Goal: Task Accomplishment & Management: Manage account settings

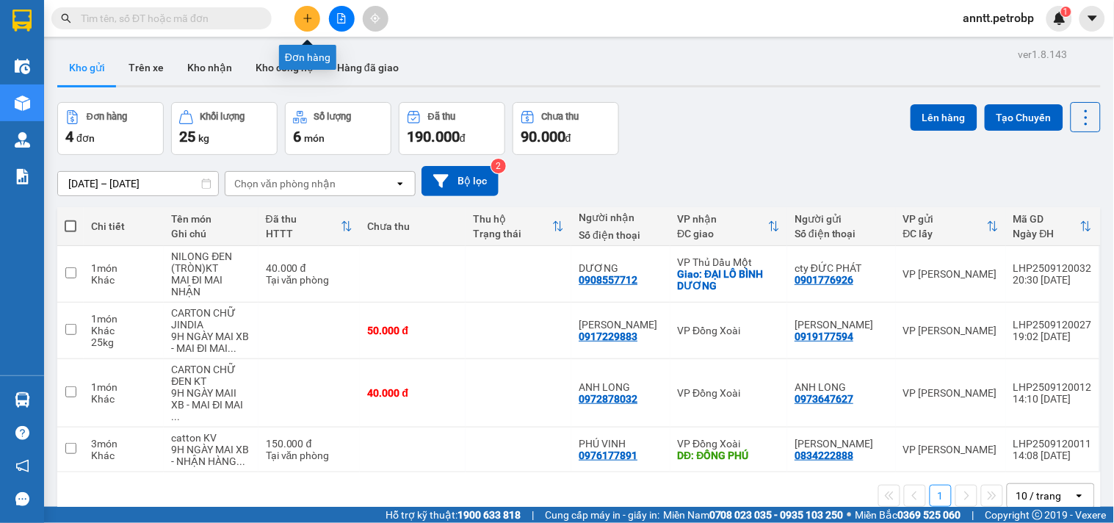
click at [307, 26] on button at bounding box center [308, 19] width 26 height 26
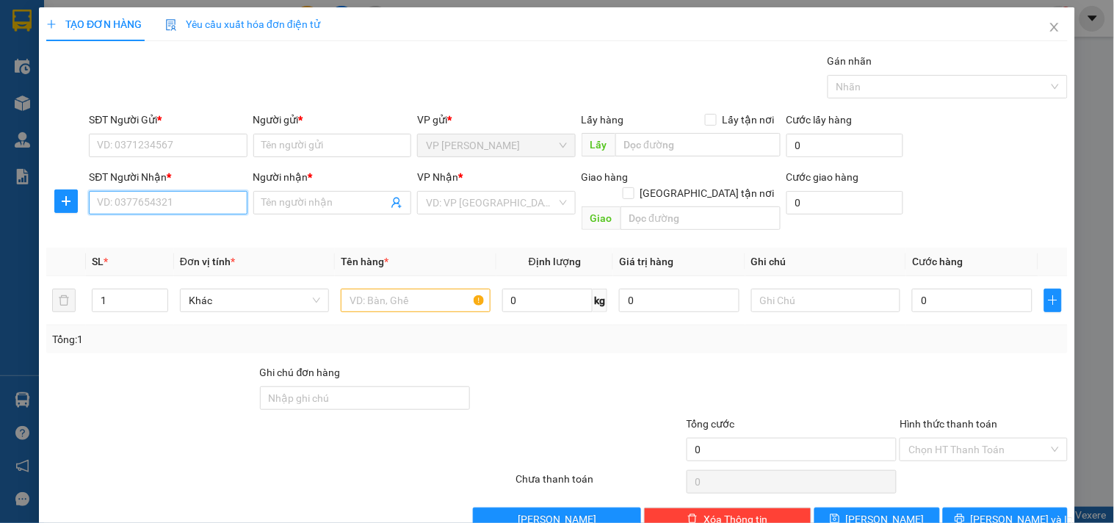
click at [150, 198] on input "SĐT Người Nhận *" at bounding box center [168, 203] width 158 height 24
click at [153, 233] on div "0389662462 - CHÙA QUẢNG PHƯỚC" at bounding box center [179, 232] width 165 height 16
type input "0389662462"
type input "[DEMOGRAPHIC_DATA] [DEMOGRAPHIC_DATA]"
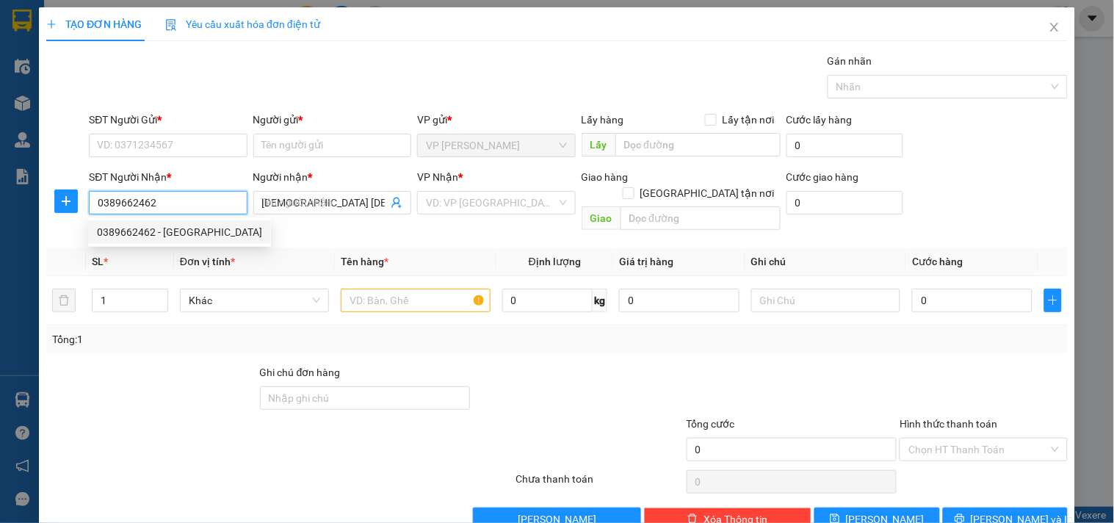
type input "[DEMOGRAPHIC_DATA] [DEMOGRAPHIC_DATA]"
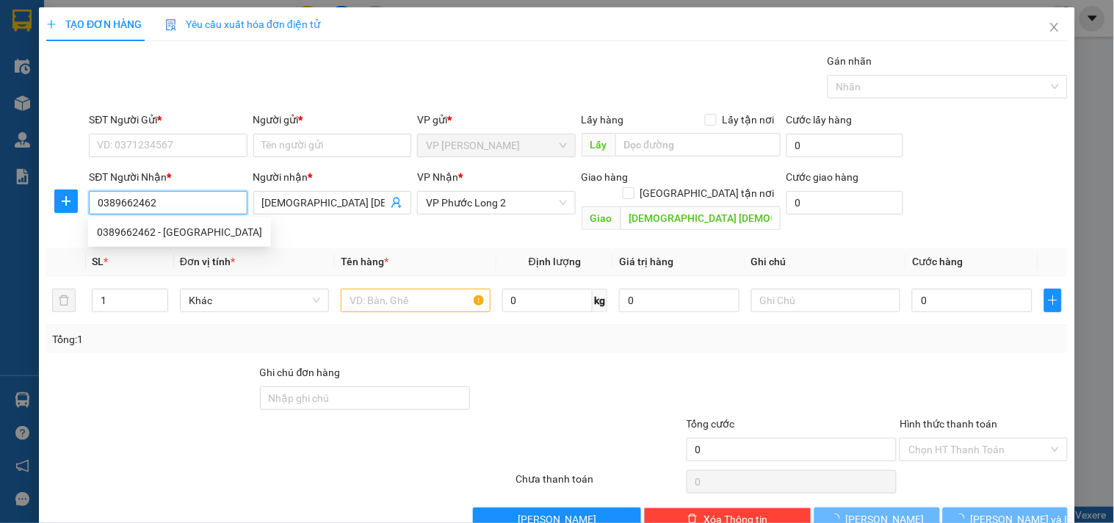
type input "30.000"
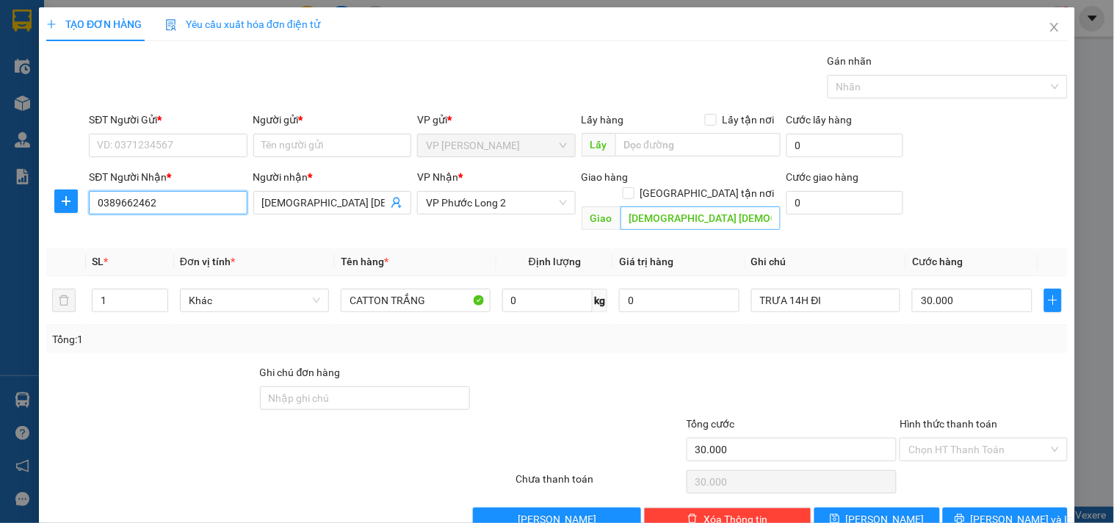
type input "0389662462"
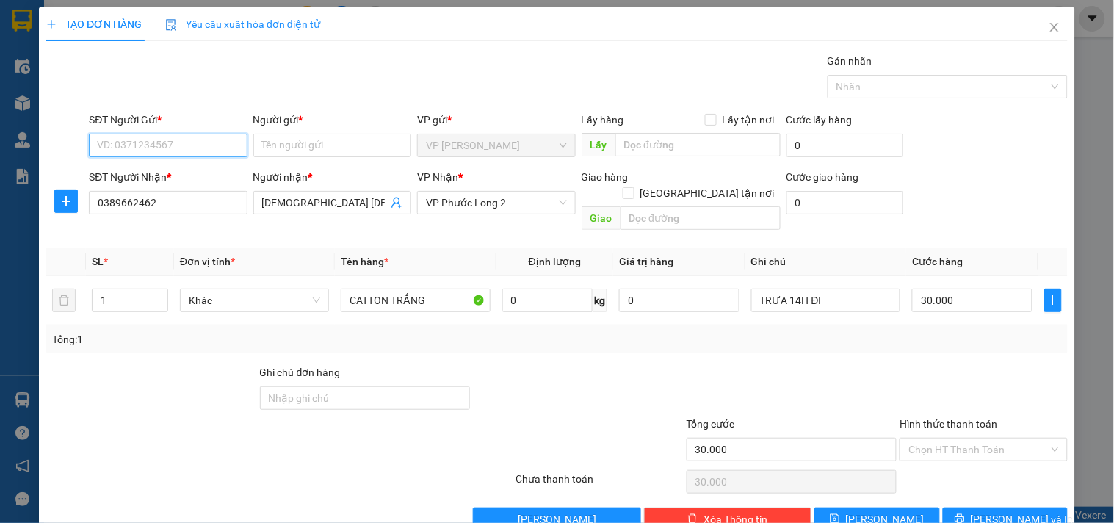
click at [190, 138] on input "SĐT Người Gửi *" at bounding box center [168, 146] width 158 height 24
click at [173, 177] on div "0918615605 - KHACH" at bounding box center [166, 175] width 139 height 16
type input "0918615605"
click at [306, 131] on div "Người gửi *" at bounding box center [332, 123] width 158 height 22
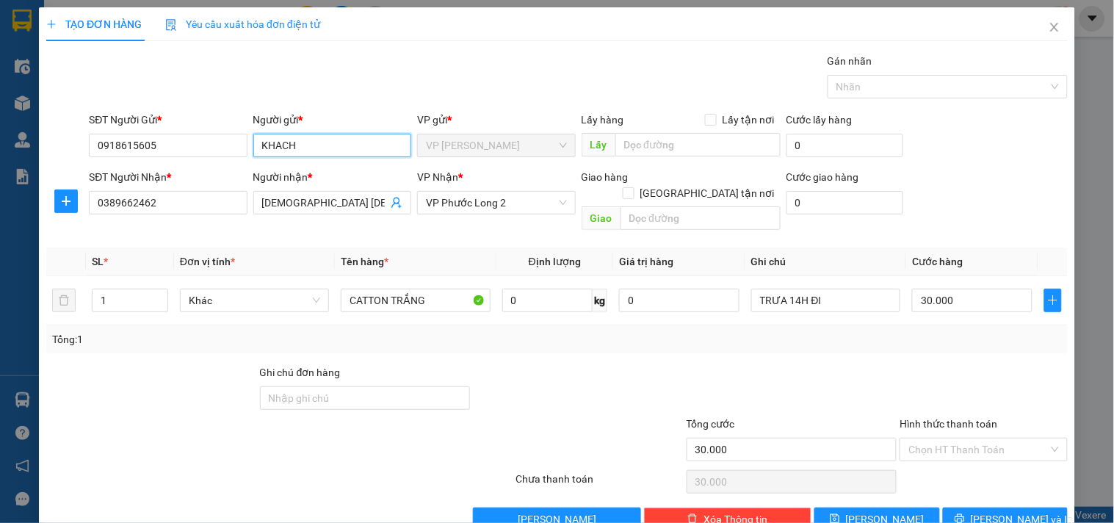
drag, startPoint x: 340, startPoint y: 151, endPoint x: 184, endPoint y: 159, distance: 156.7
click at [184, 159] on div "SĐT Người Gửi * 0918615605 Người gửi * KHACH KHACH VP gửi * VP Lê Hồng Phong Lấ…" at bounding box center [578, 137] width 985 height 51
type input "c"
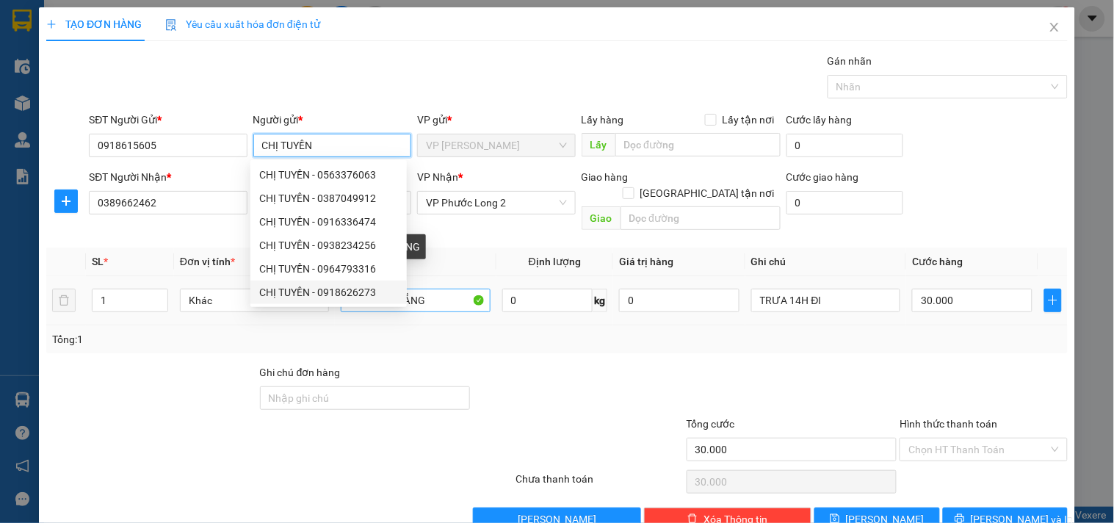
type input "CHỊ TUYỀN"
click at [458, 289] on input "CATTON TRẮNG" at bounding box center [415, 301] width 149 height 24
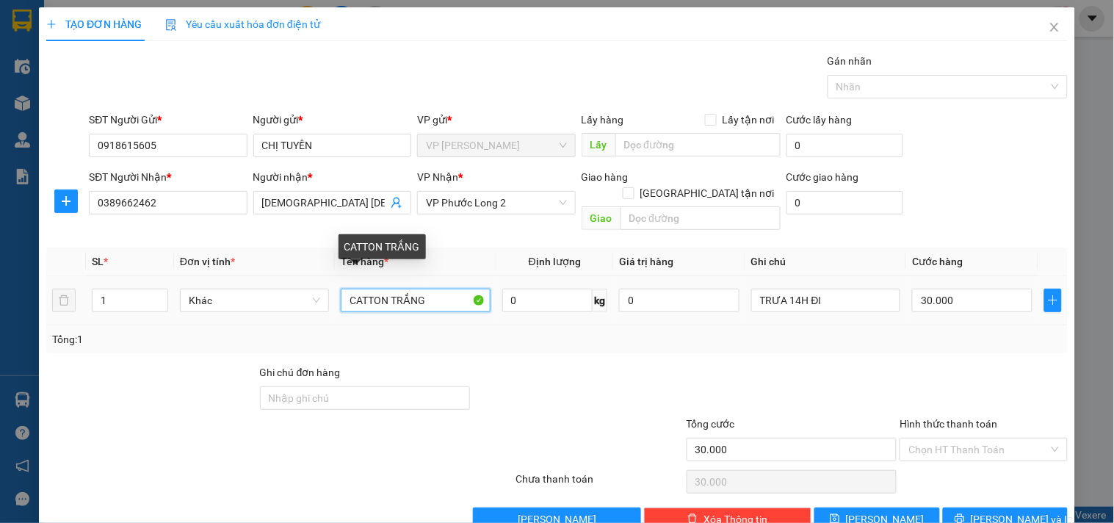
click at [458, 289] on input "CATTON TRẮNG" at bounding box center [415, 301] width 149 height 24
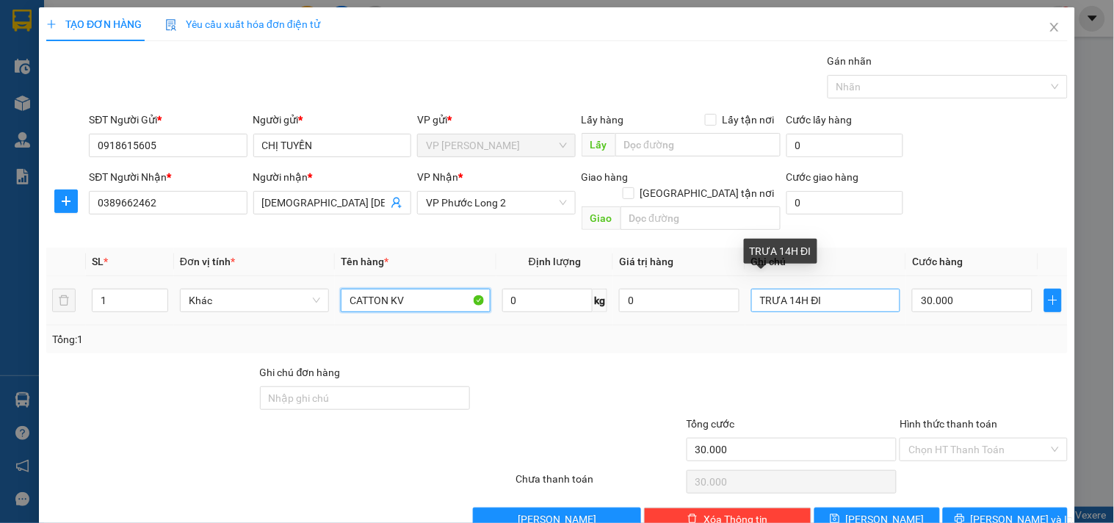
type input "CATTON KV"
drag, startPoint x: 832, startPoint y: 282, endPoint x: 641, endPoint y: 324, distance: 195.5
click at [641, 324] on div "SL * Đơn vị tính * Tên hàng * Định lượng Giá trị hàng Ghi chú Cước hàng 1 Khác …" at bounding box center [557, 301] width 1022 height 106
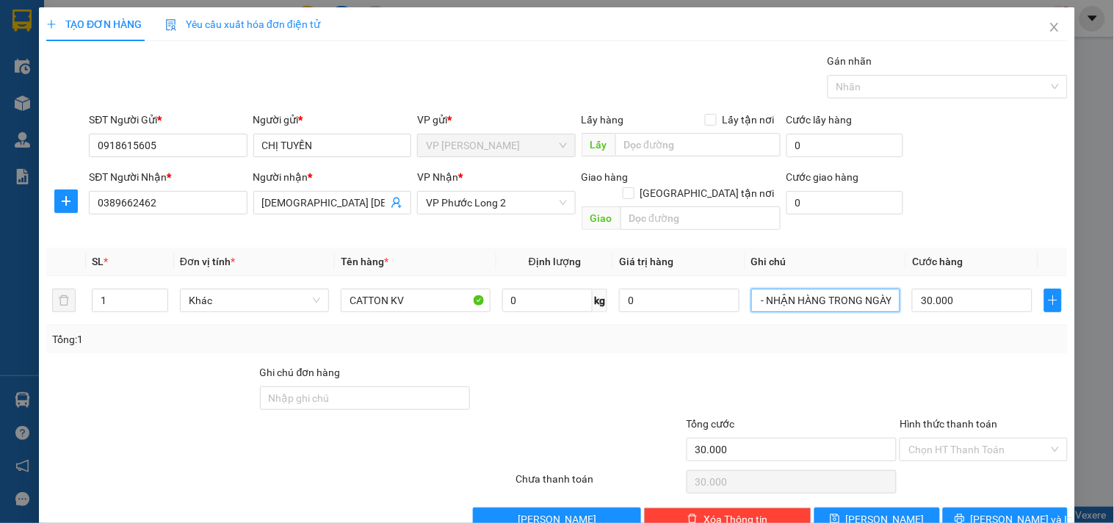
scroll to position [0, 63]
type input "9H SÁNG XB - NHẬN HÀNG TRONG NGÀY"
click at [958, 289] on input "30.000" at bounding box center [972, 301] width 120 height 24
type input "4"
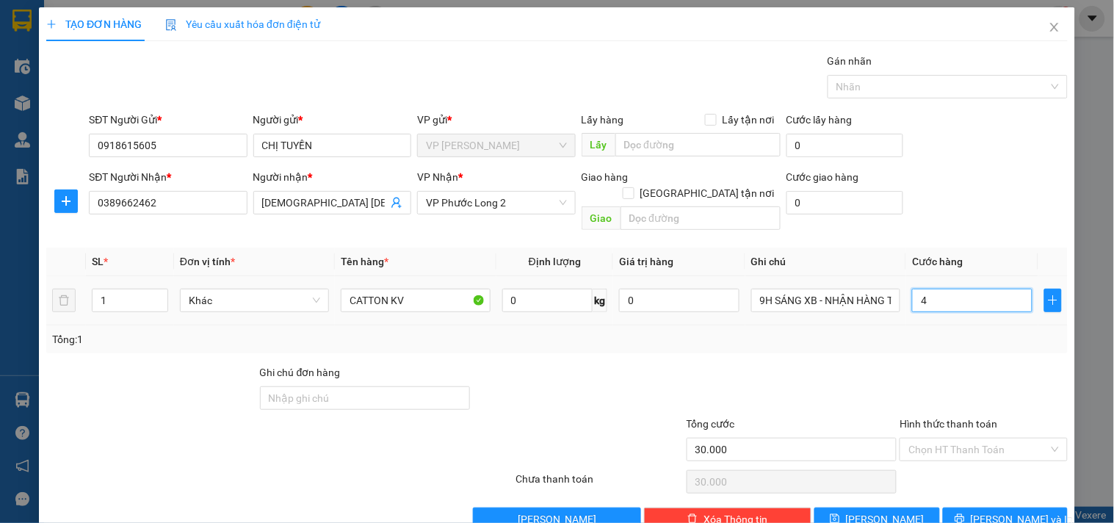
type input "4"
type input "40"
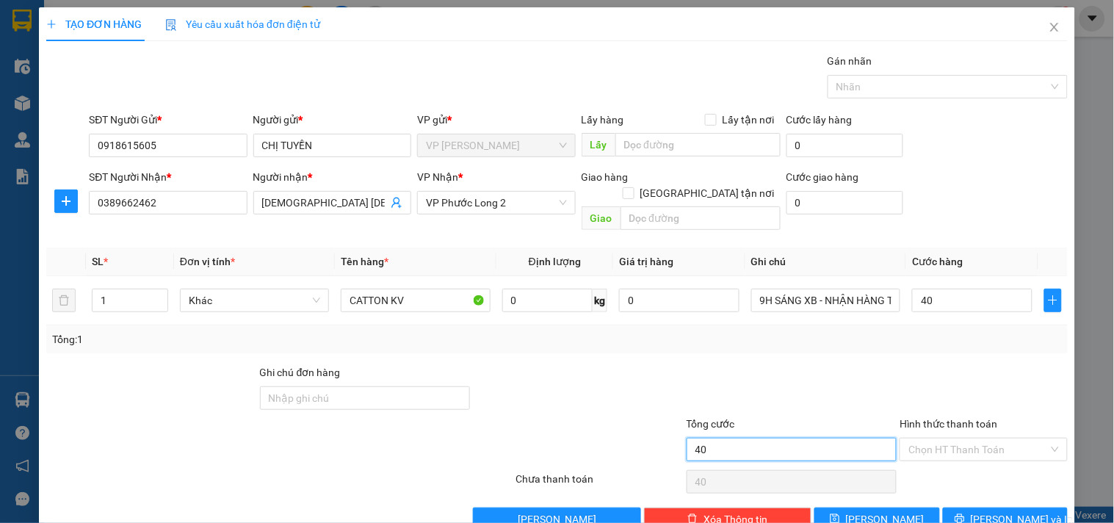
type input "40.000"
click at [742, 444] on input "40.000" at bounding box center [792, 450] width 211 height 24
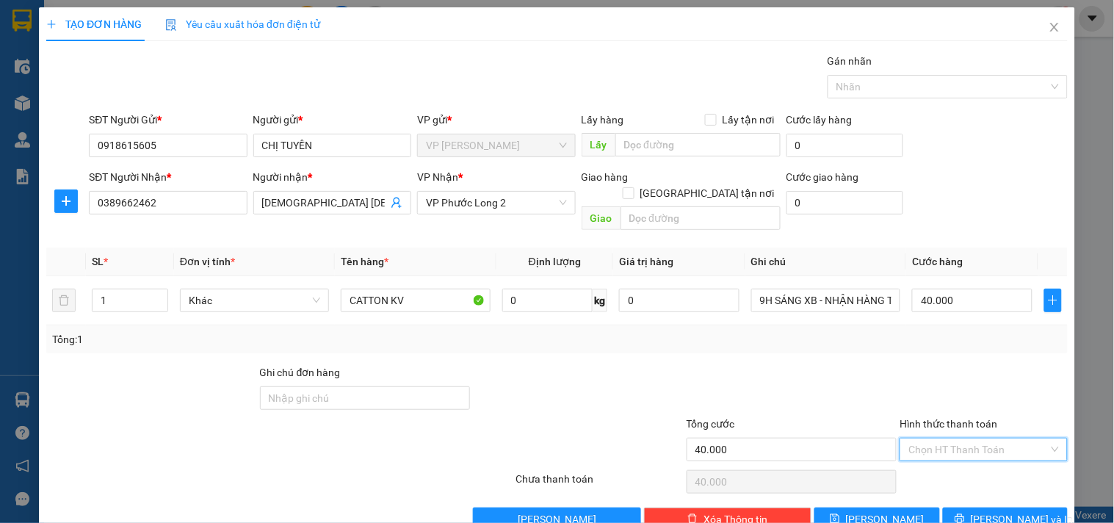
click at [974, 439] on input "Hình thức thanh toán" at bounding box center [979, 450] width 140 height 22
click at [978, 331] on div "Tại văn phòng" at bounding box center [975, 333] width 148 height 16
type input "0"
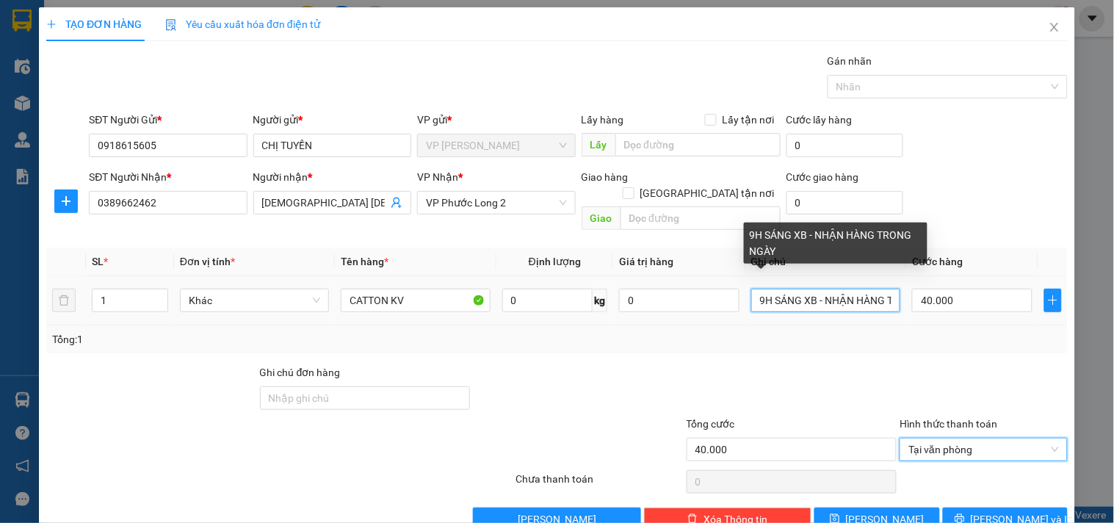
click at [874, 289] on input "9H SÁNG XB - NHẬN HÀNG TRONG NGÀY" at bounding box center [826, 301] width 149 height 24
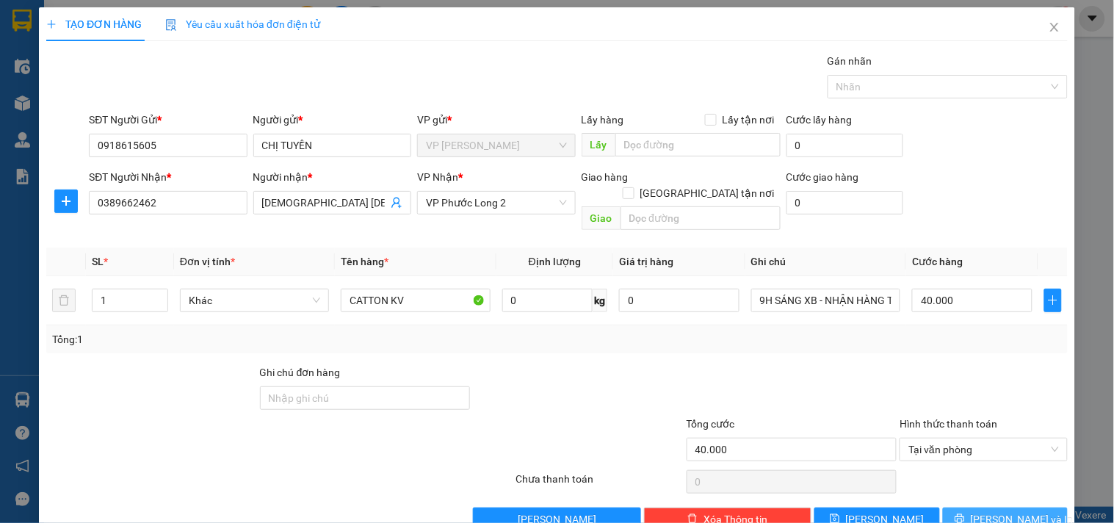
click at [965, 514] on icon "printer" at bounding box center [960, 519] width 10 height 10
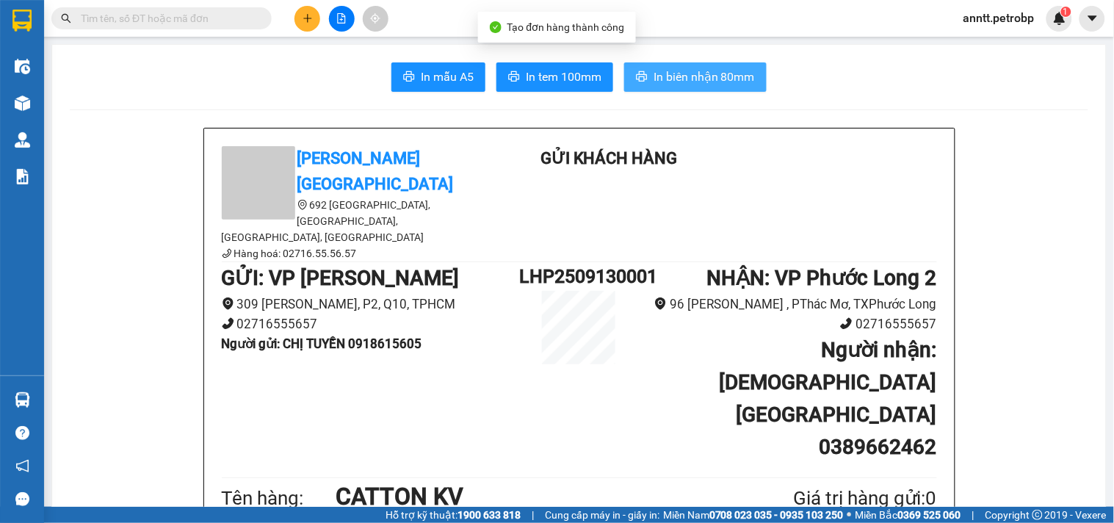
click at [664, 86] on button "In biên nhận 80mm" at bounding box center [695, 76] width 143 height 29
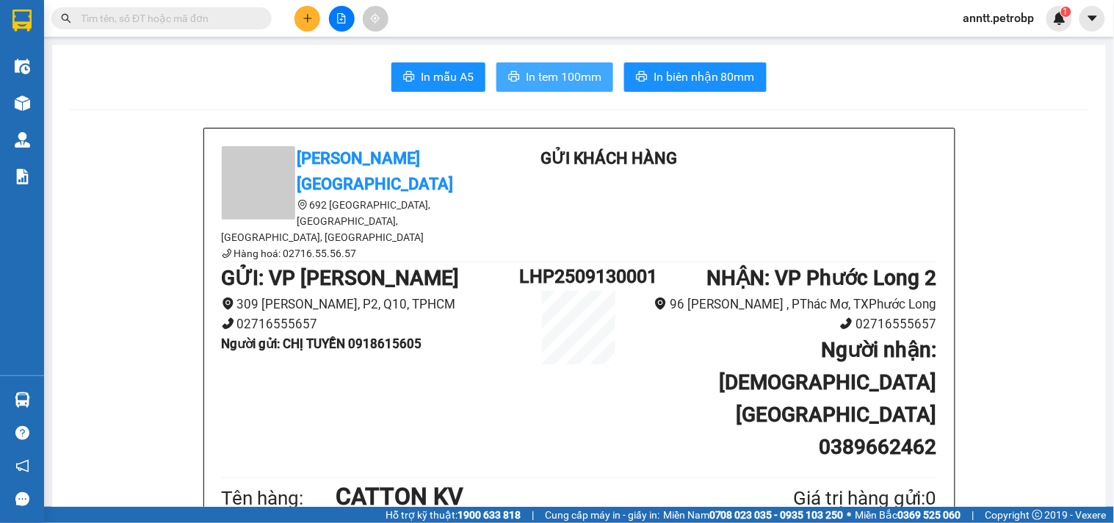
drag, startPoint x: 538, startPoint y: 78, endPoint x: 522, endPoint y: 84, distance: 17.2
click at [536, 78] on span "In tem 100mm" at bounding box center [564, 77] width 76 height 18
click at [97, 30] on div "Kết quả tìm kiếm ( 0 ) Bộ lọc Ngày tạo đơn gần nhất No Data" at bounding box center [143, 19] width 287 height 26
click at [94, 16] on input "text" at bounding box center [167, 18] width 173 height 16
paste input "0987212551"
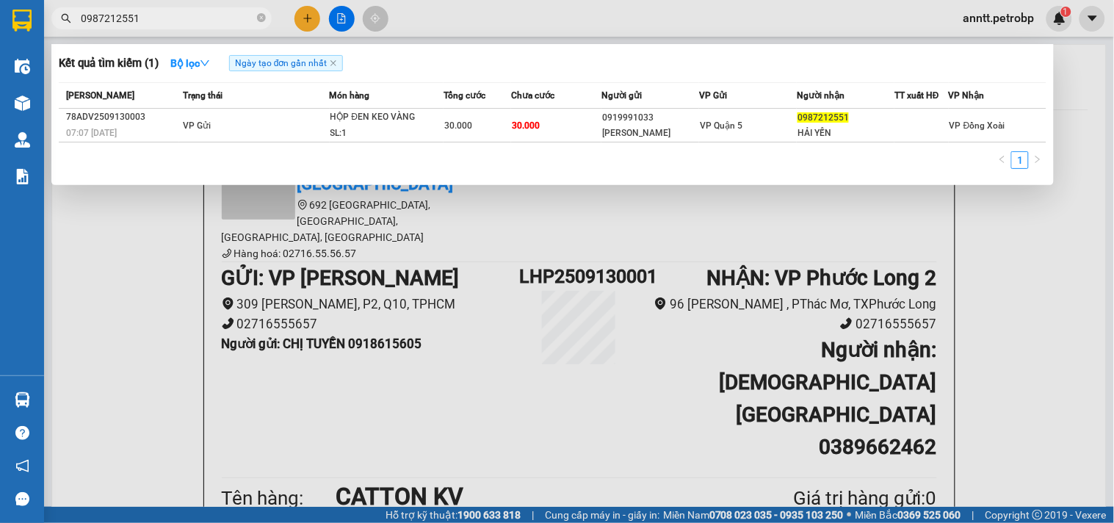
type input "0987212551"
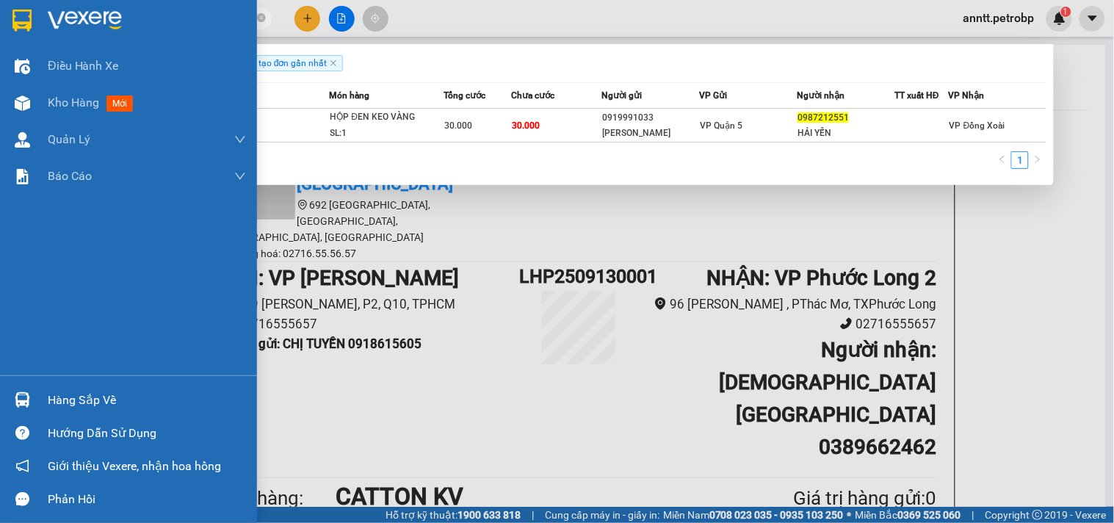
click at [21, 414] on div "Hàng sắp về" at bounding box center [128, 399] width 257 height 33
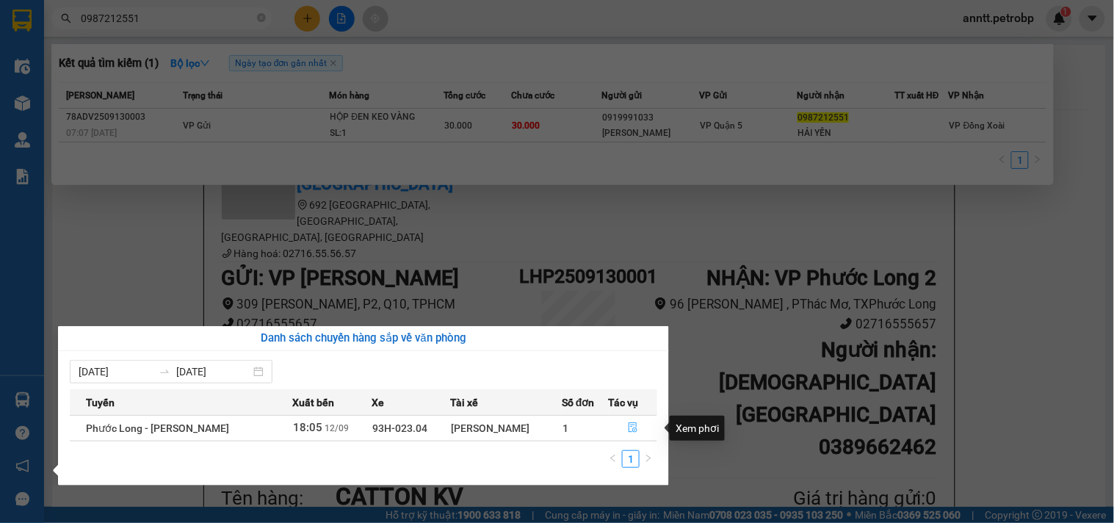
click at [635, 427] on icon "file-done" at bounding box center [633, 427] width 10 height 10
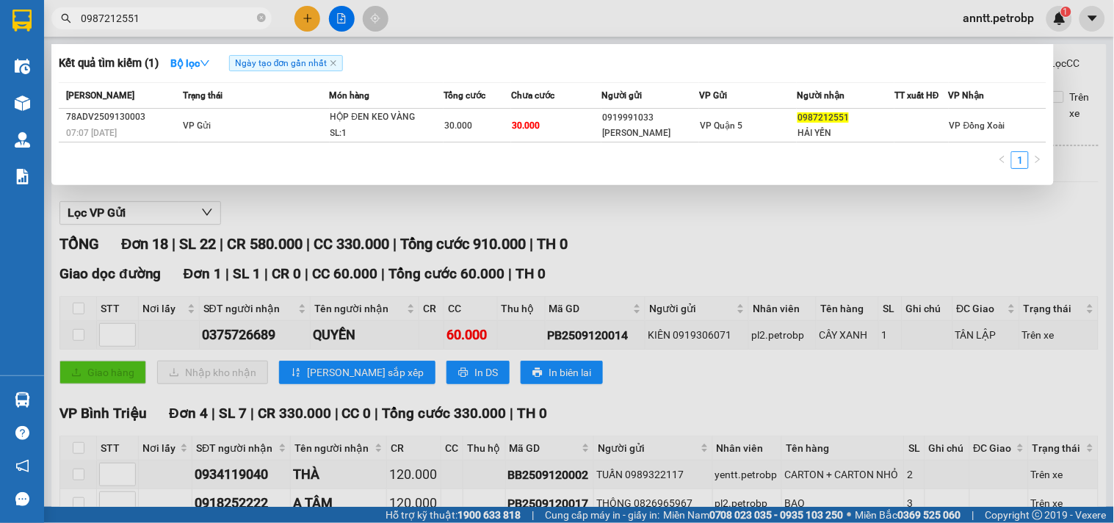
click at [617, 378] on div at bounding box center [557, 261] width 1114 height 523
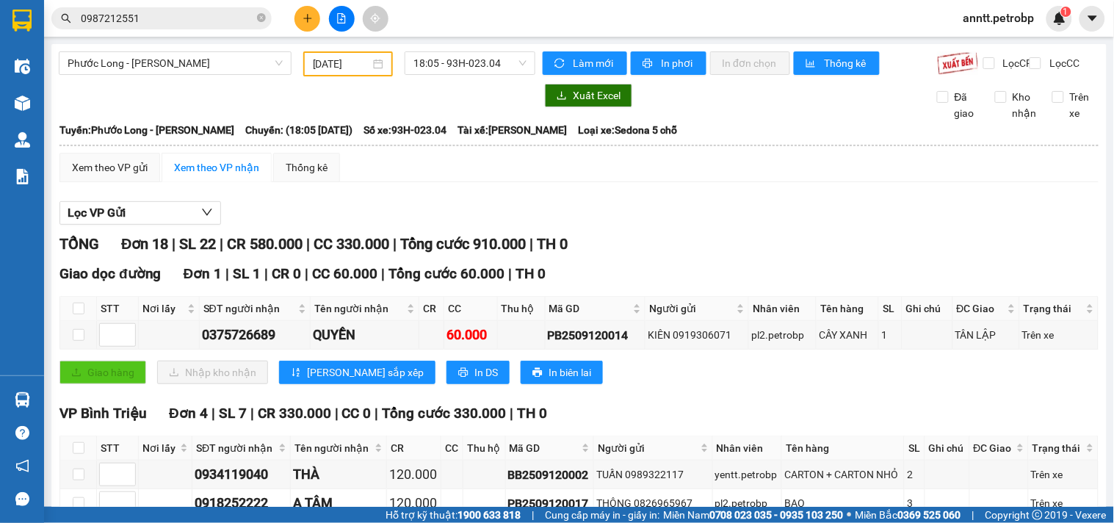
click at [235, 176] on div "Xem theo VP nhận" at bounding box center [216, 167] width 85 height 16
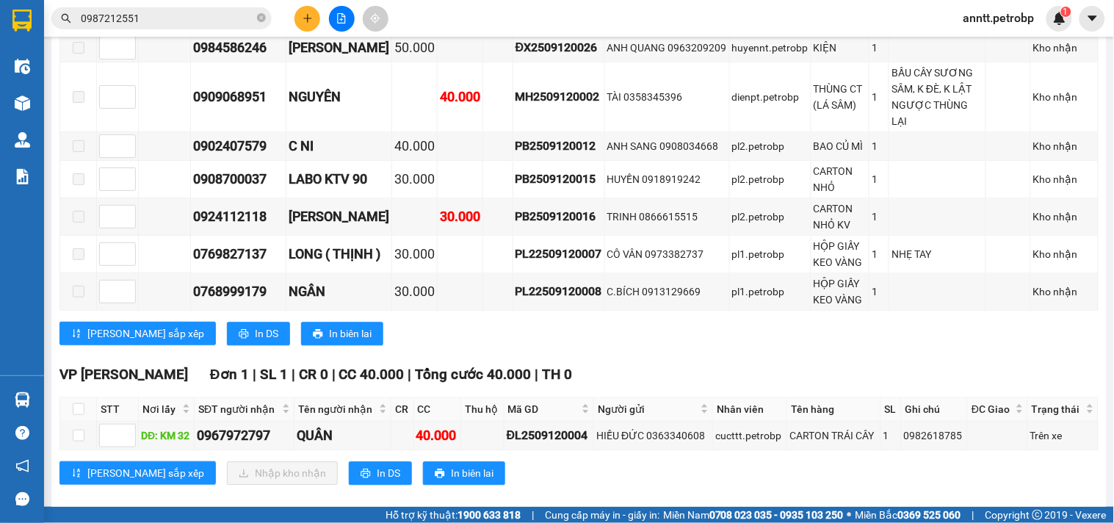
scroll to position [816, 0]
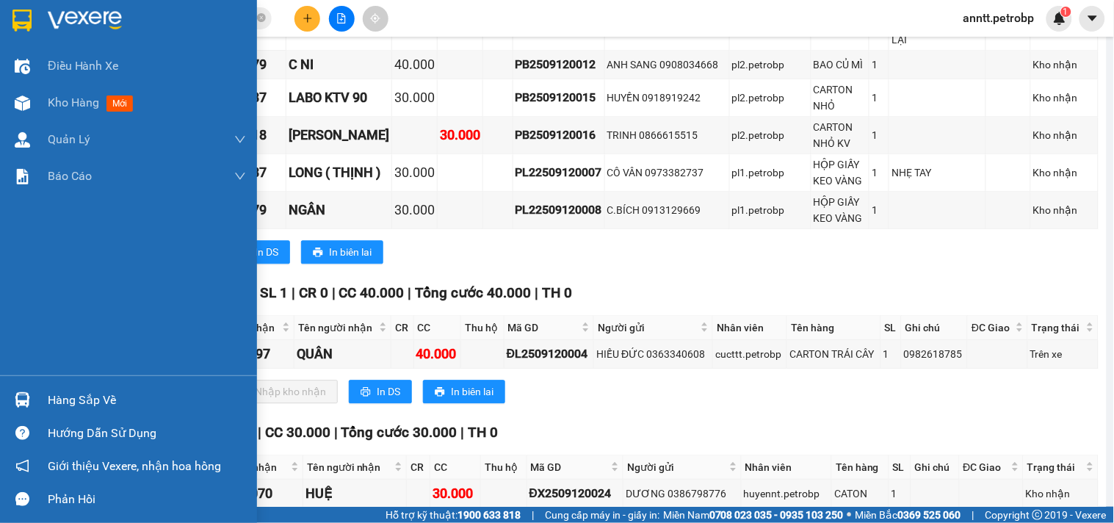
click at [23, 18] on img at bounding box center [21, 21] width 19 height 22
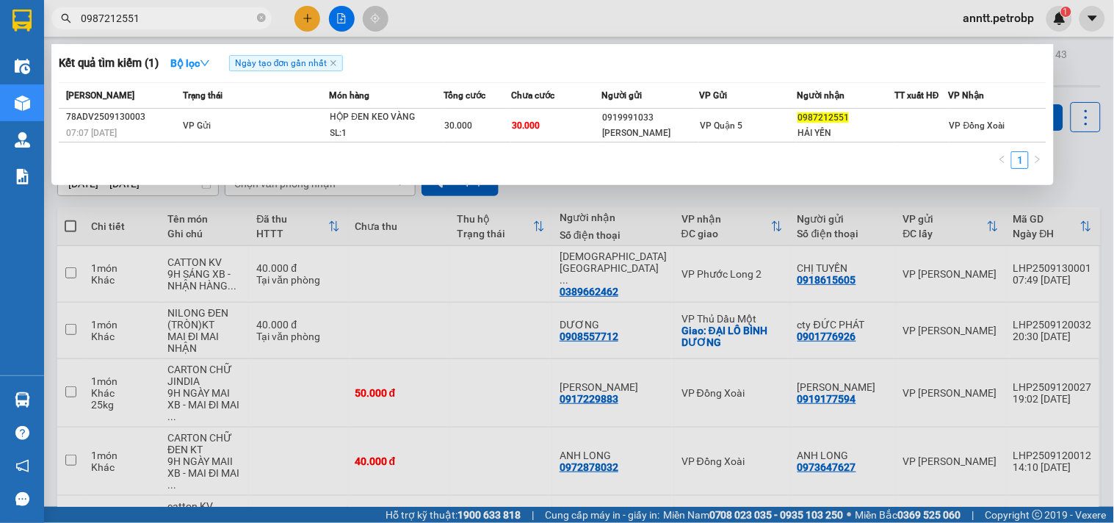
drag, startPoint x: 259, startPoint y: 18, endPoint x: 173, endPoint y: 42, distance: 89.3
click at [257, 19] on icon "close-circle" at bounding box center [261, 17] width 9 height 9
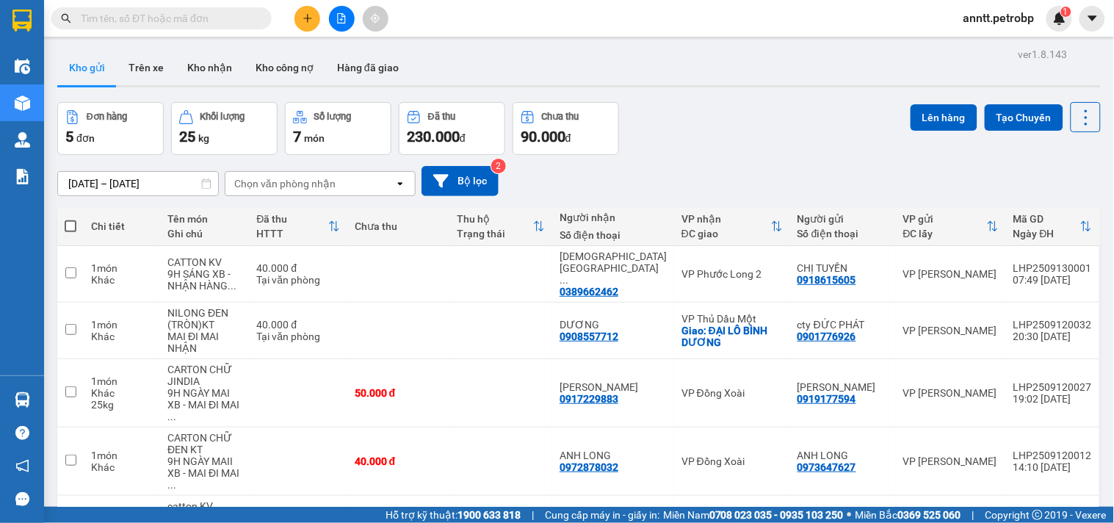
click at [67, 226] on span at bounding box center [71, 226] width 12 height 12
click at [71, 219] on input "checkbox" at bounding box center [71, 219] width 0 height 0
checkbox input "true"
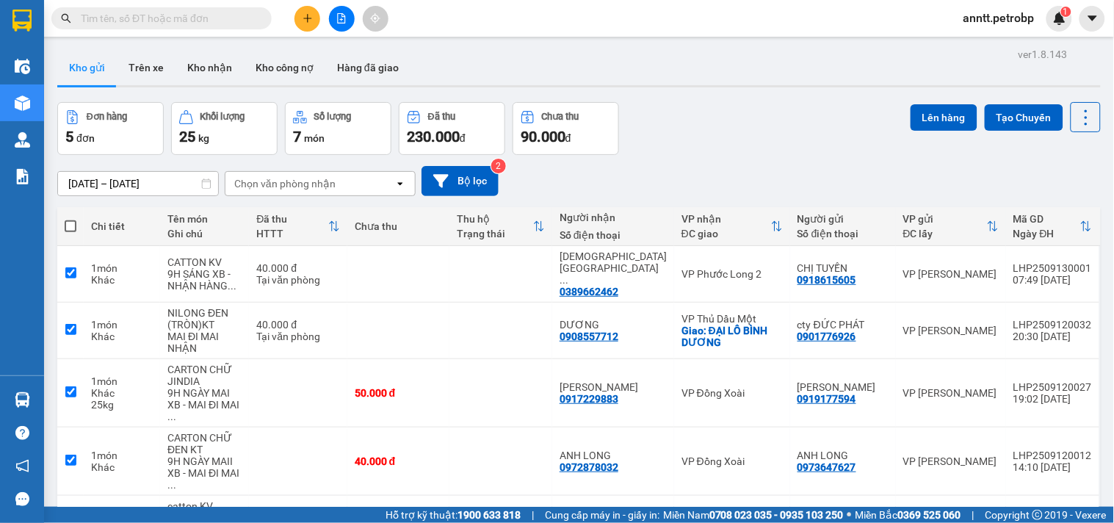
checkbox input "true"
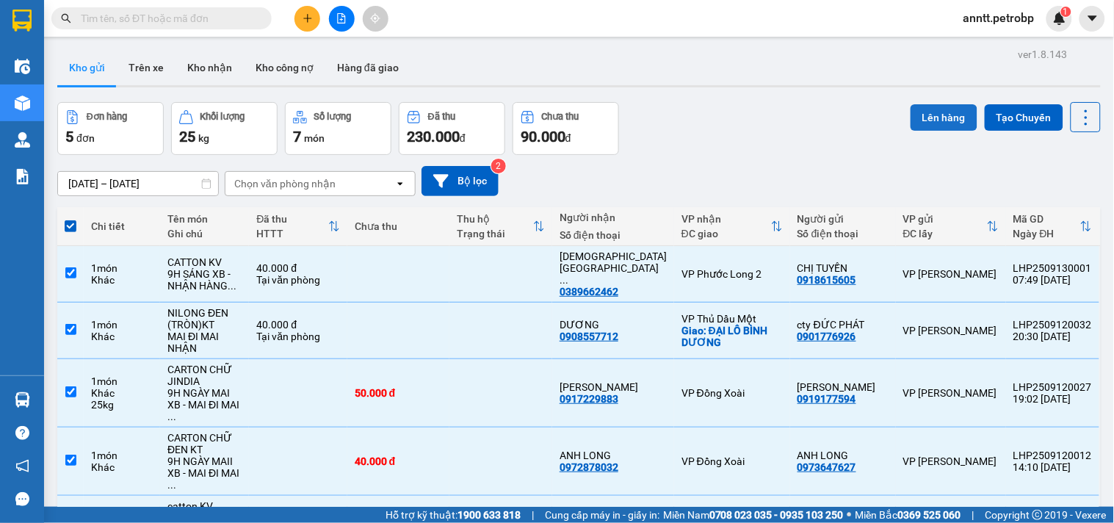
click at [918, 121] on button "Lên hàng" at bounding box center [944, 117] width 67 height 26
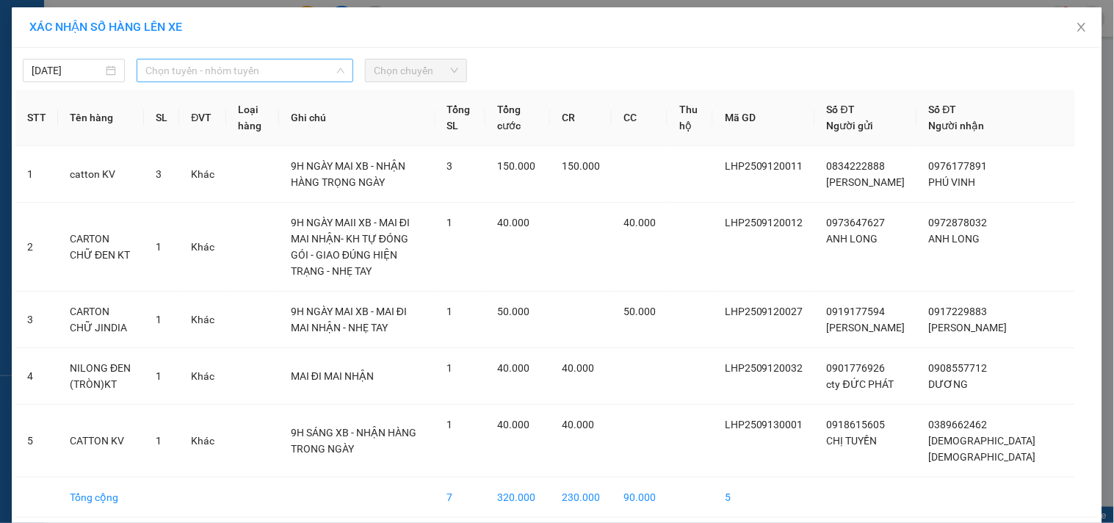
click at [262, 72] on span "Chọn tuyến - nhóm tuyến" at bounding box center [244, 71] width 199 height 22
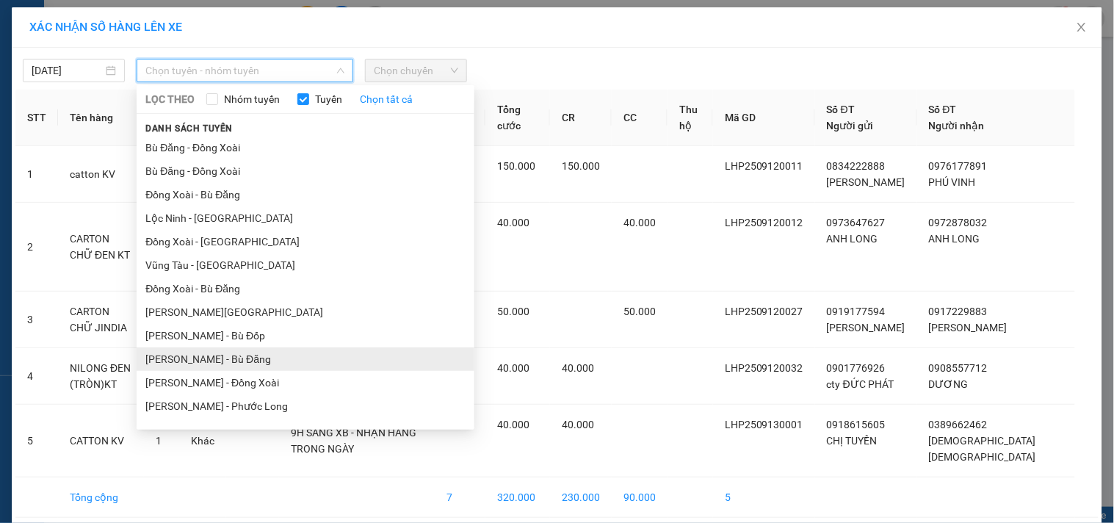
scroll to position [163, 0]
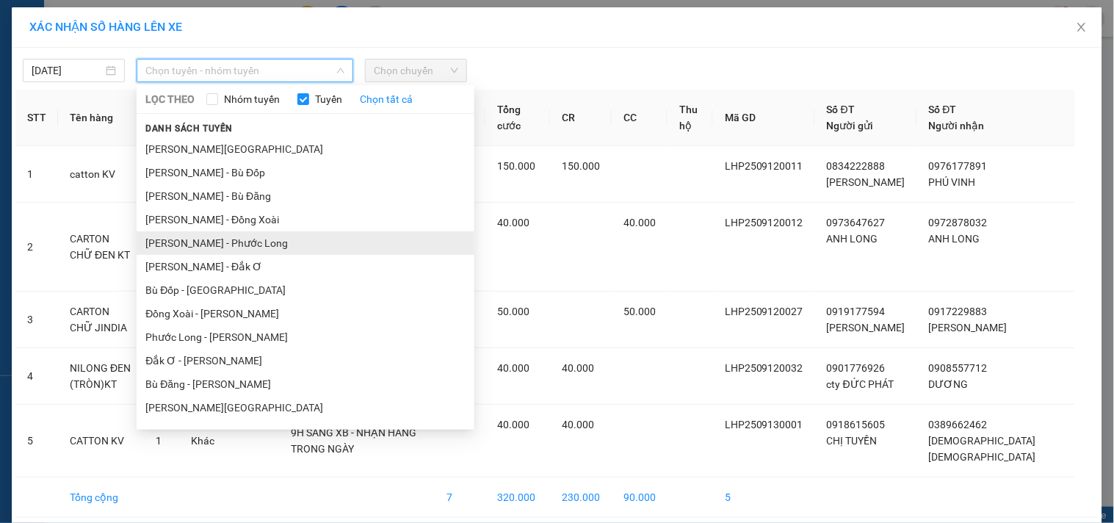
click at [281, 248] on li "[PERSON_NAME] - Phước Long" at bounding box center [306, 243] width 338 height 24
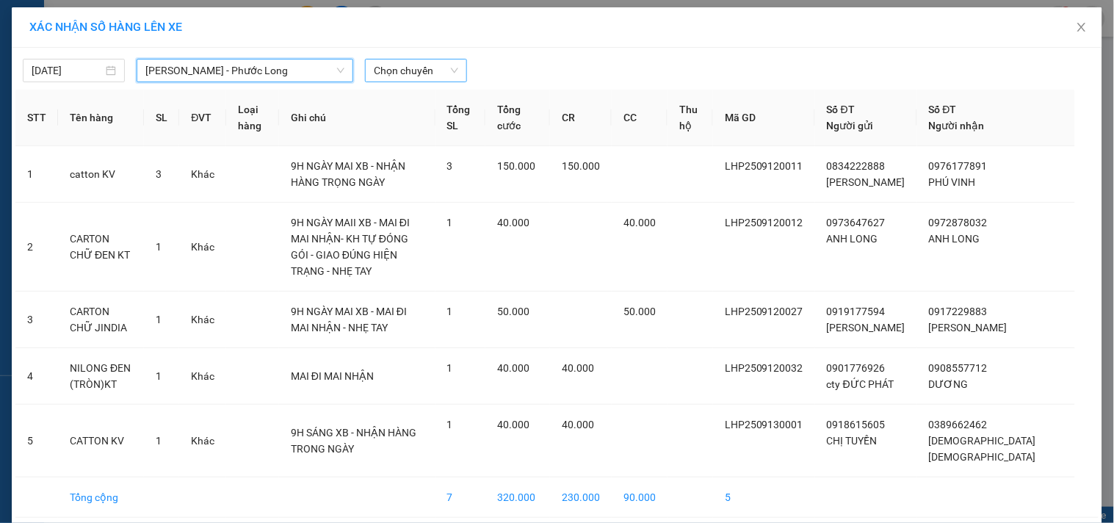
click at [439, 81] on span "Chọn chuyến" at bounding box center [416, 71] width 84 height 22
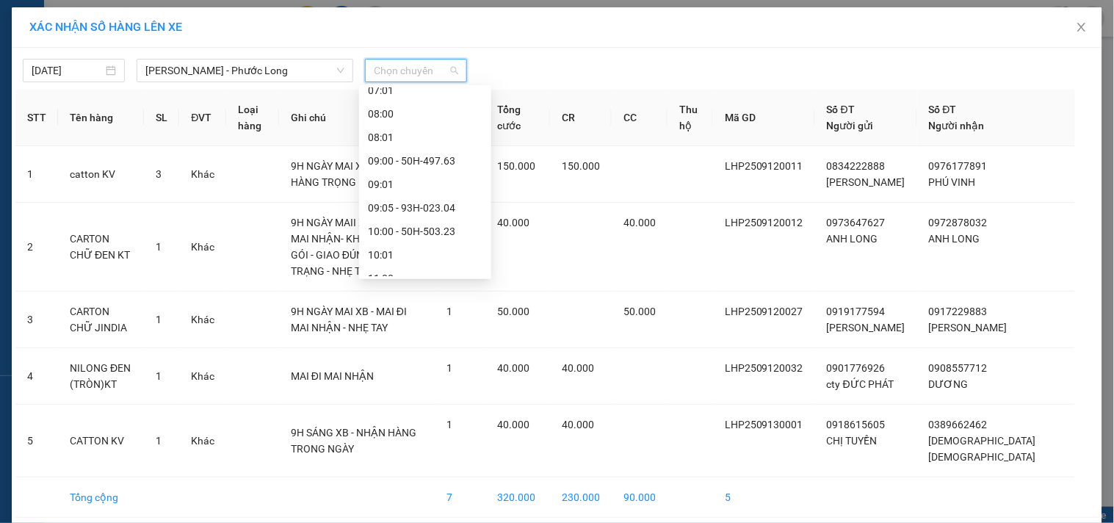
scroll to position [326, 0]
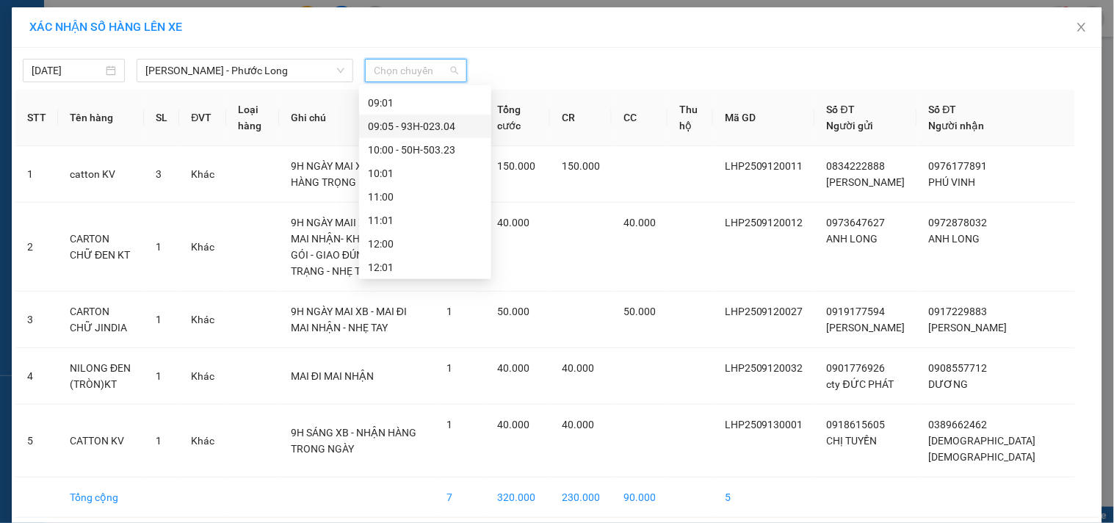
click at [436, 121] on div "09:05 - 93H-023.04" at bounding box center [425, 126] width 115 height 16
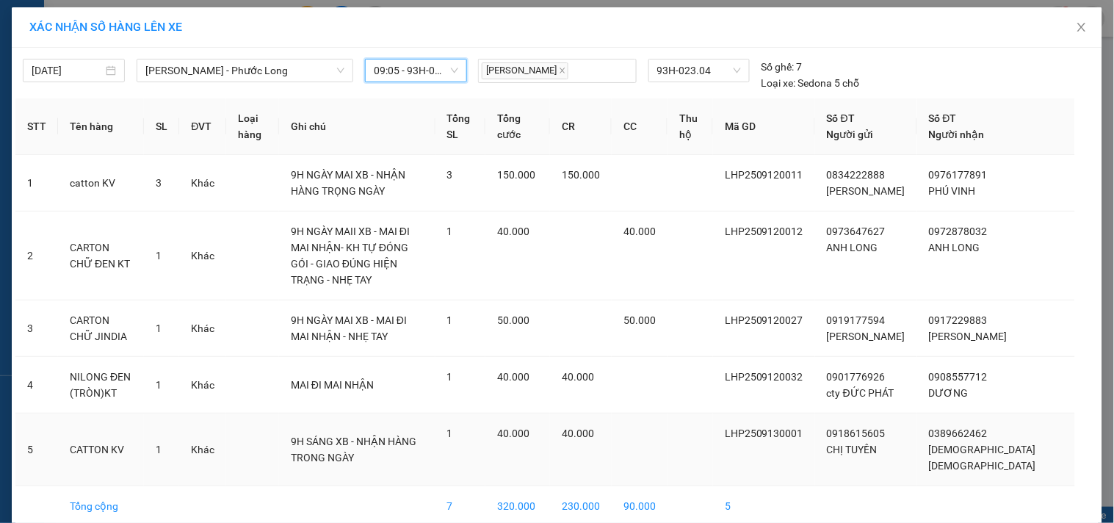
scroll to position [86, 0]
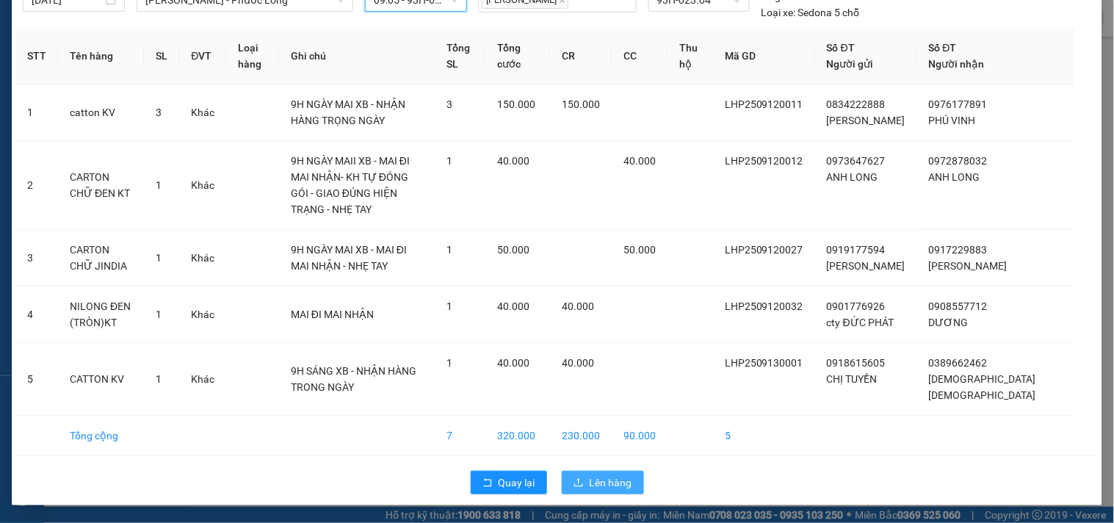
click at [590, 481] on span "Lên hàng" at bounding box center [611, 483] width 43 height 16
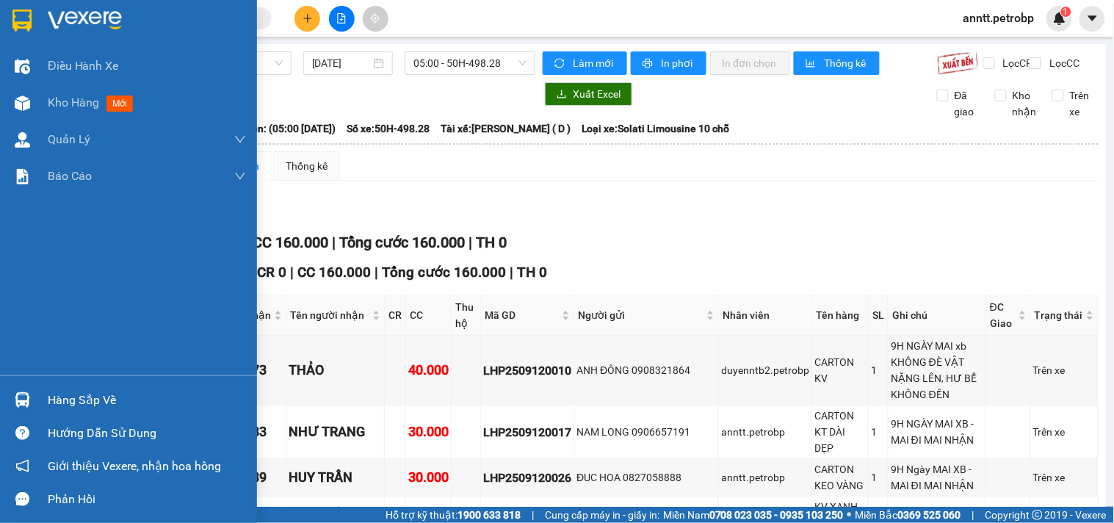
click at [23, 23] on img at bounding box center [21, 21] width 19 height 22
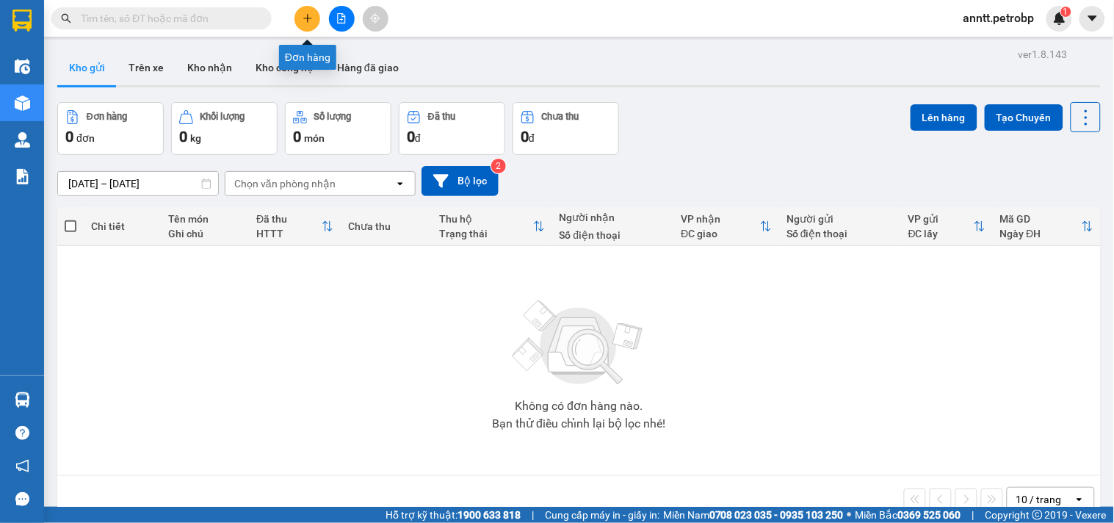
click at [309, 15] on icon "plus" at bounding box center [308, 18] width 10 height 10
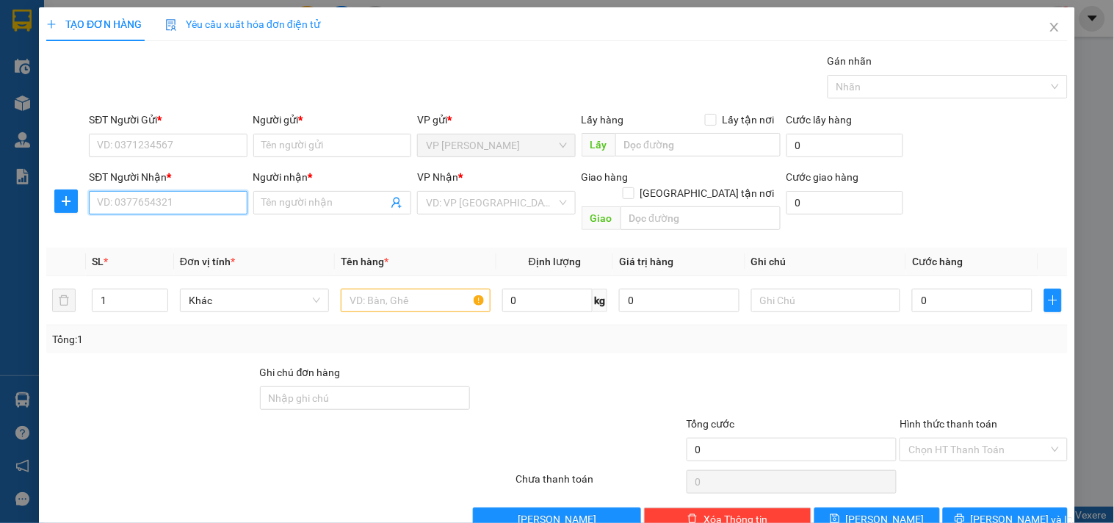
click at [108, 209] on input "SĐT Người Nhận *" at bounding box center [168, 203] width 158 height 24
click at [68, 206] on icon "plus" at bounding box center [66, 201] width 12 height 12
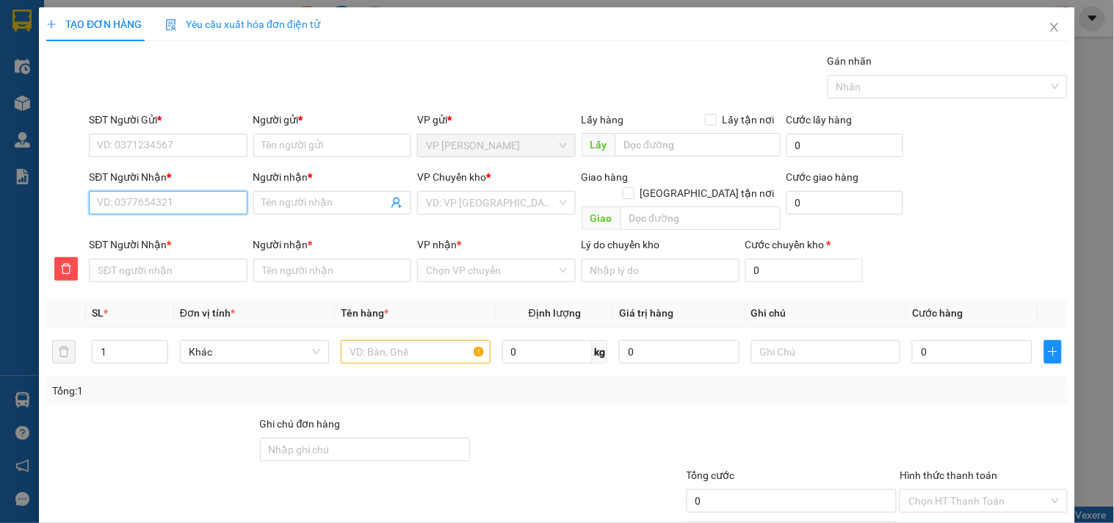
click at [129, 206] on input "SĐT Người Nhận *" at bounding box center [168, 203] width 158 height 24
type input "0"
type input "09"
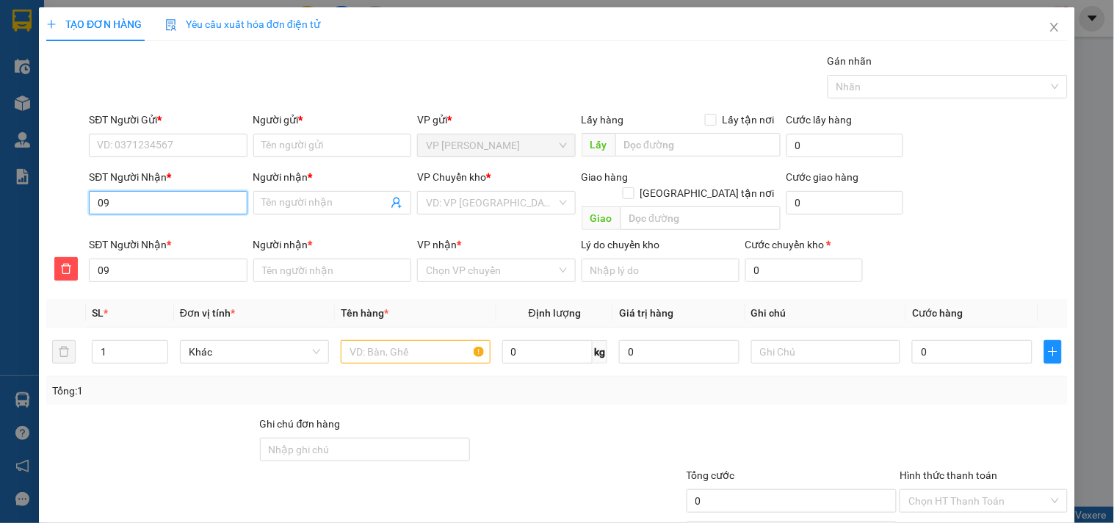
type input "098"
type input "0985"
type input "09858"
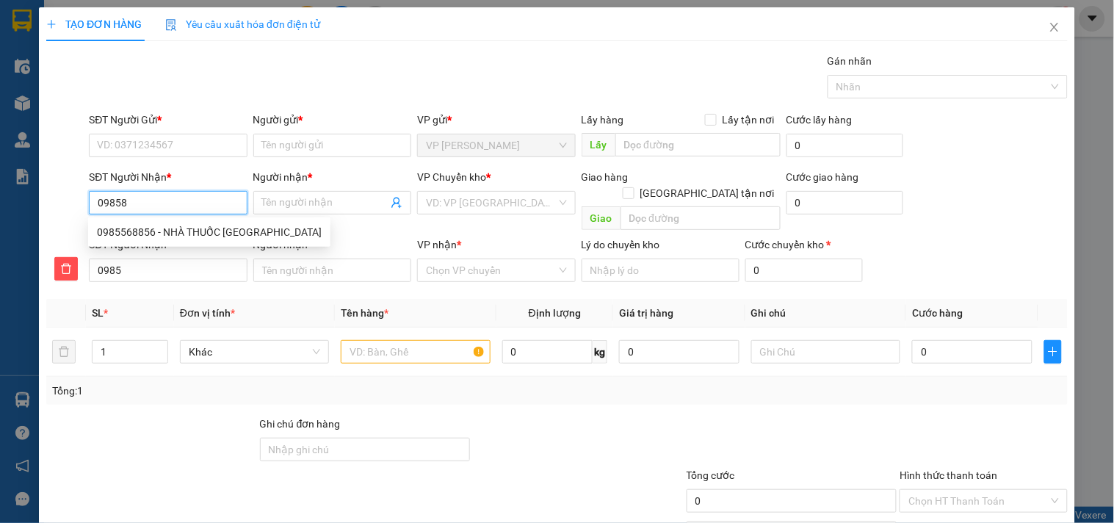
type input "09858"
type input "098587"
type input "0985870"
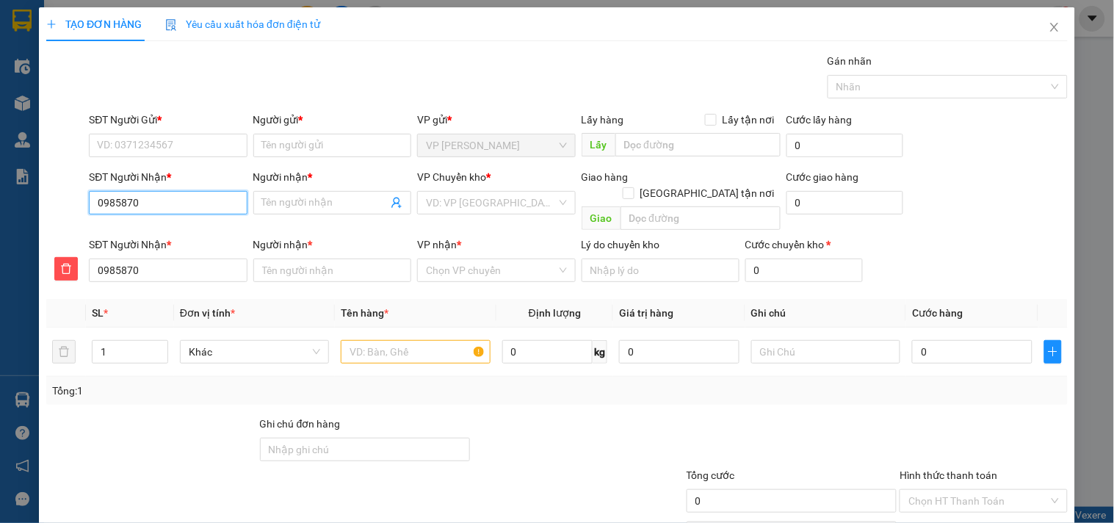
type input "09858700"
type input "098587005"
type input "0985870056"
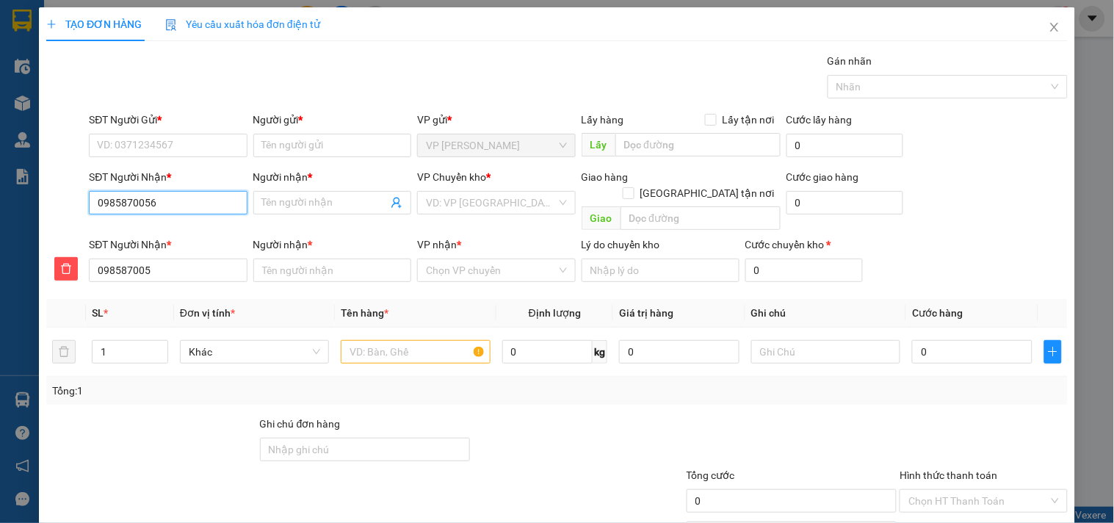
type input "0985870056"
click at [309, 208] on input "Người nhận *" at bounding box center [325, 203] width 126 height 16
type input "a"
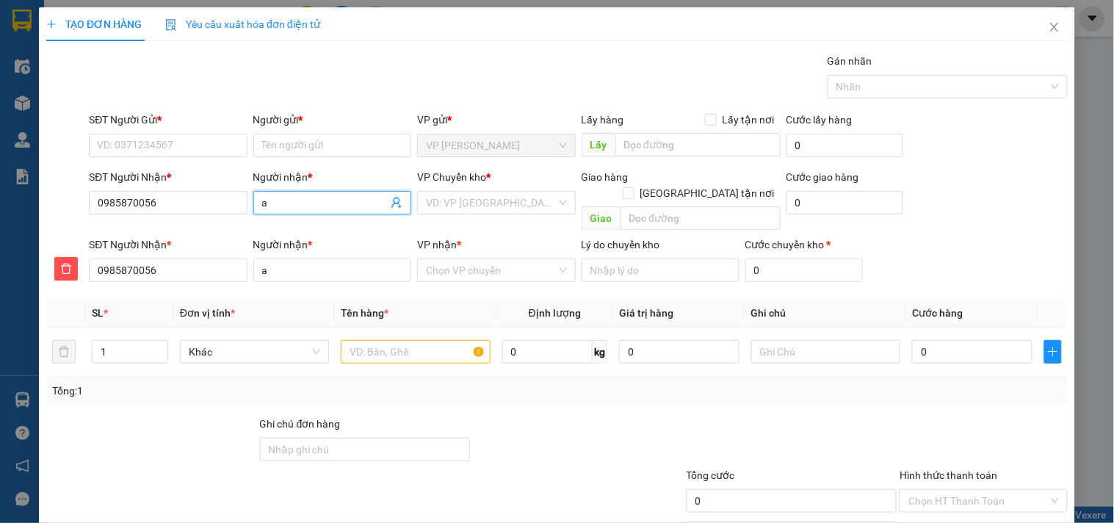
type input "an"
type input "anh"
type input "an"
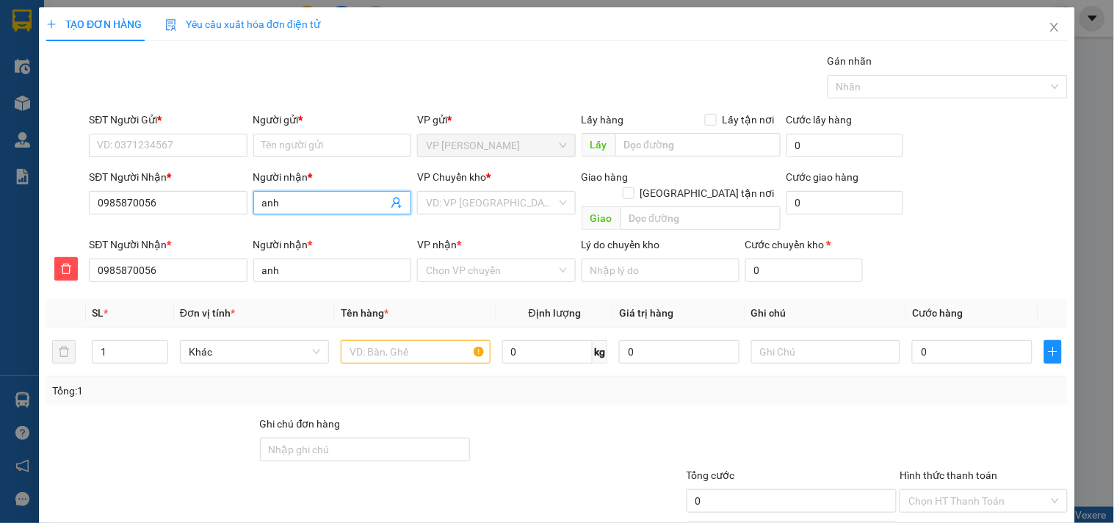
type input "an"
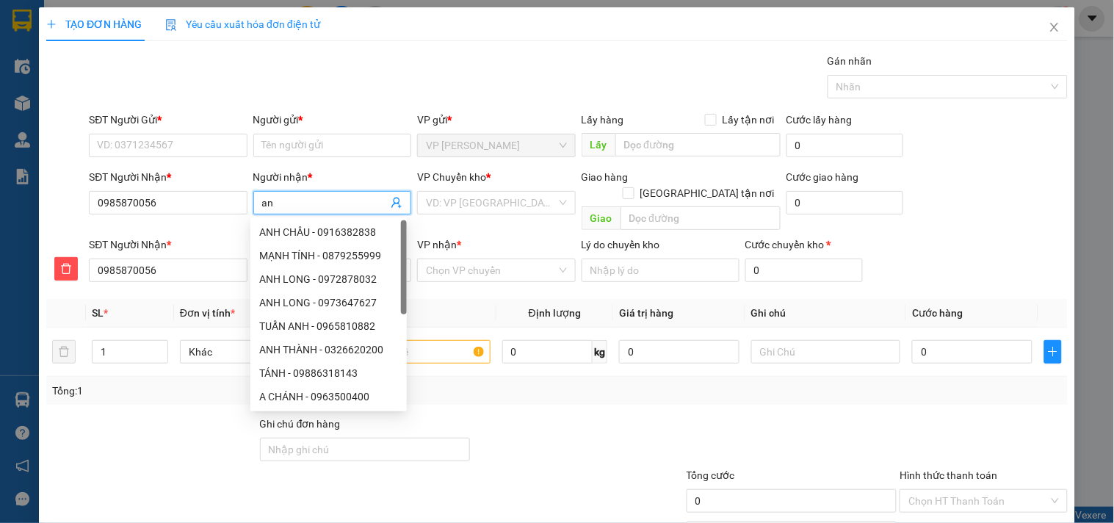
type input "a"
type input "BA"
type input "BAN"
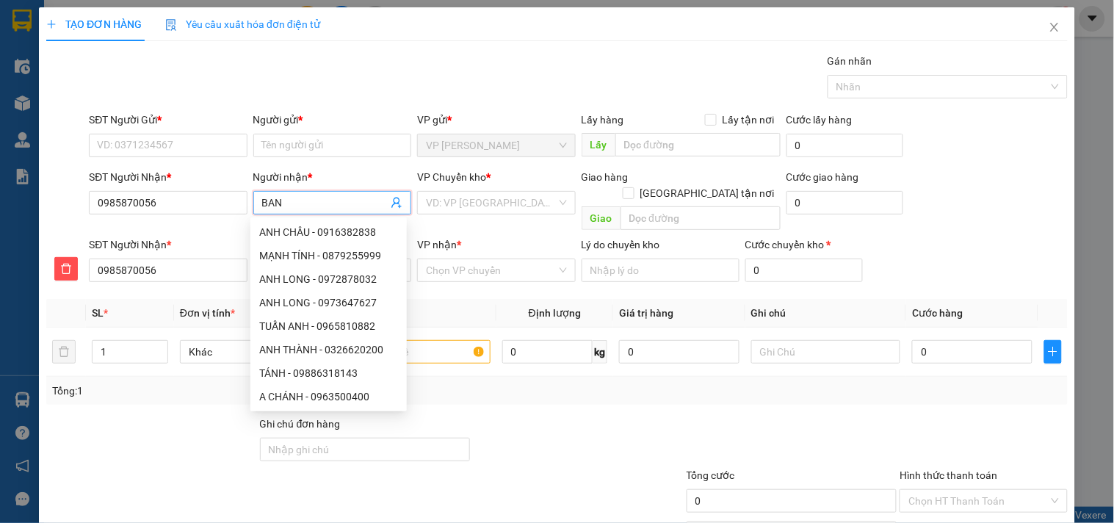
type input "BAN"
type input "BÁNH"
type input "BÁNH K"
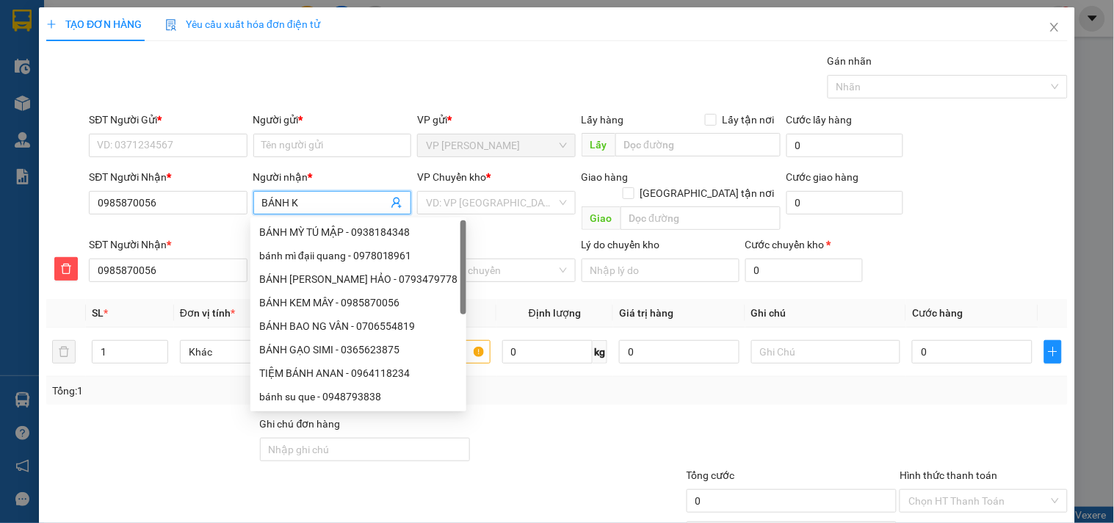
type input "BÁNH KE"
type input "BÁNH KEM"
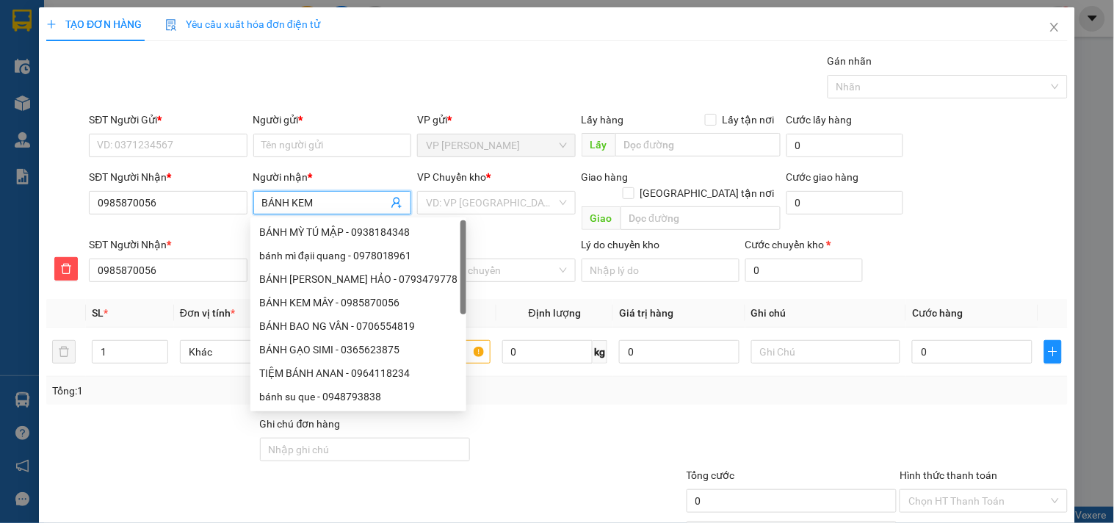
type input "BÁNH KEM"
type input "BÁNH KEM M"
type input "BÁNH KEM MA"
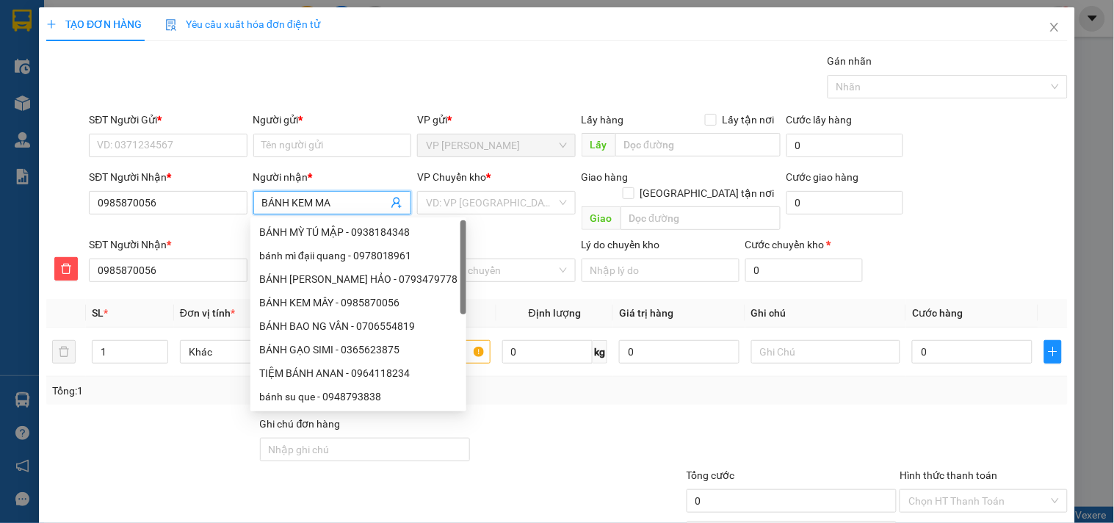
type input "BÁNH KEM MAY"
type input "BÁNH KEM MÂY"
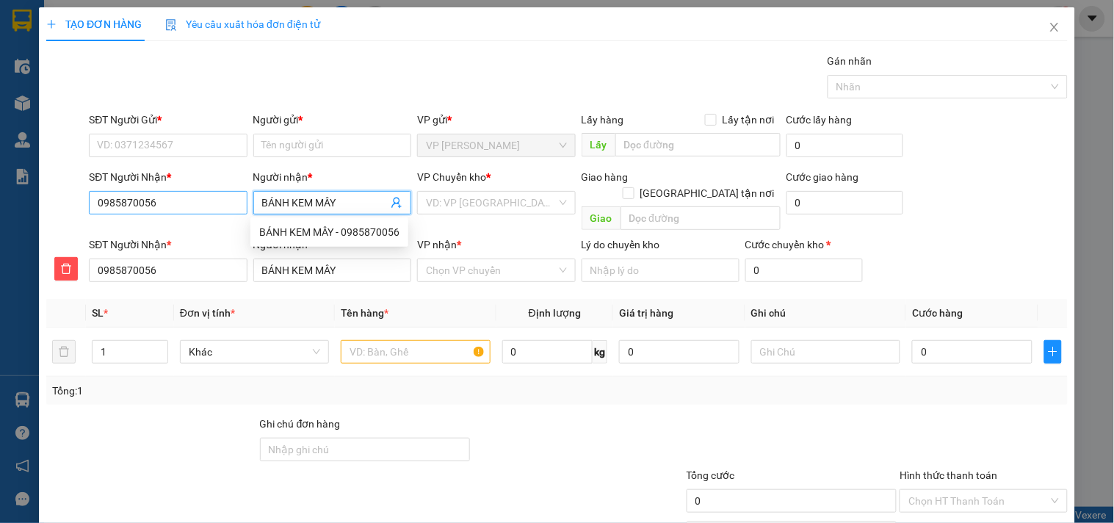
type input "BÁNH KEM MÂY"
drag, startPoint x: 152, startPoint y: 211, endPoint x: 12, endPoint y: 235, distance: 142.4
click at [12, 235] on div "TẠO ĐƠN HÀNG Yêu cầu xuất hóa đơn điện tử Transit Pickup Surcharge Ids Transit …" at bounding box center [557, 261] width 1114 height 523
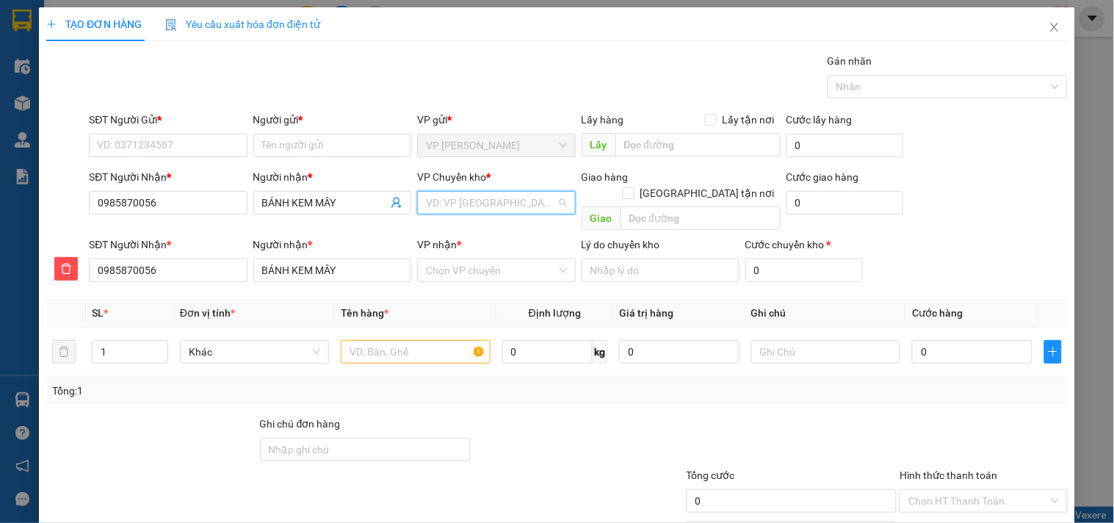
click at [481, 199] on input "search" at bounding box center [491, 203] width 130 height 22
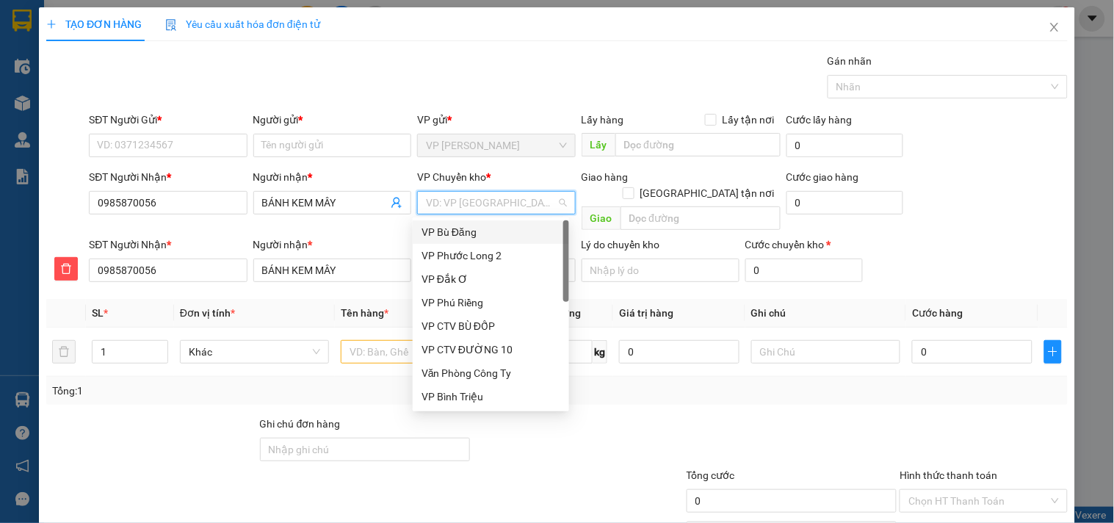
type input "X"
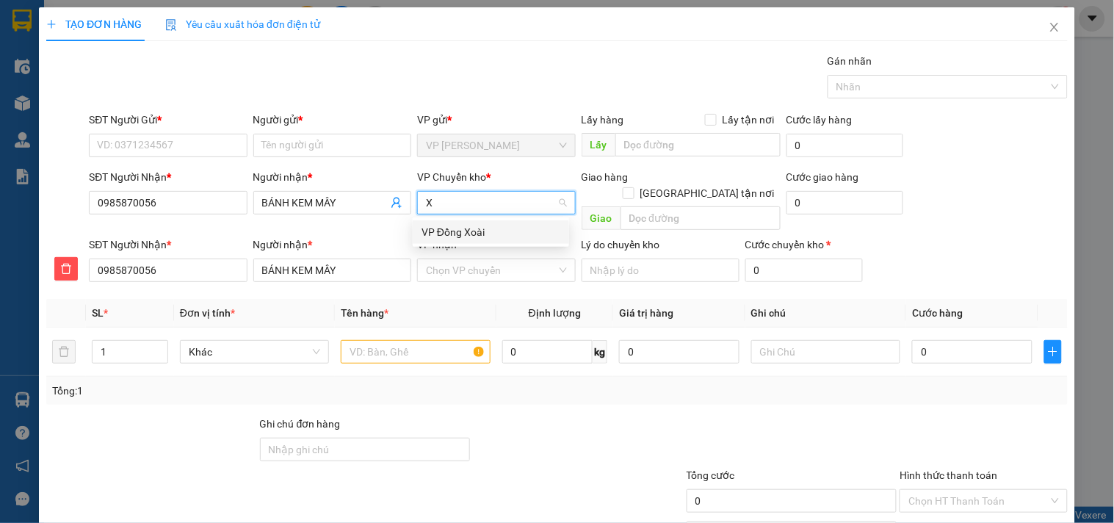
click at [443, 226] on div "VP Đồng Xoài" at bounding box center [491, 232] width 139 height 16
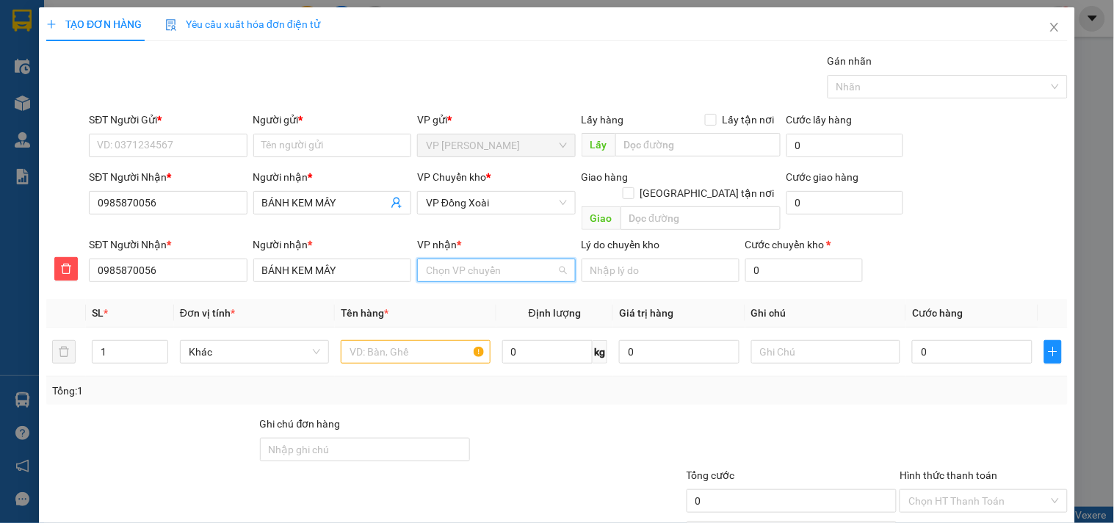
click at [452, 259] on input "VP nhận *" at bounding box center [491, 270] width 130 height 22
type input "CHO"
drag, startPoint x: 445, startPoint y: 288, endPoint x: 207, endPoint y: 177, distance: 262.6
click at [424, 287] on div "VP Chơn Thành" at bounding box center [491, 283] width 139 height 16
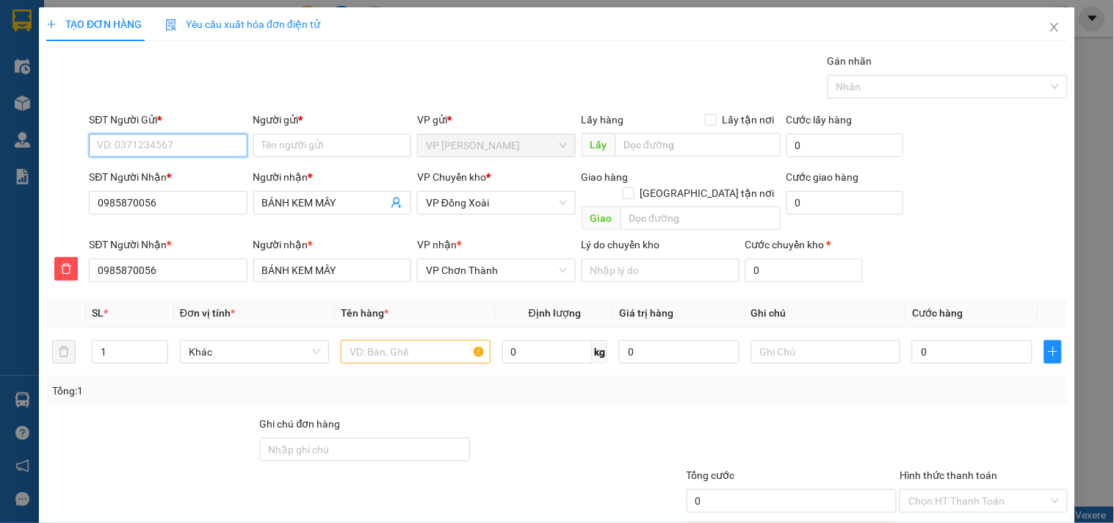
click at [118, 148] on input "SĐT Người Gửi *" at bounding box center [168, 146] width 158 height 24
type input "0945890777"
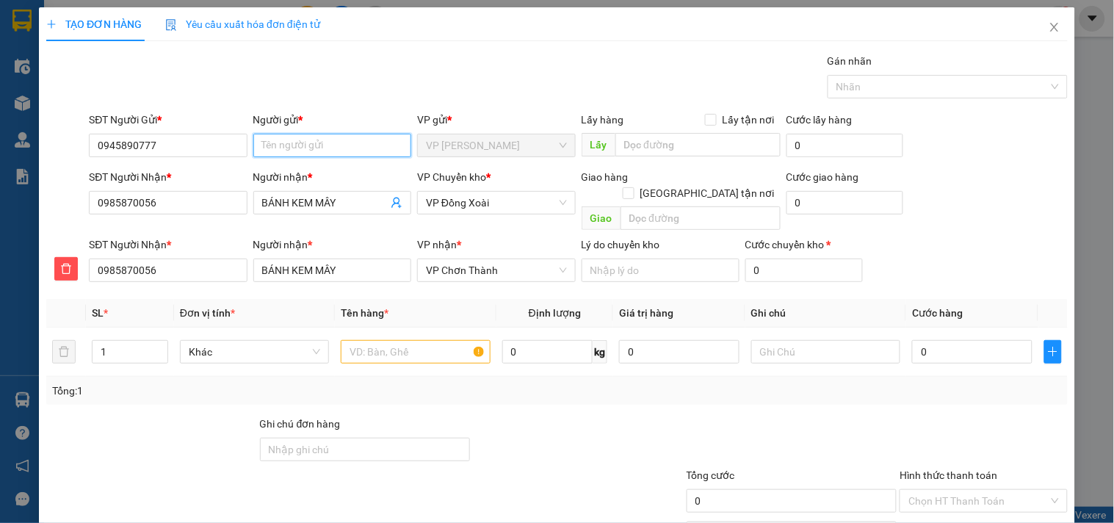
click at [299, 143] on input "Người gửi *" at bounding box center [332, 146] width 158 height 24
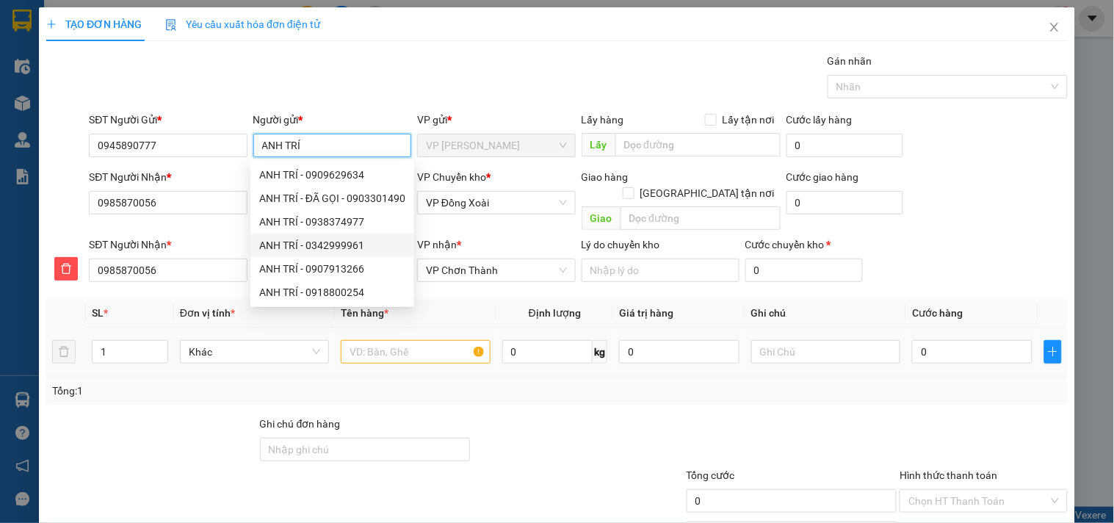
type input "ANH TRÍ"
click at [419, 340] on input "text" at bounding box center [415, 352] width 149 height 24
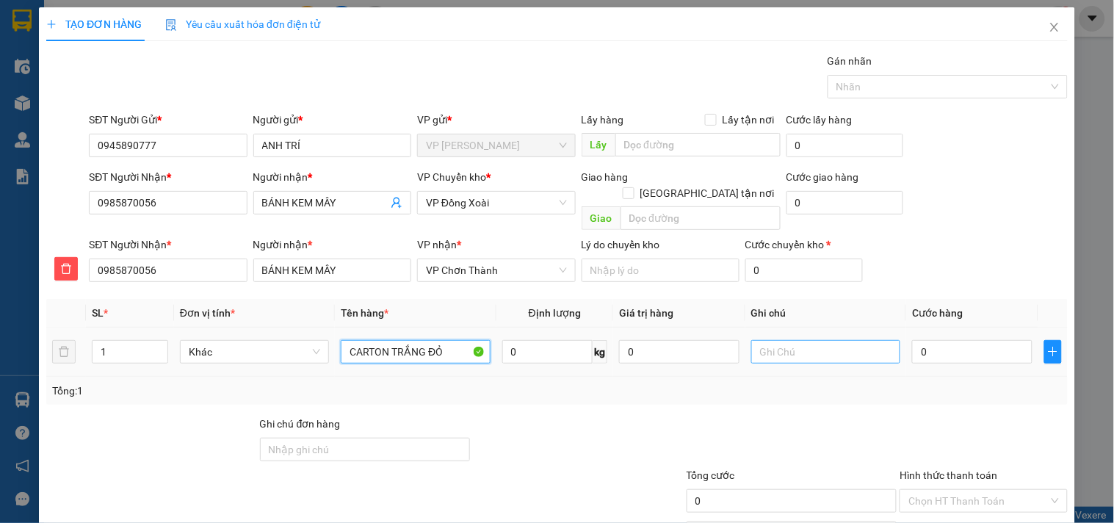
type input "CARTON TRẮNG ĐỎ"
click at [777, 346] on input "text" at bounding box center [826, 352] width 149 height 24
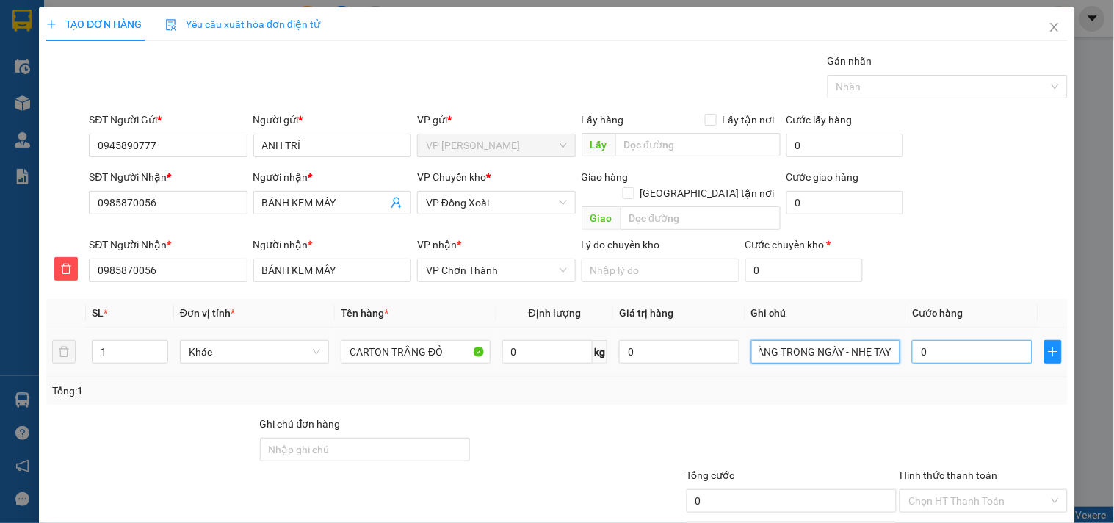
type input "9H XB - NHẬN HÀNG HÀNG TRONG NGÀY - NHẸ TAY"
click at [941, 342] on input "0" at bounding box center [972, 352] width 120 height 24
type input "4"
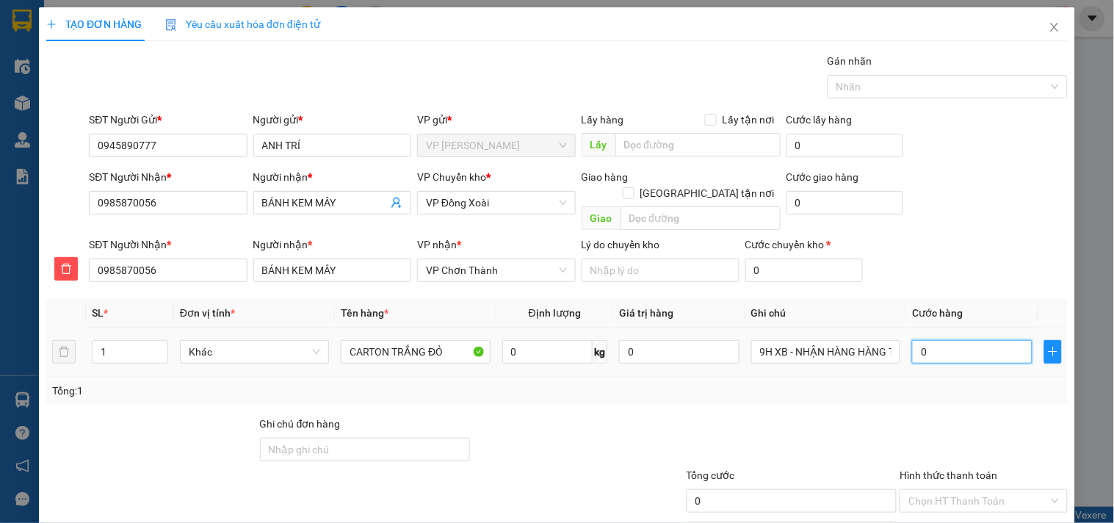
type input "4"
type input "40"
click at [740, 489] on input "40" at bounding box center [792, 501] width 211 height 24
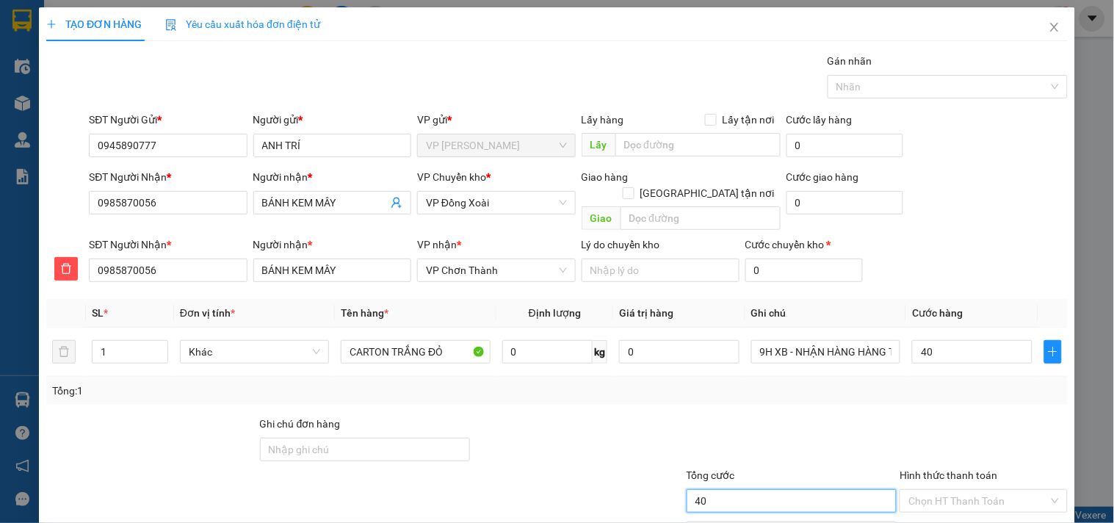
type input "40.000"
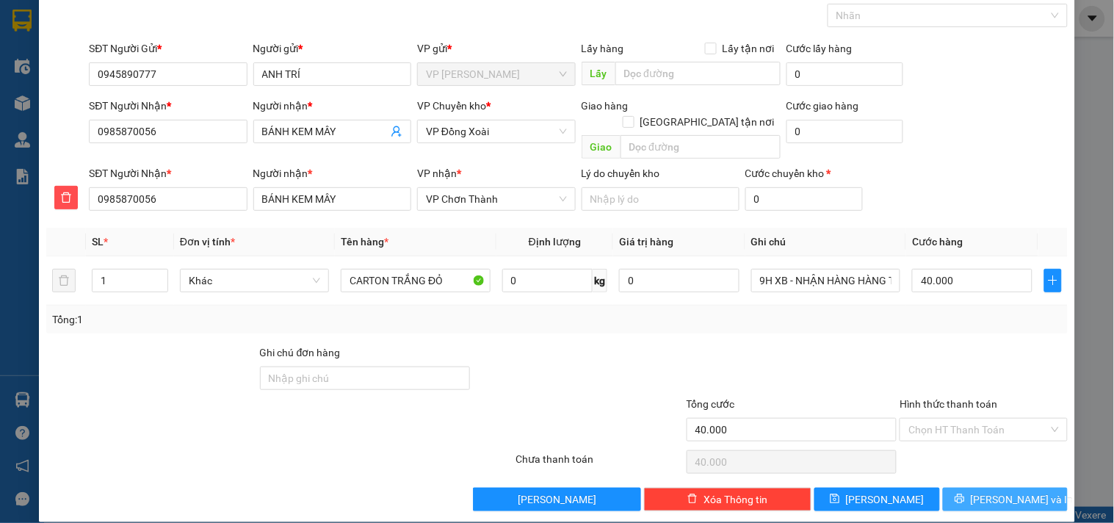
click at [999, 491] on span "[PERSON_NAME] và In" at bounding box center [1022, 499] width 103 height 16
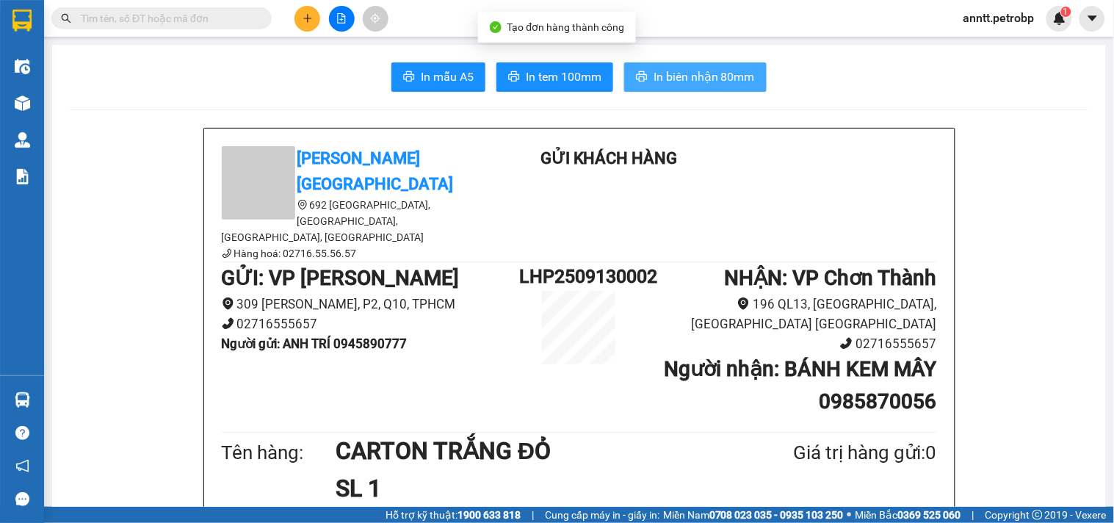
click at [699, 73] on span "In biên nhận 80mm" at bounding box center [704, 77] width 101 height 18
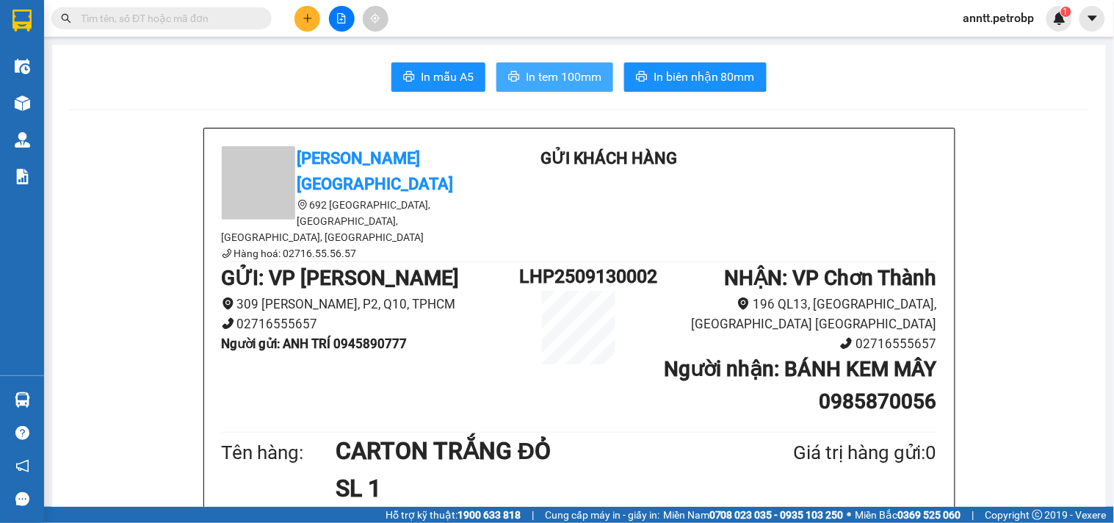
click at [535, 76] on span "In tem 100mm" at bounding box center [564, 77] width 76 height 18
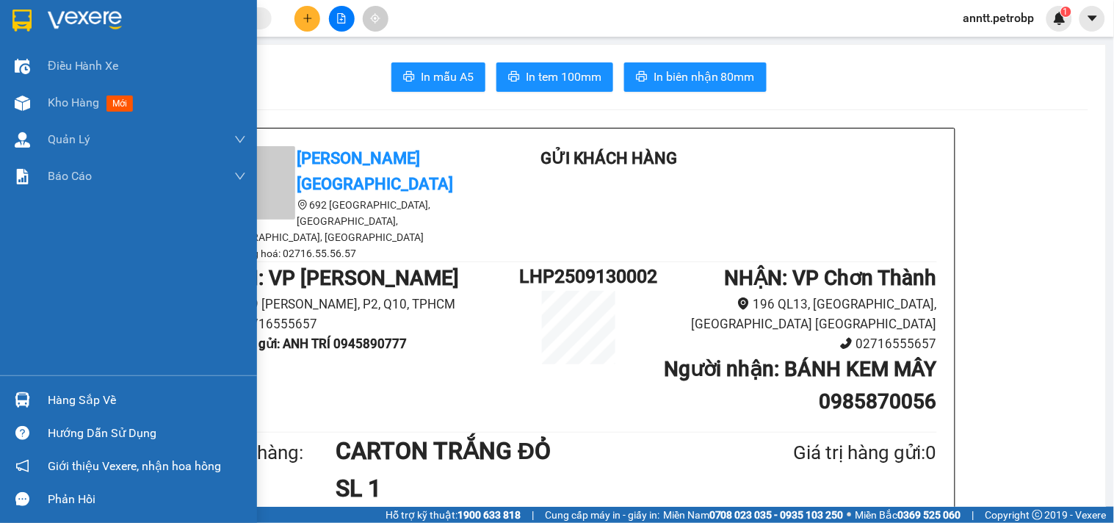
click at [27, 16] on img at bounding box center [21, 21] width 19 height 22
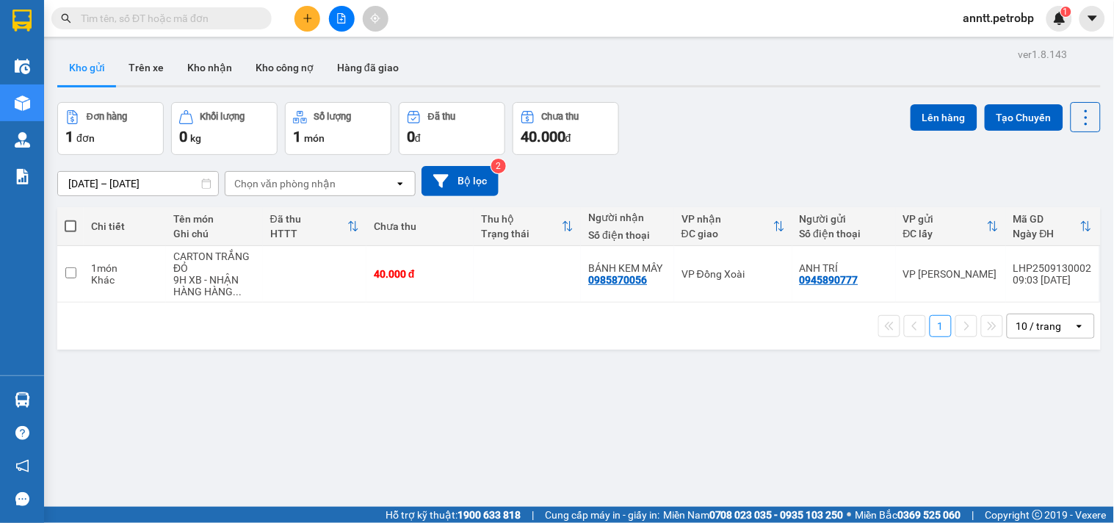
drag, startPoint x: 71, startPoint y: 223, endPoint x: 239, endPoint y: 179, distance: 173.2
click at [76, 222] on span at bounding box center [71, 226] width 12 height 12
click at [71, 219] on input "checkbox" at bounding box center [71, 219] width 0 height 0
checkbox input "true"
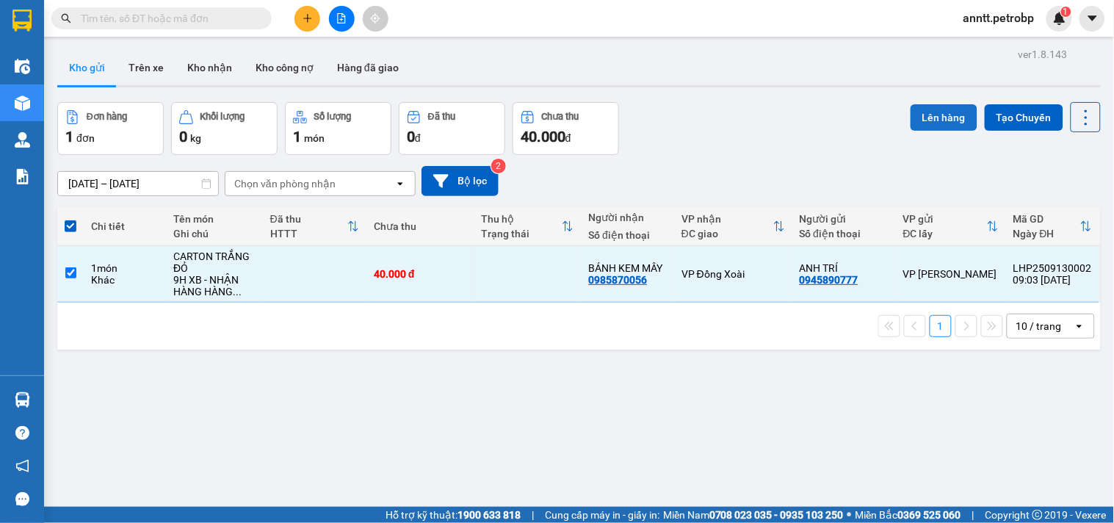
click at [919, 120] on button "Lên hàng" at bounding box center [944, 117] width 67 height 26
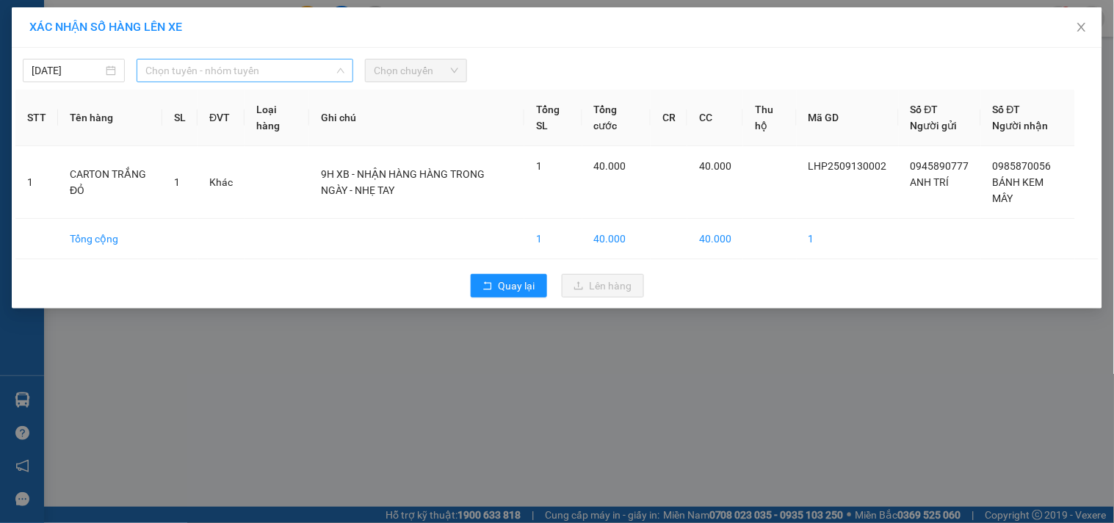
click at [289, 73] on span "Chọn tuyến - nhóm tuyến" at bounding box center [244, 71] width 199 height 22
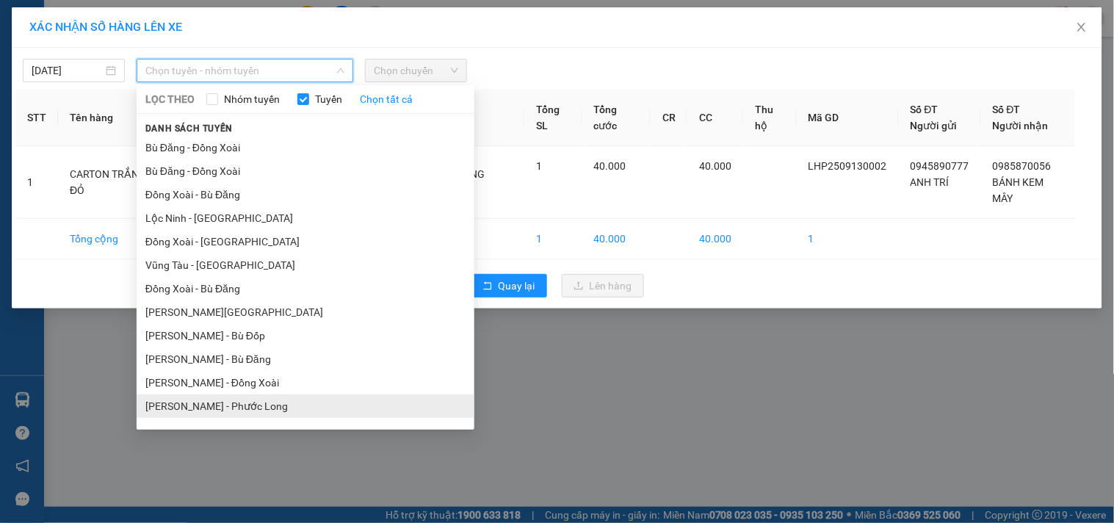
click at [266, 399] on li "[PERSON_NAME] - Phước Long" at bounding box center [306, 407] width 338 height 24
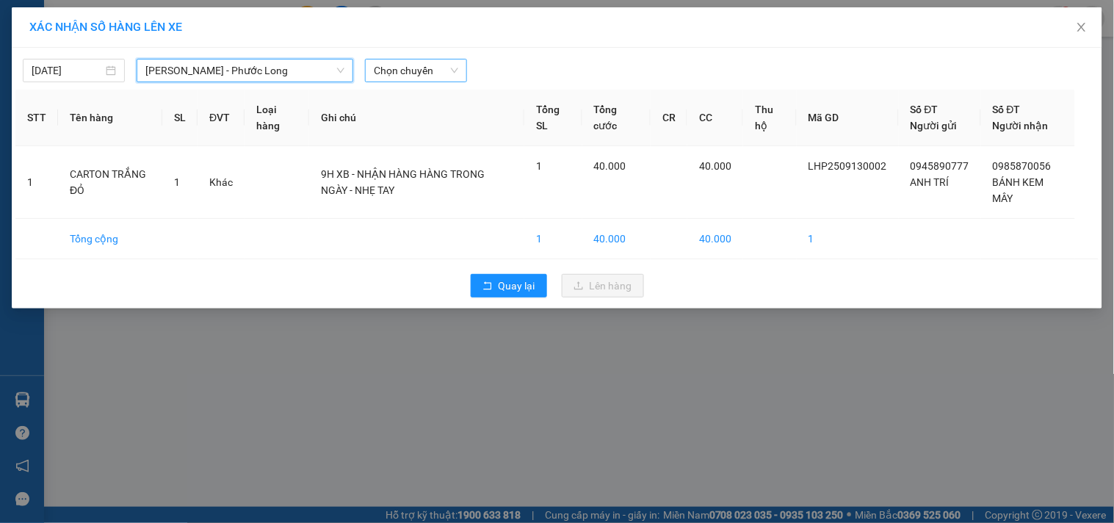
click at [411, 72] on span "Chọn chuyến" at bounding box center [416, 71] width 84 height 22
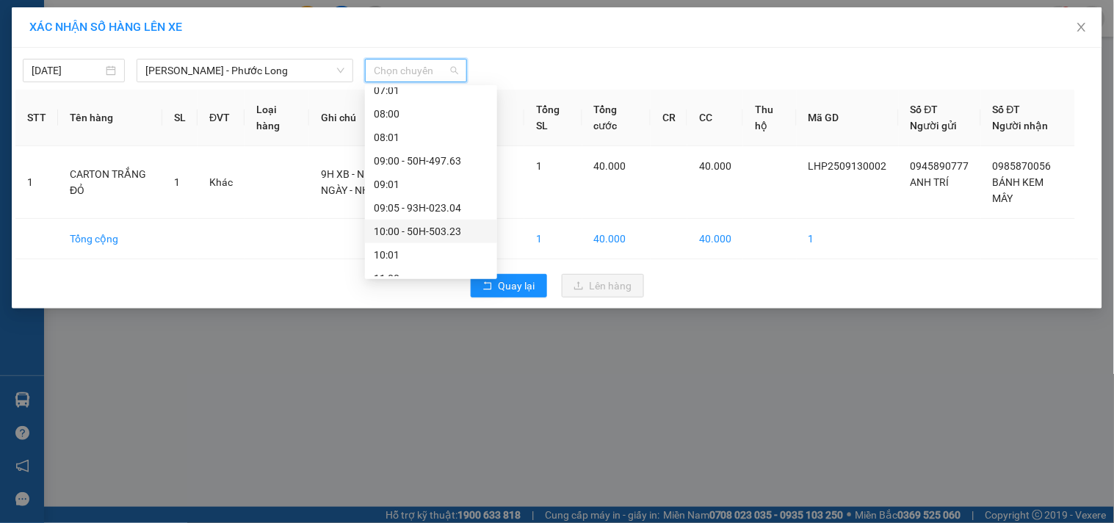
scroll to position [326, 0]
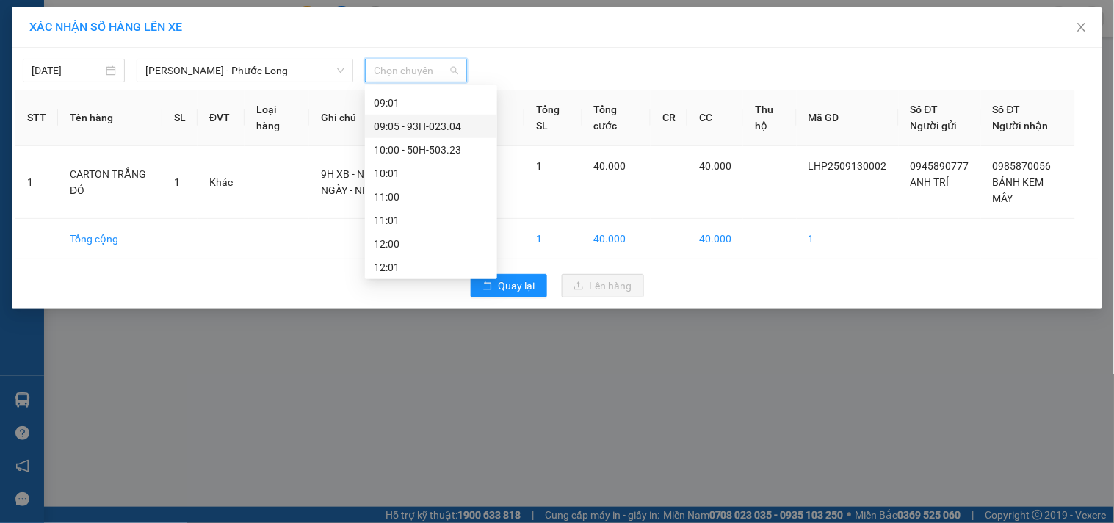
click at [433, 128] on div "09:05 - 93H-023.04" at bounding box center [431, 126] width 115 height 16
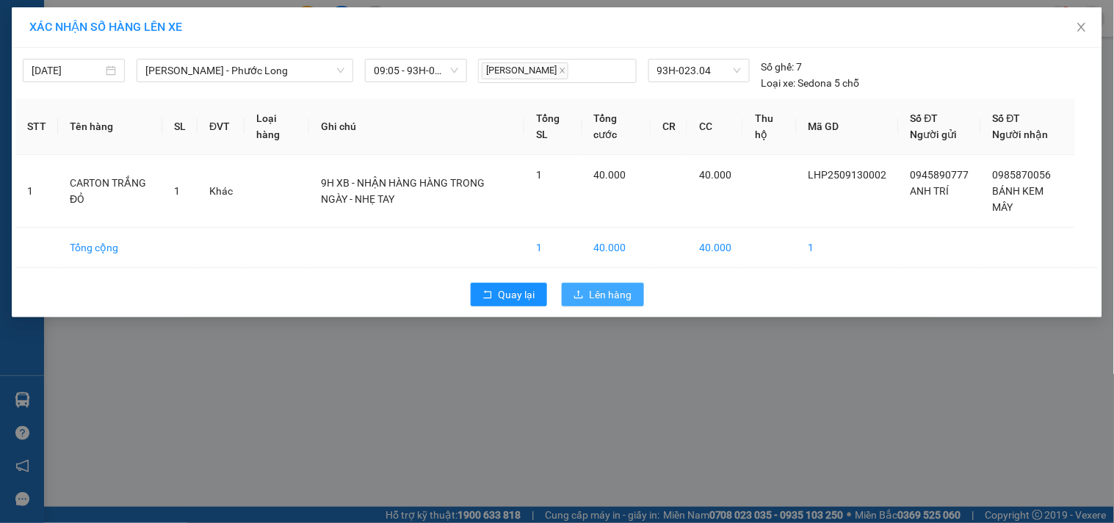
click at [594, 291] on span "Lên hàng" at bounding box center [611, 295] width 43 height 16
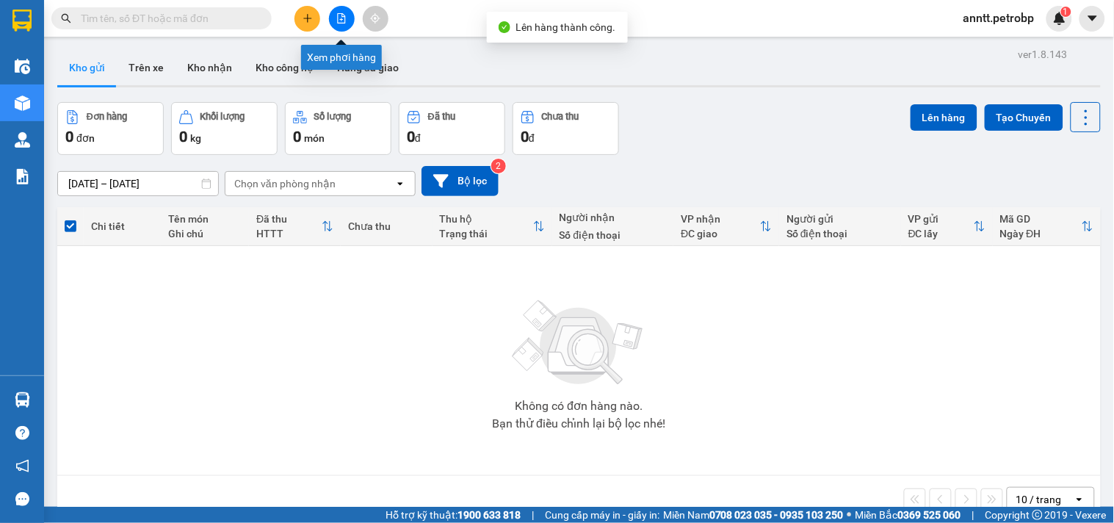
click at [339, 23] on icon "file-add" at bounding box center [342, 18] width 8 height 10
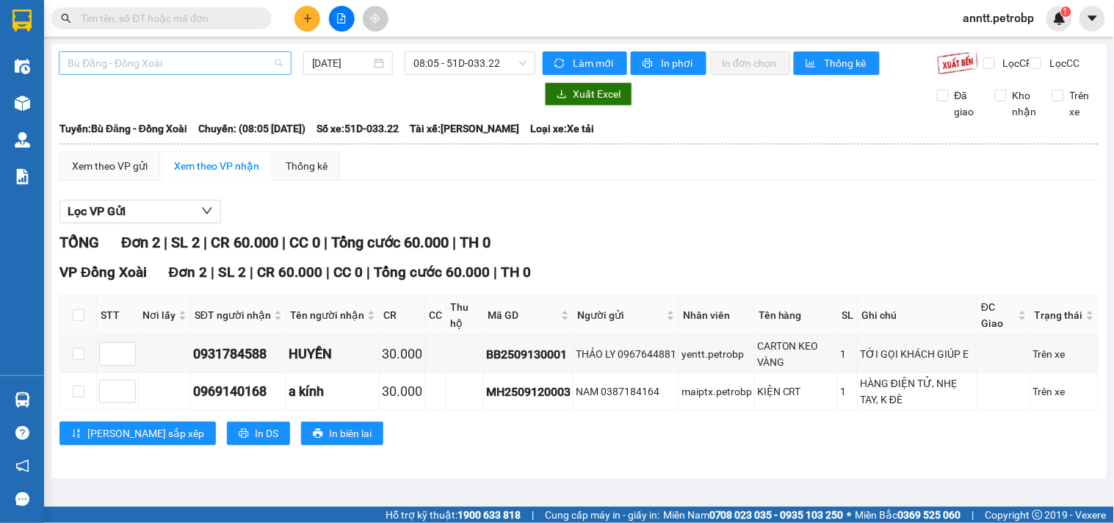
click at [232, 63] on span "Bù Đăng - Đồng Xoài" at bounding box center [175, 63] width 215 height 22
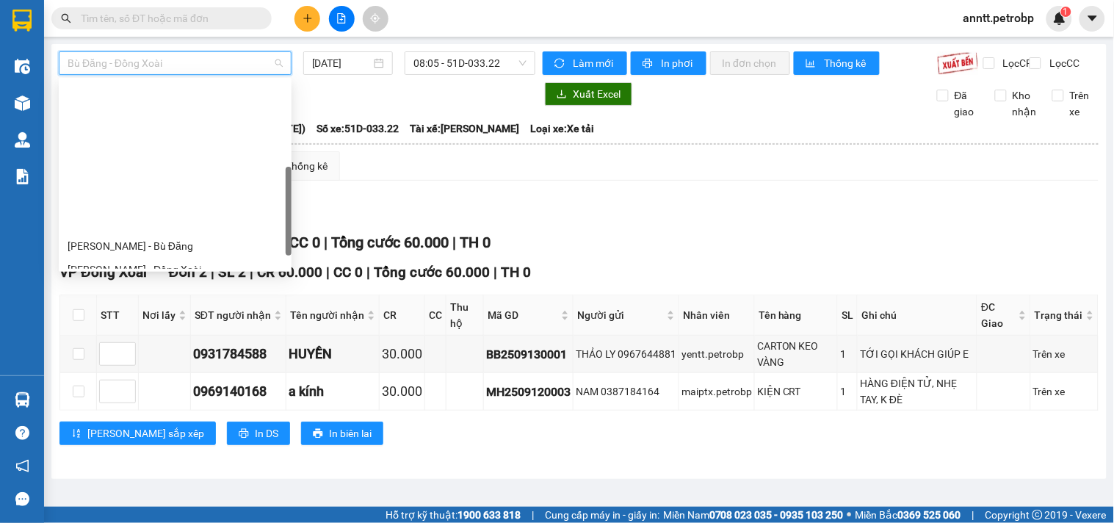
scroll to position [245, 0]
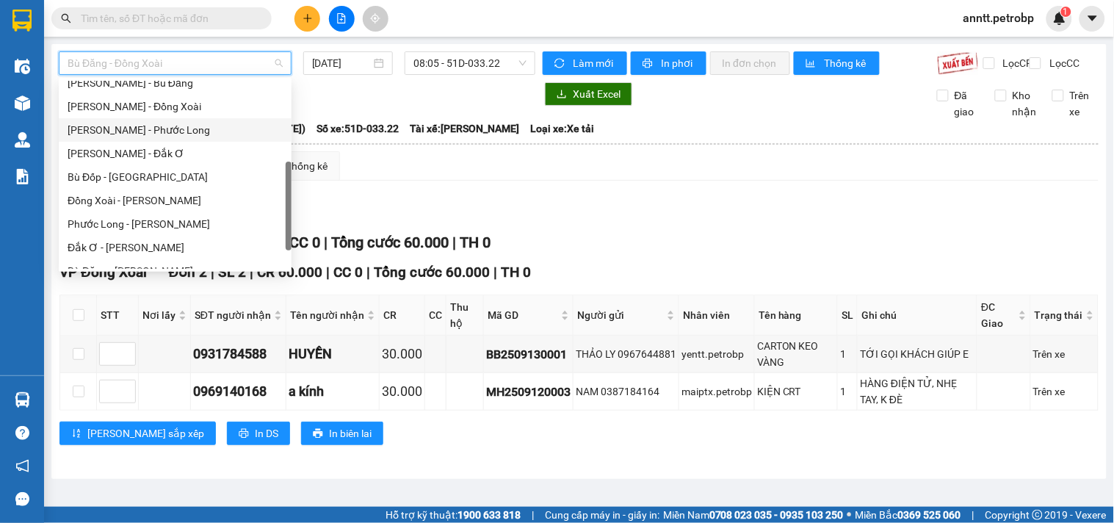
click at [225, 123] on div "[PERSON_NAME] - Phước Long" at bounding box center [175, 130] width 215 height 16
type input "[DATE]"
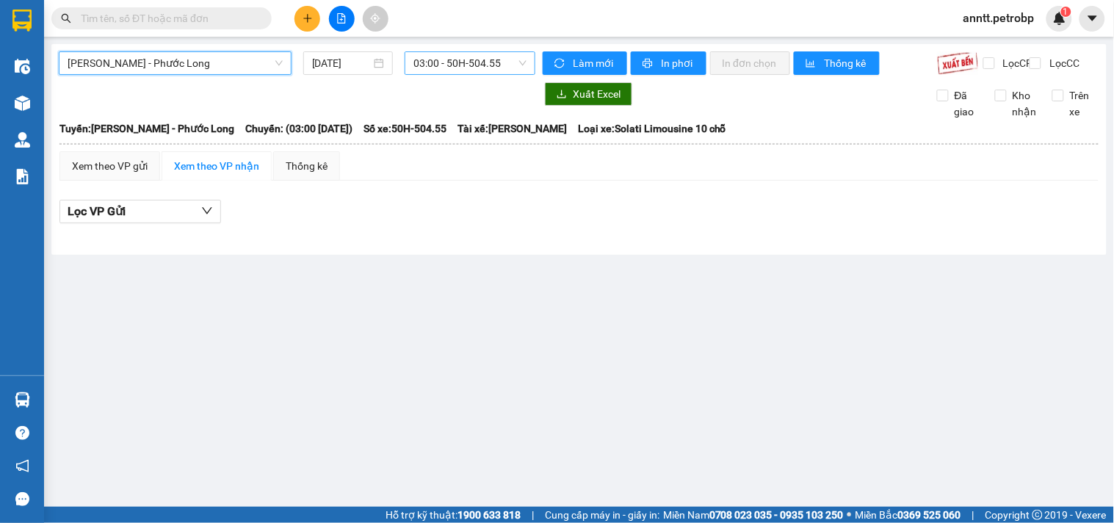
click at [468, 59] on span "03:00 - 50H-504.55" at bounding box center [470, 63] width 113 height 22
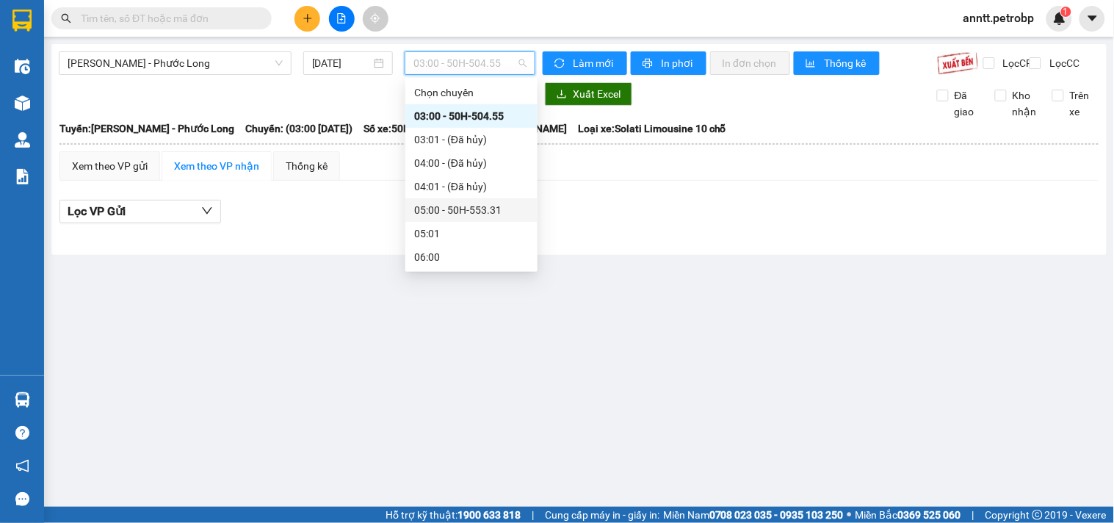
scroll to position [245, 0]
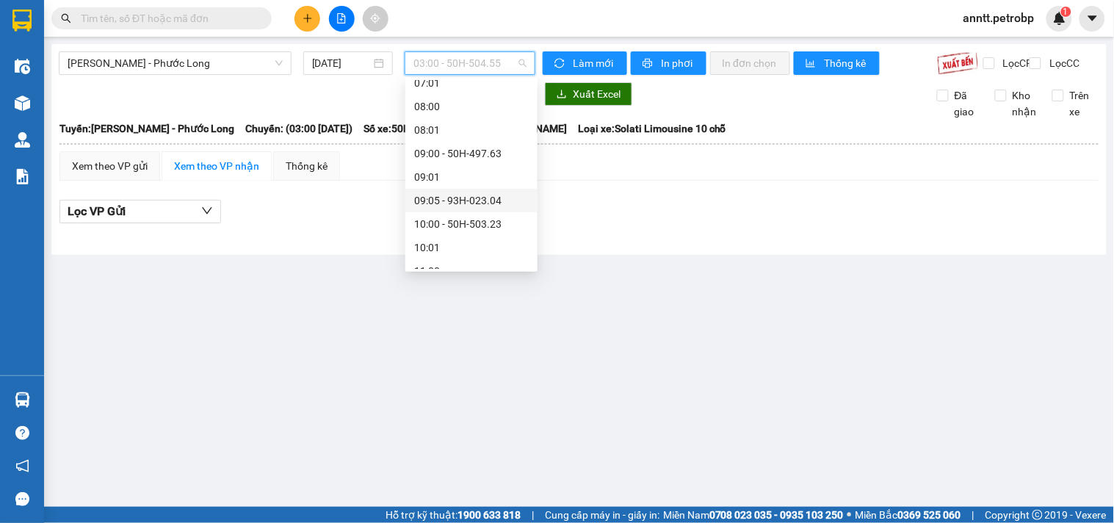
click at [481, 196] on div "09:05 - 93H-023.04" at bounding box center [471, 200] width 115 height 16
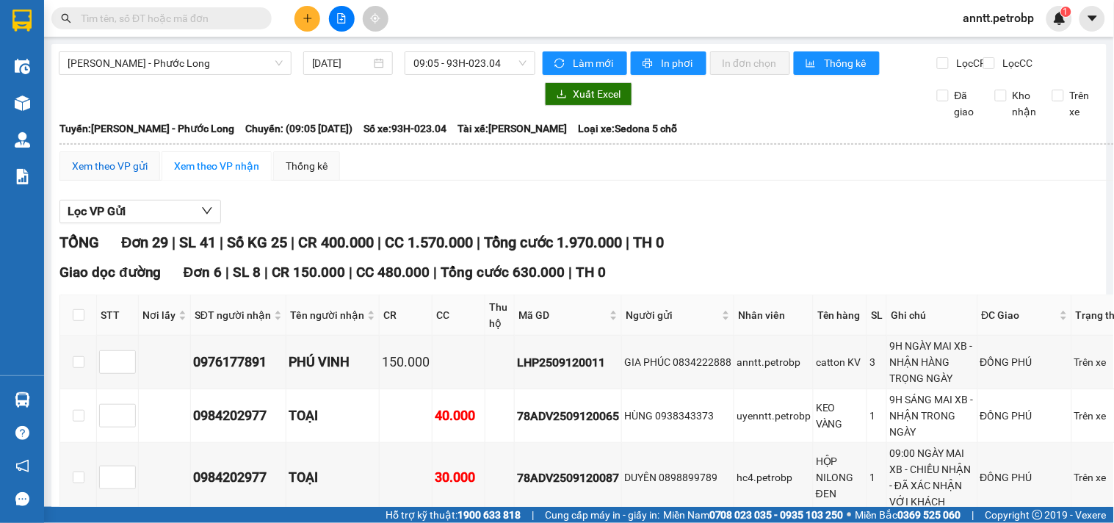
click at [118, 174] on div "Xem theo VP gửi" at bounding box center [110, 166] width 76 height 16
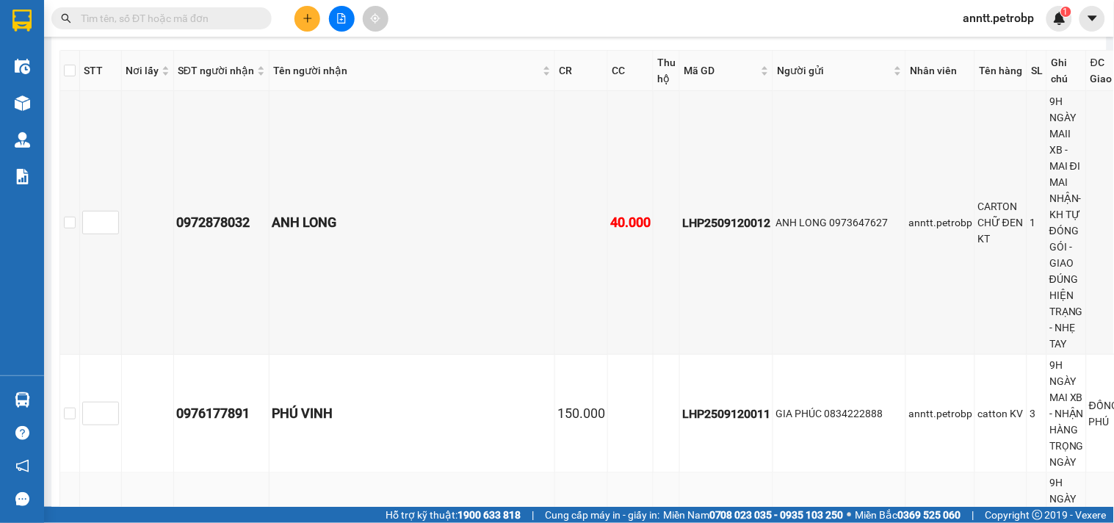
scroll to position [326, 0]
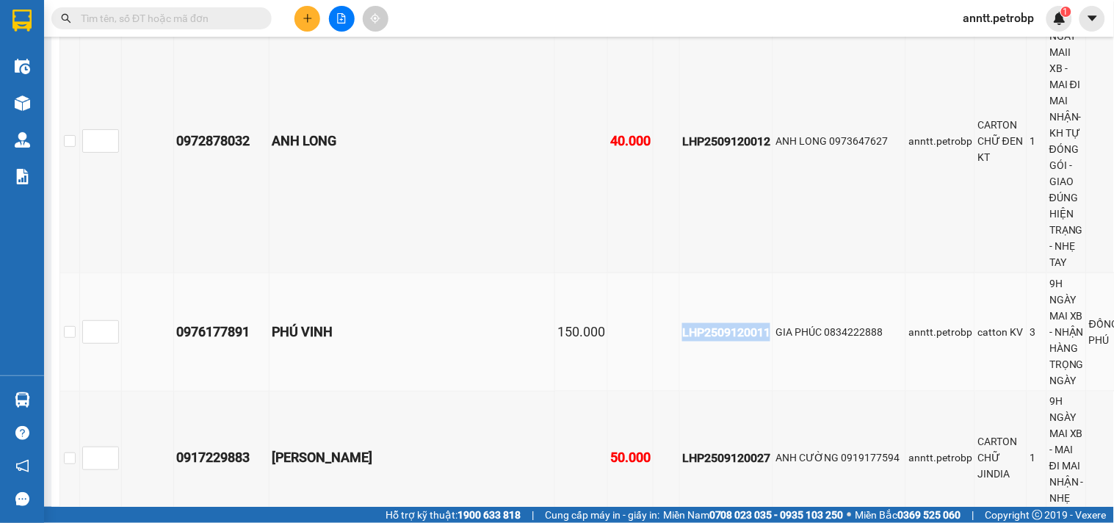
drag, startPoint x: 555, startPoint y: 239, endPoint x: 647, endPoint y: 248, distance: 93.0
click at [680, 273] on td "LHP2509120011" at bounding box center [726, 332] width 93 height 118
copy div "LHP2509120011"
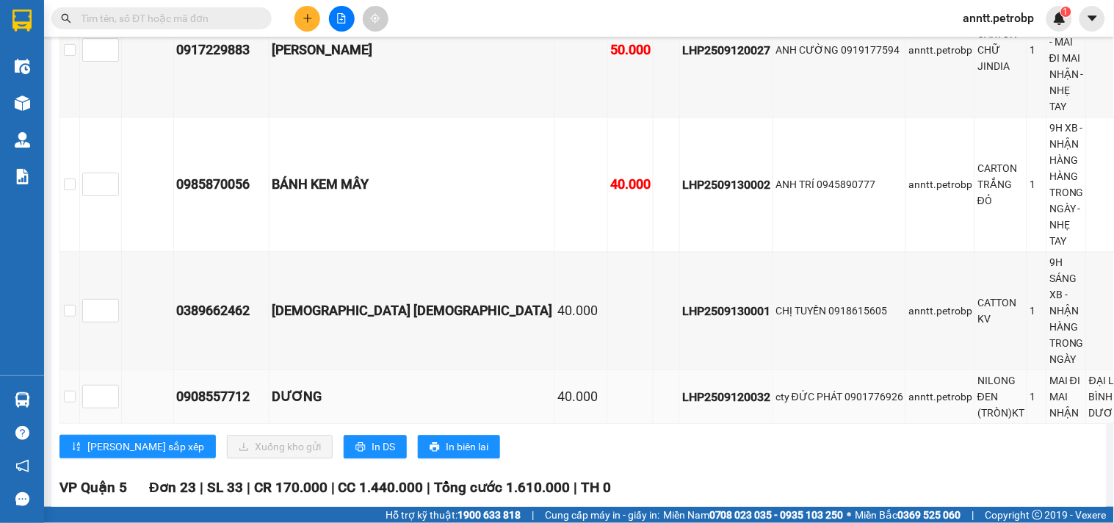
scroll to position [652, 0]
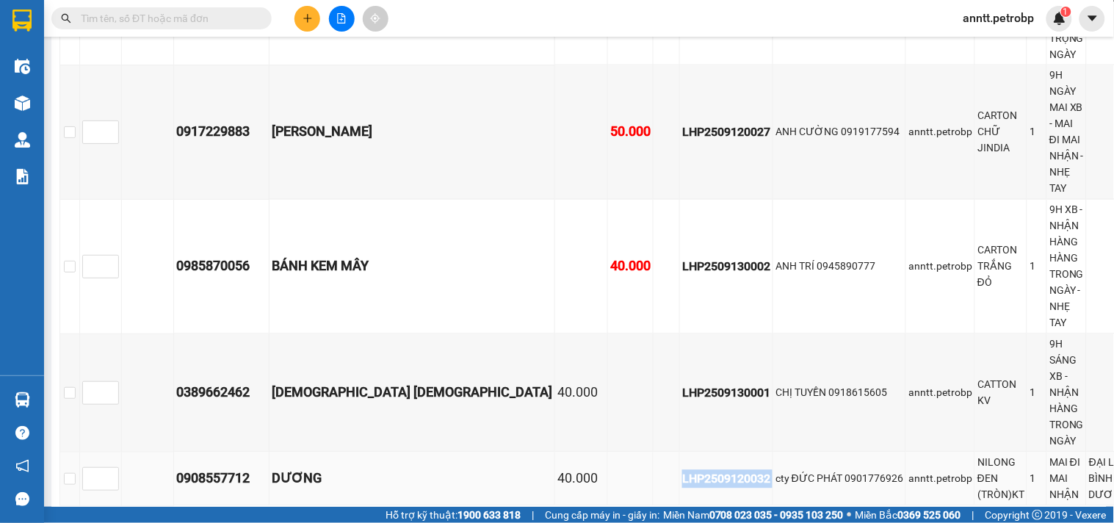
drag, startPoint x: 554, startPoint y: 278, endPoint x: 650, endPoint y: 281, distance: 96.3
click at [650, 453] on tr "0908557712 DƯƠNG 40.000 LHP2509120032 cty ĐỨC PHÁT 0901776926 anntt.petrobp NIL…" at bounding box center [629, 480] width 1139 height 54
copy div "LHP2509120032"
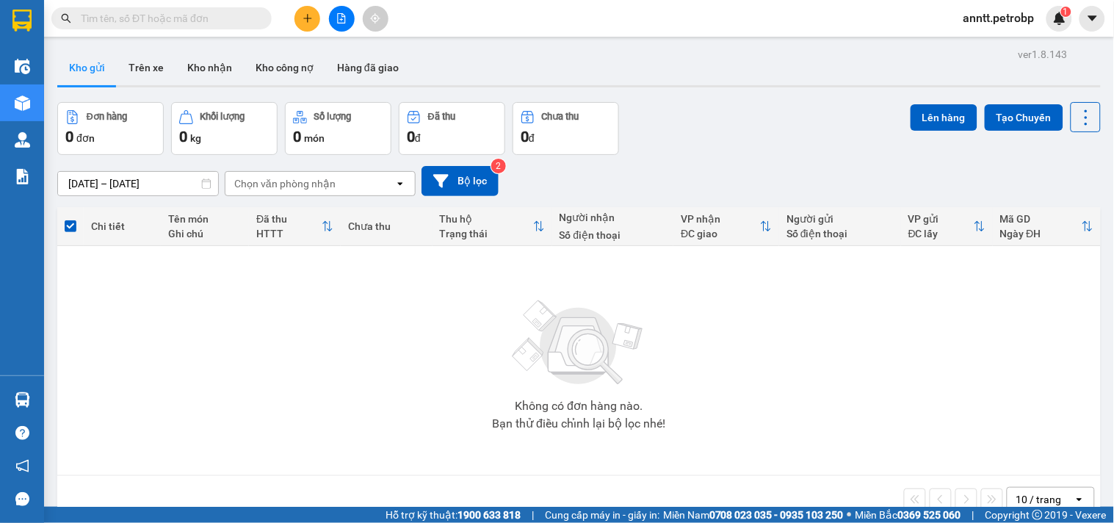
click at [173, 18] on input "text" at bounding box center [167, 18] width 173 height 16
paste input "0985870056"
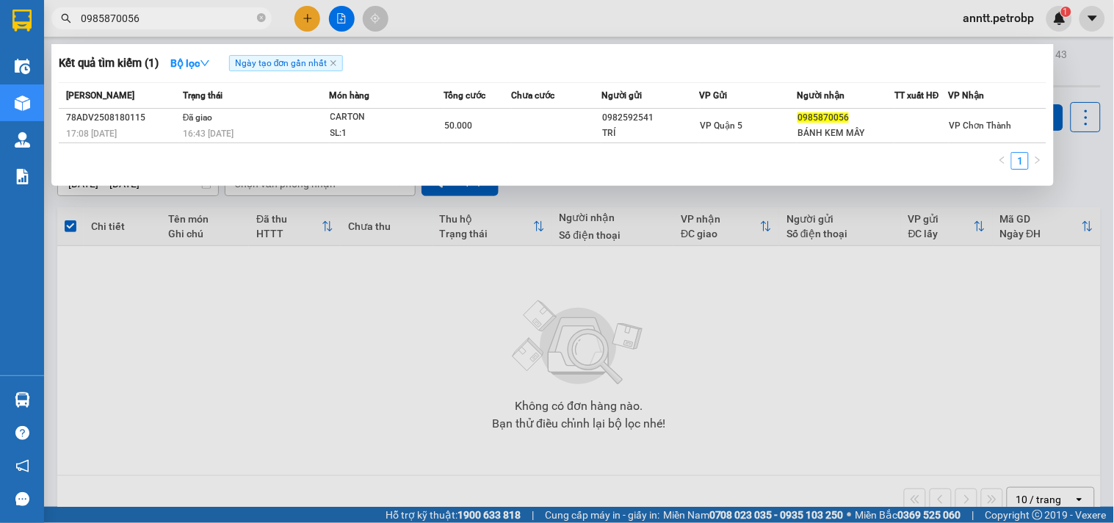
type input "0985870056"
drag, startPoint x: 259, startPoint y: 19, endPoint x: 228, endPoint y: 19, distance: 30.9
click at [256, 19] on span "0985870056" at bounding box center [161, 18] width 220 height 22
drag, startPoint x: 261, startPoint y: 17, endPoint x: 233, endPoint y: 15, distance: 28.0
click at [251, 16] on span "0985870056" at bounding box center [161, 18] width 220 height 22
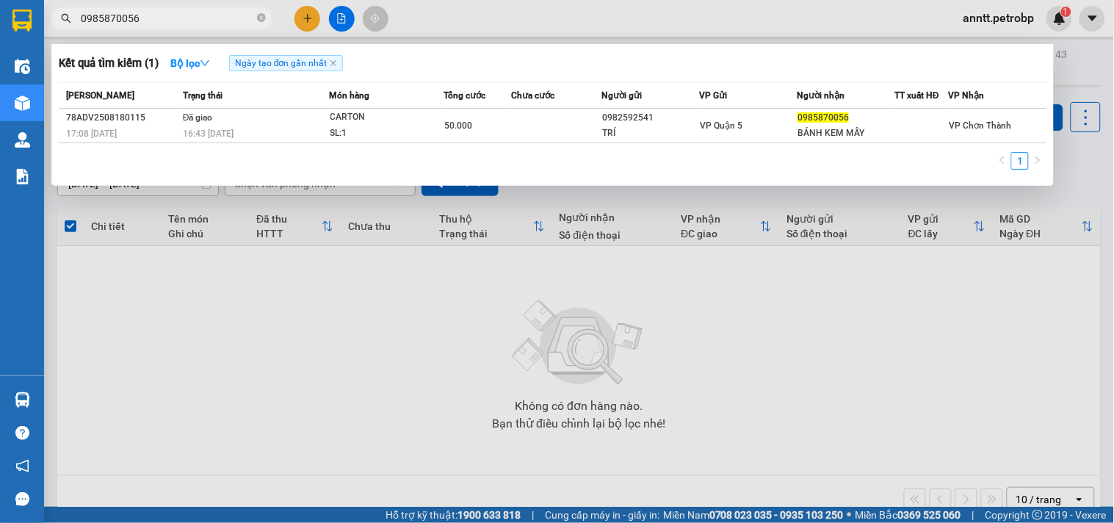
drag, startPoint x: 257, startPoint y: 15, endPoint x: 245, endPoint y: 15, distance: 11.8
click at [253, 15] on span "0985870056" at bounding box center [161, 18] width 220 height 22
drag, startPoint x: 262, startPoint y: 12, endPoint x: 254, endPoint y: 12, distance: 8.1
click at [262, 13] on icon "close-circle" at bounding box center [261, 17] width 9 height 9
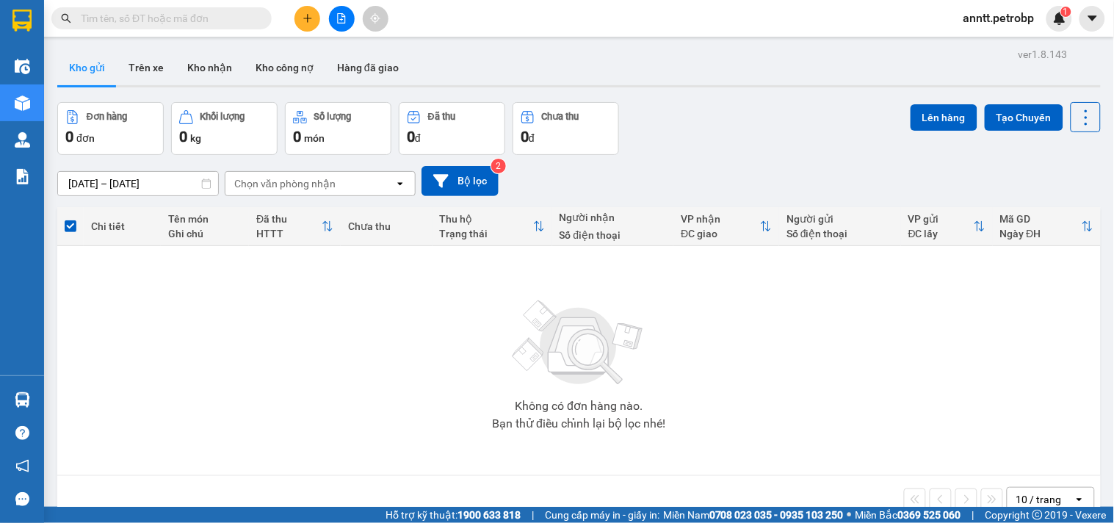
click at [158, 18] on input "text" at bounding box center [167, 18] width 173 height 16
paste input "LHP2509120011"
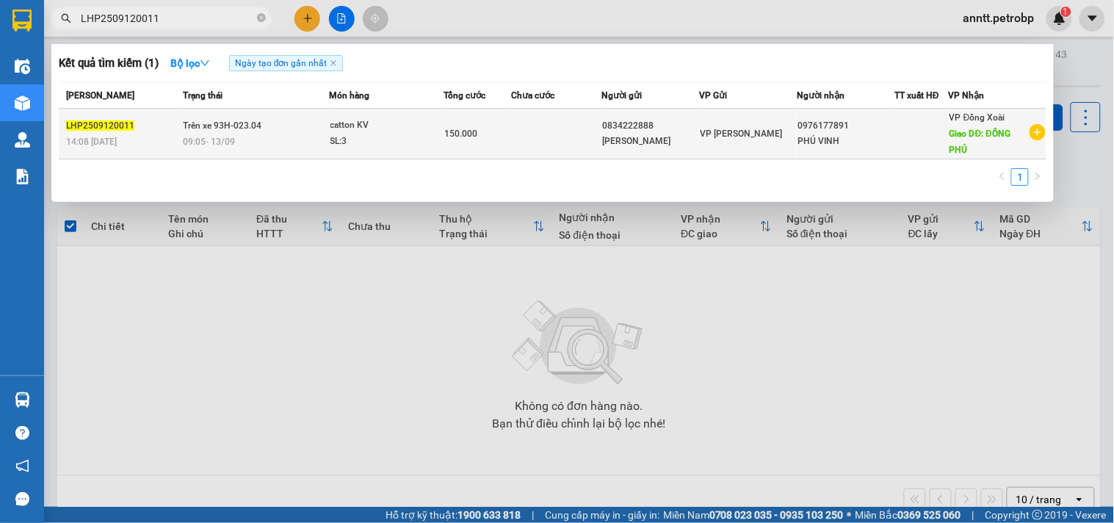
type input "LHP2509120011"
click at [534, 111] on td at bounding box center [556, 134] width 90 height 51
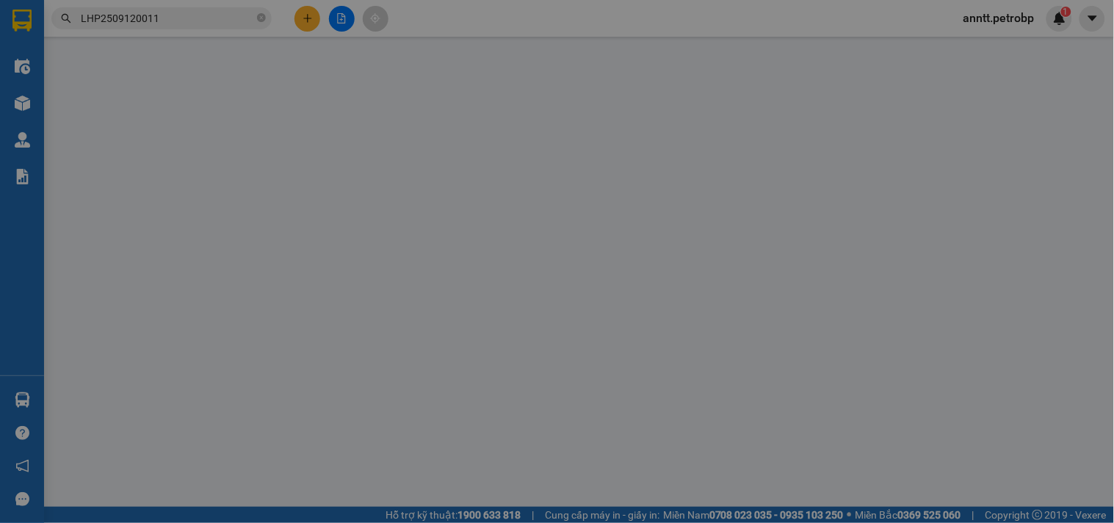
type input "0834222888"
type input "[PERSON_NAME]"
type input "0976177891"
type input "PHÚ VINH"
type input "ĐỒNG PHÚ"
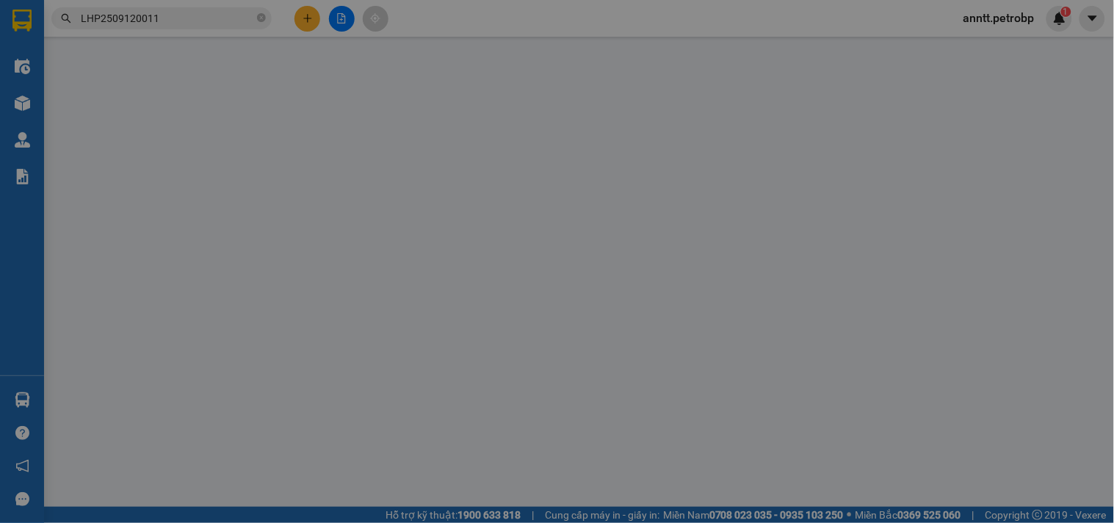
type input "150.000"
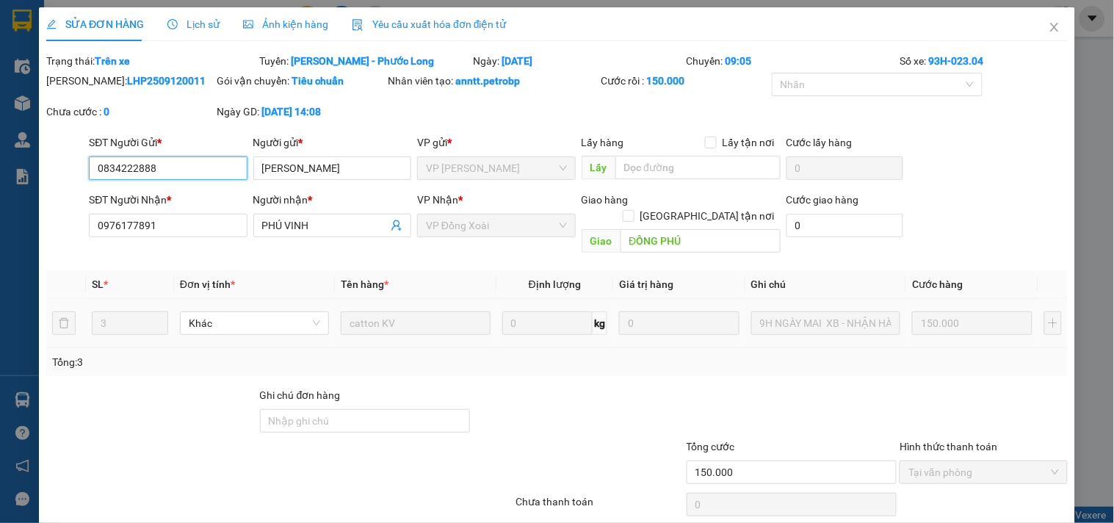
scroll to position [43, 0]
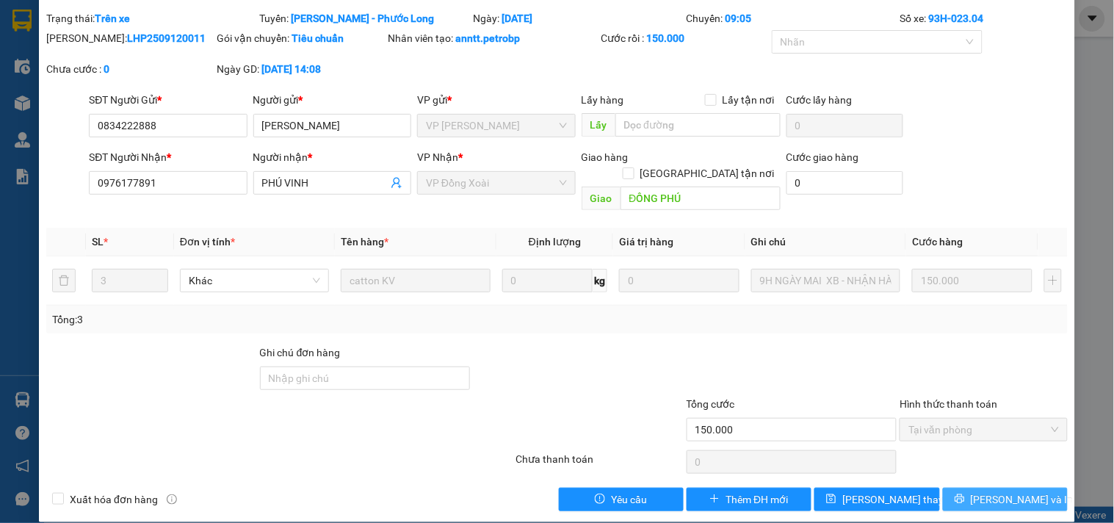
click at [1015, 491] on span "[PERSON_NAME] và In" at bounding box center [1022, 499] width 103 height 16
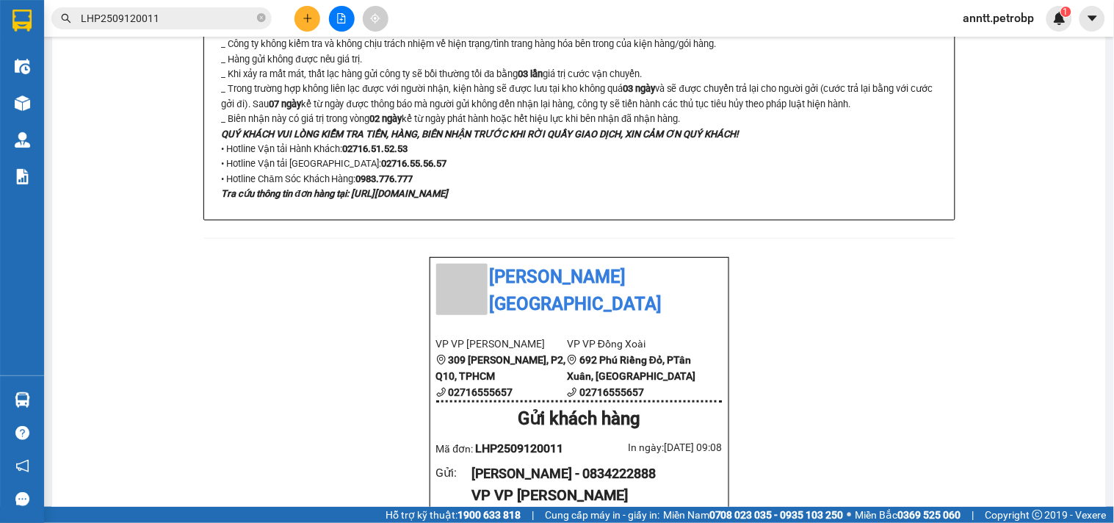
scroll to position [898, 0]
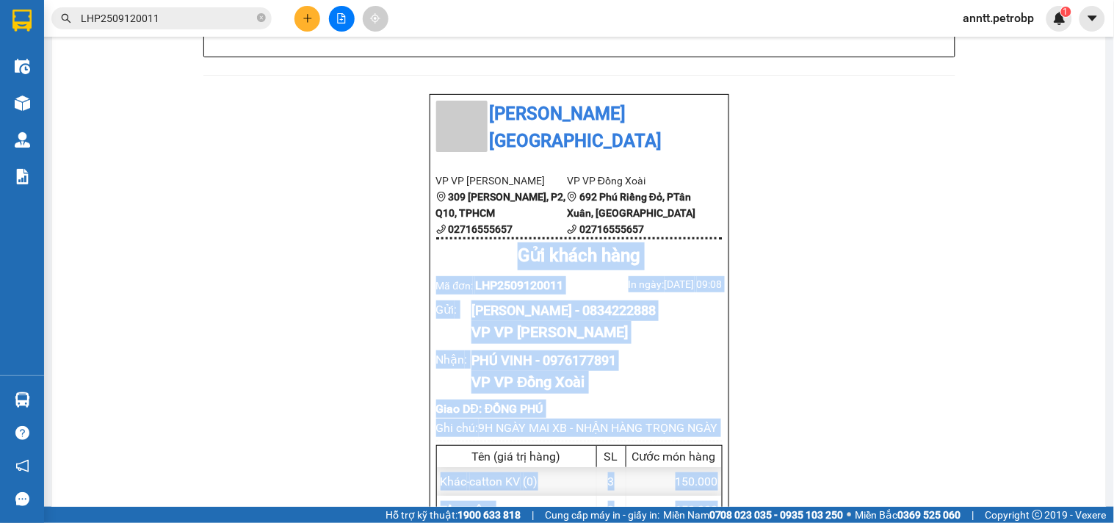
drag, startPoint x: 502, startPoint y: 174, endPoint x: 728, endPoint y: 466, distance: 369.7
click at [728, 466] on div "[GEOGRAPHIC_DATA], [GEOGRAPHIC_DATA], [GEOGRAPHIC_DATA], [GEOGRAPHIC_DATA]: 027…" at bounding box center [579, 352] width 1019 height 2244
copy div "Gửi khách hàng Mã đơn: LHP2509120011 In ngày: [DATE] 09:08 Gửi : GIA PHÚC - 083…"
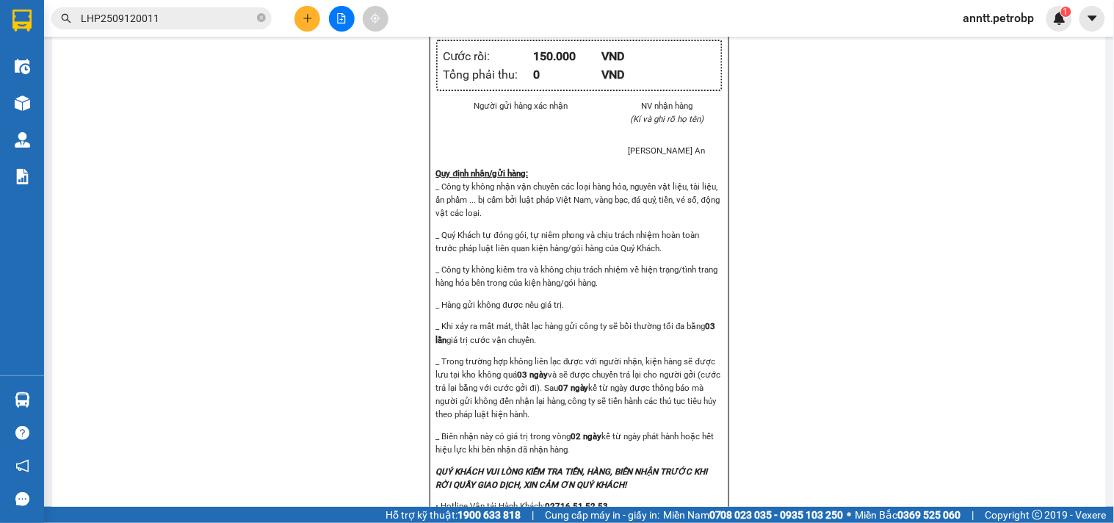
scroll to position [1861, 0]
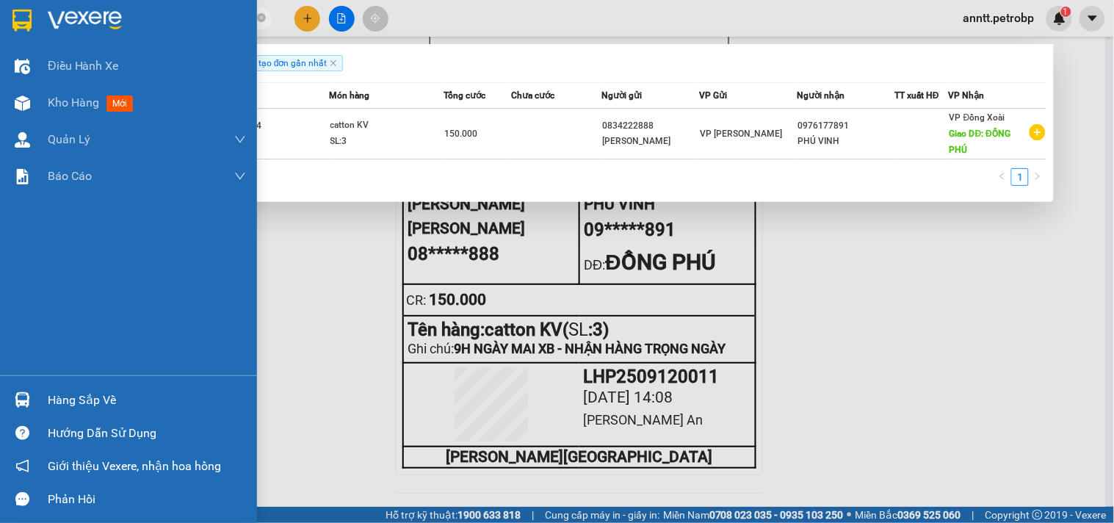
drag, startPoint x: 172, startPoint y: 21, endPoint x: 0, endPoint y: 5, distance: 172.6
click at [0, 5] on section "Kết quả tìm kiếm ( 1 ) Bộ lọc Ngày tạo đơn gần nhất Mã ĐH Trạng thái Món hàng T…" at bounding box center [557, 261] width 1114 height 523
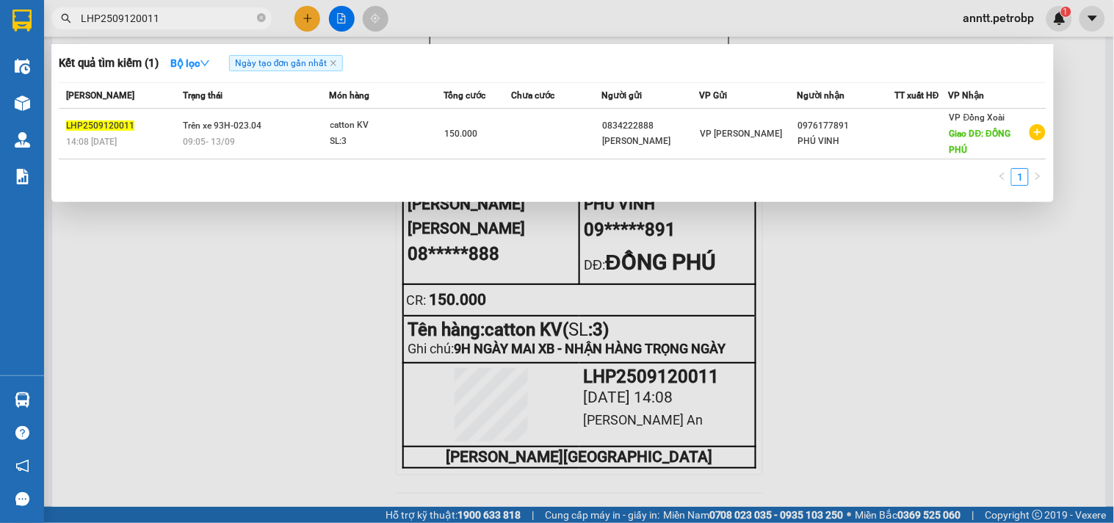
paste input "32"
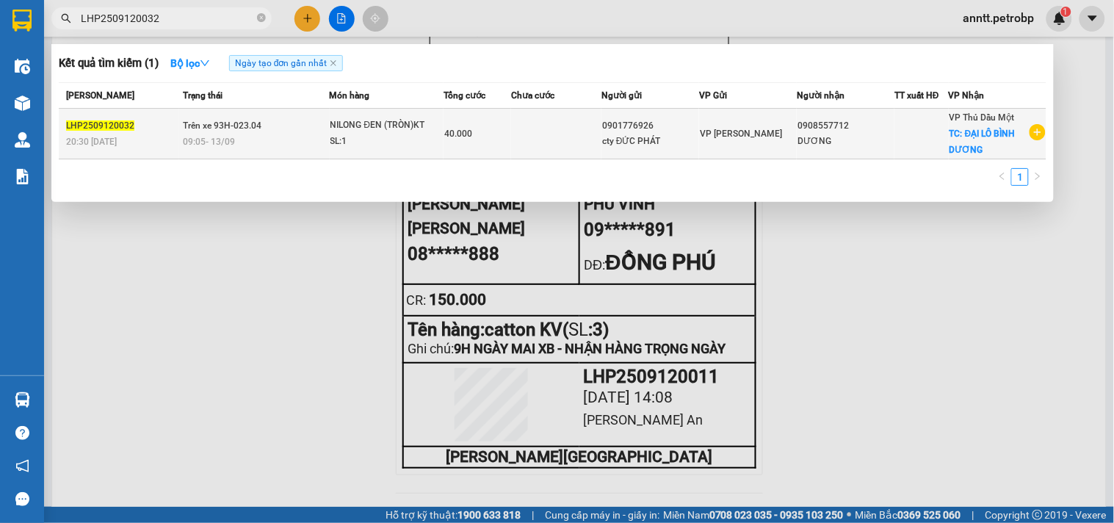
type input "LHP2509120032"
click at [655, 120] on div "0901776926" at bounding box center [650, 125] width 96 height 15
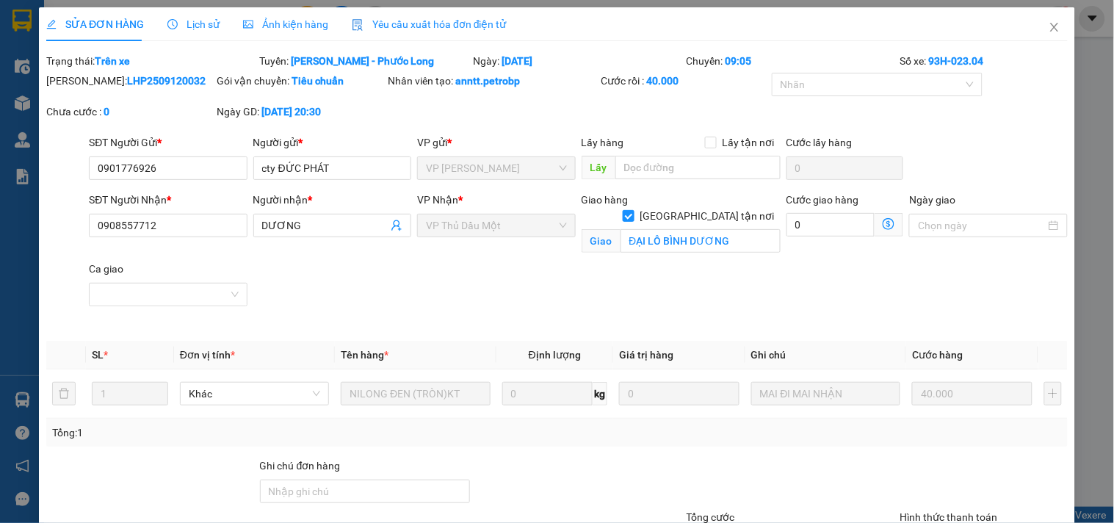
type input "0901776926"
type input "cty ĐỨC PHÁT"
type input "0908557712"
type input "DƯƠNG"
checkbox input "true"
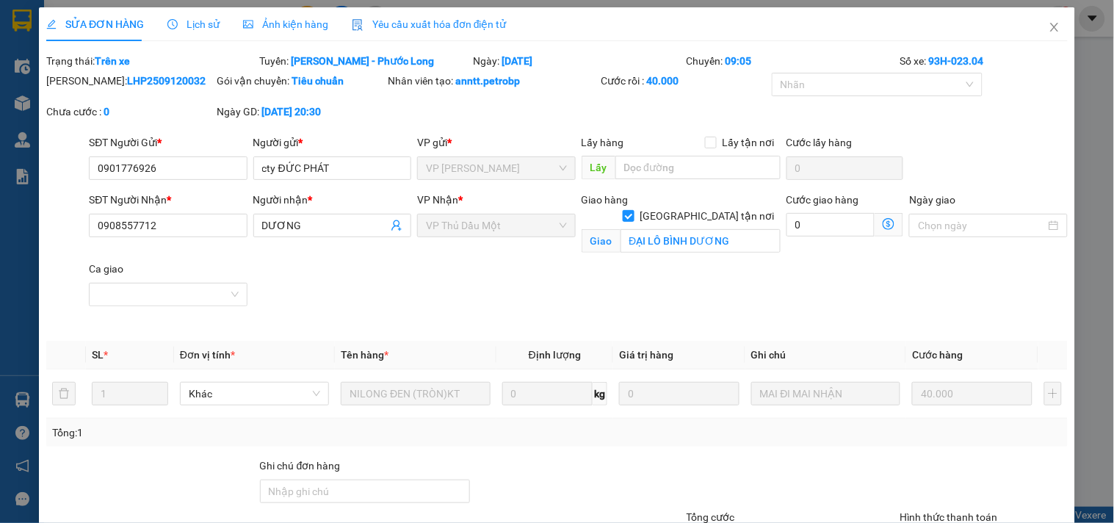
type input "ĐẠI LÔ BÌNH DƯƠNG"
type input "40.000"
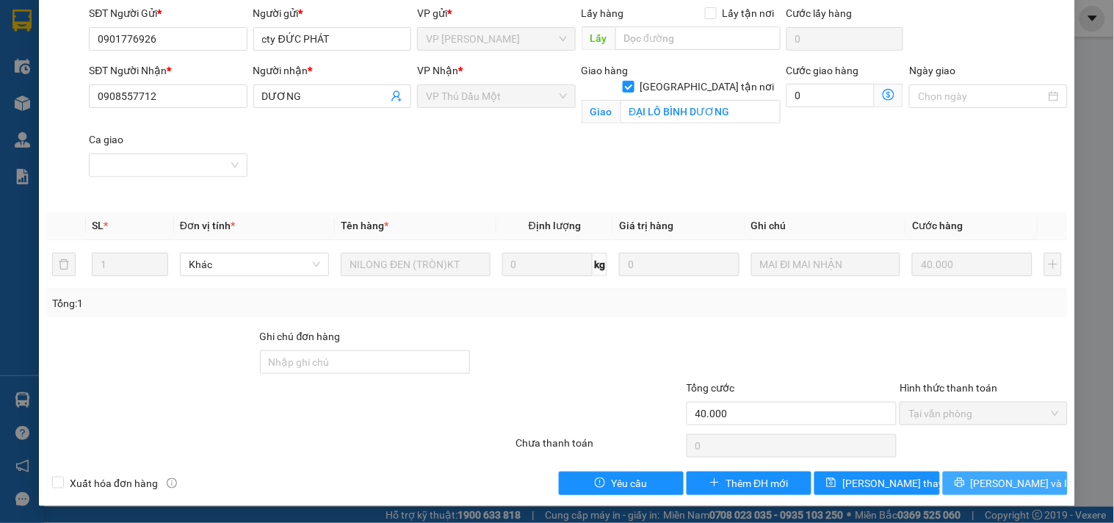
drag, startPoint x: 979, startPoint y: 494, endPoint x: 932, endPoint y: 408, distance: 98.0
click at [977, 494] on button "[PERSON_NAME] và In" at bounding box center [1005, 484] width 125 height 24
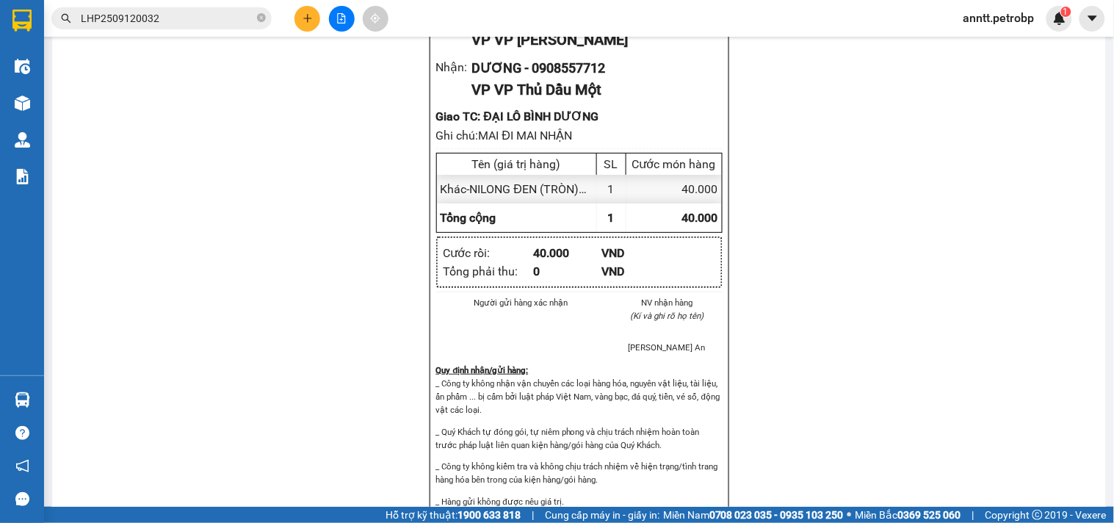
scroll to position [961, 0]
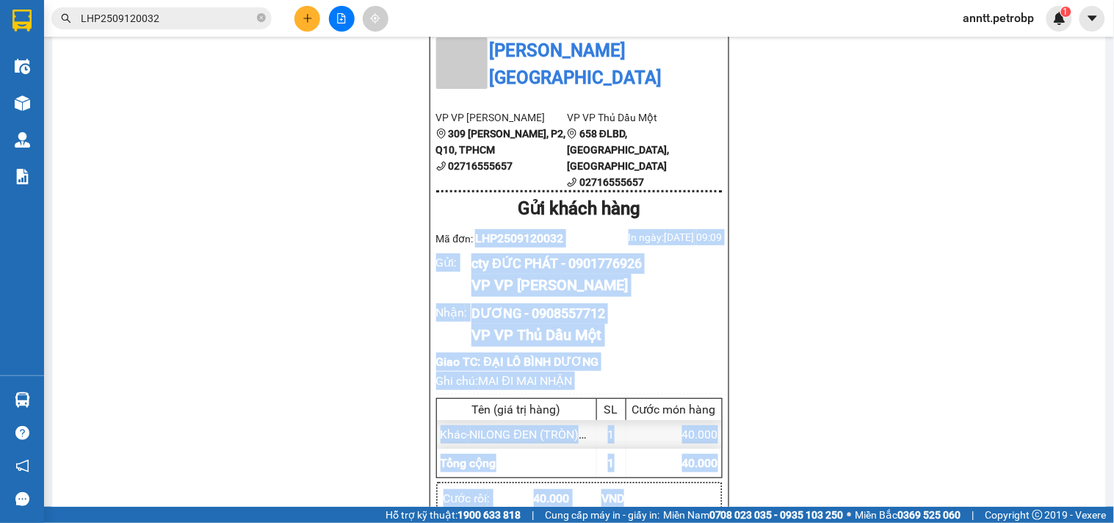
drag, startPoint x: 470, startPoint y: 142, endPoint x: 727, endPoint y: 412, distance: 373.1
click at [727, 412] on div "Petro Bình Phước 692 Phú Riềng Đỏ, P Tân Xuân, TP Đồng Xoài, Tỉnh Bình Phước Hà…" at bounding box center [579, 314] width 1019 height 2295
copy div "LHP2509120032 In ngày: 13/09/2025 09:09 Gửi : cty ĐỨC PHÁT - 0901776926 VP VP L…"
click at [312, 13] on icon "plus" at bounding box center [308, 18] width 10 height 10
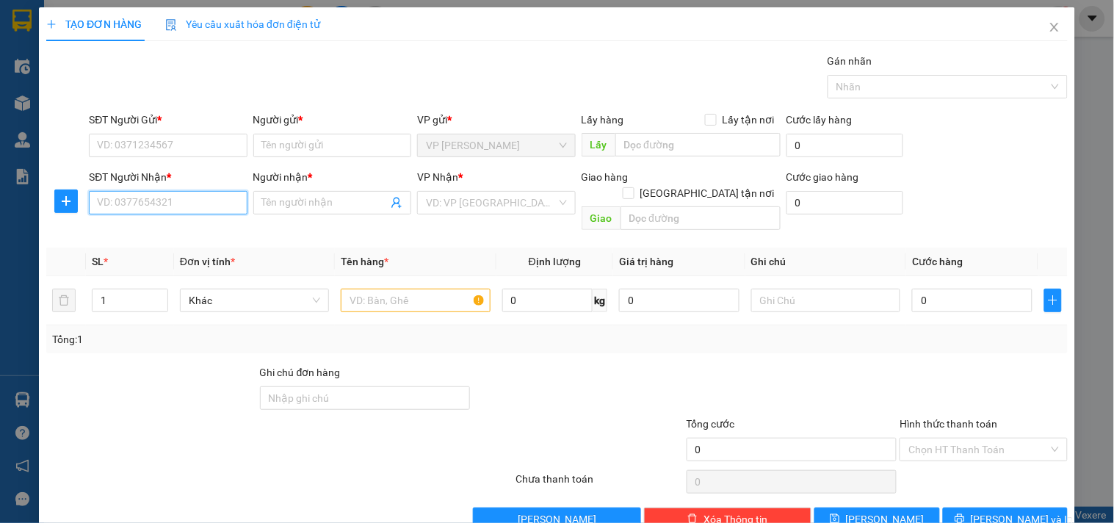
click at [169, 214] on input "SĐT Người Nhận *" at bounding box center [168, 203] width 158 height 24
click at [156, 206] on input "0234" at bounding box center [168, 203] width 158 height 24
type input "0347070234"
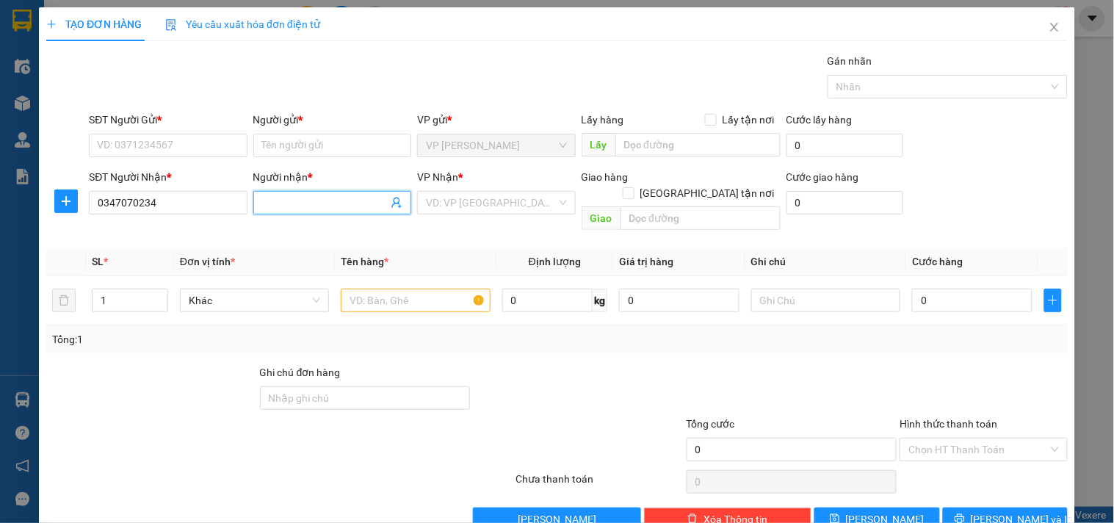
click at [288, 207] on input "Người nhận *" at bounding box center [325, 203] width 126 height 16
click at [316, 229] on div "BS TRÚC - 0347070234" at bounding box center [328, 232] width 139 height 16
type input "BS TRÚC"
click at [493, 207] on input "search" at bounding box center [491, 203] width 130 height 22
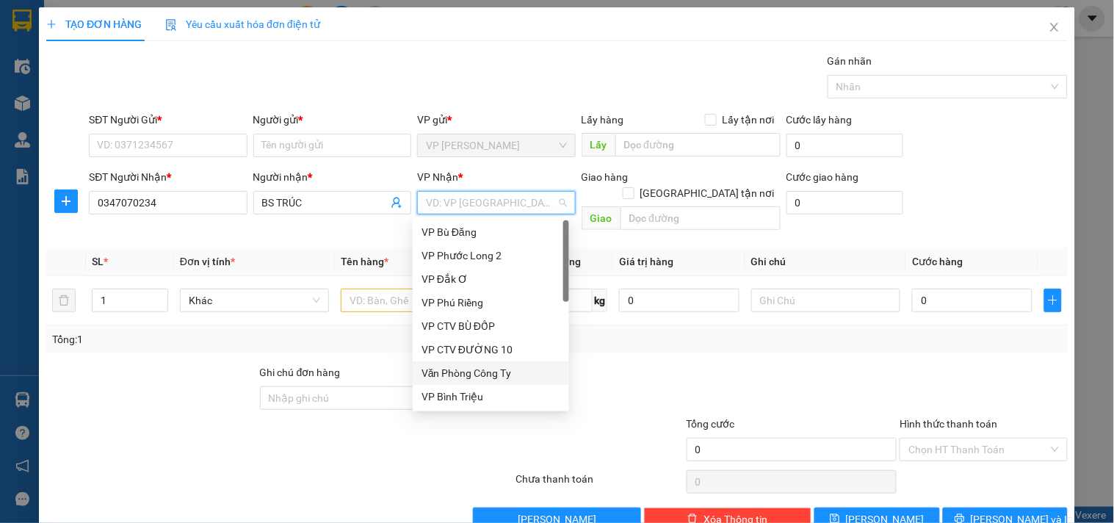
scroll to position [163, 0]
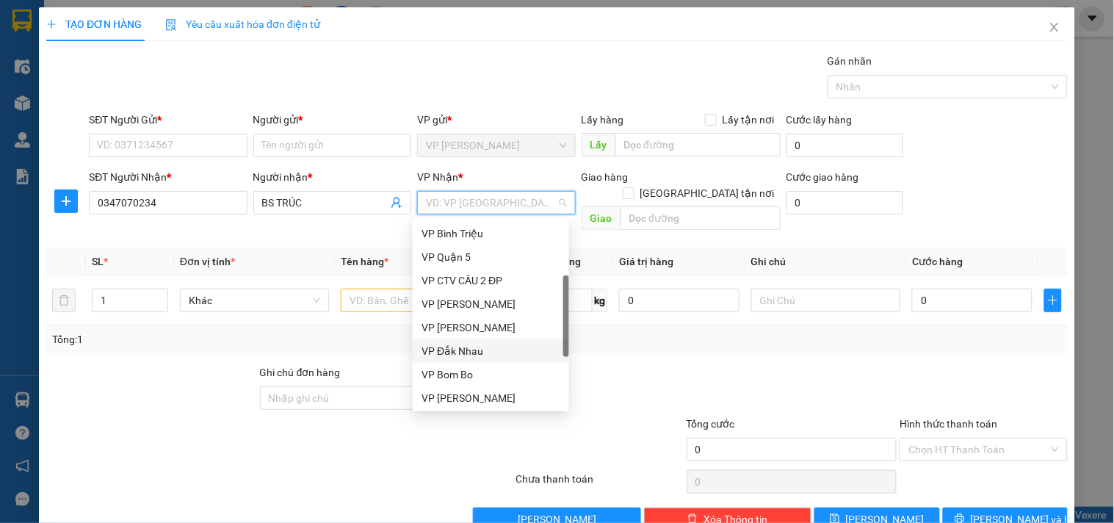
type input "X"
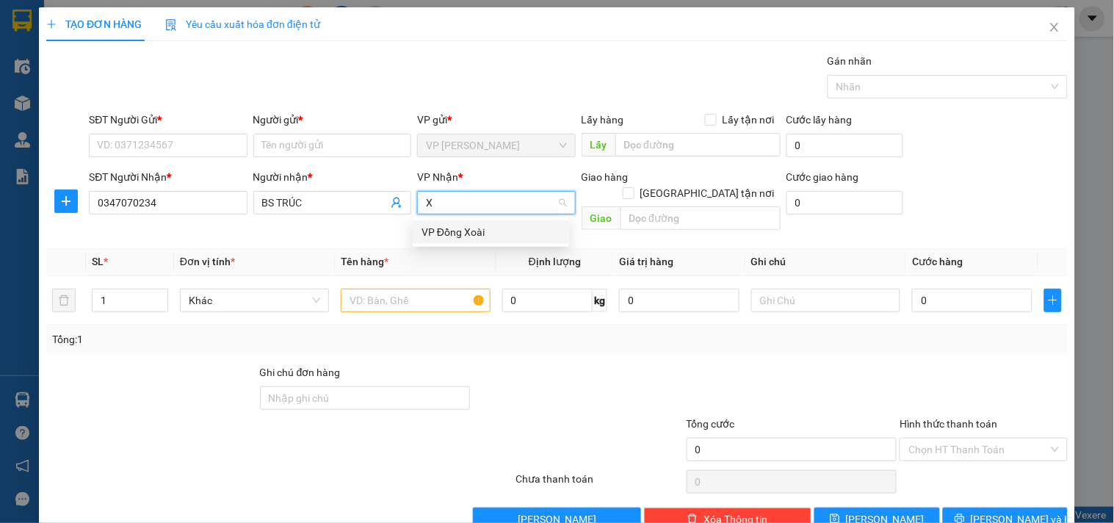
scroll to position [0, 0]
drag, startPoint x: 497, startPoint y: 233, endPoint x: 267, endPoint y: 140, distance: 248.2
click at [495, 232] on div "VP Đồng Xoài" at bounding box center [491, 232] width 139 height 16
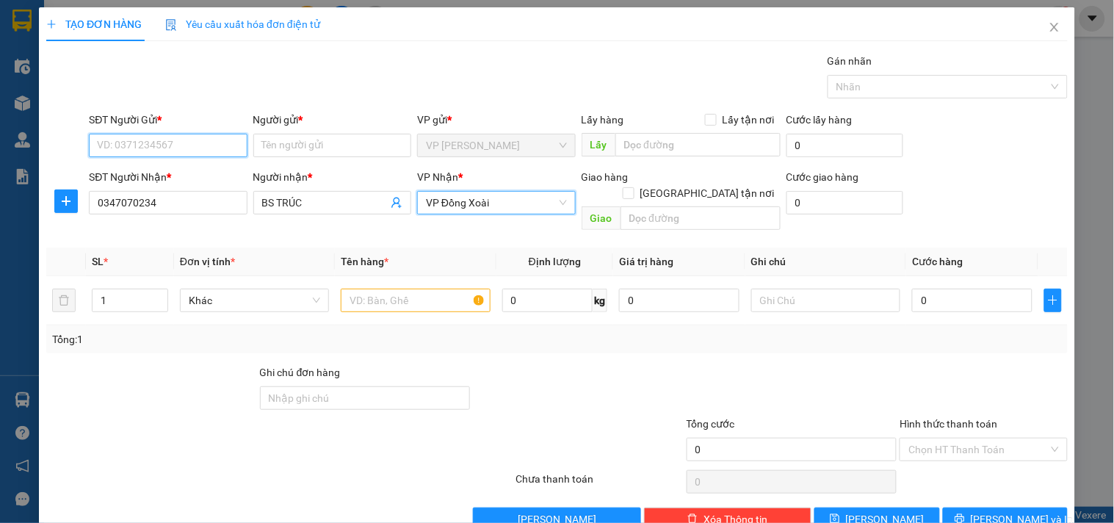
click at [203, 140] on input "SĐT Người Gửi *" at bounding box center [168, 146] width 158 height 24
click at [194, 141] on input "SĐT Người Gửi *" at bounding box center [168, 146] width 158 height 24
type input "0839997899"
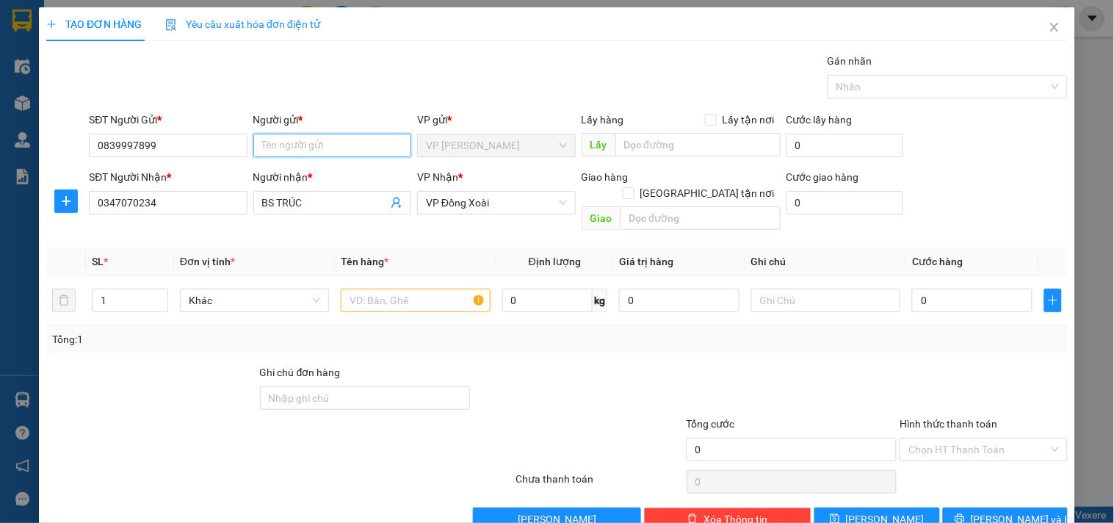
click at [326, 150] on input "Người gửi *" at bounding box center [332, 146] width 158 height 24
click at [331, 173] on div "LAB HẢI ĐĂNG - 0839997899" at bounding box center [328, 175] width 139 height 16
type input "LAB [PERSON_NAME]"
click at [395, 289] on input "text" at bounding box center [415, 301] width 149 height 24
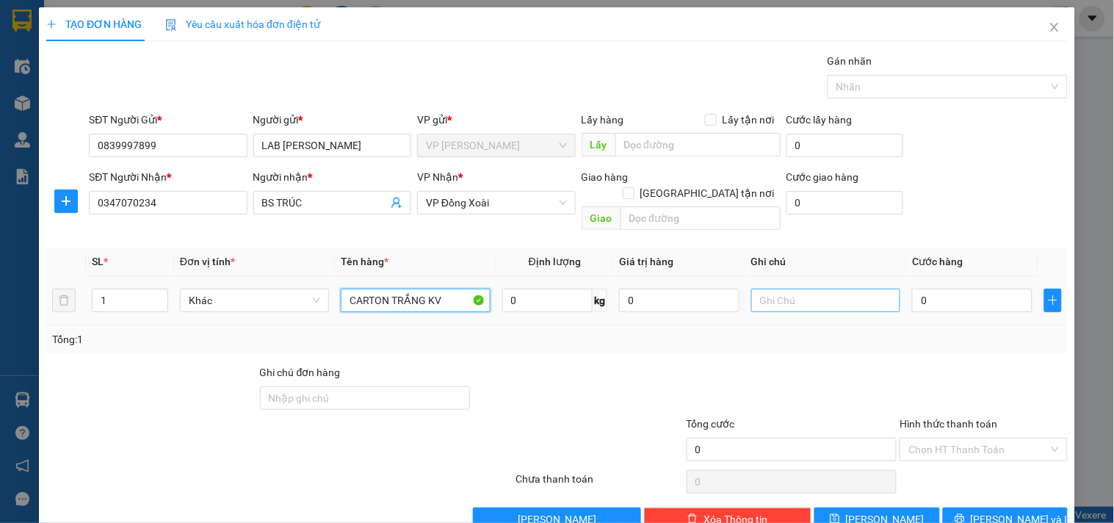
type input "CARTON TRẮNG KV"
click at [856, 289] on input "text" at bounding box center [826, 301] width 149 height 24
type input "9H XB - NHẬN HÀNG TRONG NGÀY"
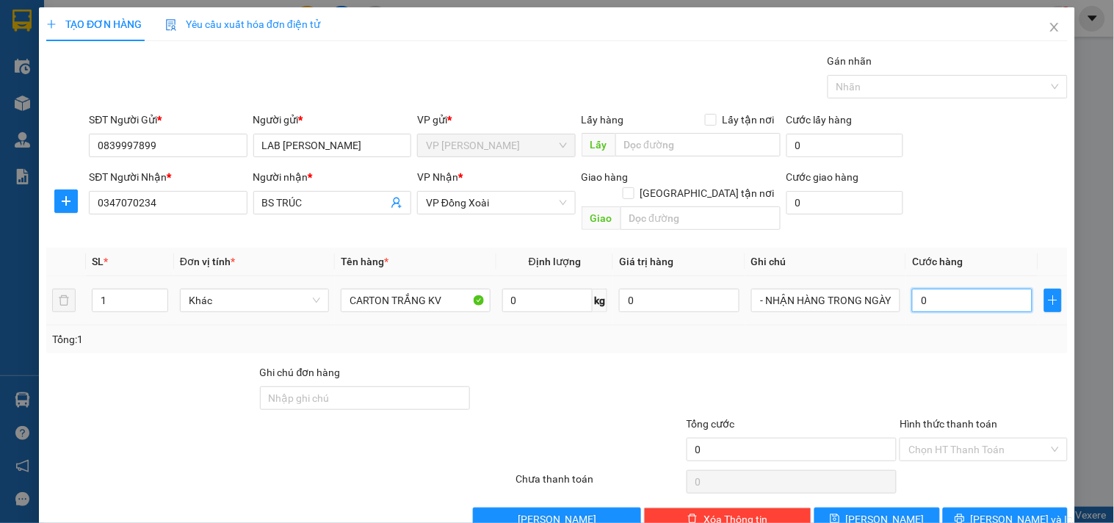
click at [984, 289] on input "0" at bounding box center [972, 301] width 120 height 24
type input "3"
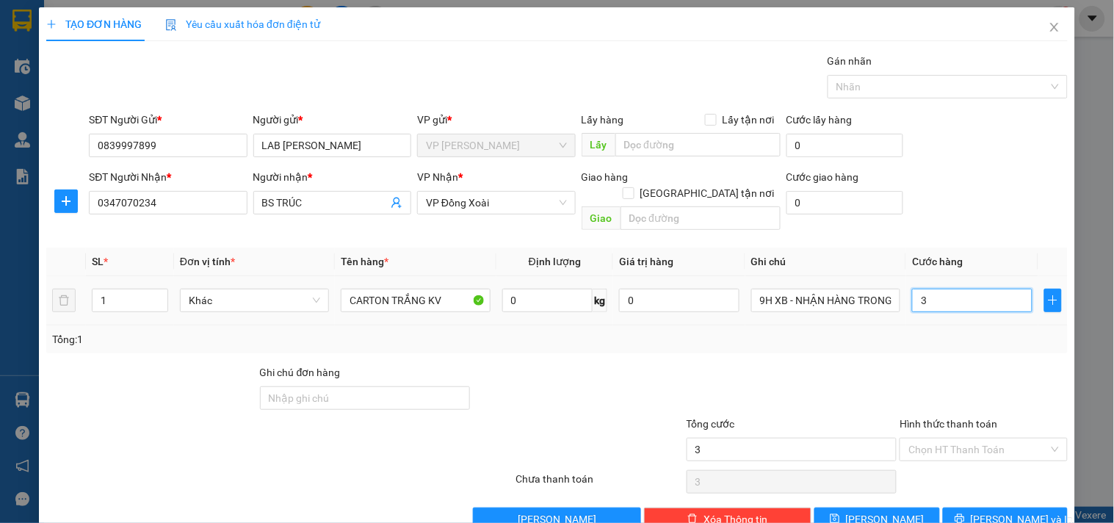
type input "30"
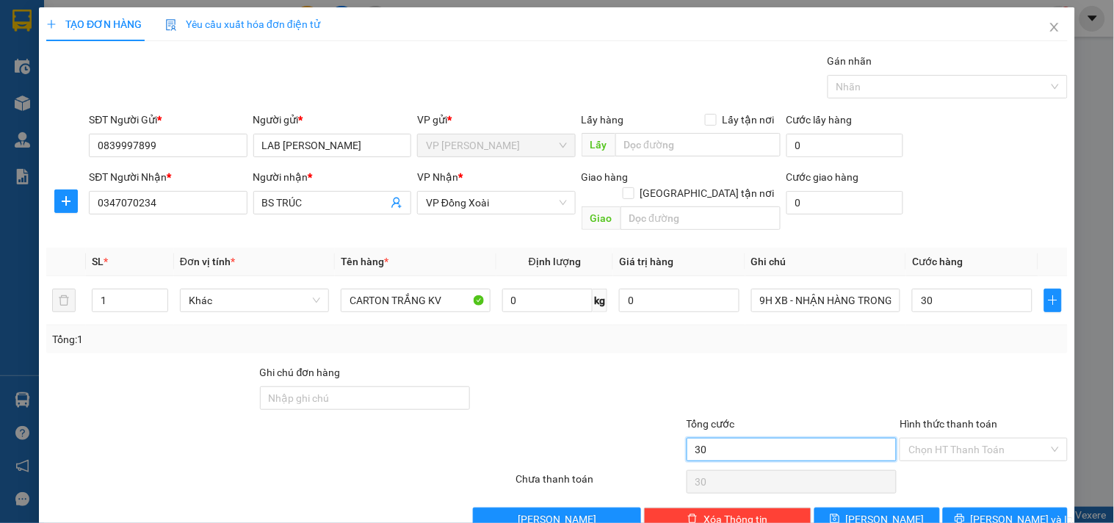
type input "30.000"
click at [726, 438] on input "30.000" at bounding box center [792, 450] width 211 height 24
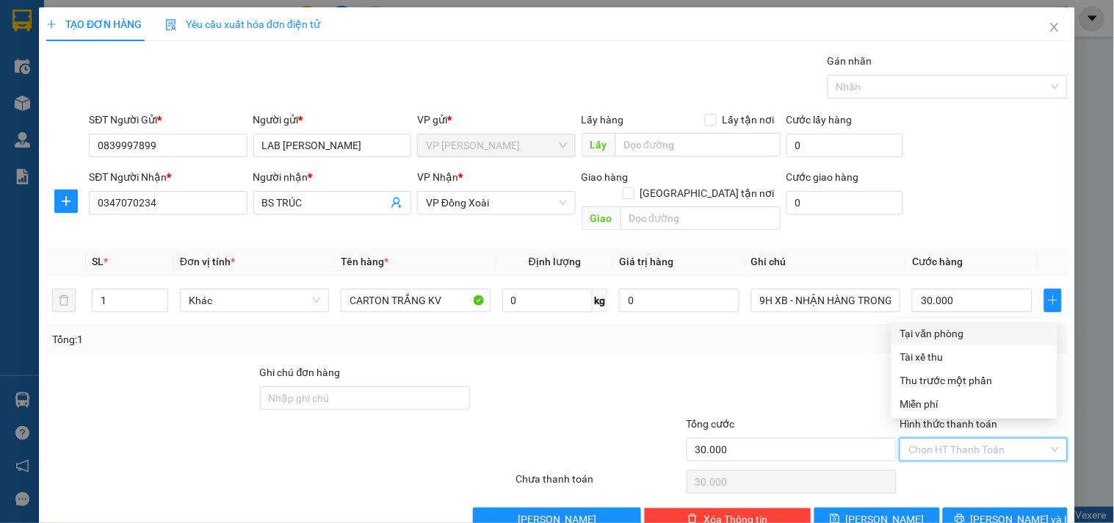
click at [949, 439] on input "Hình thức thanh toán" at bounding box center [979, 450] width 140 height 22
click at [971, 332] on div "Tại văn phòng" at bounding box center [975, 333] width 148 height 16
type input "0"
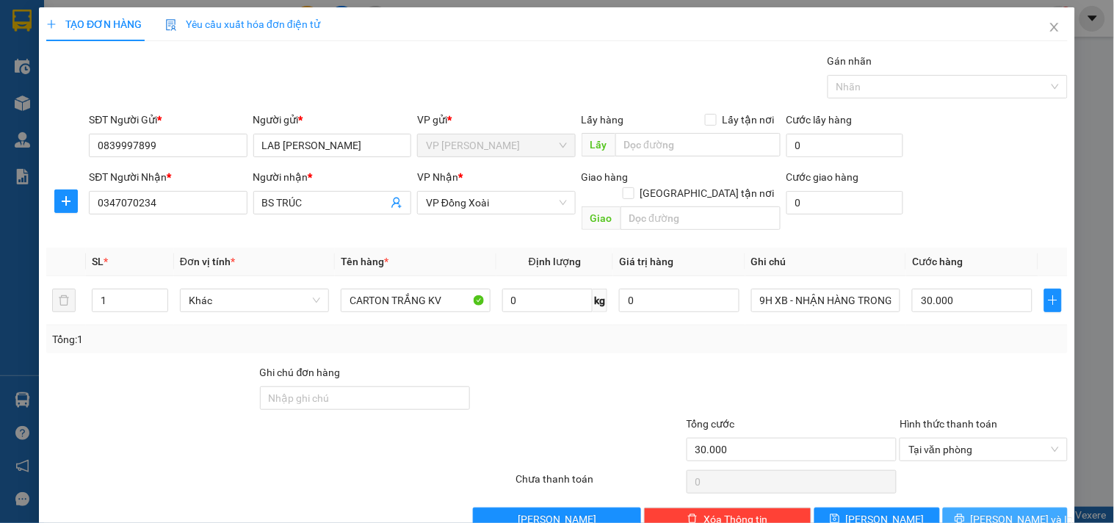
click at [996, 511] on span "[PERSON_NAME] và In" at bounding box center [1022, 519] width 103 height 16
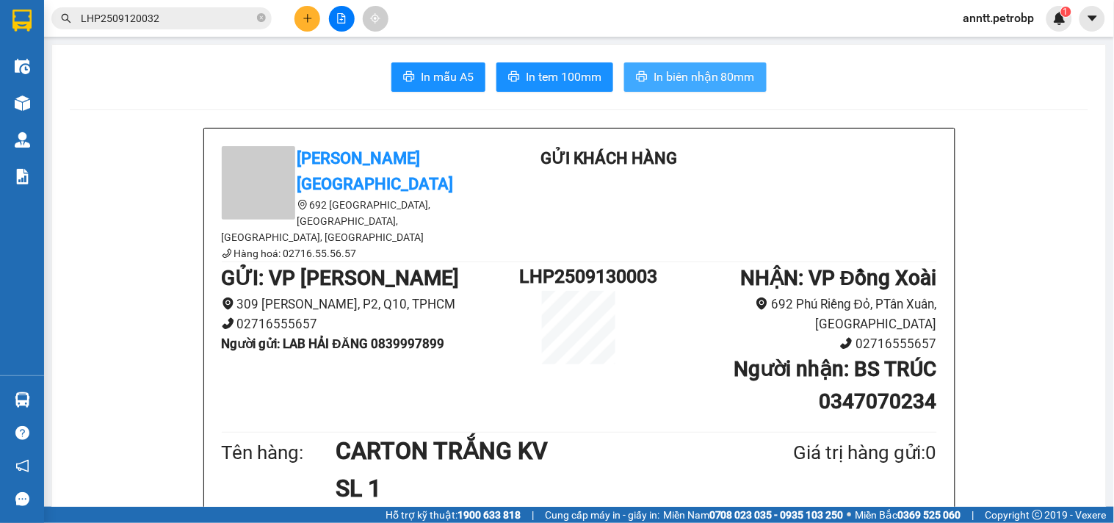
click at [711, 71] on span "In biên nhận 80mm" at bounding box center [704, 77] width 101 height 18
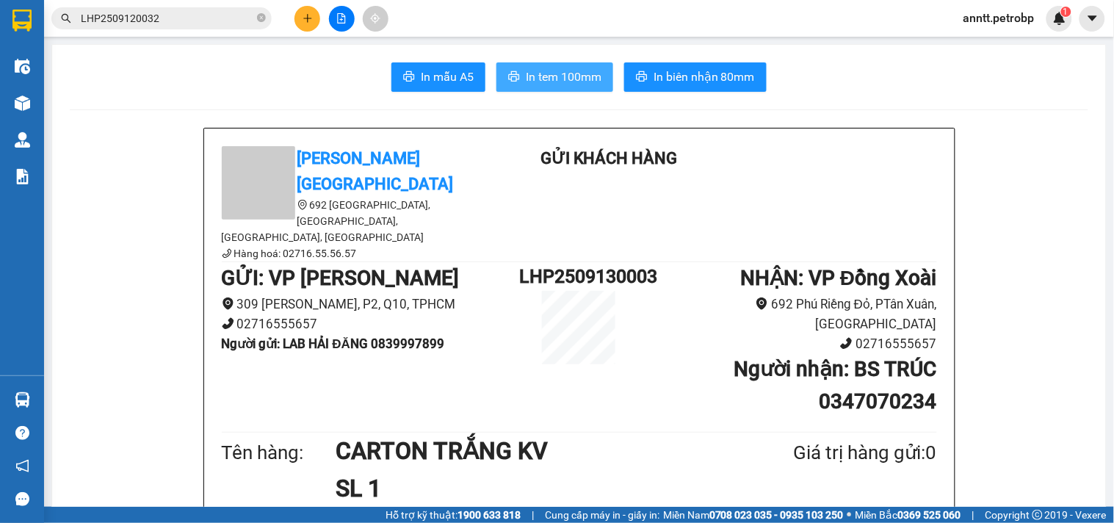
click at [559, 70] on span "In tem 100mm" at bounding box center [564, 77] width 76 height 18
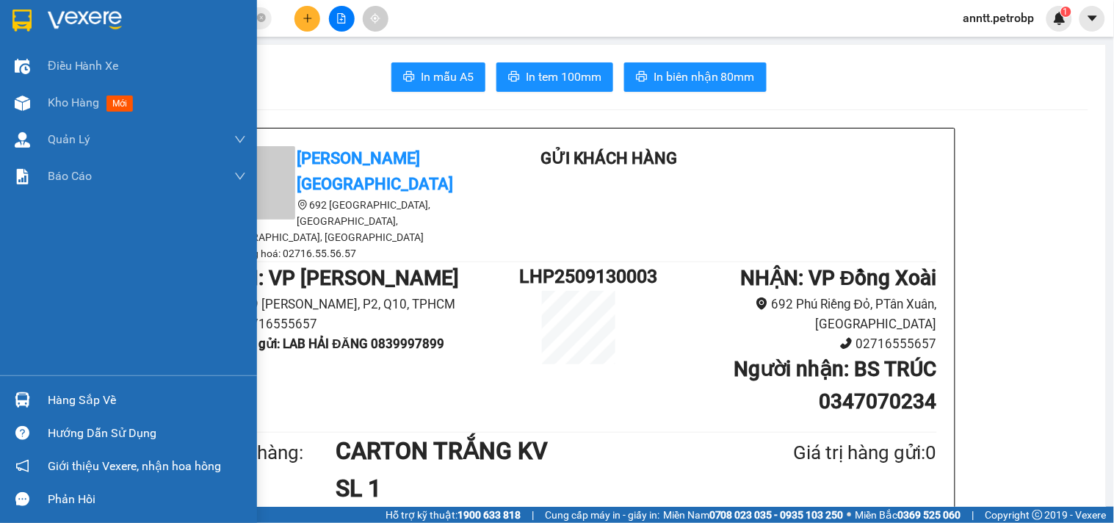
click at [21, 15] on img at bounding box center [21, 21] width 19 height 22
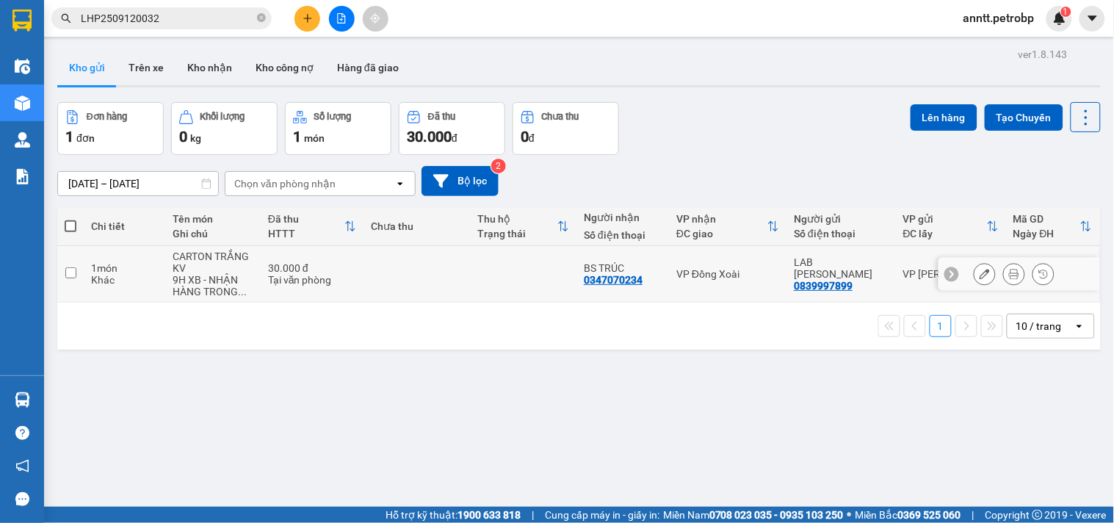
click at [73, 277] on input "checkbox" at bounding box center [70, 272] width 11 height 11
checkbox input "true"
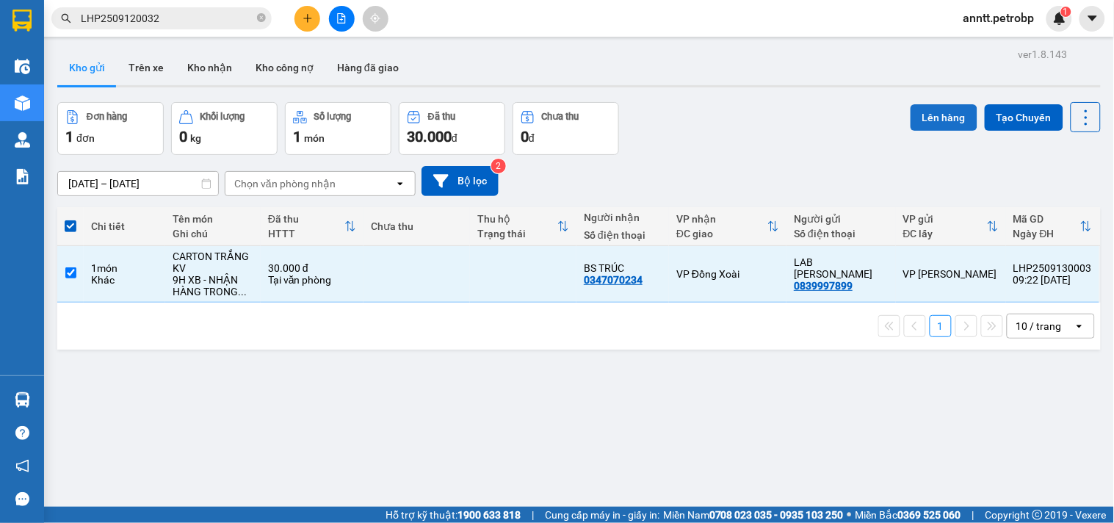
click at [934, 118] on button "Lên hàng" at bounding box center [944, 117] width 67 height 26
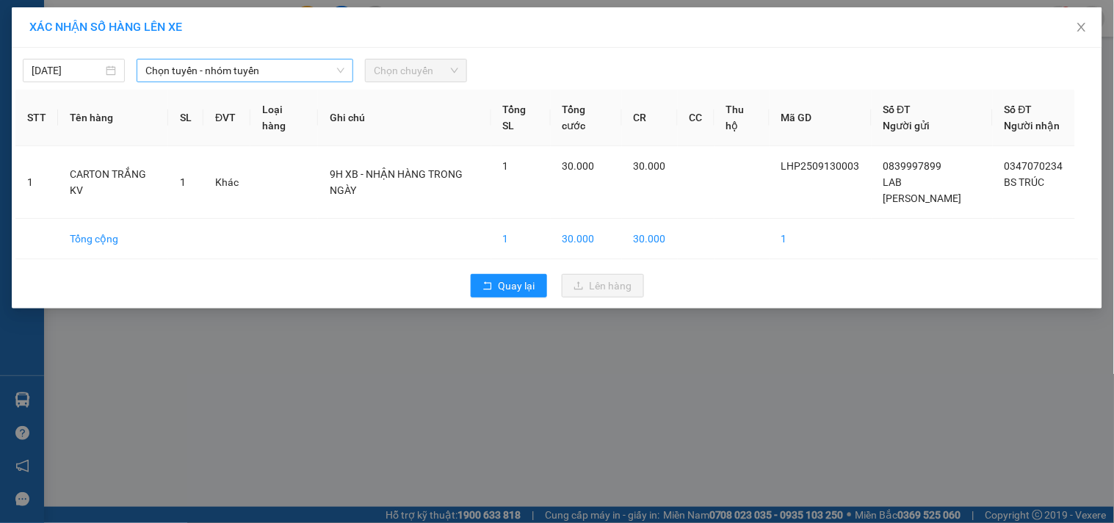
click at [248, 70] on span "Chọn tuyến - nhóm tuyến" at bounding box center [244, 71] width 199 height 22
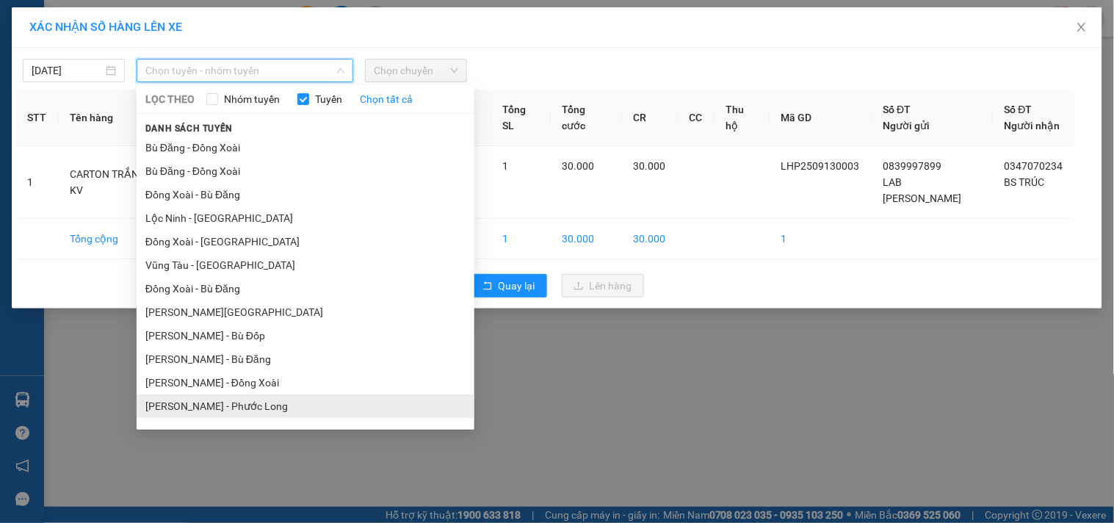
click at [269, 413] on li "[PERSON_NAME] - Phước Long" at bounding box center [306, 407] width 338 height 24
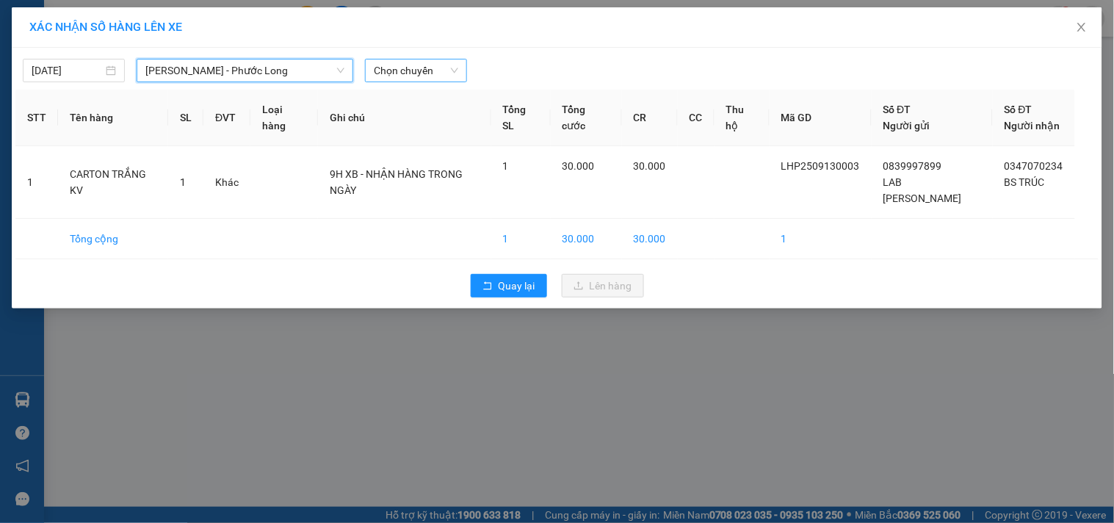
click at [430, 62] on span "Chọn chuyến" at bounding box center [416, 71] width 84 height 22
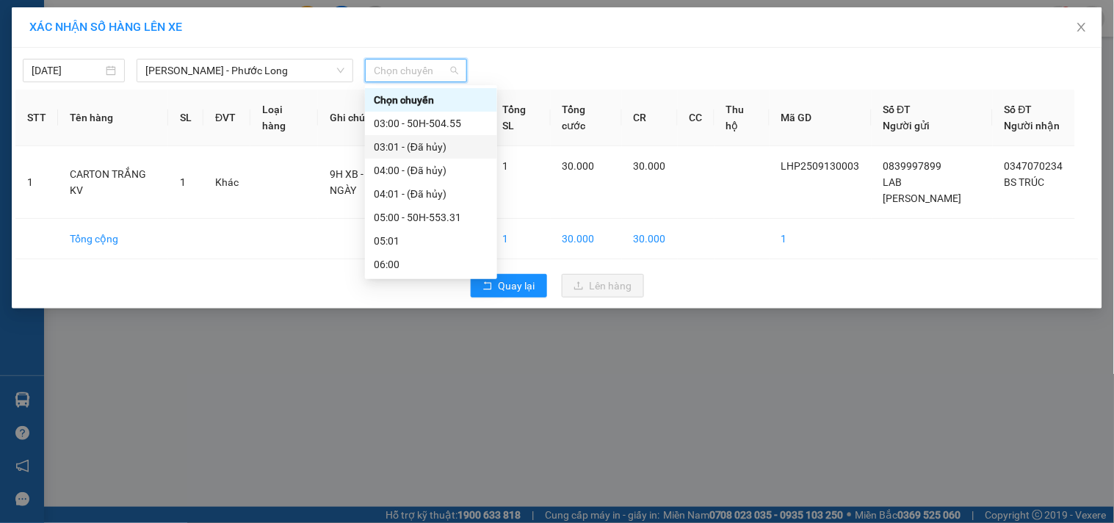
scroll to position [245, 0]
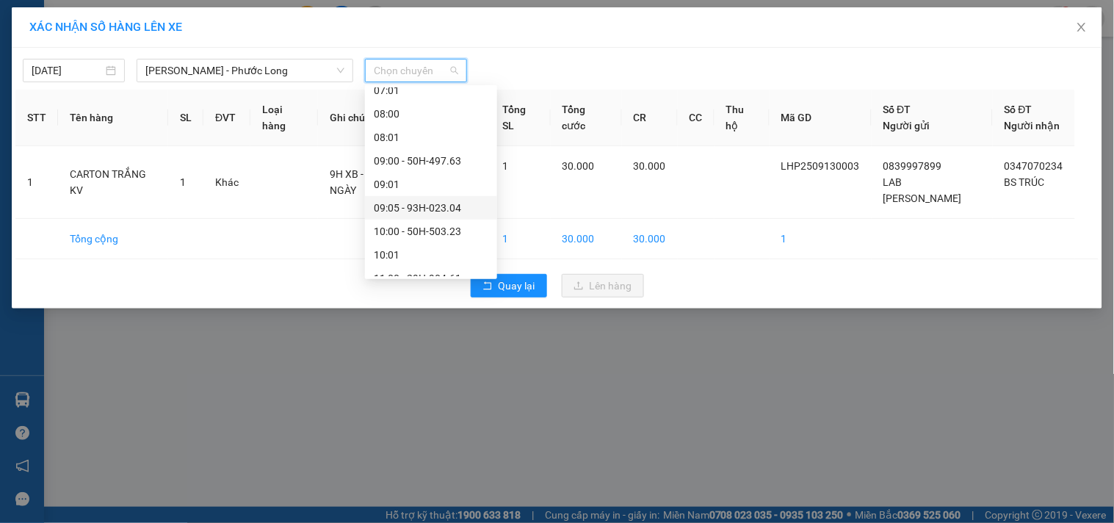
click at [438, 209] on div "09:05 - 93H-023.04" at bounding box center [431, 208] width 115 height 16
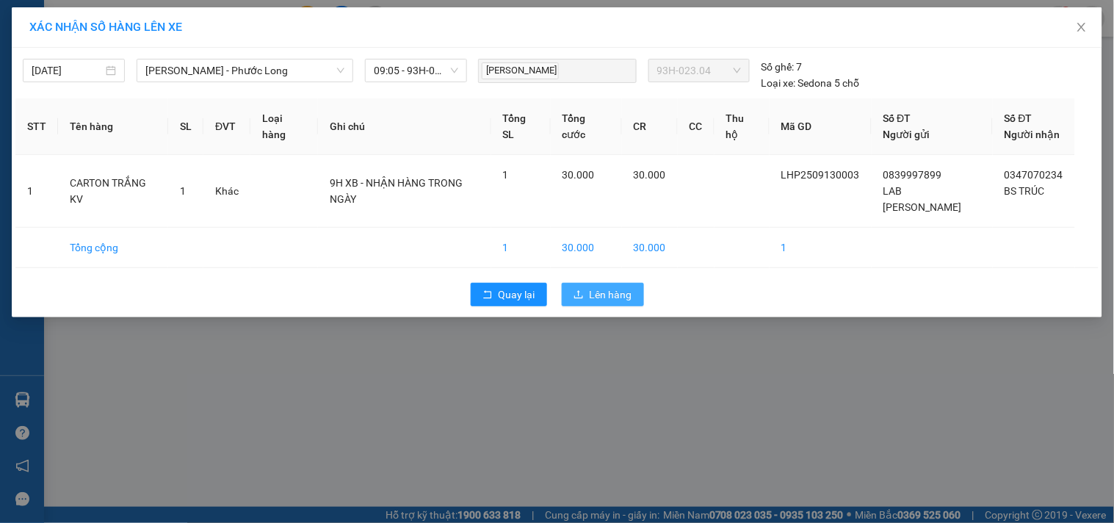
click at [586, 283] on button "Lên hàng" at bounding box center [603, 295] width 82 height 24
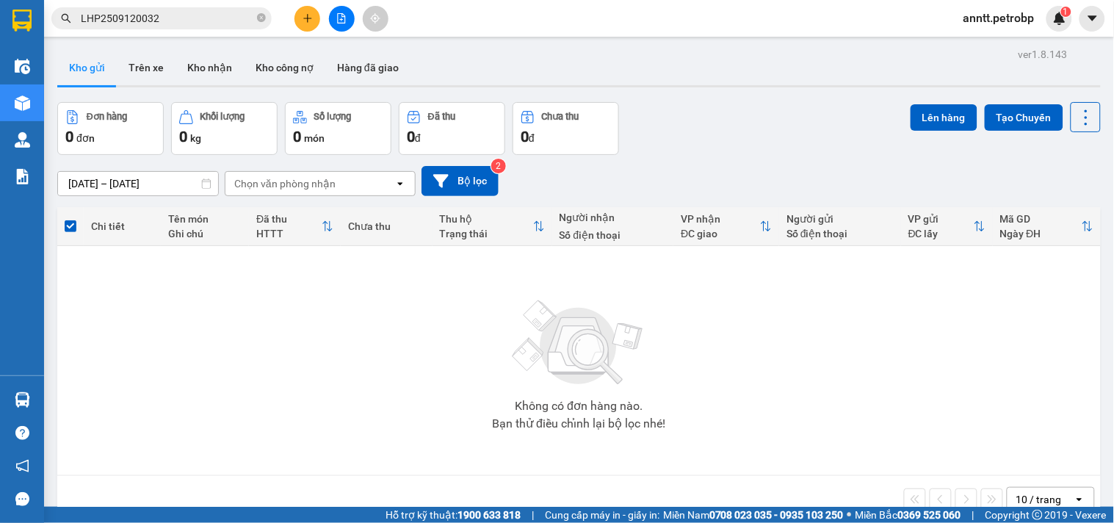
click at [303, 23] on icon "plus" at bounding box center [308, 18] width 10 height 10
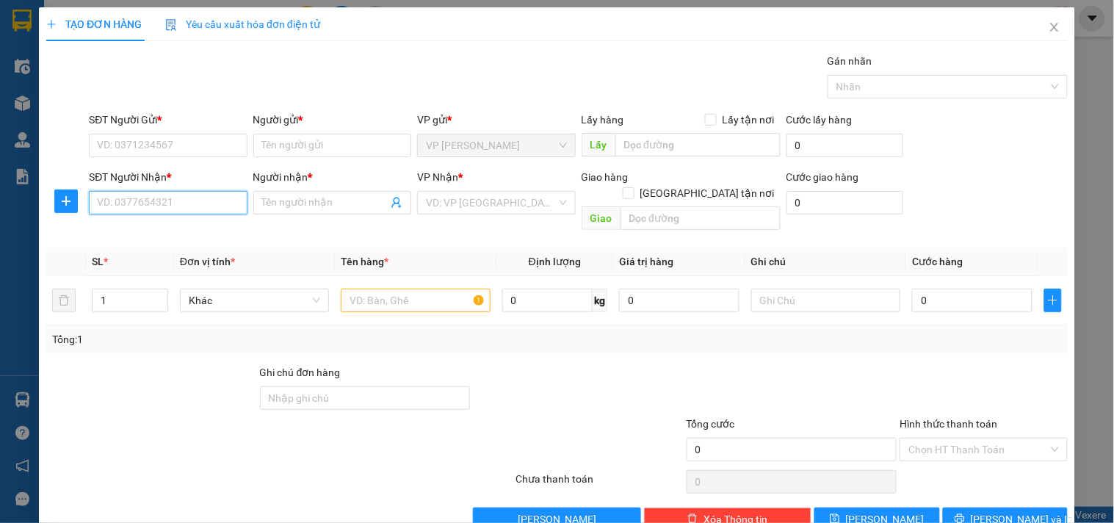
drag, startPoint x: 141, startPoint y: 201, endPoint x: 157, endPoint y: 193, distance: 18.1
click at [157, 193] on input "SĐT Người Nhận *" at bounding box center [168, 203] width 158 height 24
click at [130, 228] on div "0937286999 - TRƯỜNG Ý" at bounding box center [166, 232] width 139 height 16
type input "0937286999"
type input "TRƯỜNG Ý"
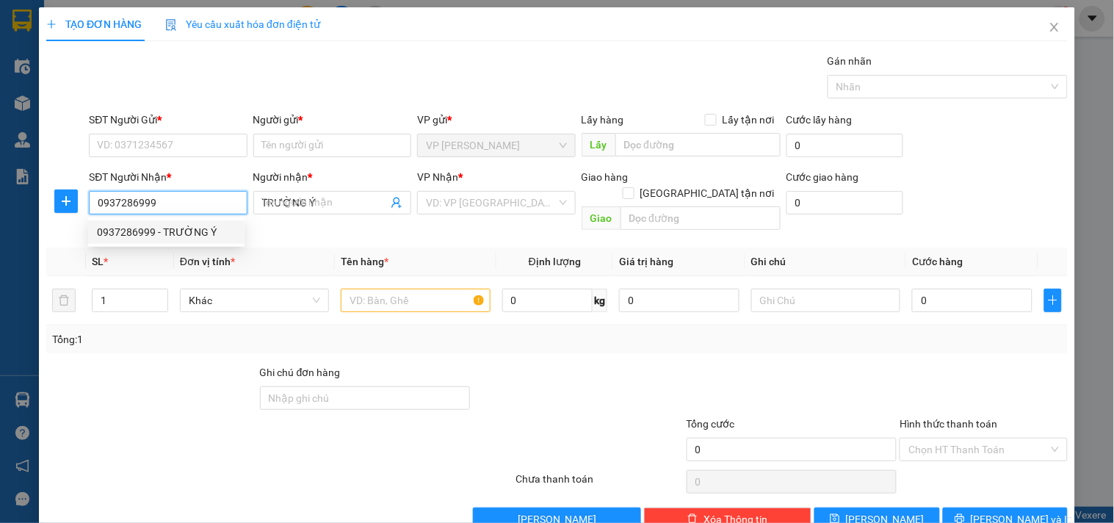
type input "80.000"
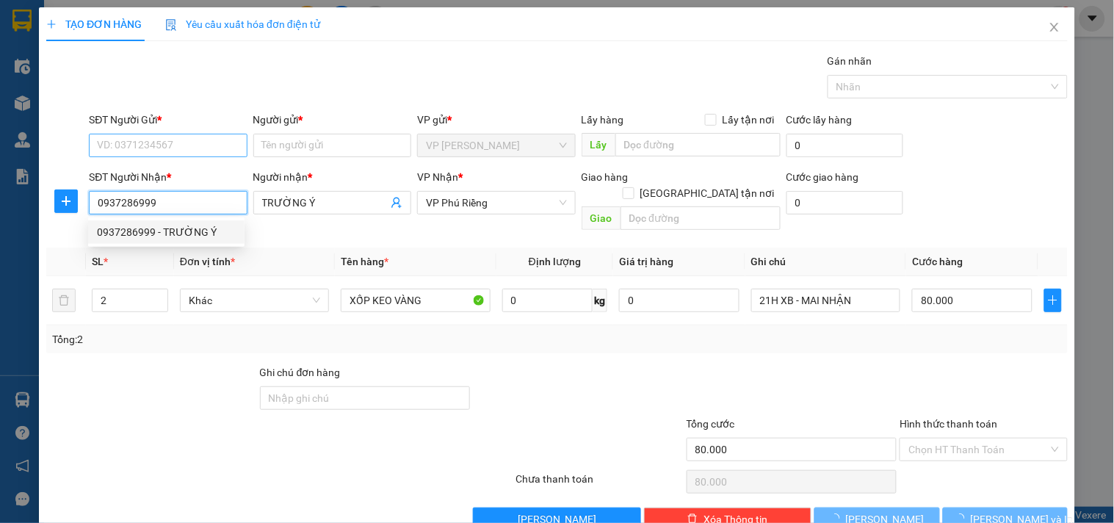
type input "0937286999"
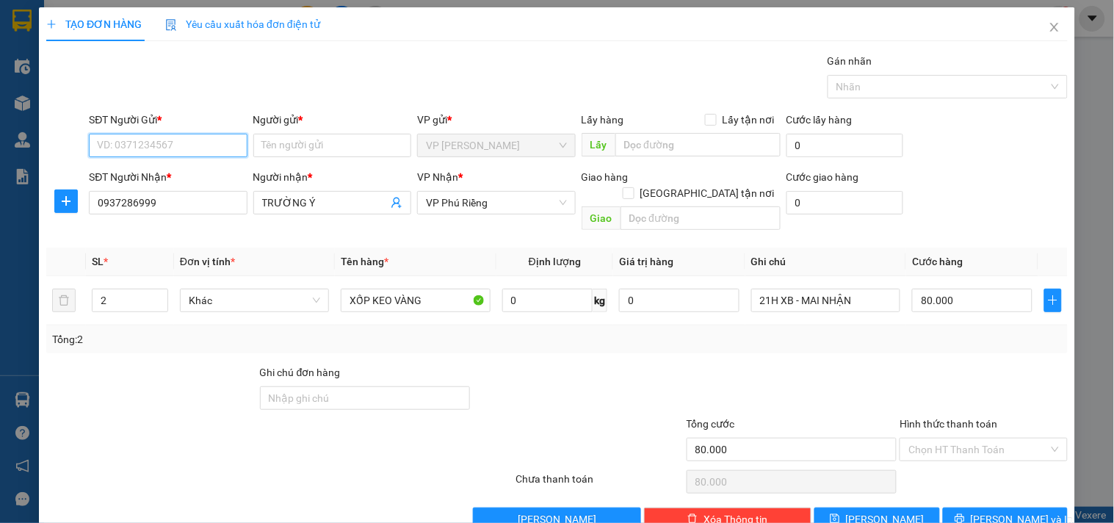
click at [145, 137] on input "SĐT Người Gửi *" at bounding box center [168, 146] width 158 height 24
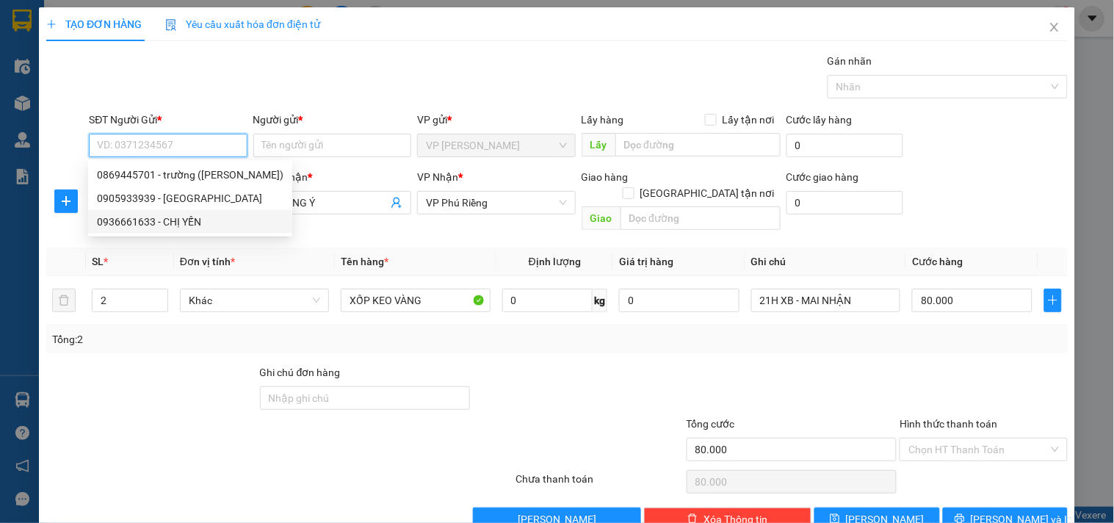
click at [132, 225] on div "0936661633 - CHỊ YẾN" at bounding box center [190, 222] width 187 height 16
type input "0936661633"
type input "CHỊ YẾN"
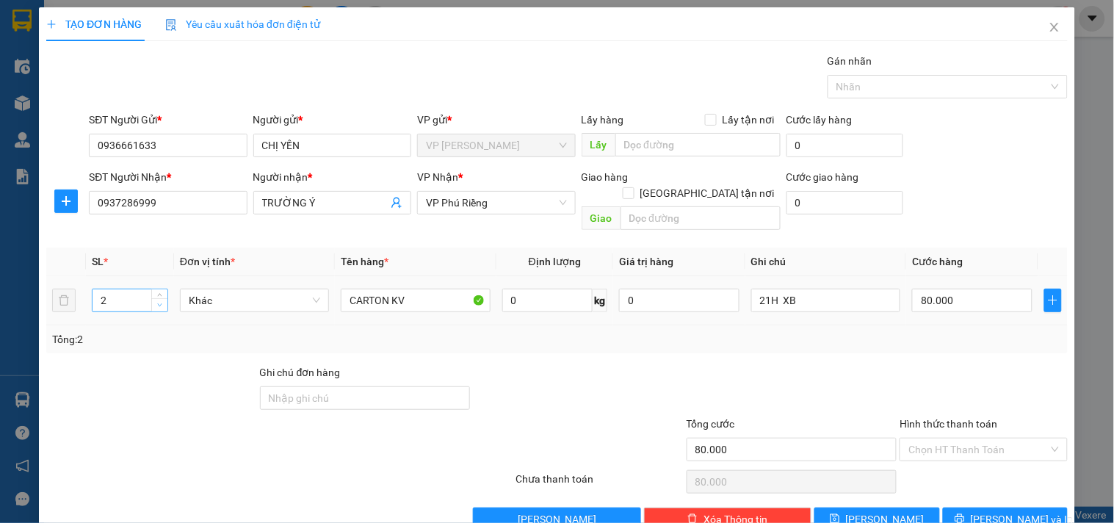
type input "1"
click at [158, 303] on icon "down" at bounding box center [159, 305] width 5 height 5
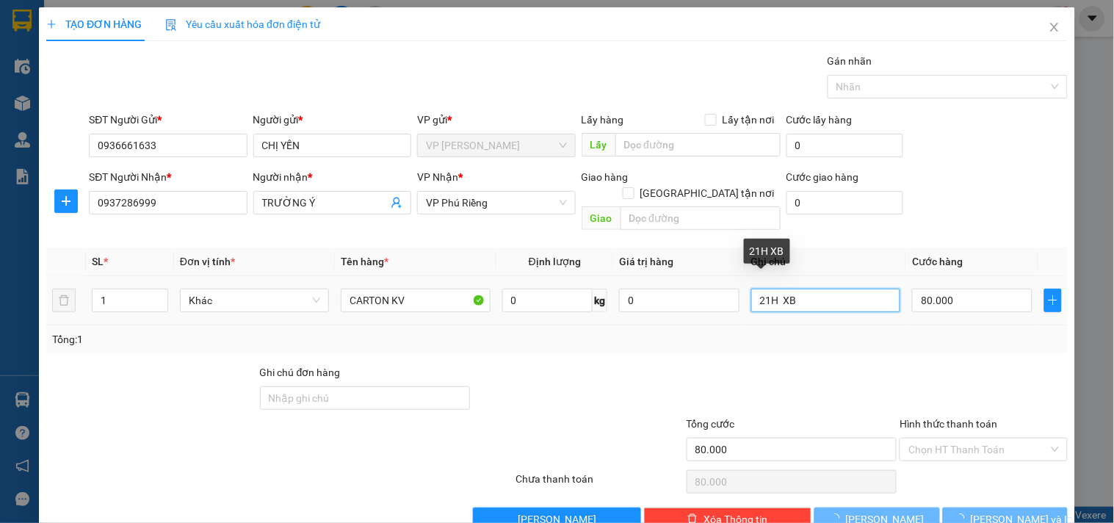
drag, startPoint x: 812, startPoint y: 287, endPoint x: 633, endPoint y: 304, distance: 180.1
click at [634, 304] on tr "1 Khác CARTON KV 0 kg 0 21H XB 80.000" at bounding box center [557, 300] width 1022 height 49
type input "0"
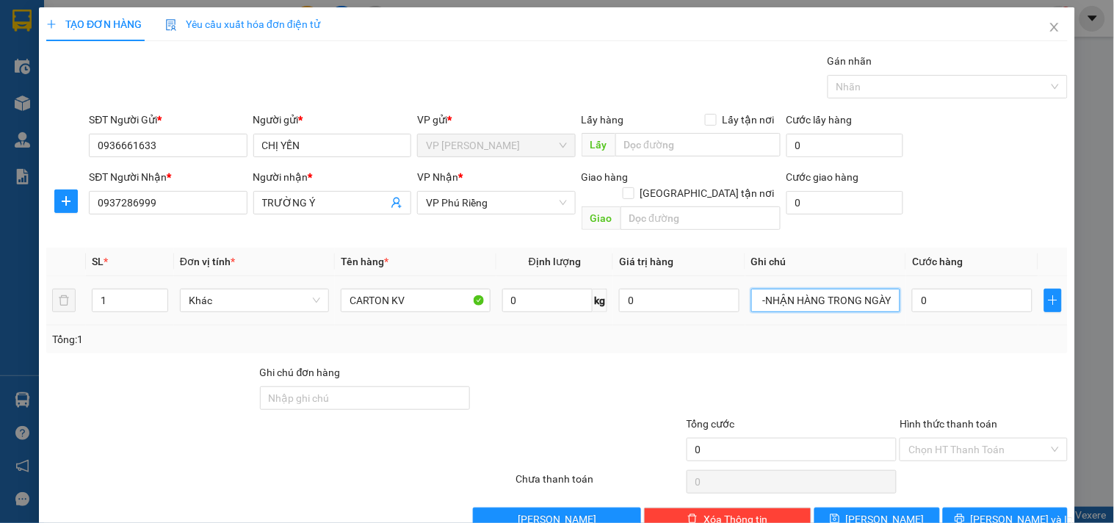
scroll to position [0, 34]
type input "9H XB -NHẬN HÀNG TRONG NGÀY"
click at [937, 294] on input "0" at bounding box center [972, 301] width 120 height 24
type input "4"
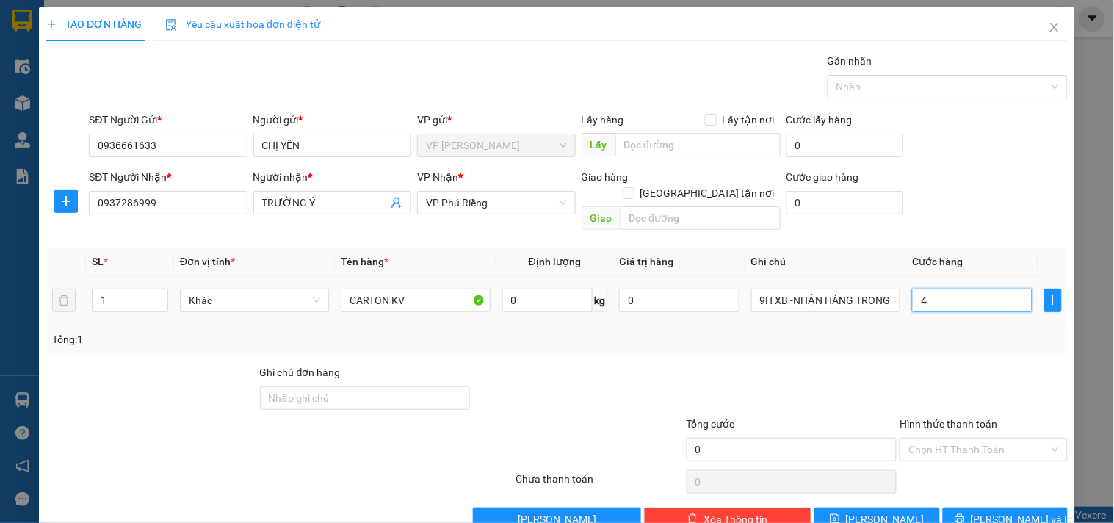
type input "4"
type input "40"
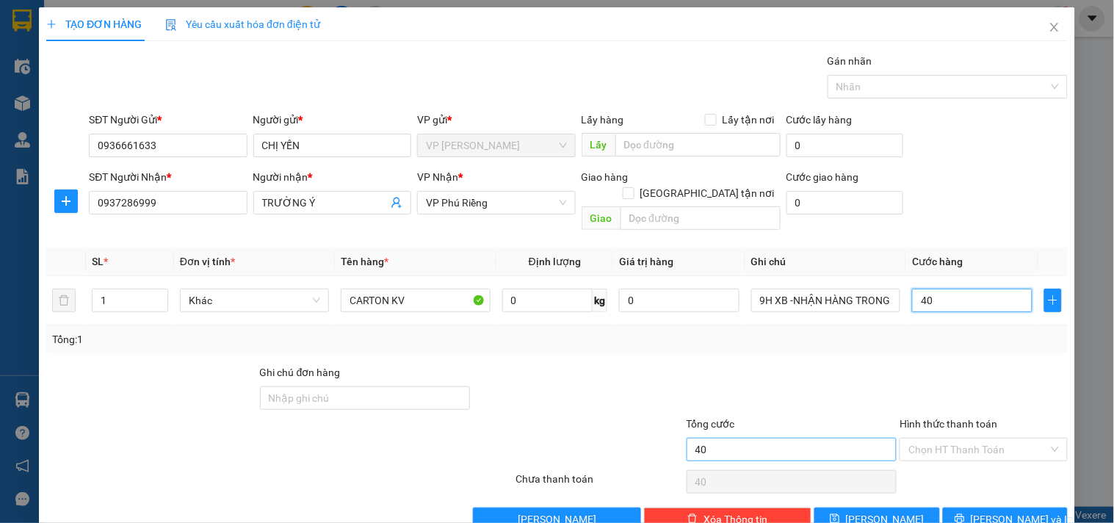
type input "40"
type input "40.000"
click at [742, 438] on input "40.000" at bounding box center [792, 450] width 211 height 24
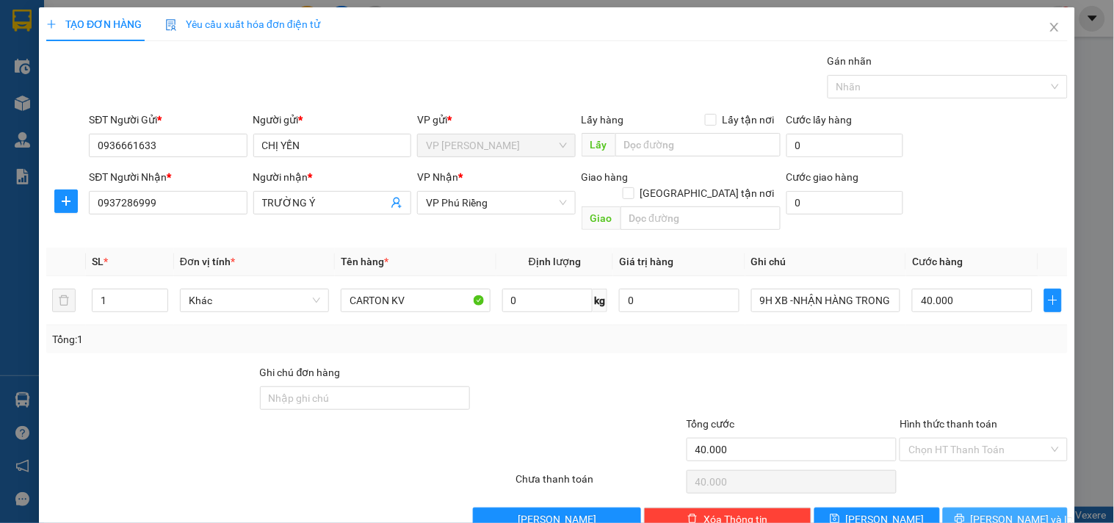
drag, startPoint x: 1000, startPoint y: 511, endPoint x: 948, endPoint y: 471, distance: 65.4
click at [996, 511] on button "[PERSON_NAME] và In" at bounding box center [1005, 520] width 125 height 24
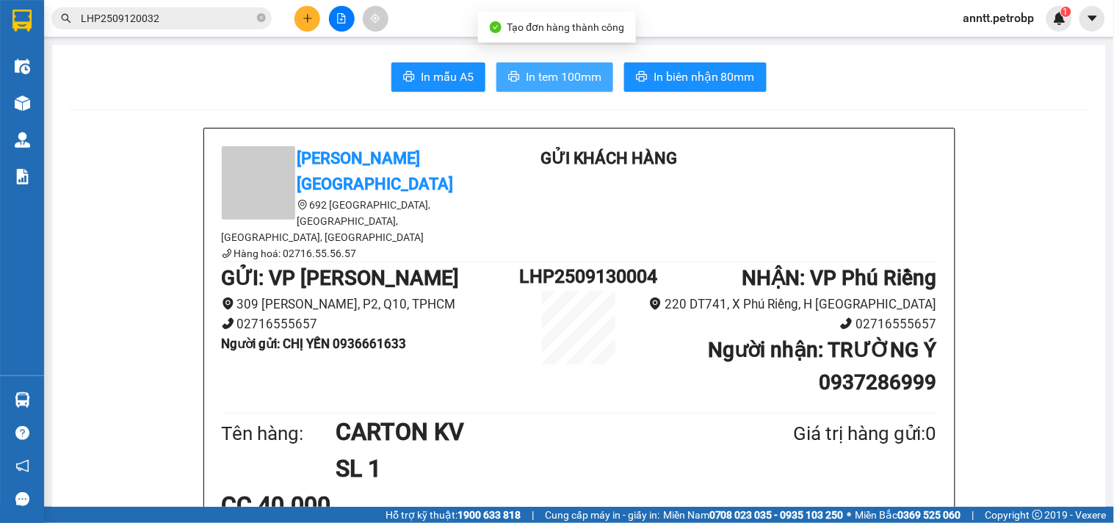
click at [592, 84] on span "In tem 100mm" at bounding box center [564, 77] width 76 height 18
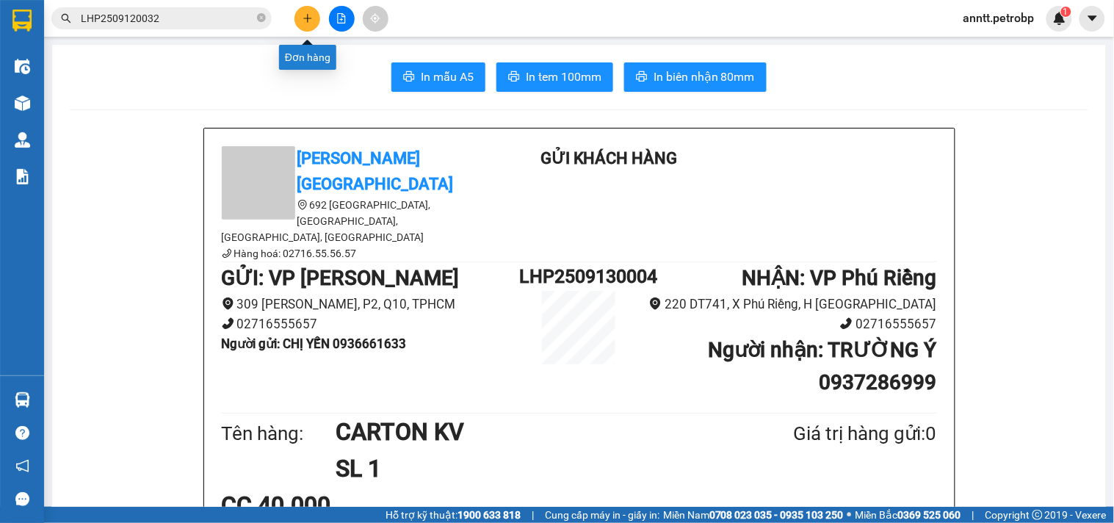
click at [309, 13] on icon "plus" at bounding box center [308, 18] width 10 height 10
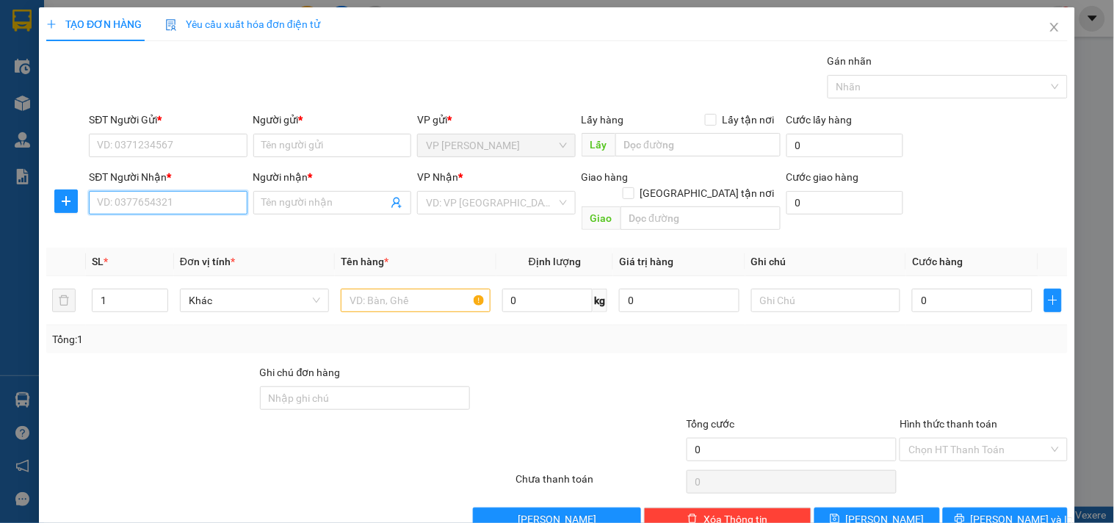
click at [167, 201] on input "SĐT Người Nhận *" at bounding box center [168, 203] width 158 height 24
type input "0358173546"
click at [159, 237] on div "0358173546 - K TÊN" at bounding box center [166, 232] width 139 height 16
type input "K TÊN"
type input "30.000"
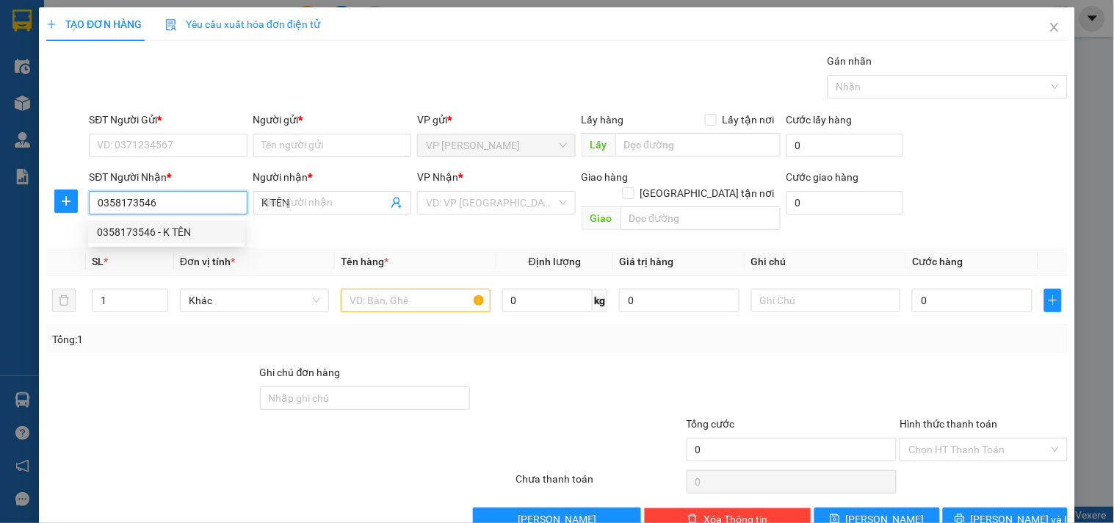
type input "30.000"
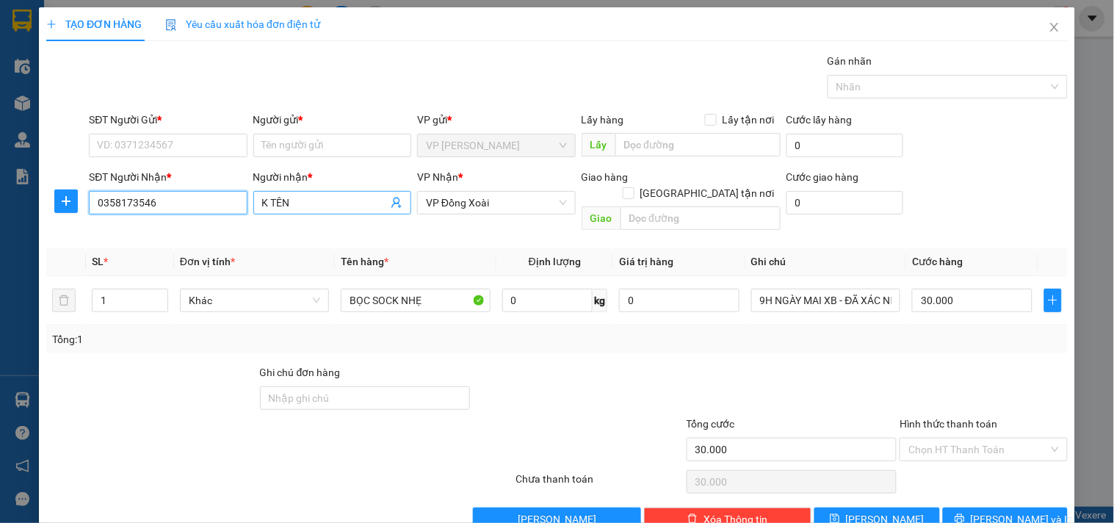
type input "0358173546"
drag, startPoint x: 306, startPoint y: 203, endPoint x: 92, endPoint y: 196, distance: 214.6
click at [92, 196] on div "SĐT Người Nhận * 0358173546 Người nhận * K TÊN VP Nhận * VP Đồng Xoài Giao hàng…" at bounding box center [578, 203] width 985 height 68
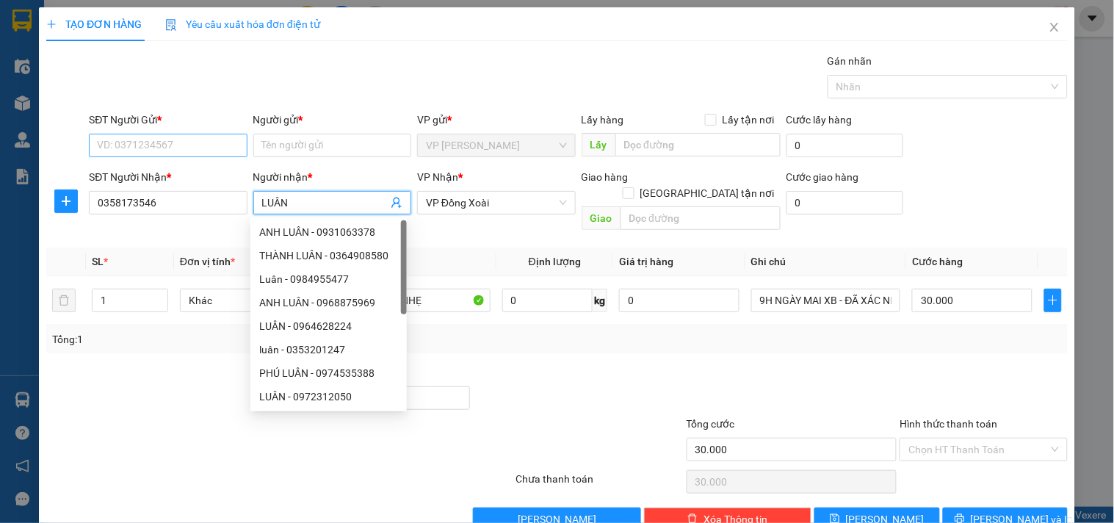
type input "LUÂN"
click at [137, 150] on input "SĐT Người Gửi *" at bounding box center [168, 146] width 158 height 24
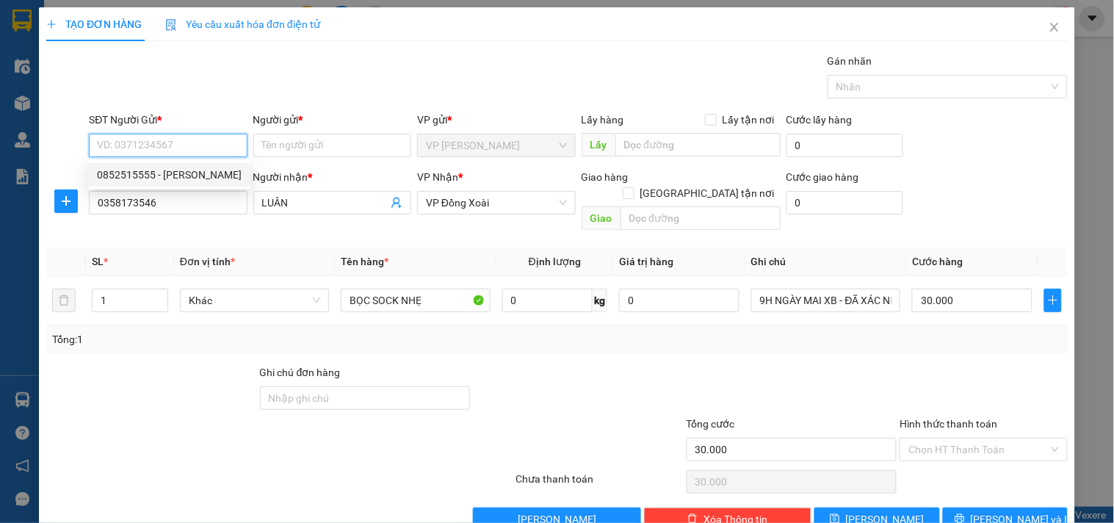
click at [131, 181] on div "0852515555 - ANH CƯỜNG" at bounding box center [169, 175] width 145 height 16
type input "0852515555"
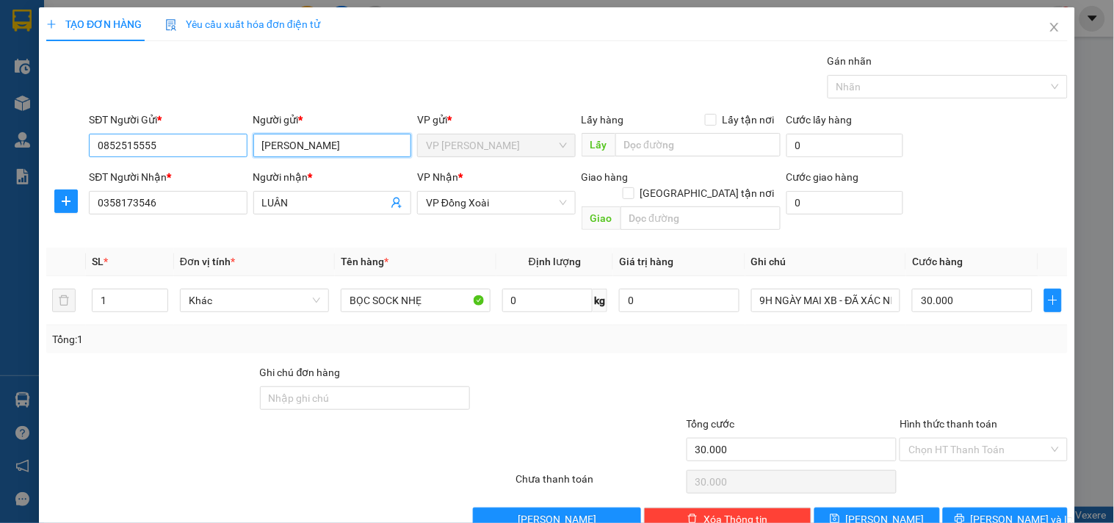
drag, startPoint x: 285, startPoint y: 148, endPoint x: 208, endPoint y: 145, distance: 77.2
click at [208, 145] on div "SĐT Người Gửi * 0852515555 Người gửi * ANH CƯỜNG VP gửi * VP Lê Hồng Phong Lấy …" at bounding box center [578, 137] width 985 height 51
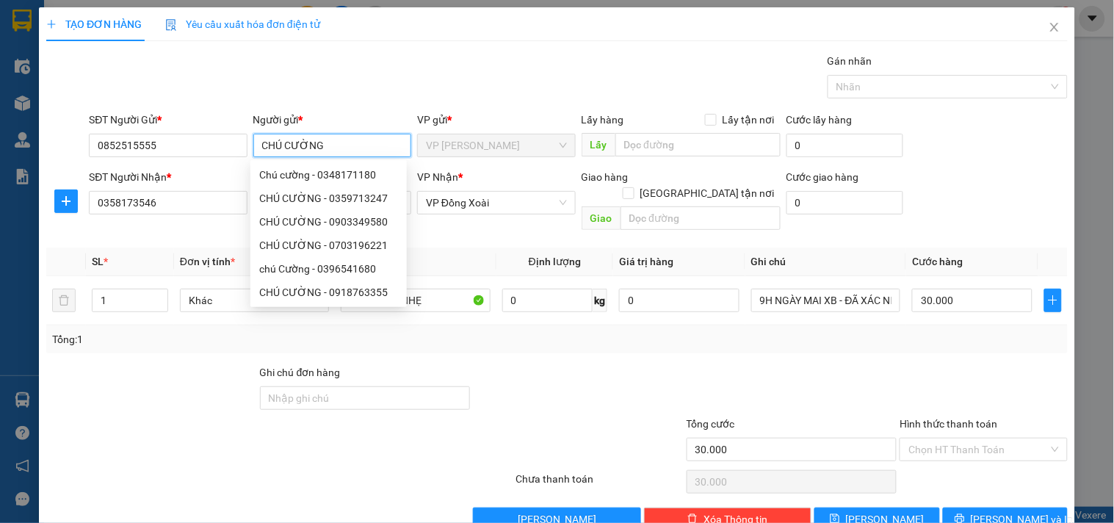
type input "CHÚ CƯỜNG"
click at [868, 364] on div at bounding box center [792, 389] width 214 height 51
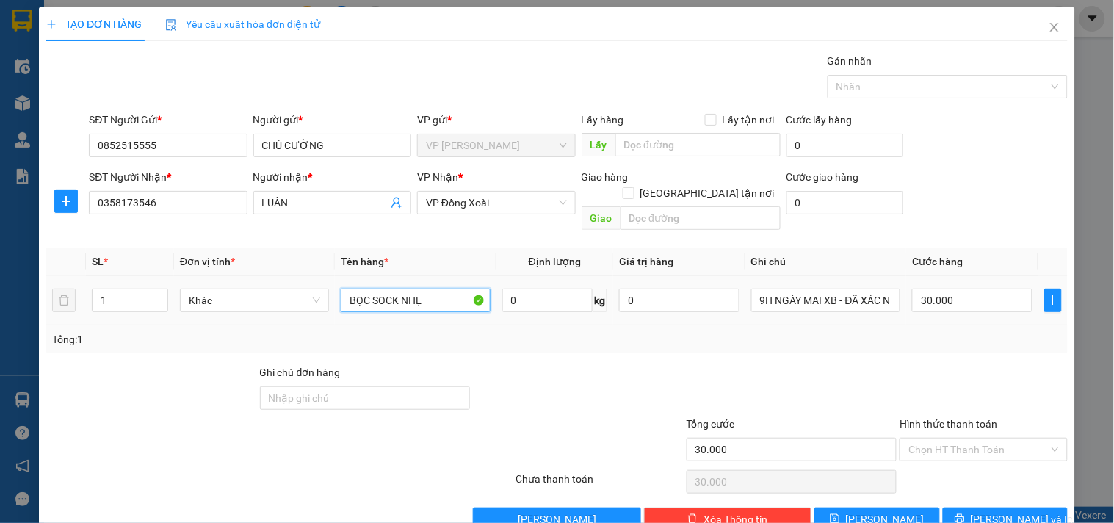
drag, startPoint x: 425, startPoint y: 294, endPoint x: 90, endPoint y: 275, distance: 335.5
click at [90, 276] on tr "1 Khác BỌC SOCK NHẸ 0 kg 0 9H NGÀY MAI XB - ĐÃ XÁC NHẬN - MAI ĐI MAI NHẬN 30.000" at bounding box center [557, 300] width 1022 height 49
type input "KEO VÀNG (CARTON)"
drag, startPoint x: 976, startPoint y: 502, endPoint x: 945, endPoint y: 387, distance: 119.4
click at [965, 514] on icon "printer" at bounding box center [960, 519] width 10 height 10
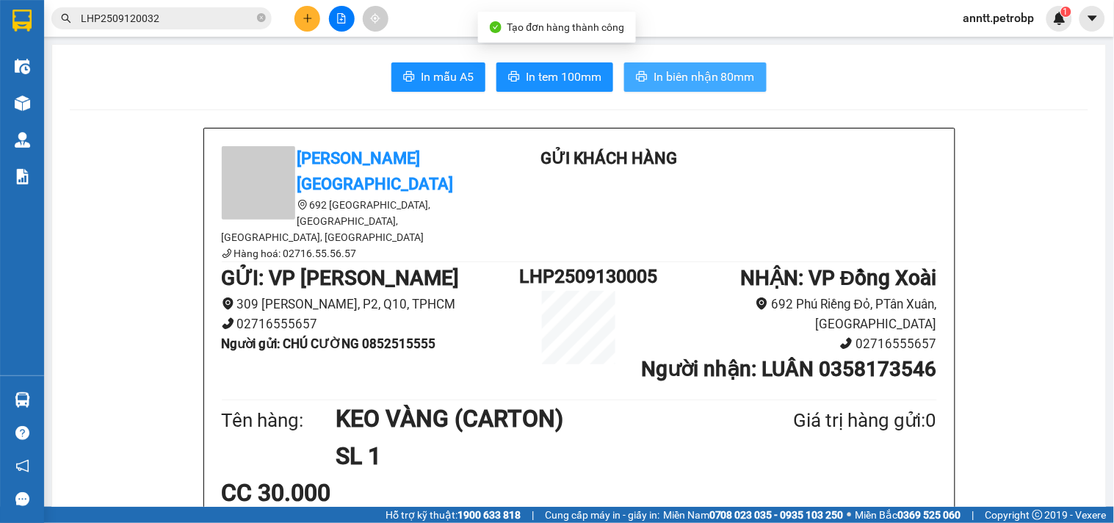
click at [714, 68] on span "In biên nhận 80mm" at bounding box center [704, 77] width 101 height 18
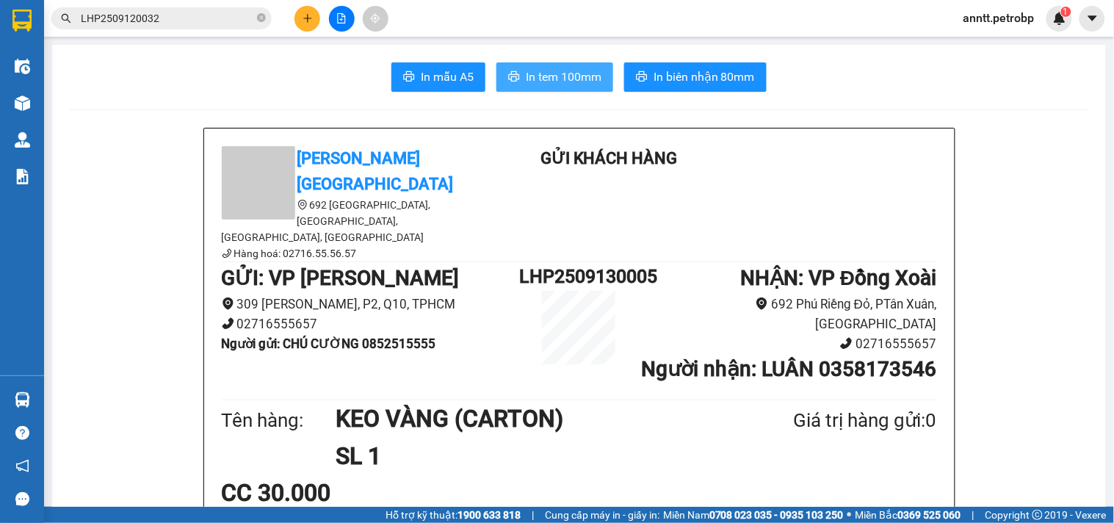
click at [579, 72] on span "In tem 100mm" at bounding box center [564, 77] width 76 height 18
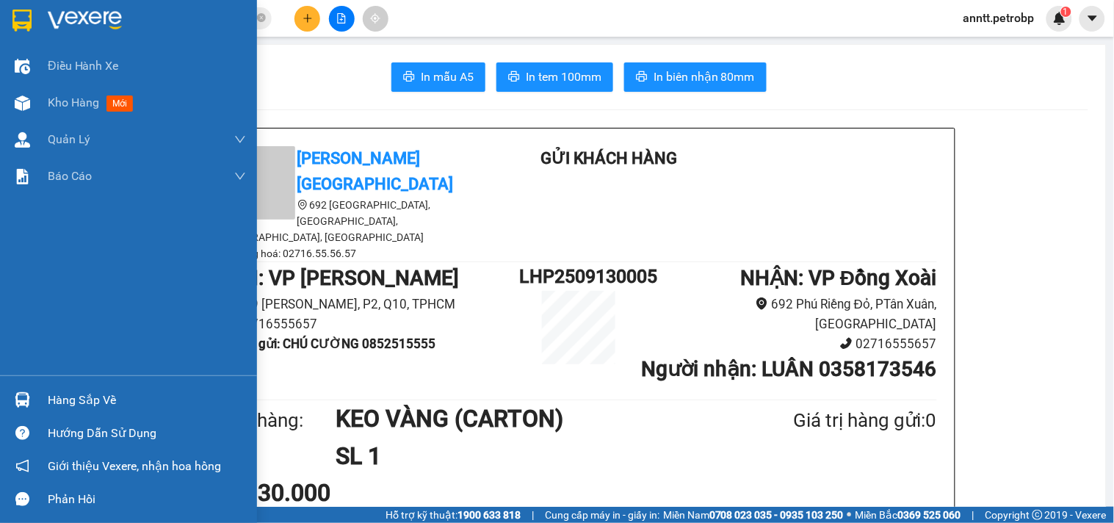
click at [22, 18] on img at bounding box center [21, 21] width 19 height 22
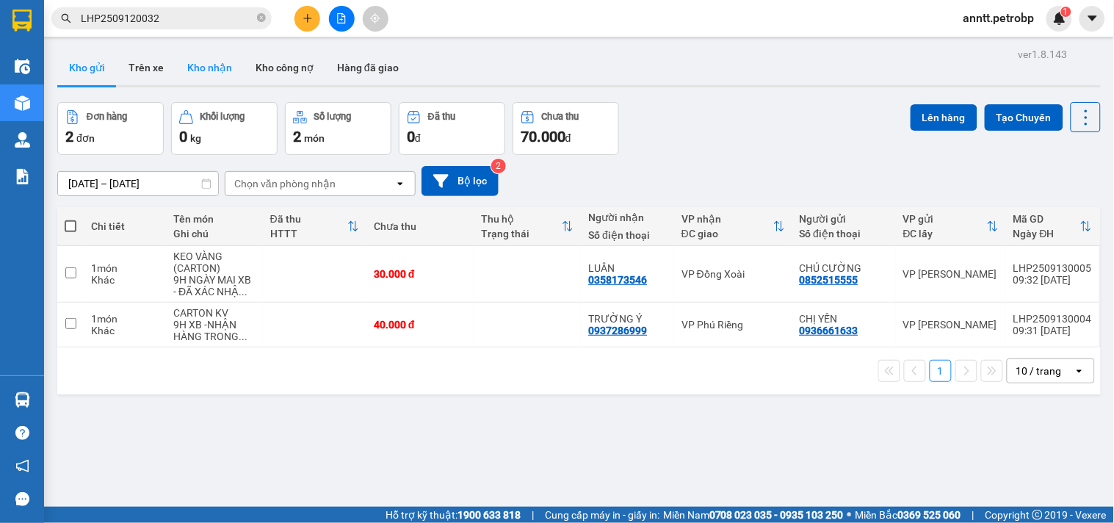
click at [218, 69] on button "Kho nhận" at bounding box center [210, 67] width 68 height 35
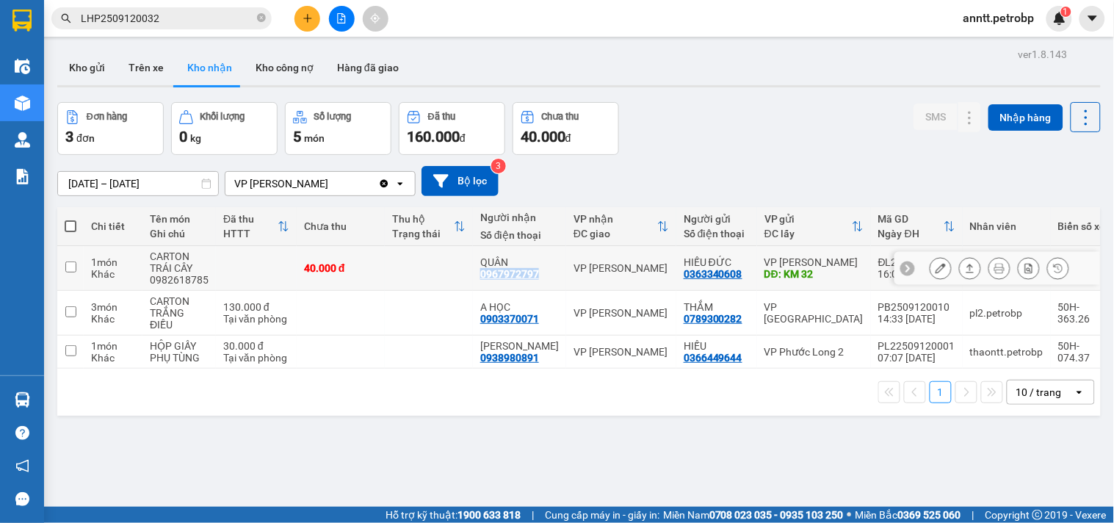
drag, startPoint x: 478, startPoint y: 275, endPoint x: 536, endPoint y: 280, distance: 58.9
click at [536, 280] on div "QUÂN 0967972797" at bounding box center [519, 268] width 79 height 24
checkbox input "true"
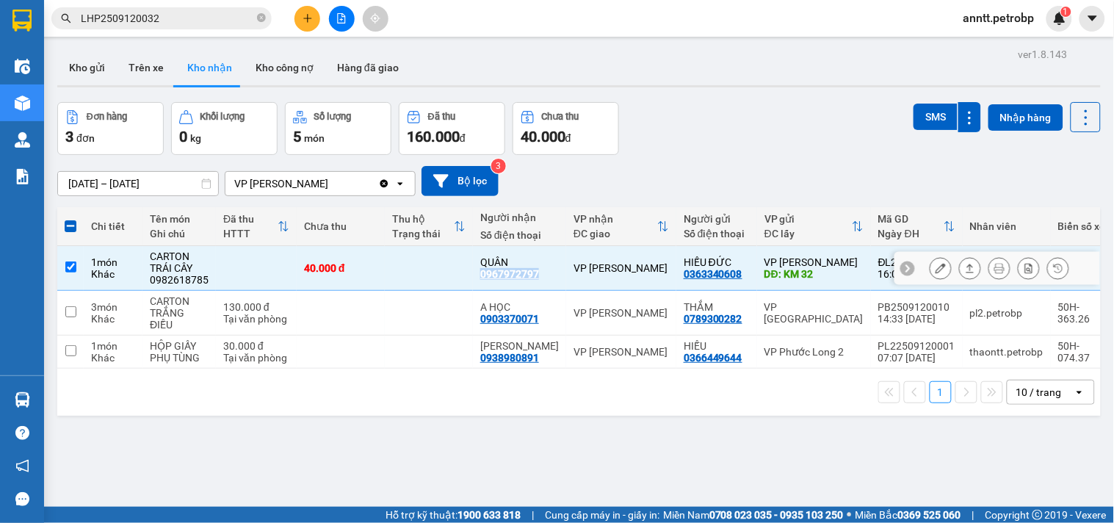
copy div "0967972797"
drag, startPoint x: 263, startPoint y: 15, endPoint x: 245, endPoint y: 17, distance: 18.5
click at [257, 15] on icon "close-circle" at bounding box center [261, 17] width 9 height 9
click at [235, 18] on input "text" at bounding box center [167, 18] width 173 height 16
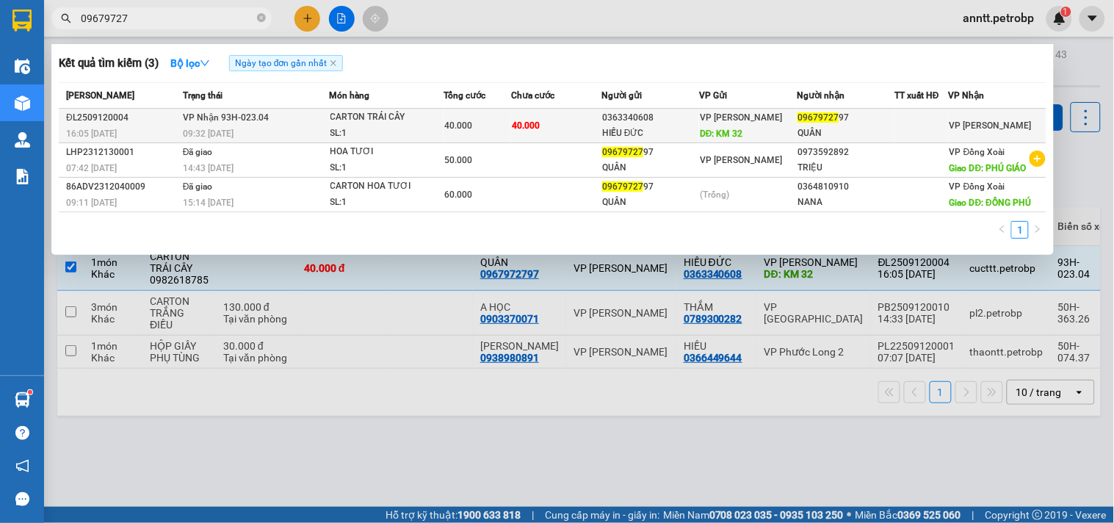
type input "09679727"
click at [395, 123] on div "CARTON TRÁI CÂY" at bounding box center [386, 117] width 110 height 16
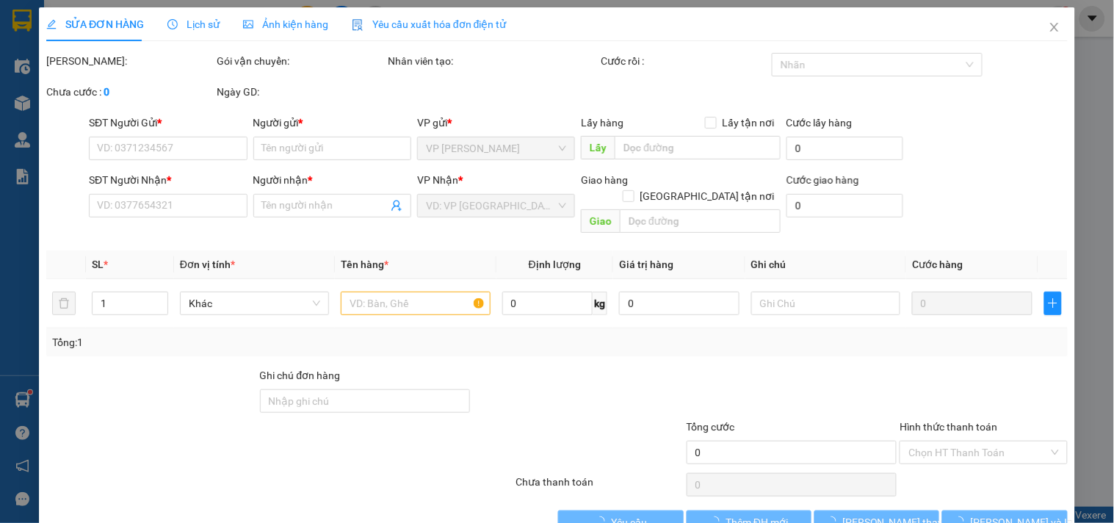
type input "0363340608"
type input "HIẾU ĐỨC"
type input "KM 32"
type input "0967972797"
type input "QUÂN"
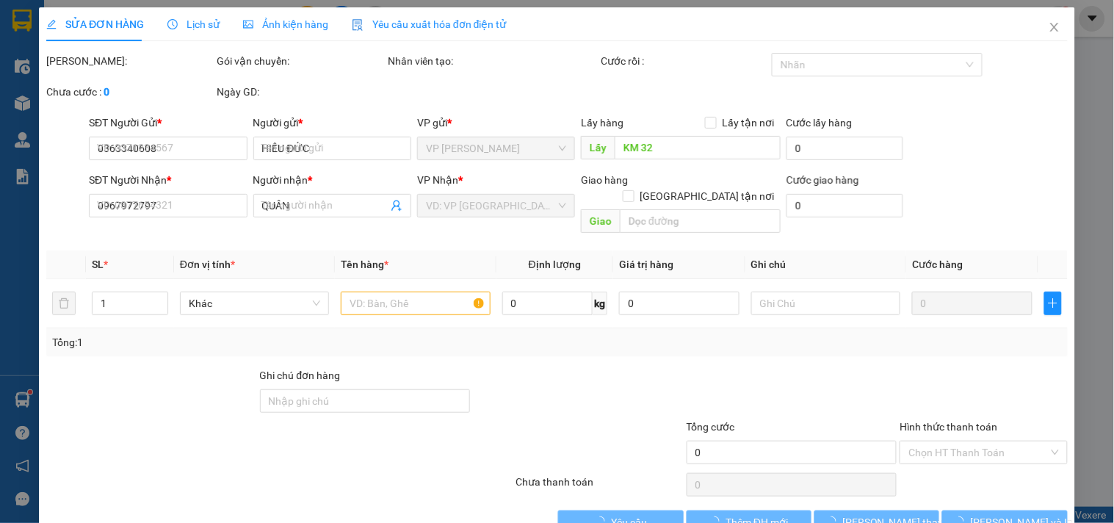
type input "40.000"
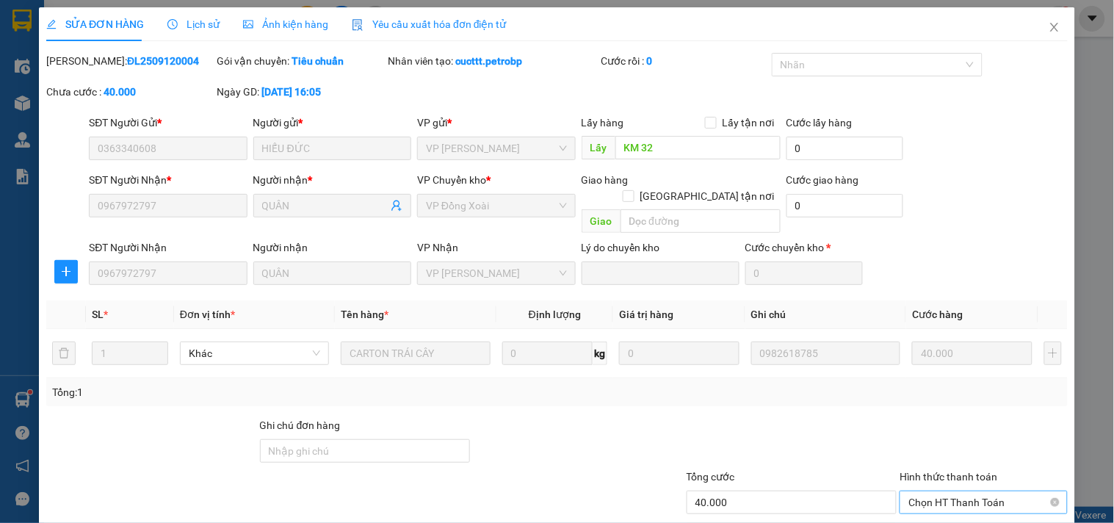
click at [942, 491] on span "Chọn HT Thanh Toán" at bounding box center [984, 502] width 150 height 22
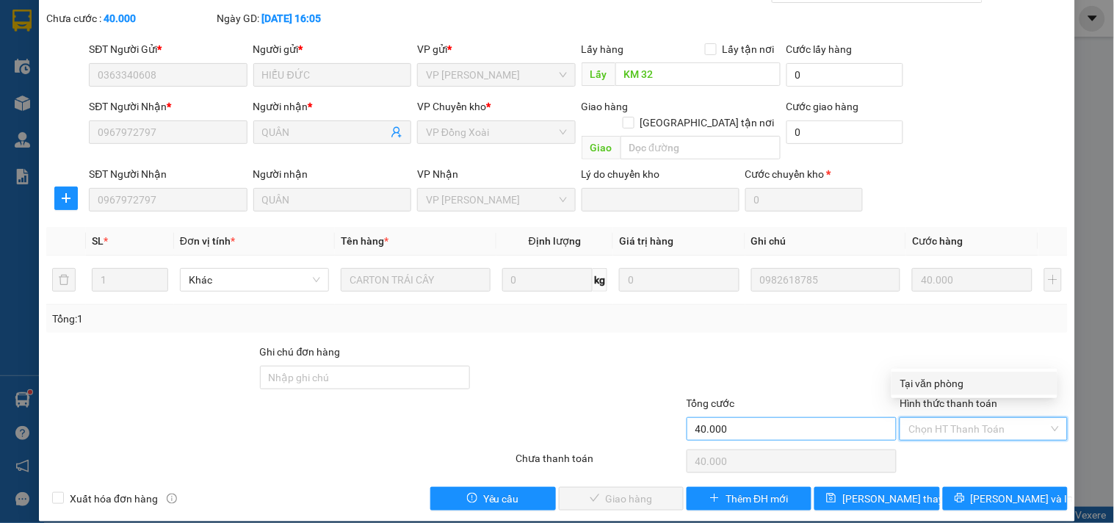
drag, startPoint x: 954, startPoint y: 383, endPoint x: 887, endPoint y: 402, distance: 69.5
click at [953, 383] on div "Tại văn phòng" at bounding box center [975, 383] width 148 height 16
type input "0"
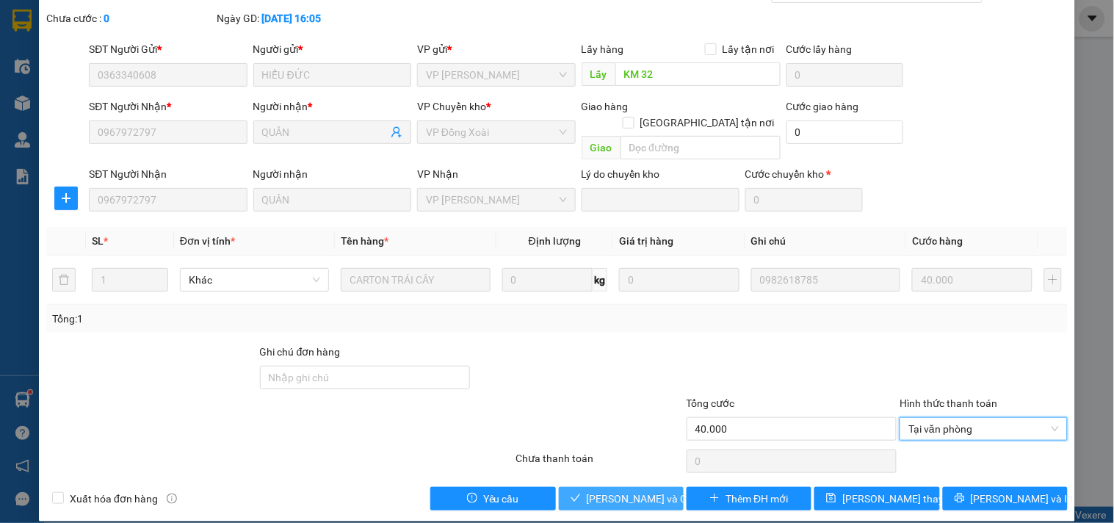
click at [608, 491] on span "Lưu và Giao hàng" at bounding box center [657, 499] width 141 height 16
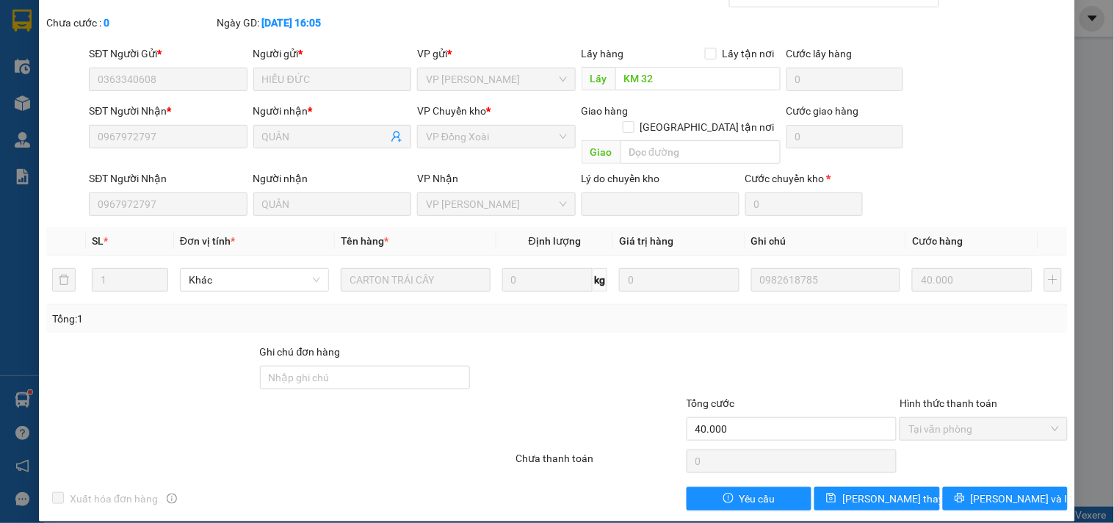
scroll to position [0, 0]
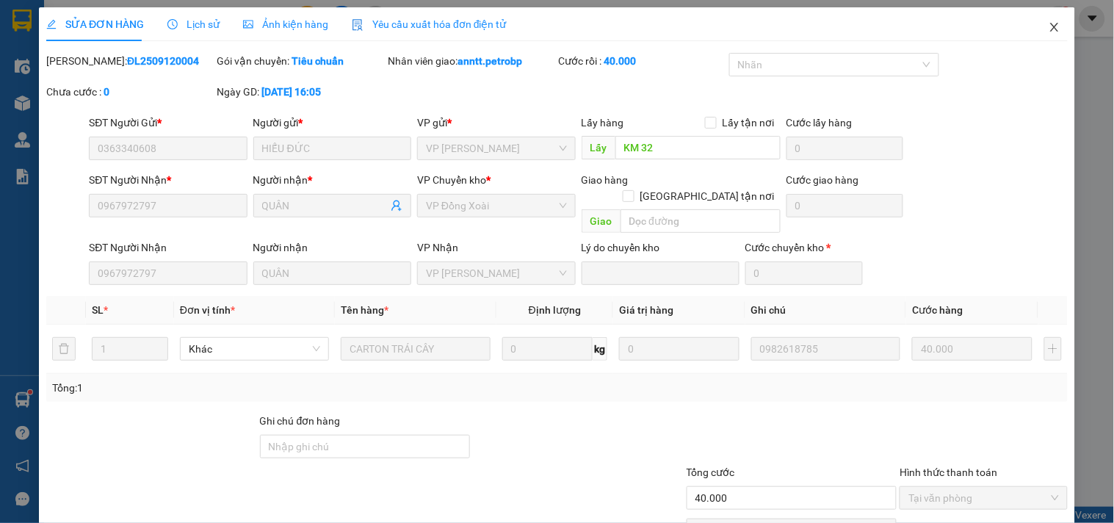
click at [1051, 31] on icon "close" at bounding box center [1055, 27] width 8 height 9
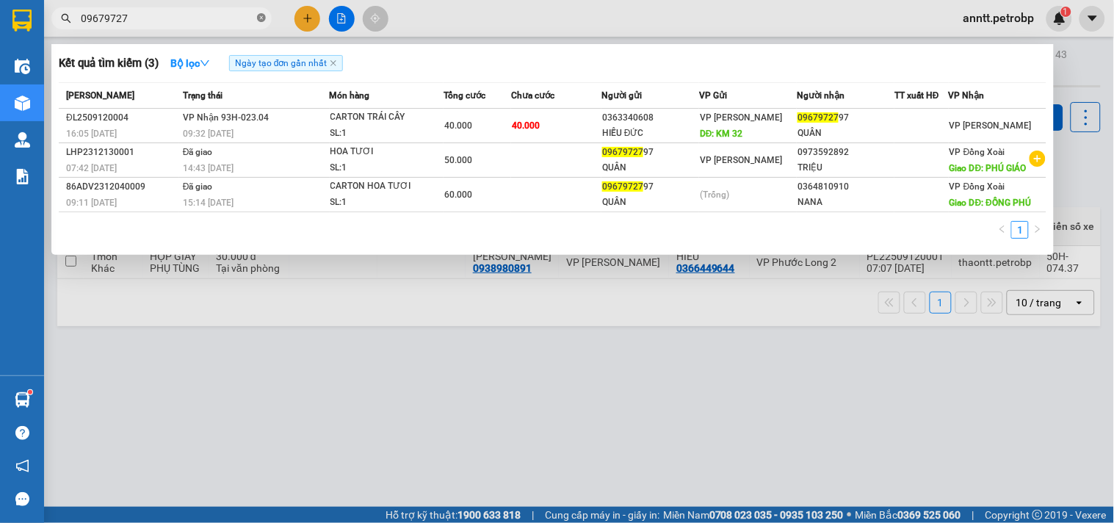
click at [262, 18] on icon "close-circle" at bounding box center [261, 17] width 9 height 9
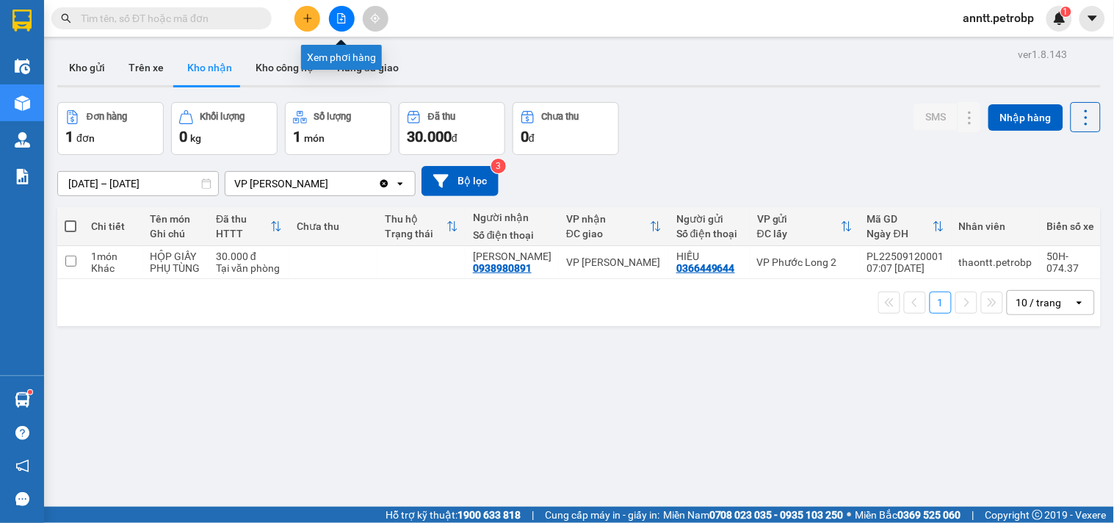
click at [346, 15] on icon "file-add" at bounding box center [341, 18] width 10 height 10
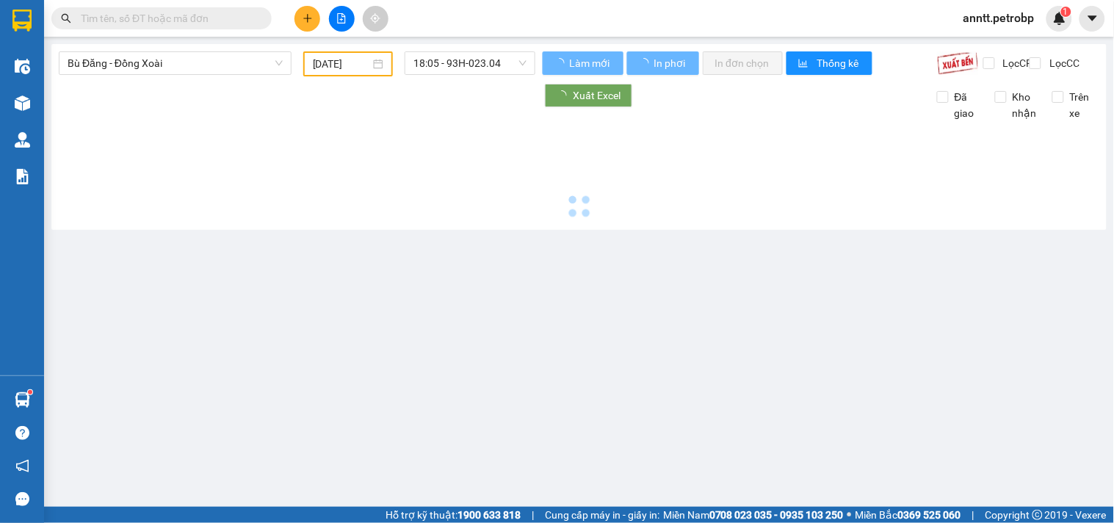
type input "13/09/2025"
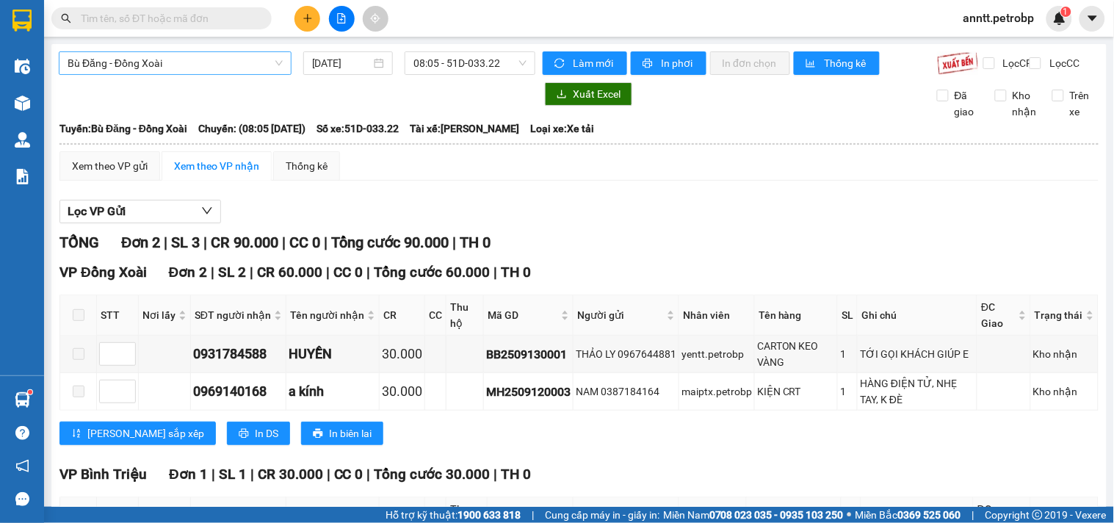
click at [198, 65] on span "Bù Đăng - Đồng Xoài" at bounding box center [175, 63] width 215 height 22
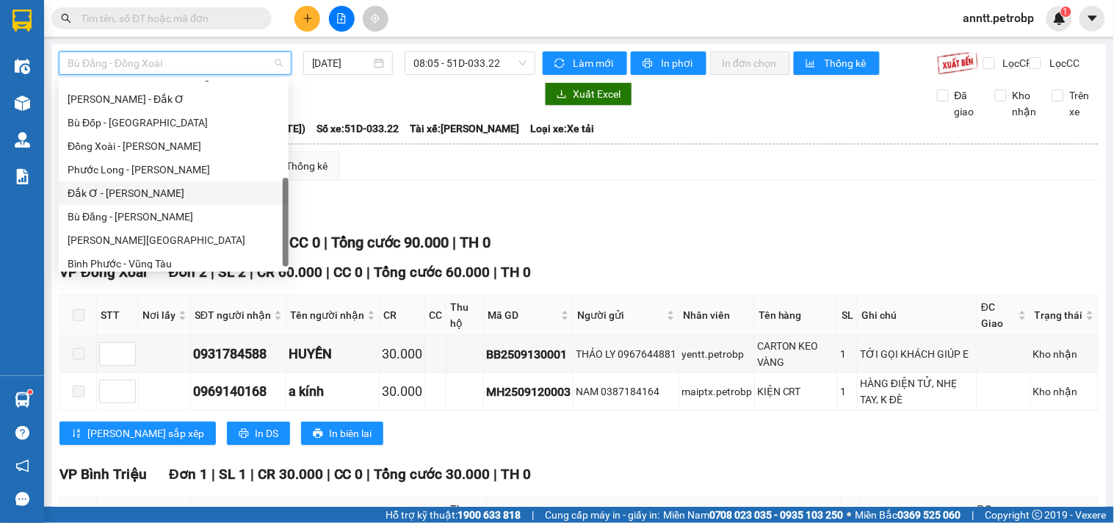
scroll to position [305, 0]
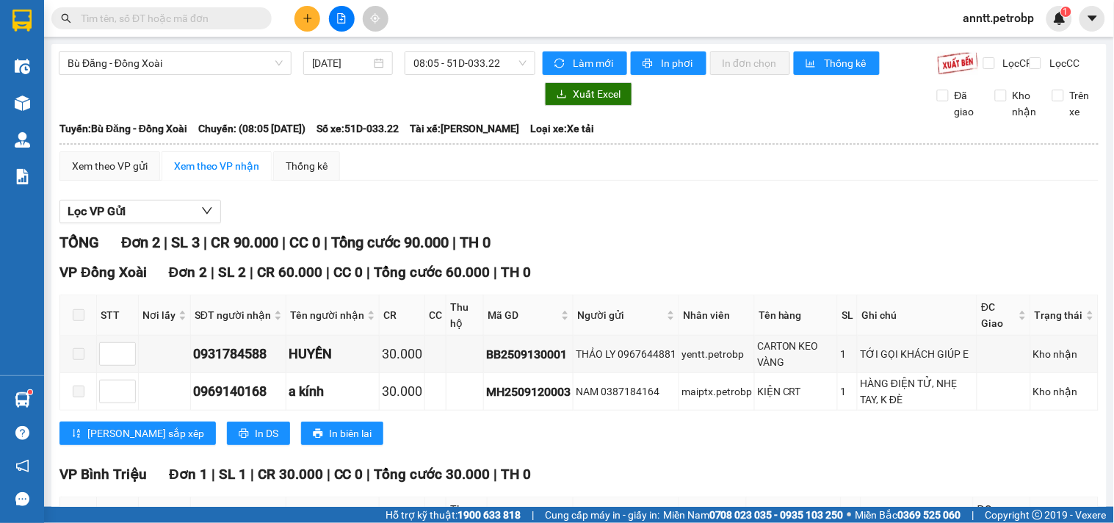
drag, startPoint x: 785, startPoint y: 235, endPoint x: 511, endPoint y: 215, distance: 274.0
click at [783, 224] on div "Lọc VP Gửi" at bounding box center [580, 212] width 1040 height 24
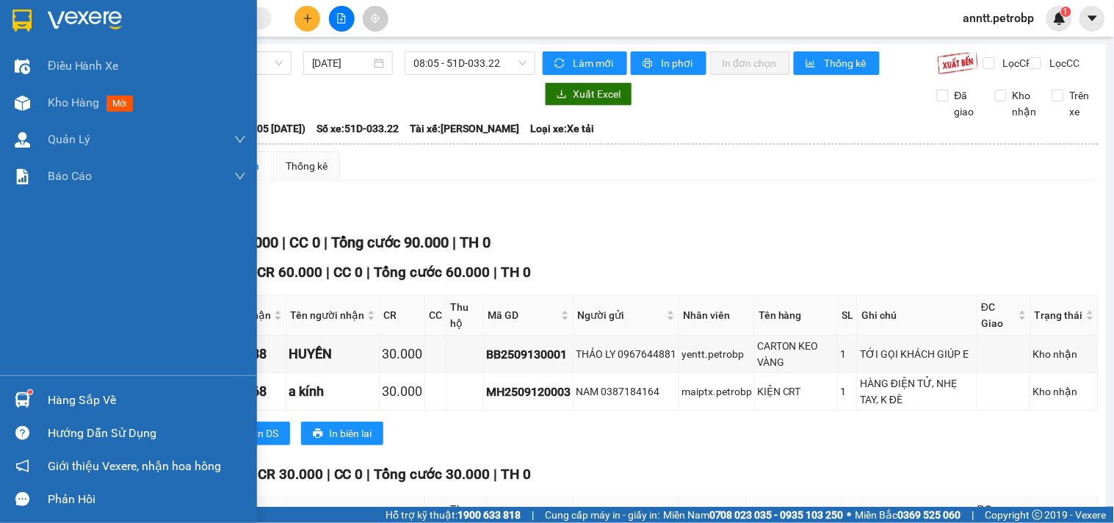
click at [26, 18] on img at bounding box center [21, 21] width 19 height 22
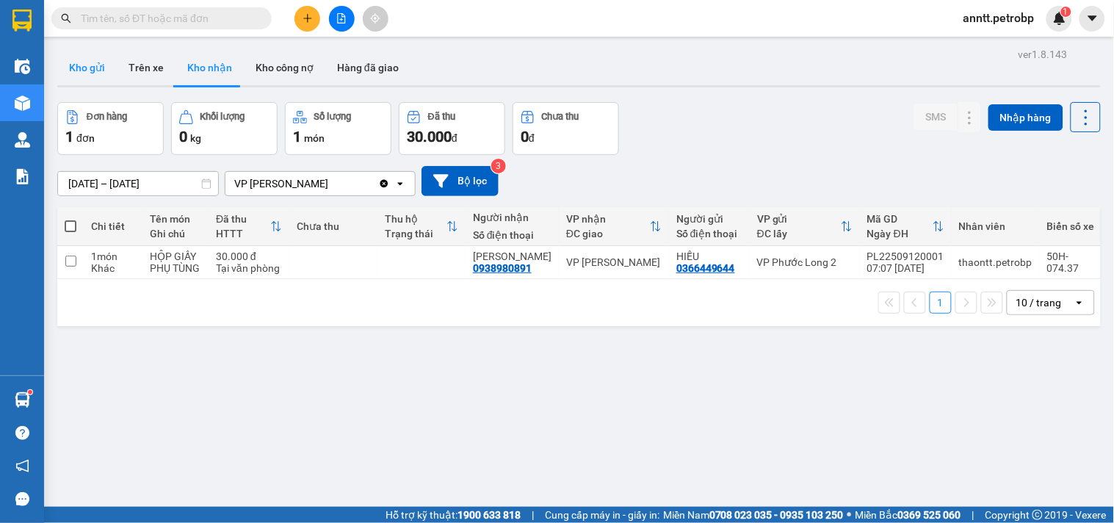
click at [82, 67] on button "Kho gửi" at bounding box center [87, 67] width 60 height 35
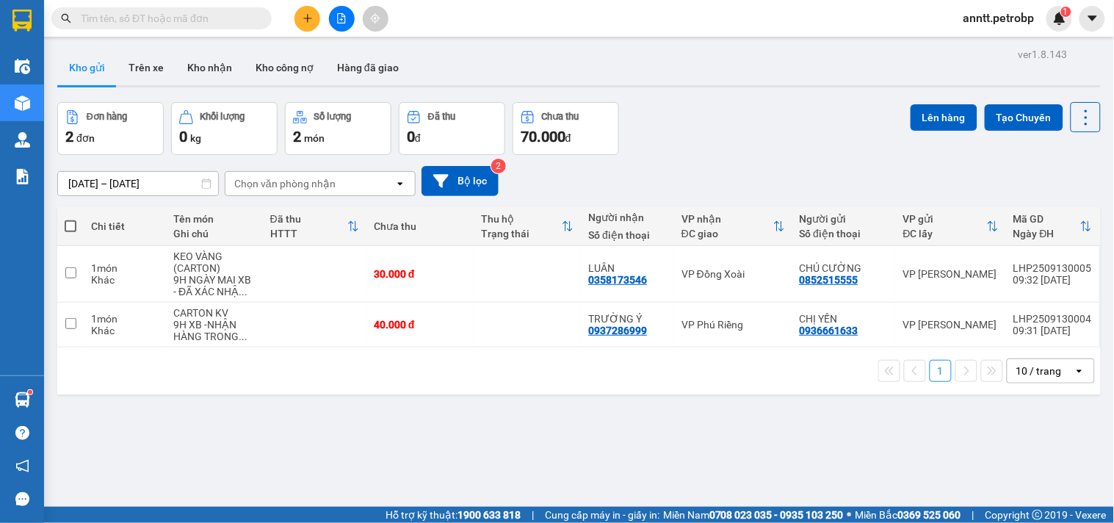
click at [67, 222] on span at bounding box center [71, 226] width 12 height 12
click at [71, 219] on input "checkbox" at bounding box center [71, 219] width 0 height 0
checkbox input "true"
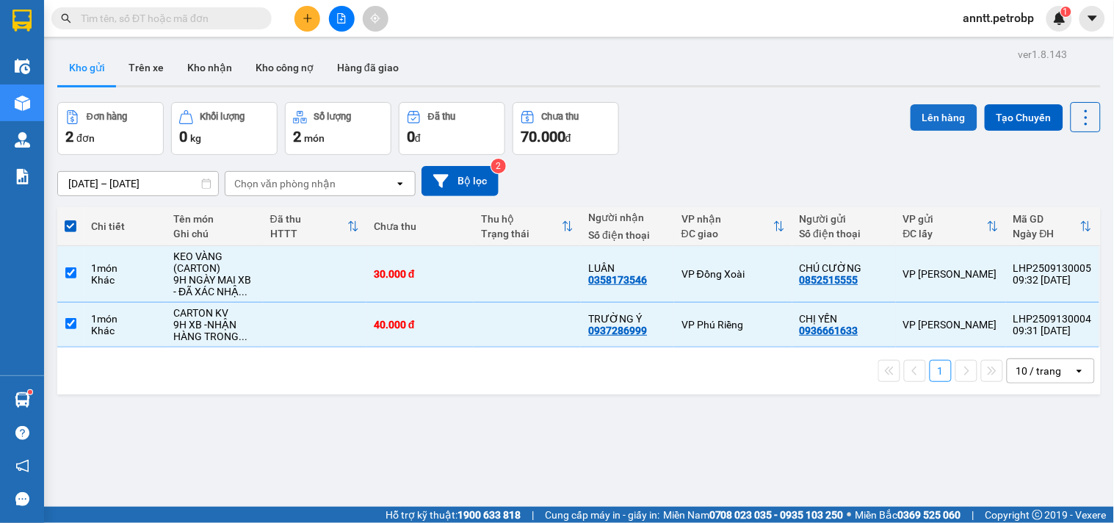
click at [930, 112] on button "Lên hàng" at bounding box center [944, 117] width 67 height 26
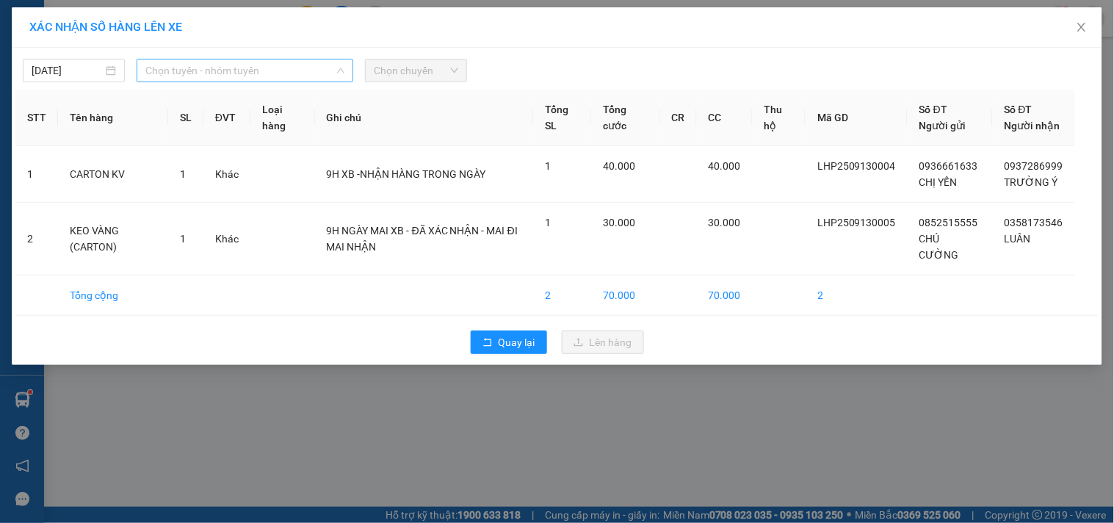
click at [232, 76] on span "Chọn tuyến - nhóm tuyến" at bounding box center [244, 71] width 199 height 22
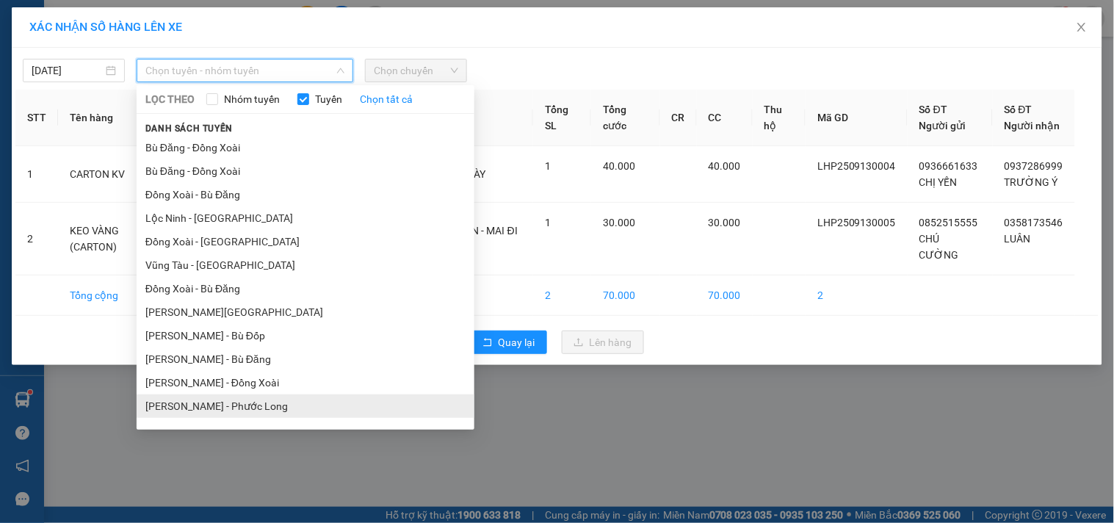
click at [296, 398] on li "Hồ Chí Minh - Phước Long" at bounding box center [306, 407] width 338 height 24
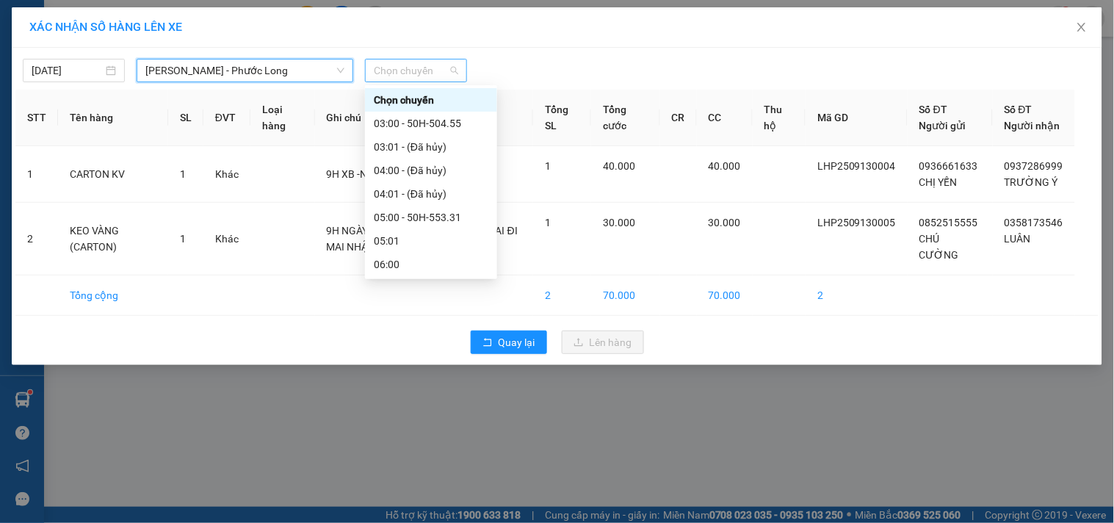
click at [430, 60] on span "Chọn chuyến" at bounding box center [416, 71] width 84 height 22
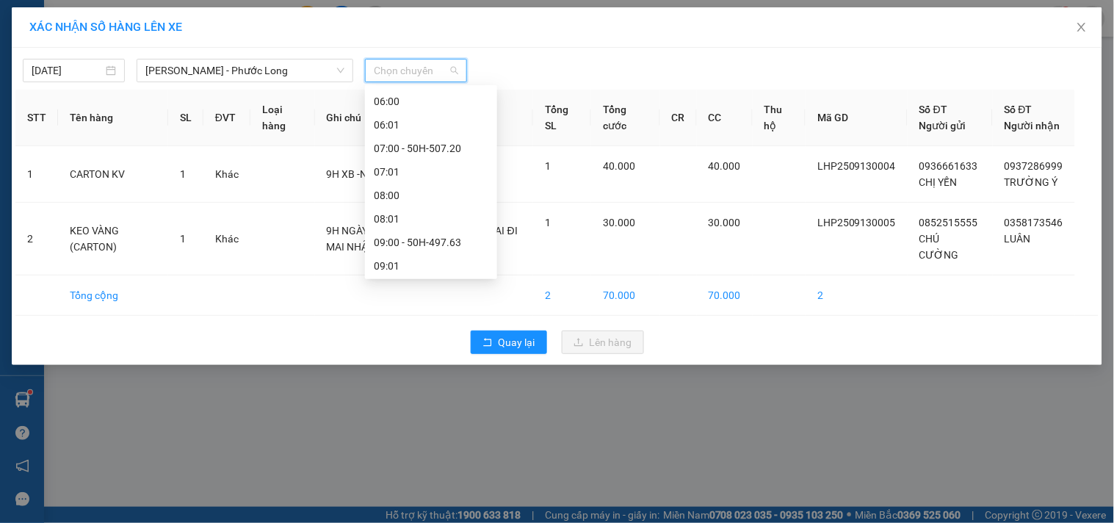
scroll to position [245, 0]
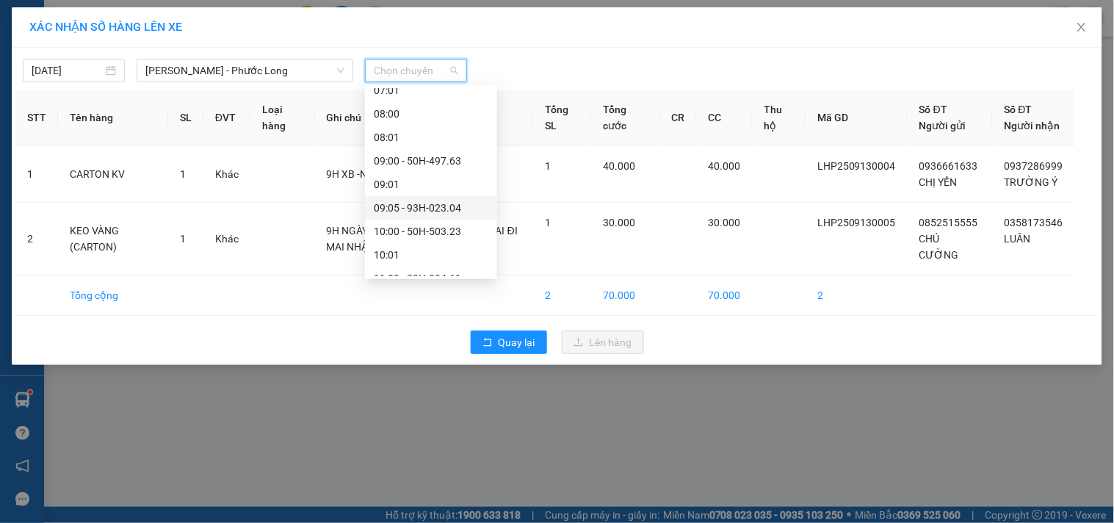
click at [443, 201] on div "09:05 - 93H-023.04" at bounding box center [431, 208] width 115 height 16
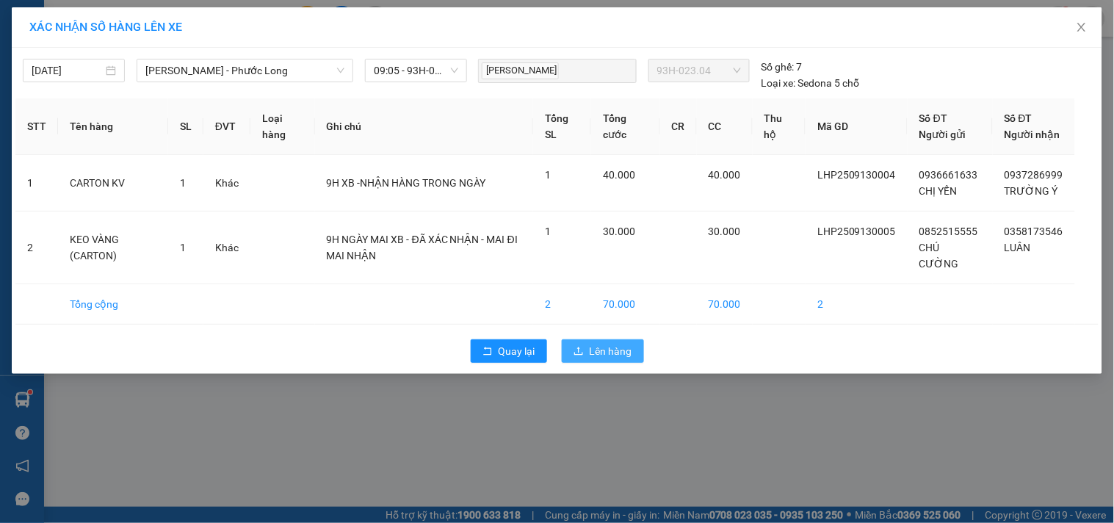
click at [593, 359] on span "Lên hàng" at bounding box center [611, 351] width 43 height 16
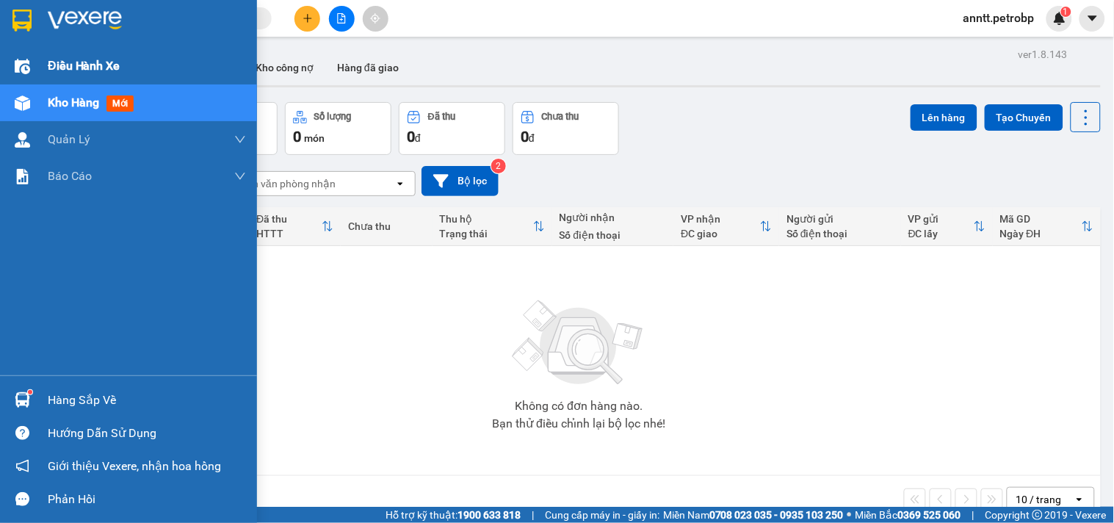
click at [16, 59] on img at bounding box center [22, 66] width 15 height 15
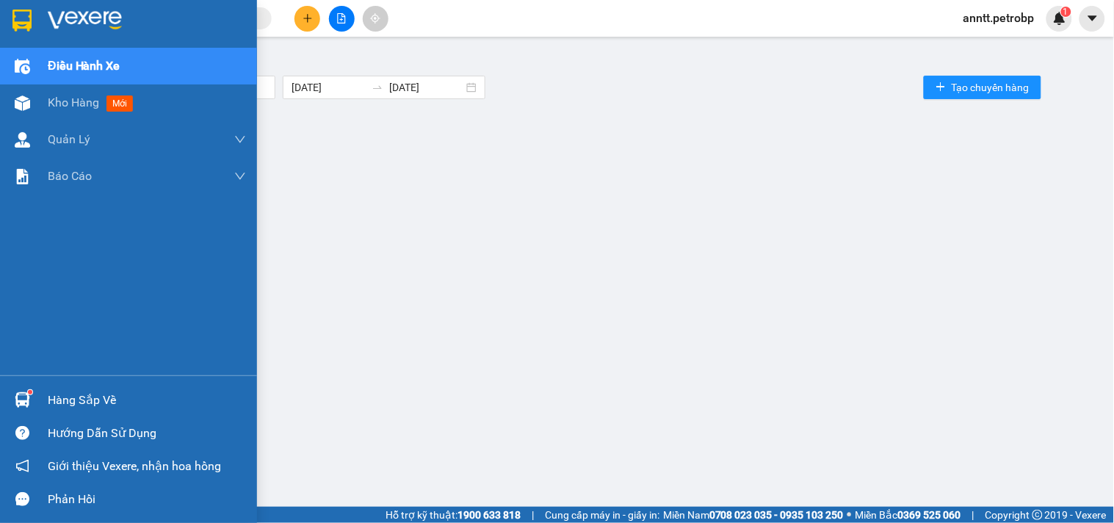
click at [18, 399] on img at bounding box center [22, 399] width 15 height 15
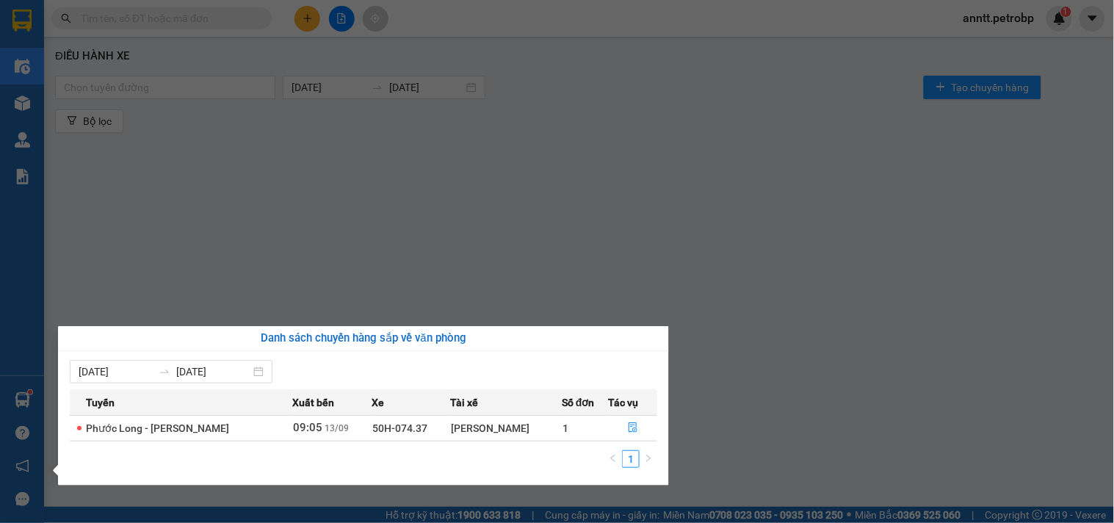
click at [846, 203] on section "Kết quả tìm kiếm ( 3 ) Bộ lọc Ngày tạo đơn gần nhất Mã ĐH Trạng thái Món hàng T…" at bounding box center [557, 261] width 1114 height 523
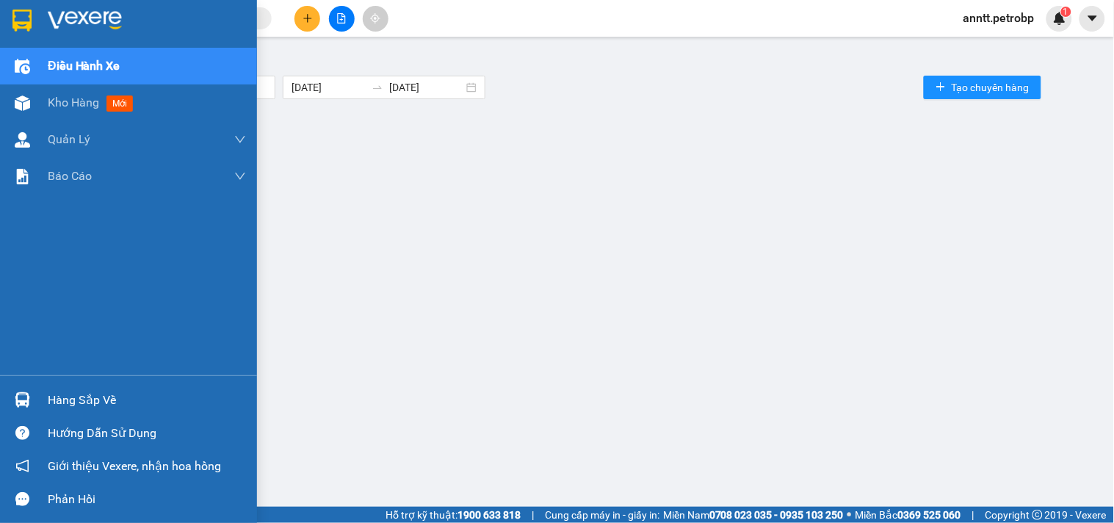
click at [16, 18] on img at bounding box center [21, 21] width 19 height 22
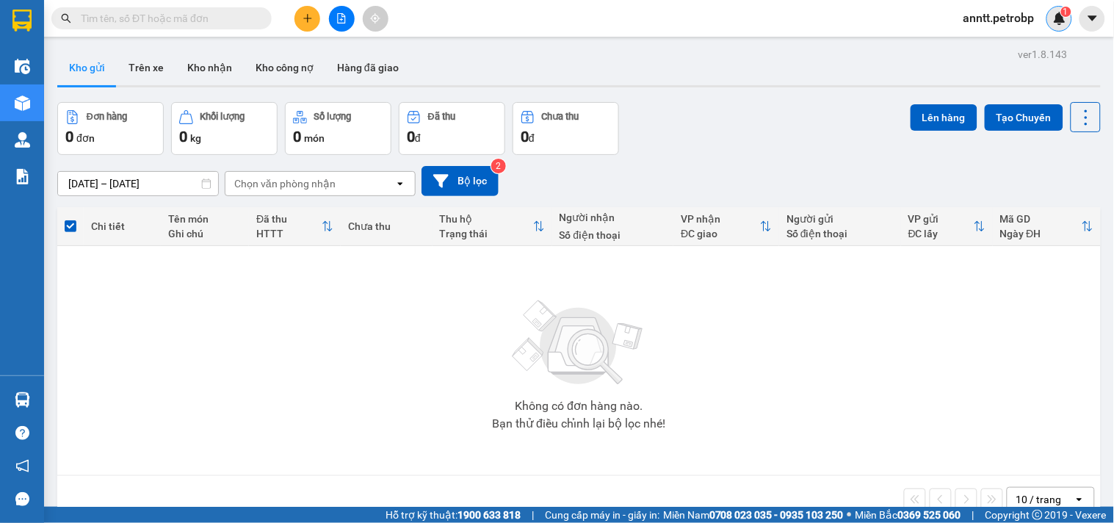
click at [1056, 21] on img at bounding box center [1059, 18] width 13 height 13
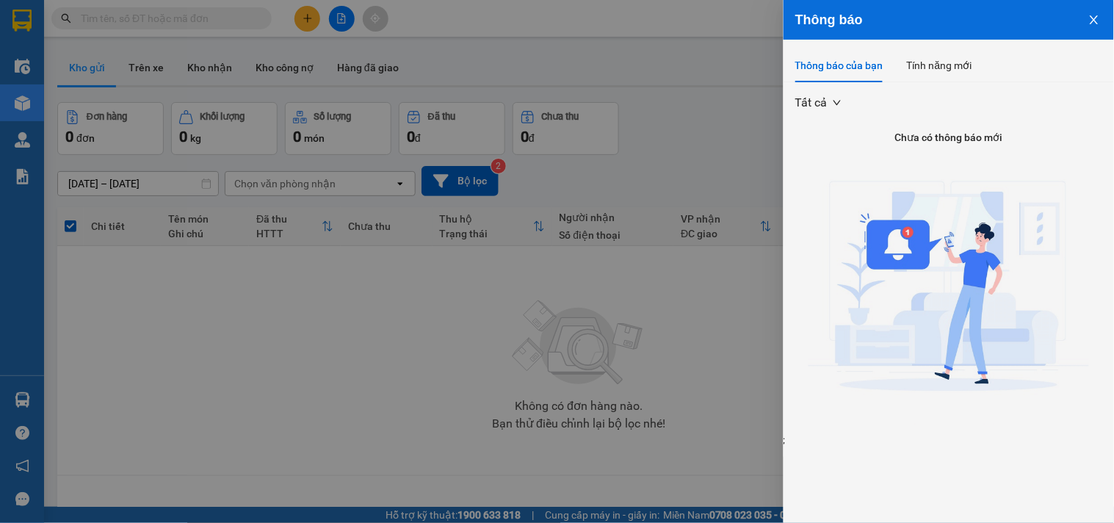
drag, startPoint x: 1100, startPoint y: 15, endPoint x: 1090, endPoint y: 15, distance: 9.6
click at [1093, 15] on icon "close" at bounding box center [1095, 20] width 12 height 12
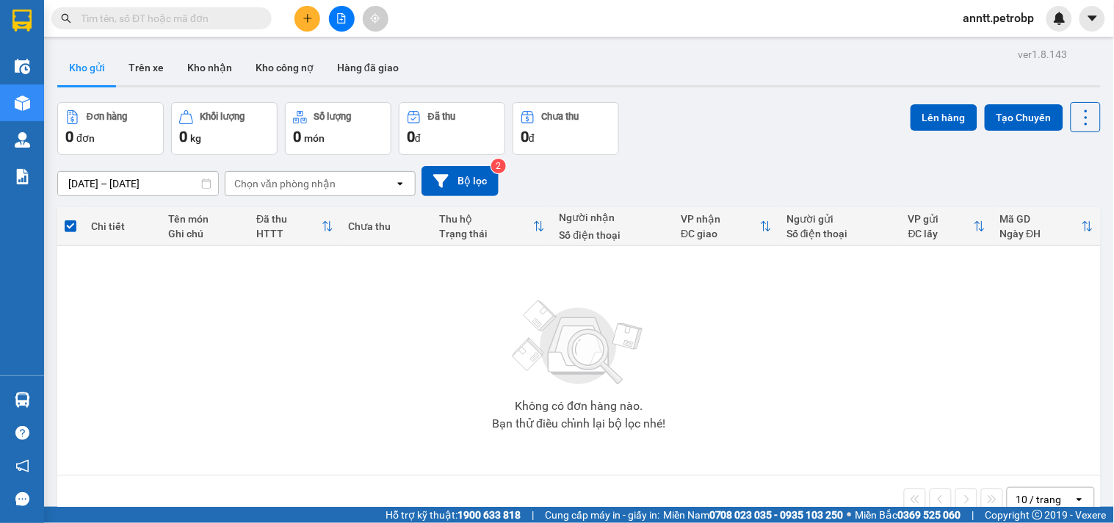
click at [860, 383] on div "Không có đơn hàng nào. Bạn thử điều chỉnh lại bộ lọc nhé!" at bounding box center [579, 361] width 1029 height 220
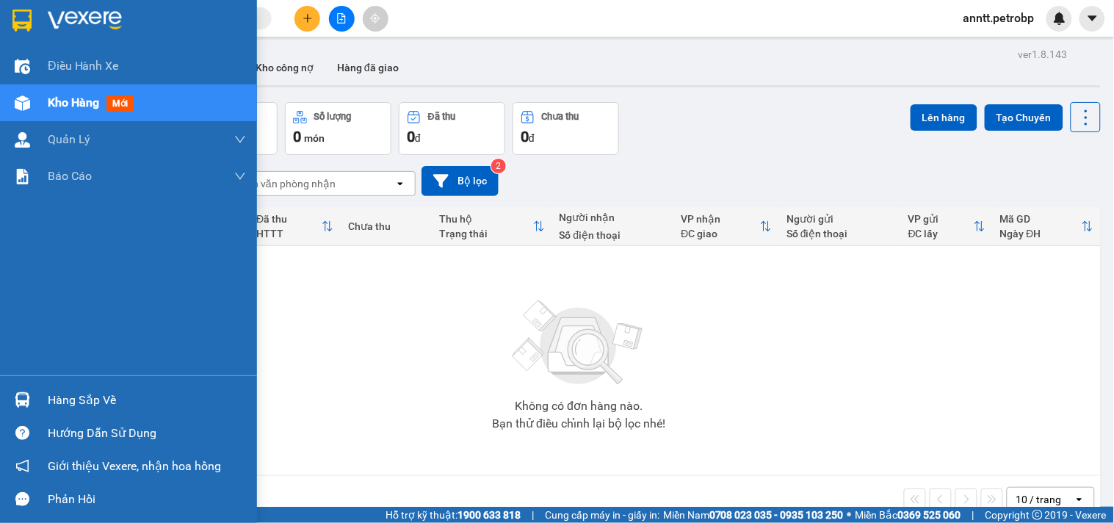
click at [74, 398] on div "Hàng sắp về" at bounding box center [147, 400] width 198 height 22
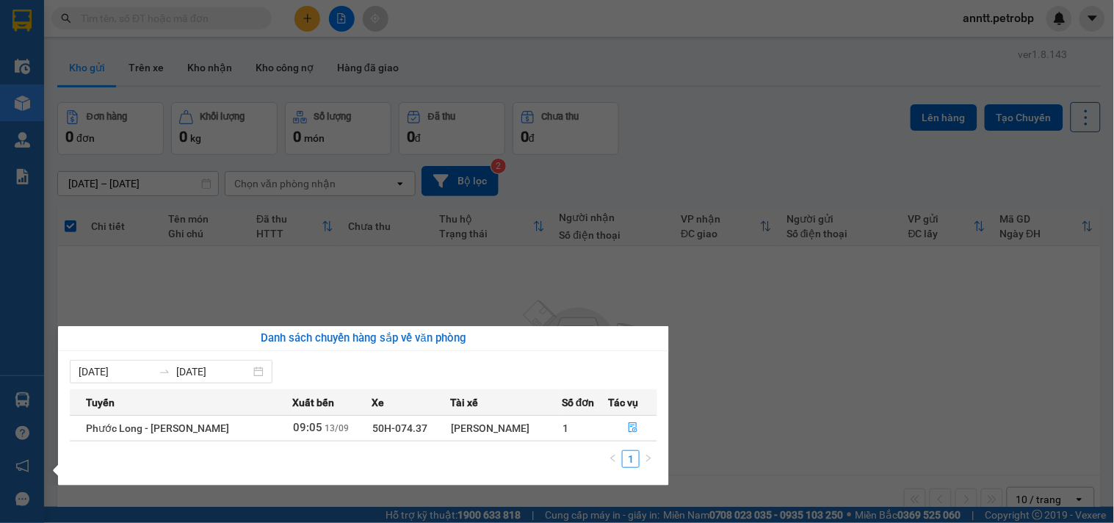
click at [760, 353] on section "Kết quả tìm kiếm ( 3 ) Bộ lọc Ngày tạo đơn gần nhất Mã ĐH Trạng thái Món hàng T…" at bounding box center [557, 261] width 1114 height 523
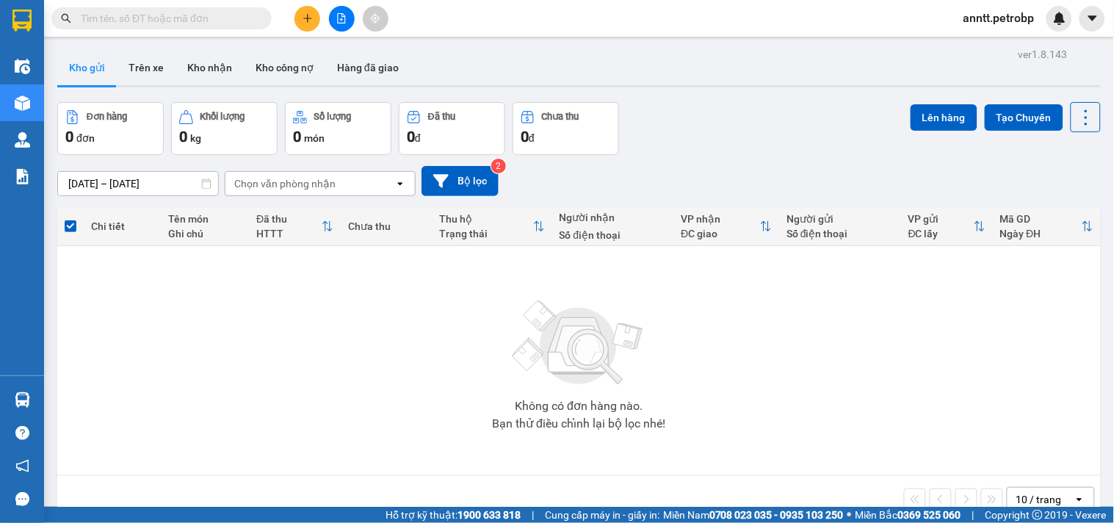
click at [819, 120] on div "Đơn hàng 0 đơn Khối lượng 0 kg Số lượng 0 món Đã thu 0 đ Chưa thu 0 đ Lên hàng …" at bounding box center [579, 128] width 1044 height 53
click at [338, 20] on icon "file-add" at bounding box center [342, 18] width 8 height 10
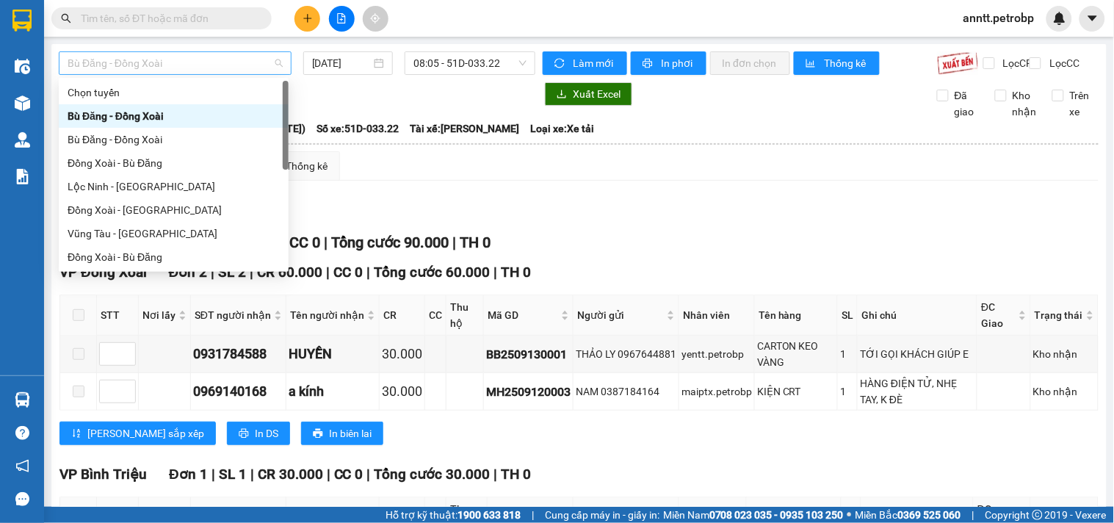
click at [281, 60] on div "Bù Đăng - Đồng Xoài" at bounding box center [175, 63] width 233 height 24
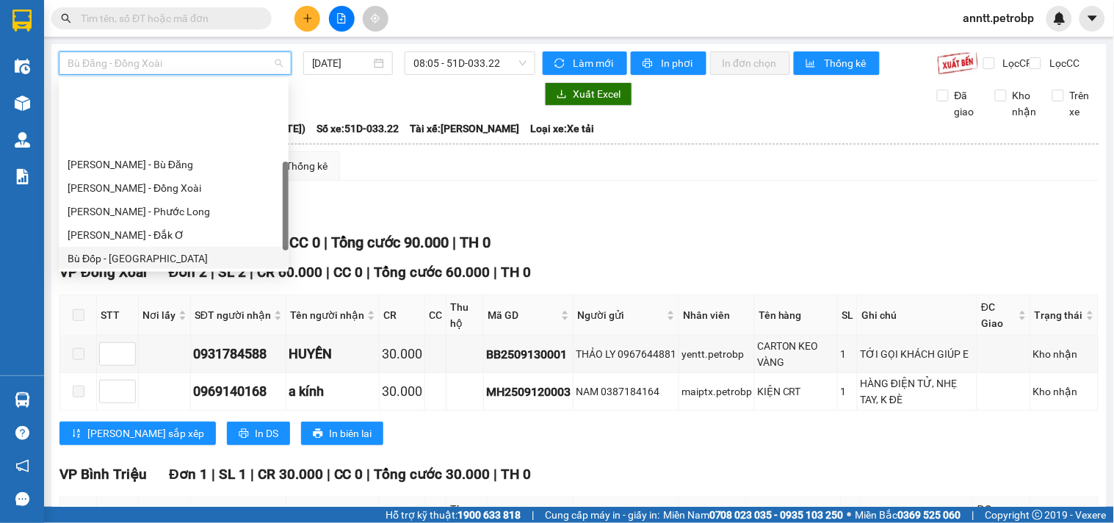
scroll to position [245, 0]
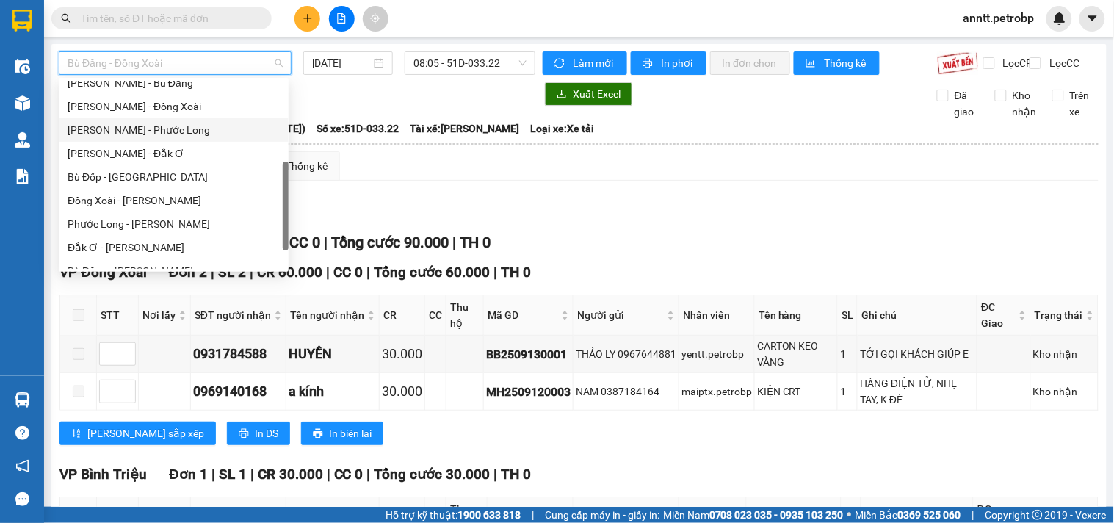
click at [170, 130] on div "Hồ Chí Minh - Phước Long" at bounding box center [174, 130] width 212 height 16
type input "13/09/2025"
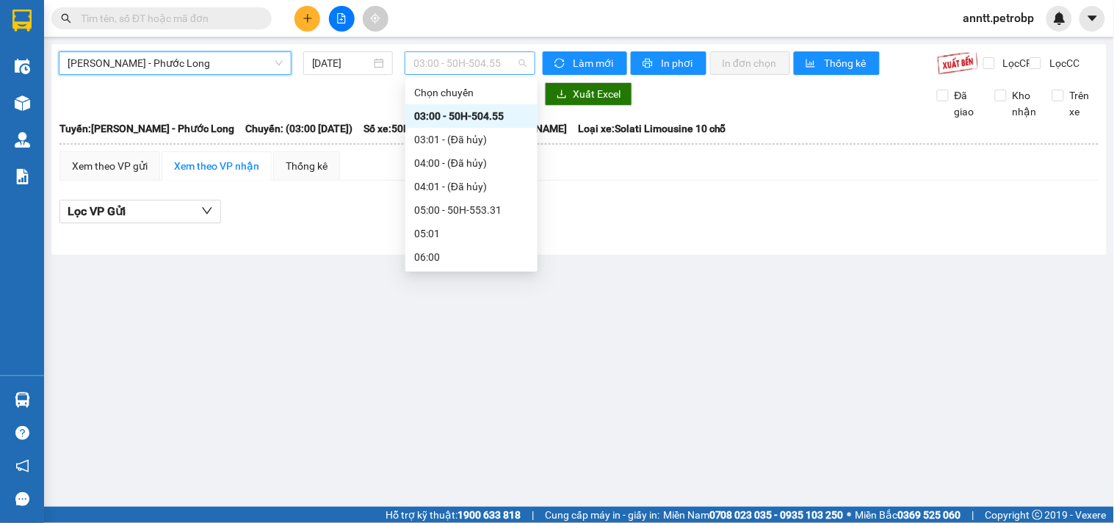
click at [487, 54] on span "03:00 - 50H-504.55" at bounding box center [470, 63] width 113 height 22
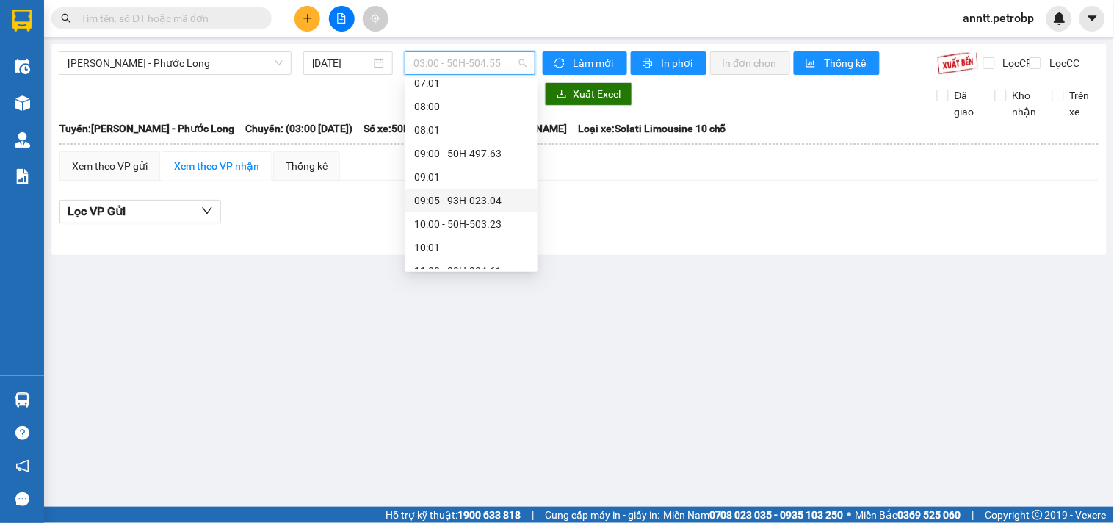
click at [482, 201] on div "09:05 - 93H-023.04" at bounding box center [471, 200] width 115 height 16
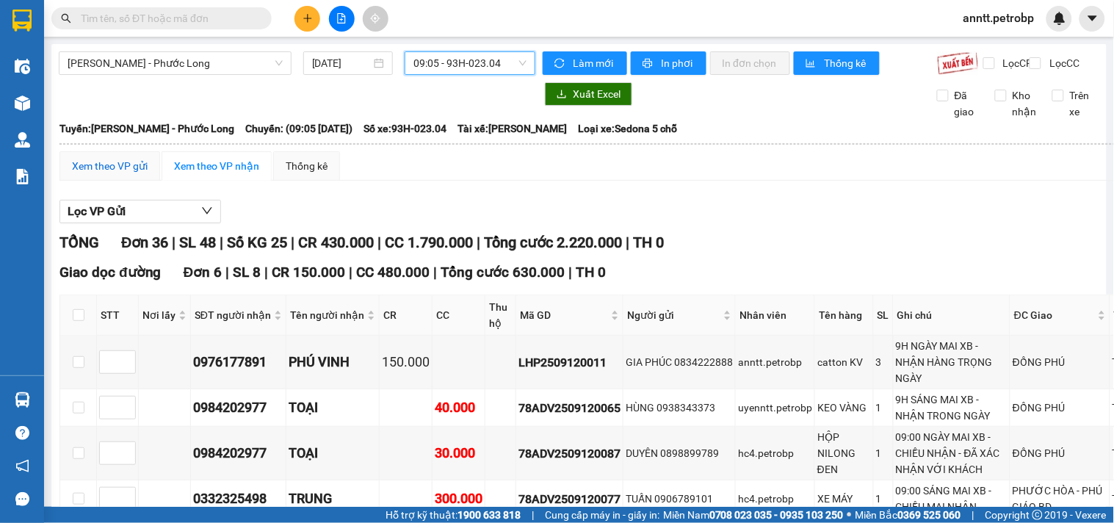
click at [109, 173] on div "Xem theo VP gửi" at bounding box center [110, 166] width 76 height 16
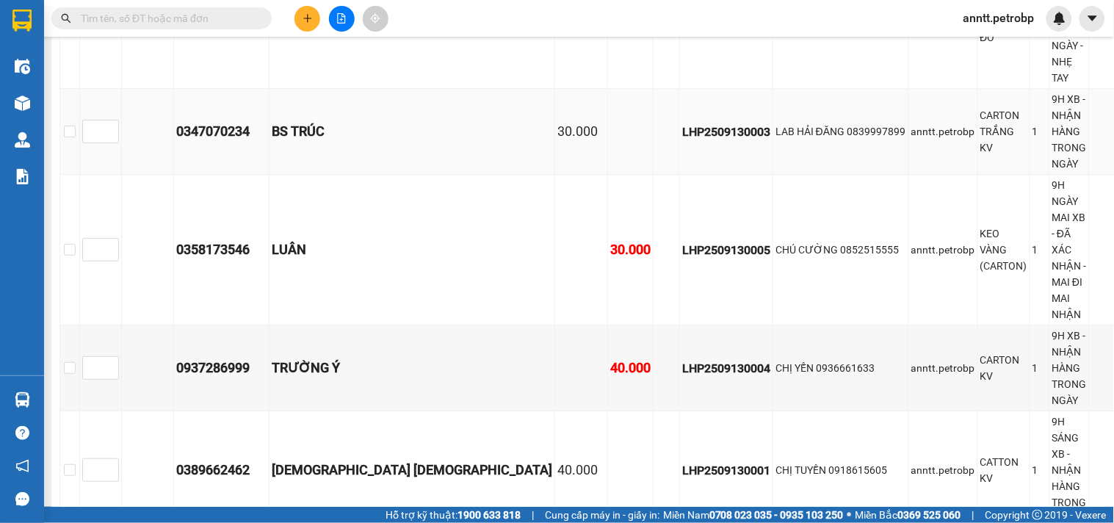
scroll to position [1061, 0]
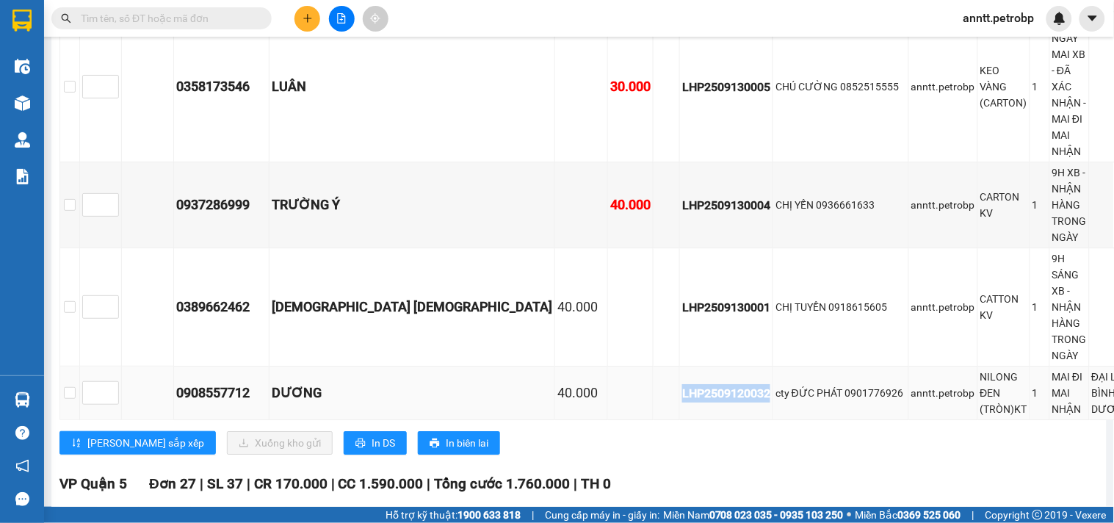
drag, startPoint x: 554, startPoint y: 225, endPoint x: 648, endPoint y: 228, distance: 94.1
click at [648, 367] on tr "0908557712 DƯƠNG 40.000 LHP2509120032 cty ĐỨC PHÁT 0901776926 anntt.petrobp NIL…" at bounding box center [631, 394] width 1142 height 54
copy div "LHP2509120032"
click at [229, 22] on input "text" at bounding box center [167, 18] width 173 height 16
paste input "LHP2509120032"
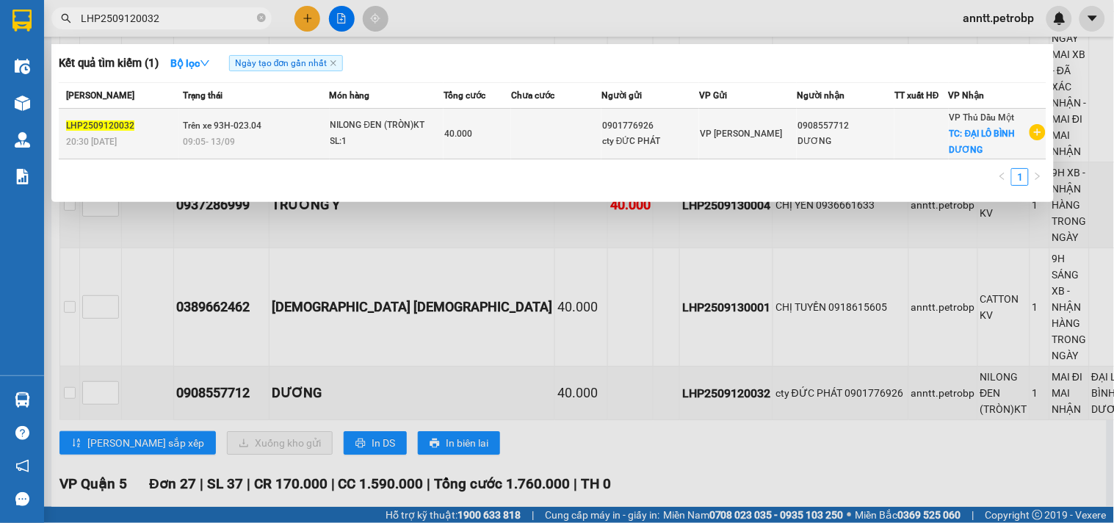
type input "LHP2509120032"
click at [280, 131] on td "Trên xe 93H-023.04 09:05 - 13/09" at bounding box center [254, 134] width 151 height 51
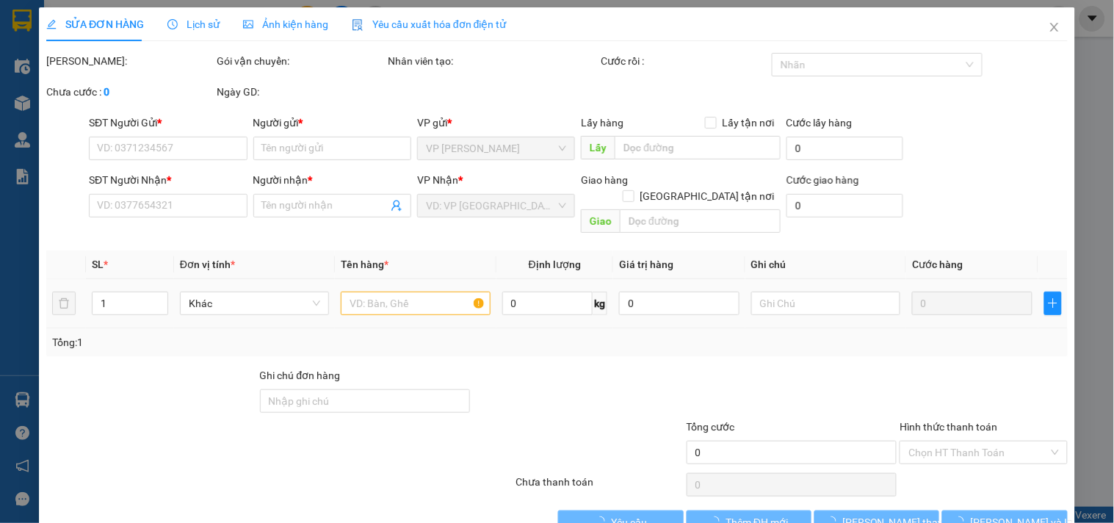
type input "0901776926"
type input "cty ĐỨC PHÁT"
type input "0908557712"
type input "DƯƠNG"
checkbox input "true"
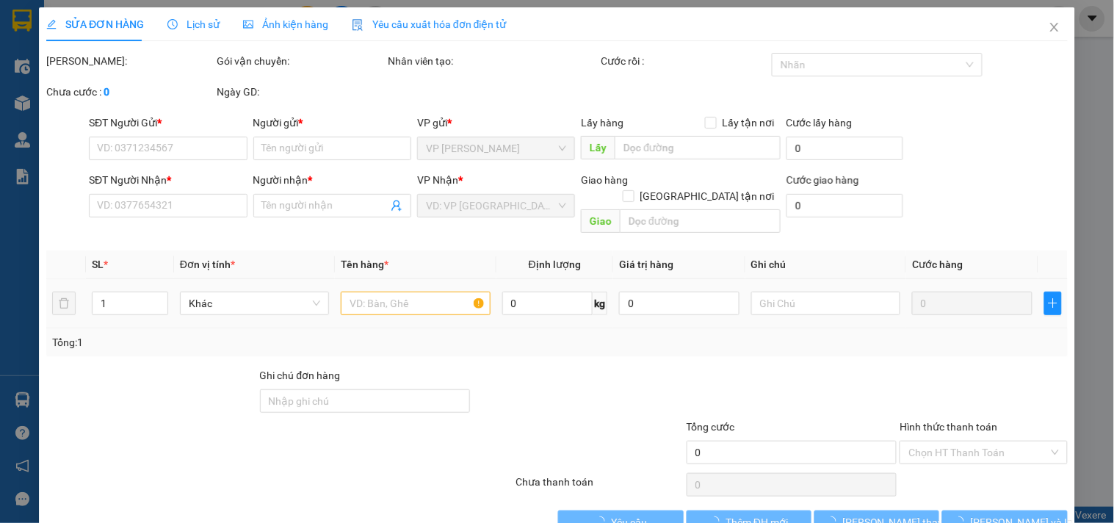
type input "ĐẠI LÔ BÌNH DƯƠNG"
type input "40.000"
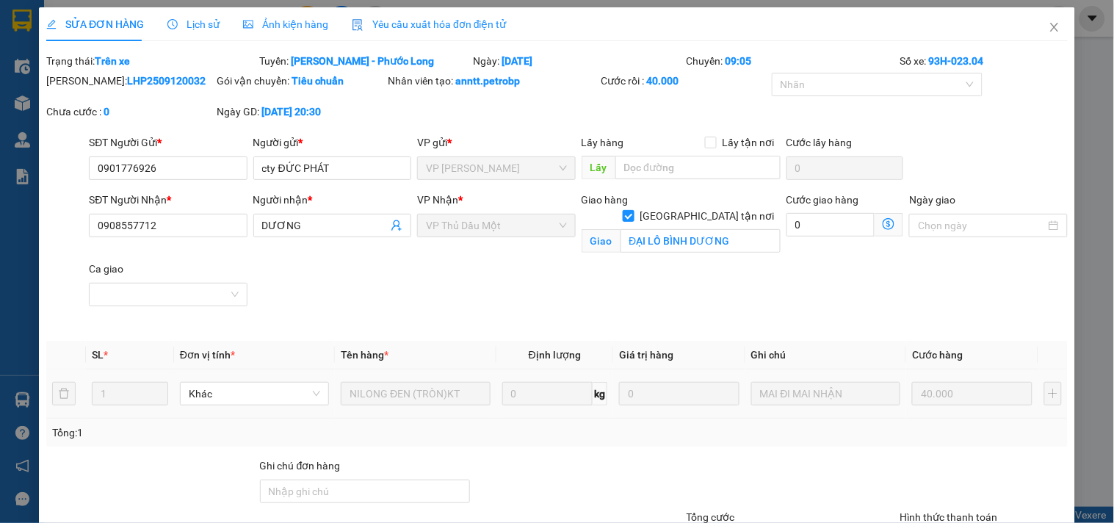
click at [287, 26] on span "Ảnh kiện hàng" at bounding box center [285, 24] width 85 height 12
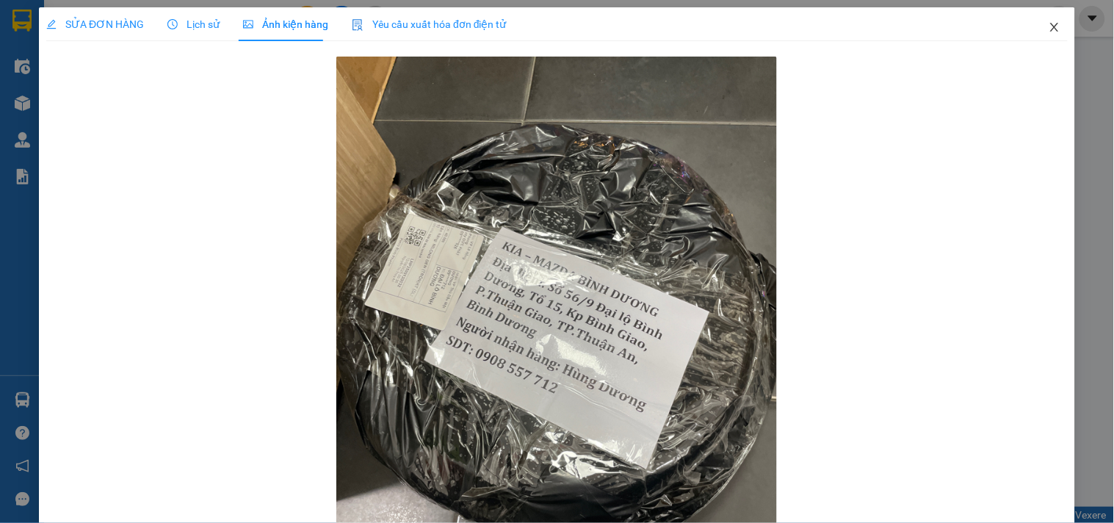
click at [1037, 31] on span "Close" at bounding box center [1054, 27] width 41 height 41
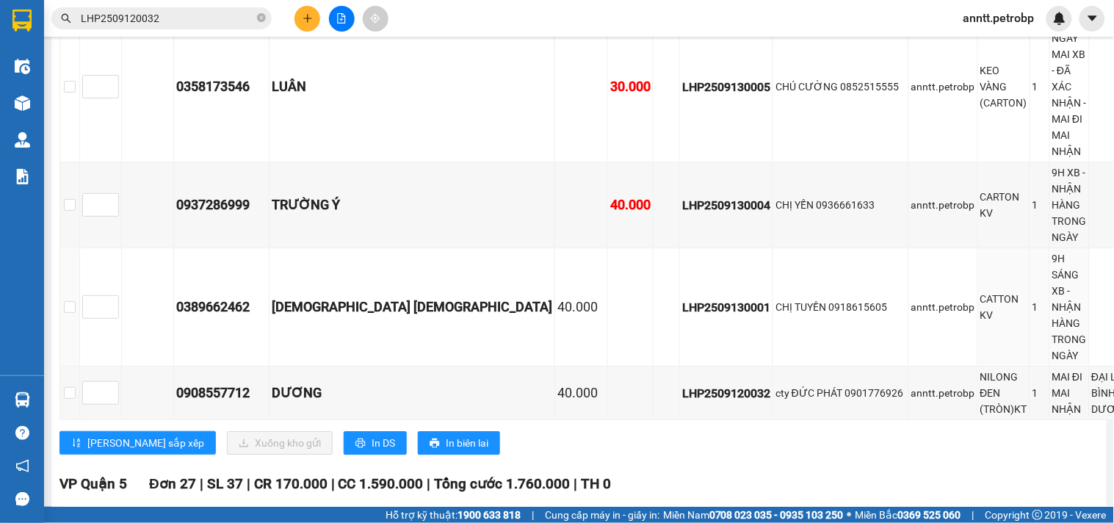
scroll to position [1305, 0]
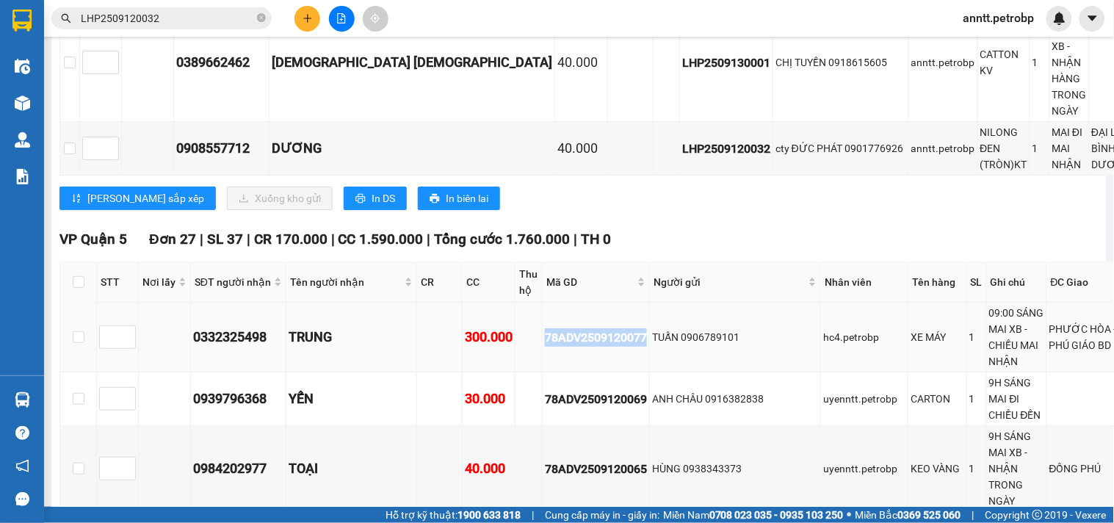
drag, startPoint x: 510, startPoint y: 187, endPoint x: 619, endPoint y: 200, distance: 109.4
click at [619, 303] on tr "0332325498 TRUNG 300.000 78ADV2509120077 TUẤN 0906789101 hc4.petrobp XE MÁY 1 0…" at bounding box center [631, 338] width 1142 height 70
copy div "78ADV2509120077"
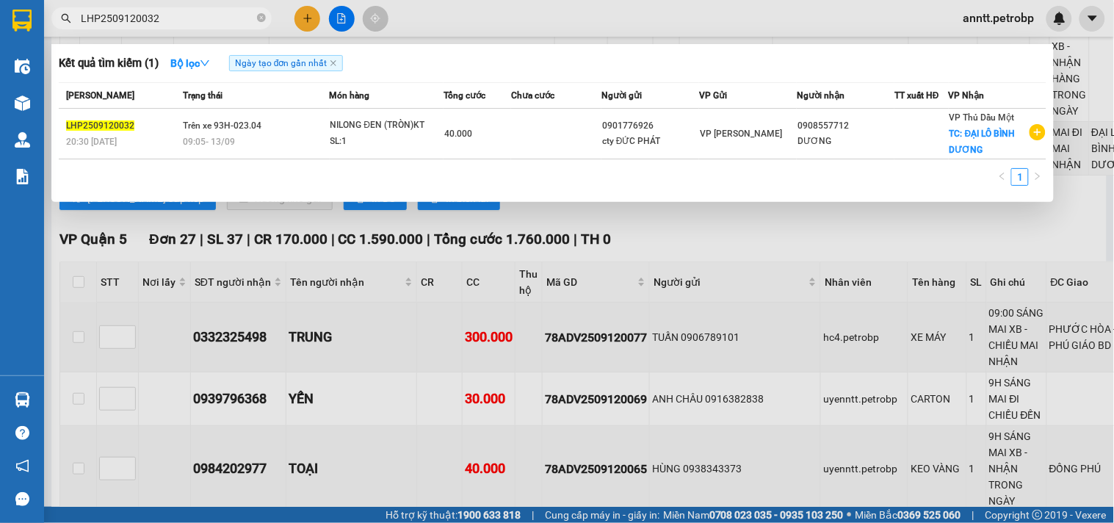
drag, startPoint x: 226, startPoint y: 24, endPoint x: 24, endPoint y: 22, distance: 202.8
click at [24, 22] on section "Kết quả tìm kiếm ( 1 ) Bộ lọc Ngày tạo đơn gần nhất Mã ĐH Trạng thái Món hàng T…" at bounding box center [557, 261] width 1114 height 523
paste input "78ADV2509120077"
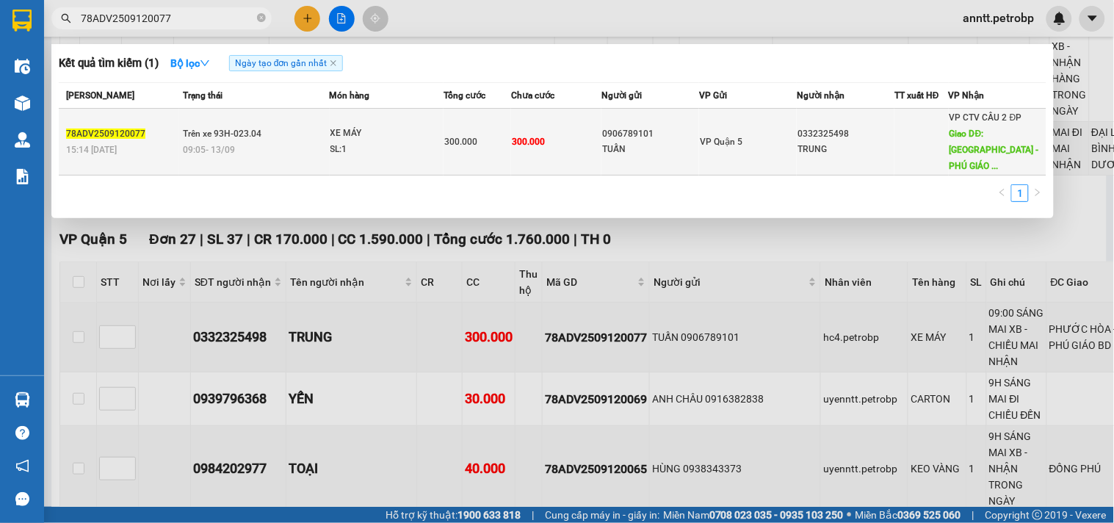
type input "78ADV2509120077"
click at [365, 142] on div "SL: 1" at bounding box center [386, 150] width 110 height 16
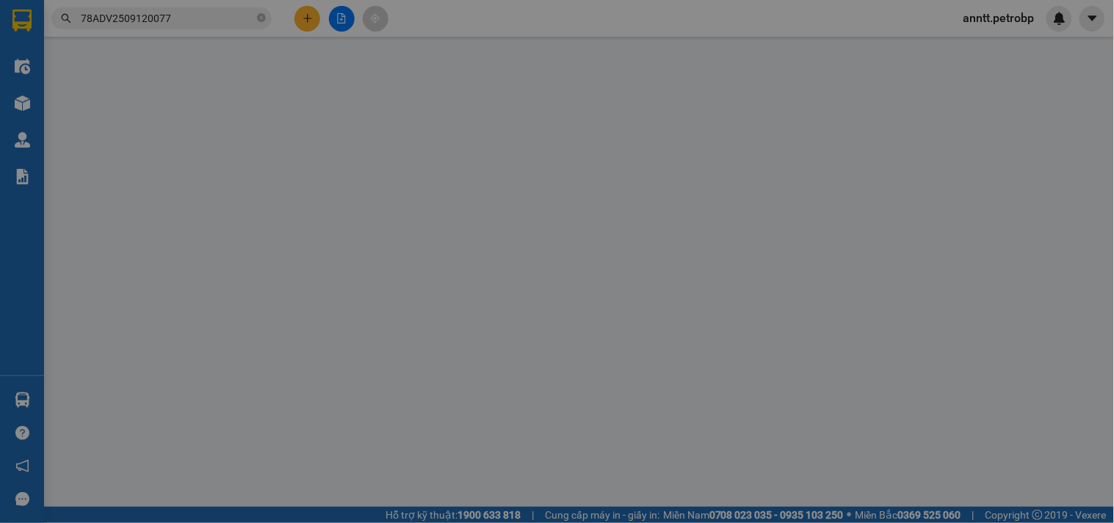
type input "0906789101"
type input "TUẤN"
type input "0332325498"
type input "TRUNG"
type input "PHƯỚC HÒA - PHÚ GIÁO BD"
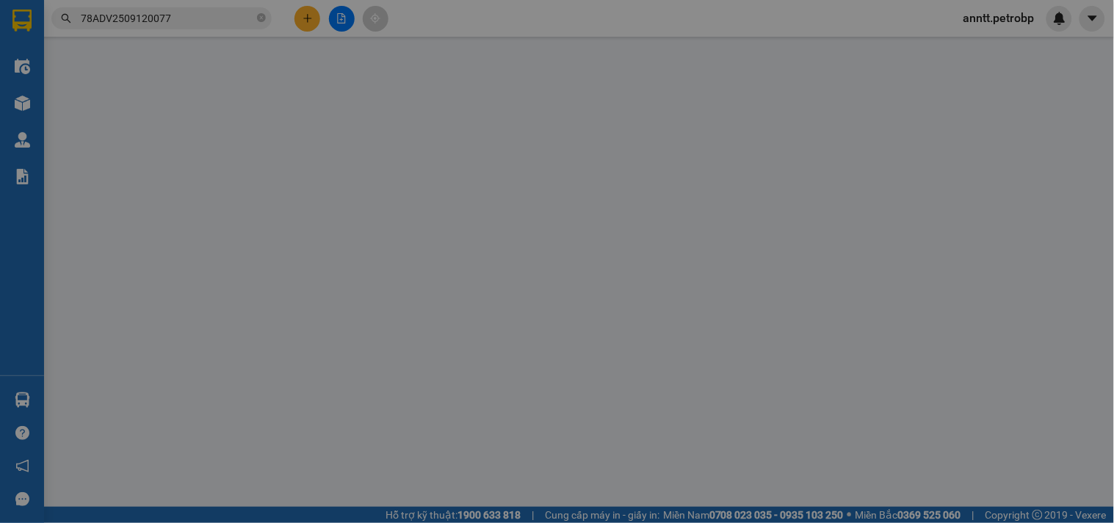
type input "300.000"
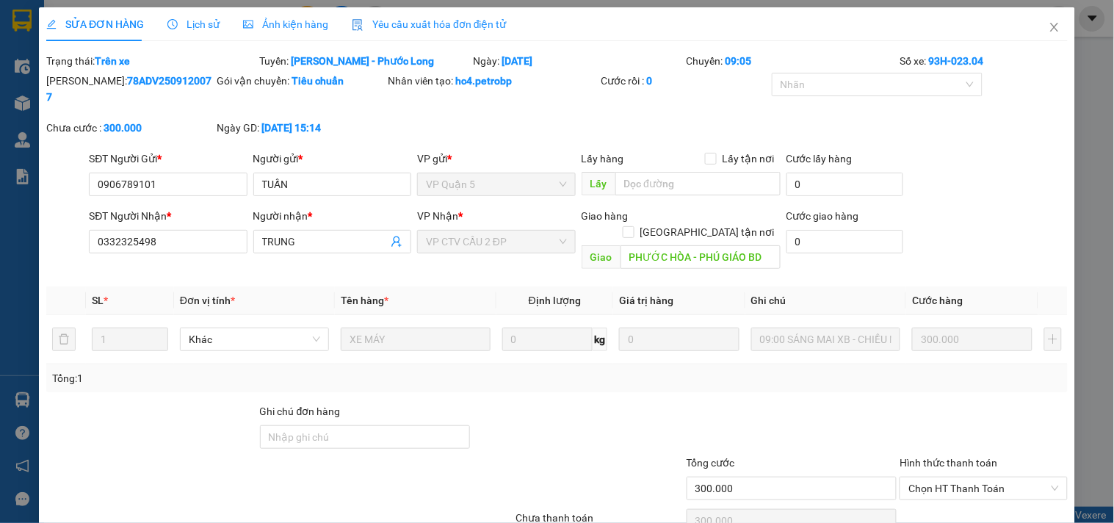
click at [307, 22] on span "Ảnh kiện hàng" at bounding box center [285, 24] width 85 height 12
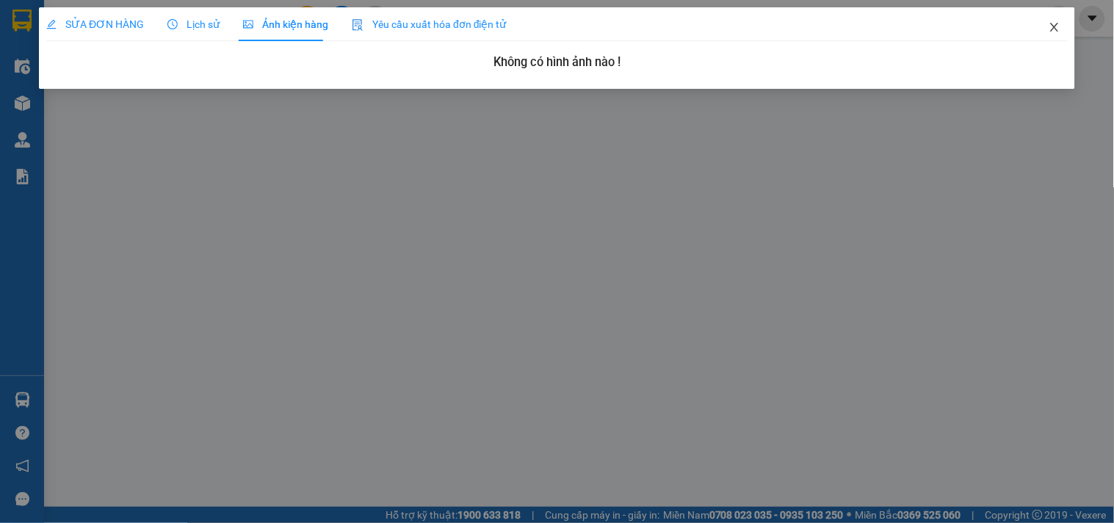
click at [1053, 25] on icon "close" at bounding box center [1055, 27] width 8 height 9
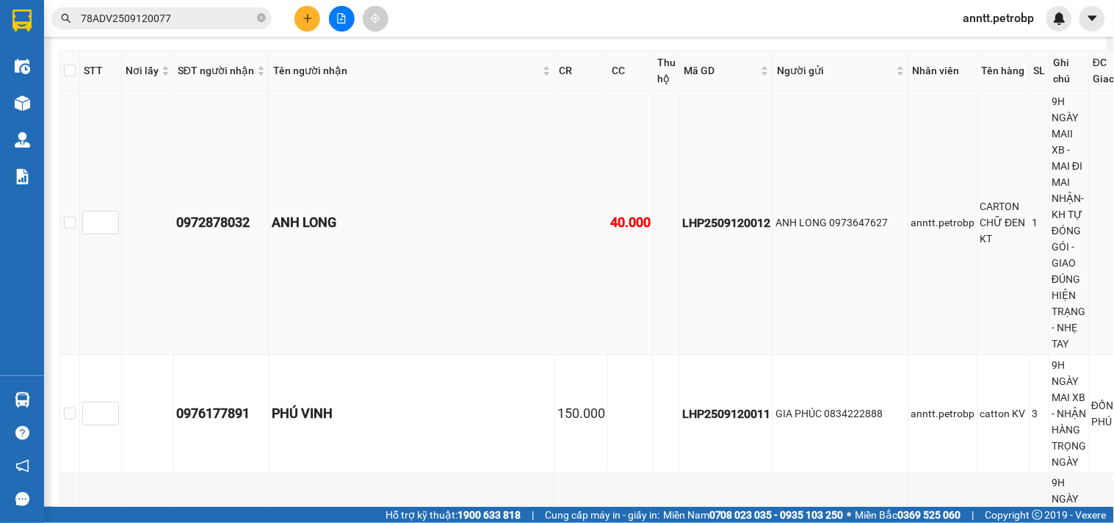
scroll to position [571, 0]
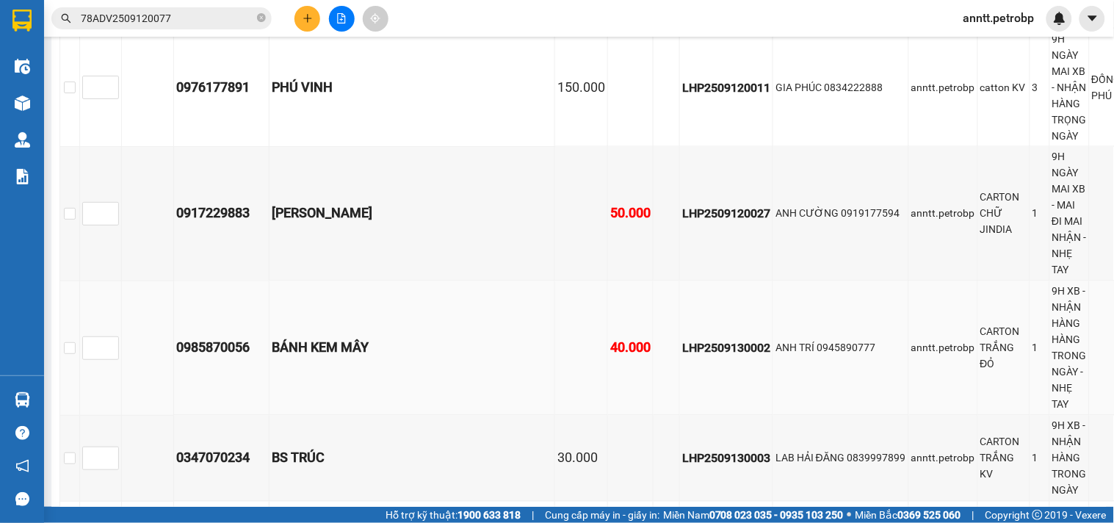
drag, startPoint x: 561, startPoint y: 239, endPoint x: 554, endPoint y: 237, distance: 7.5
click at [680, 281] on td "LHP2509130002" at bounding box center [726, 348] width 93 height 134
drag, startPoint x: 553, startPoint y: 237, endPoint x: 650, endPoint y: 239, distance: 97.0
click at [650, 281] on tr "0985870056 BÁNH KEM MÂY 40.000 LHP2509130002 ANH TRÍ 0945890777 anntt.petrobp C…" at bounding box center [631, 348] width 1142 height 134
copy div "LHP2509130002"
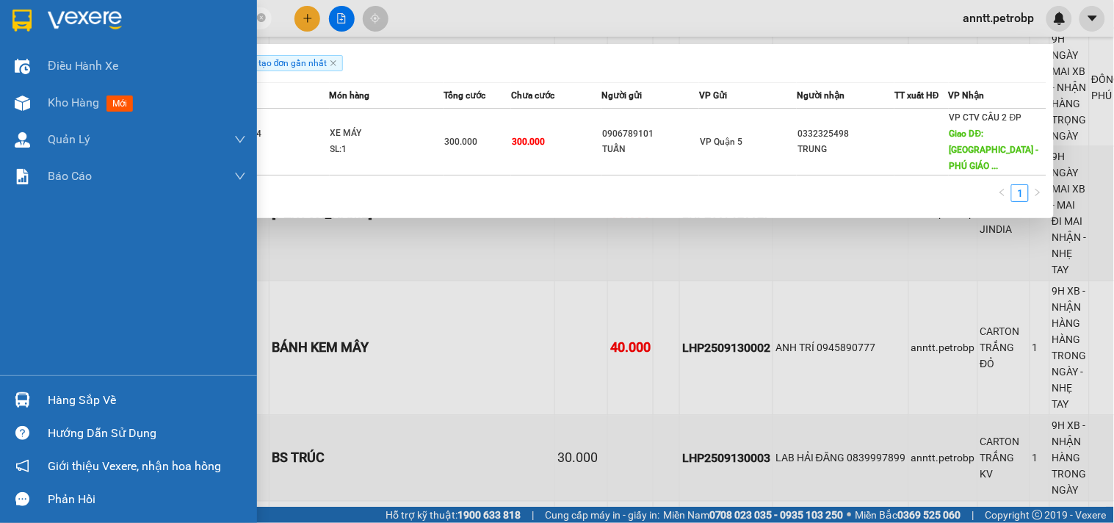
drag, startPoint x: 202, startPoint y: 16, endPoint x: 0, endPoint y: 13, distance: 202.0
click at [0, 13] on section "Kết quả tìm kiếm ( 1 ) Bộ lọc Ngày tạo đơn gần nhất Mã ĐH Trạng thái Món hàng T…" at bounding box center [557, 261] width 1114 height 523
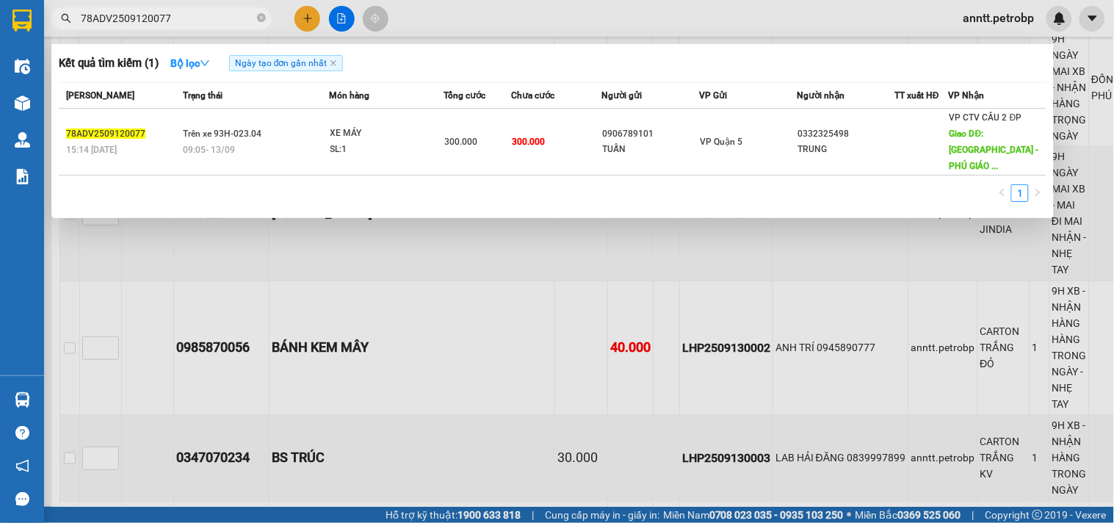
paste input "LHP2509130002"
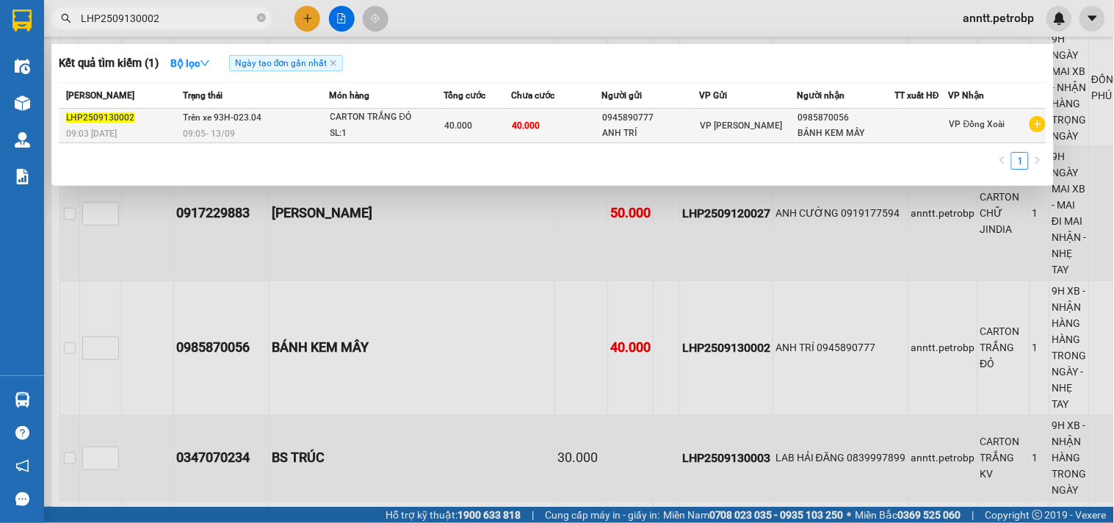
type input "LHP2509130002"
click at [441, 129] on span "CARTON TRẮNG ĐỎ SL: 1" at bounding box center [387, 125] width 113 height 32
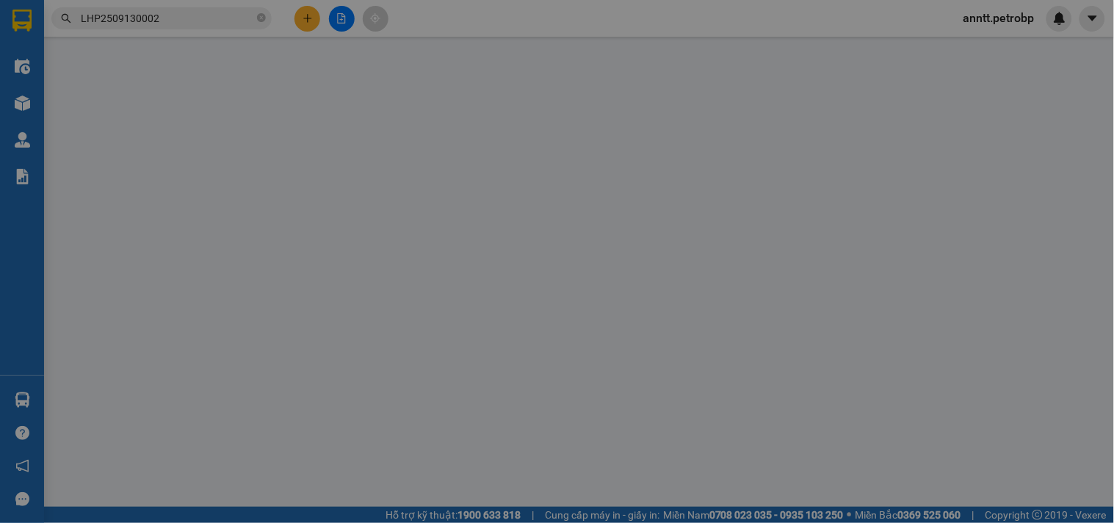
type input "0945890777"
type input "ANH TRÍ"
type input "0985870056"
type input "BÁNH KEM MÂY"
type input "40.000"
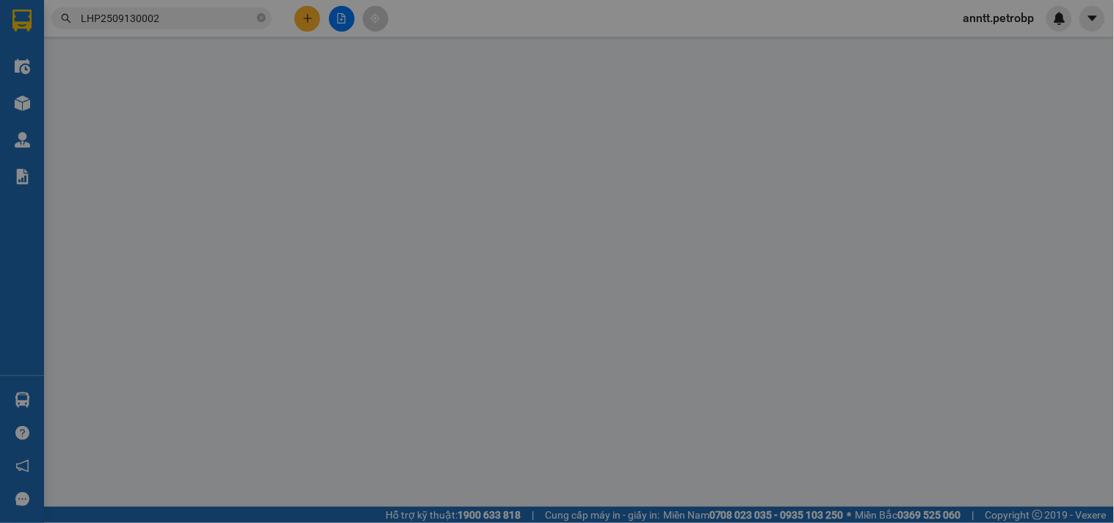
type input "40.000"
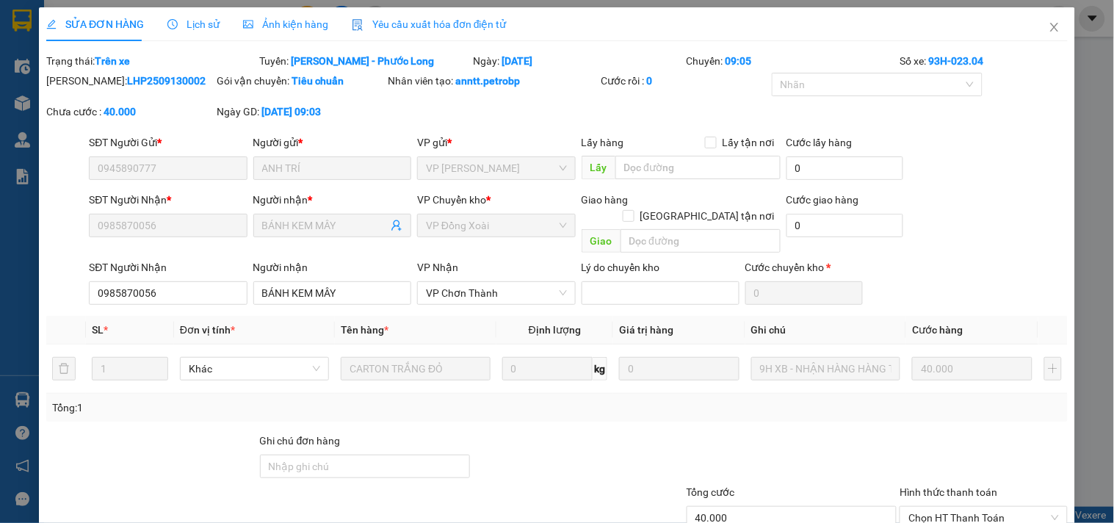
click at [298, 32] on div "Ảnh kiện hàng" at bounding box center [285, 24] width 85 height 16
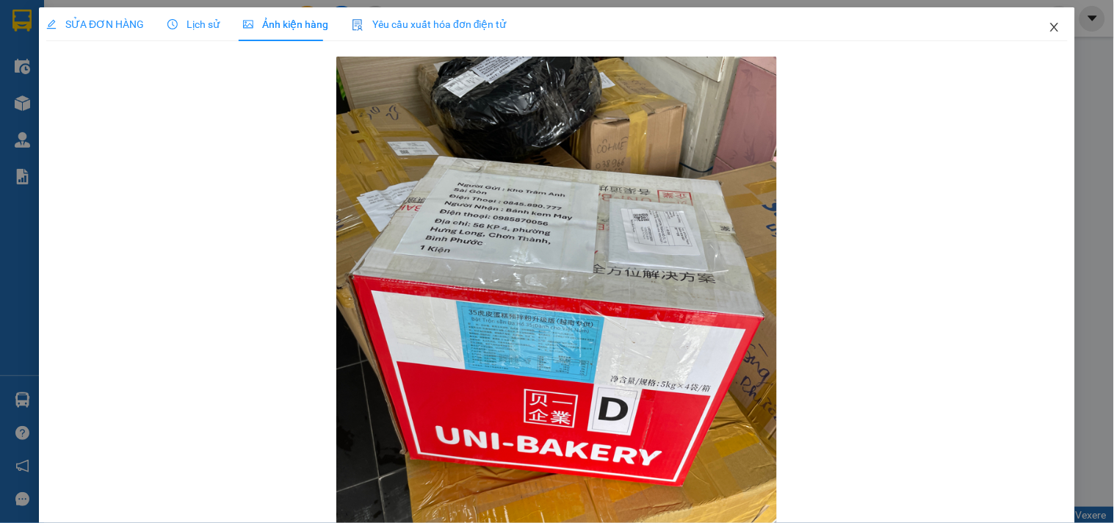
click at [1045, 20] on span "Close" at bounding box center [1054, 27] width 41 height 41
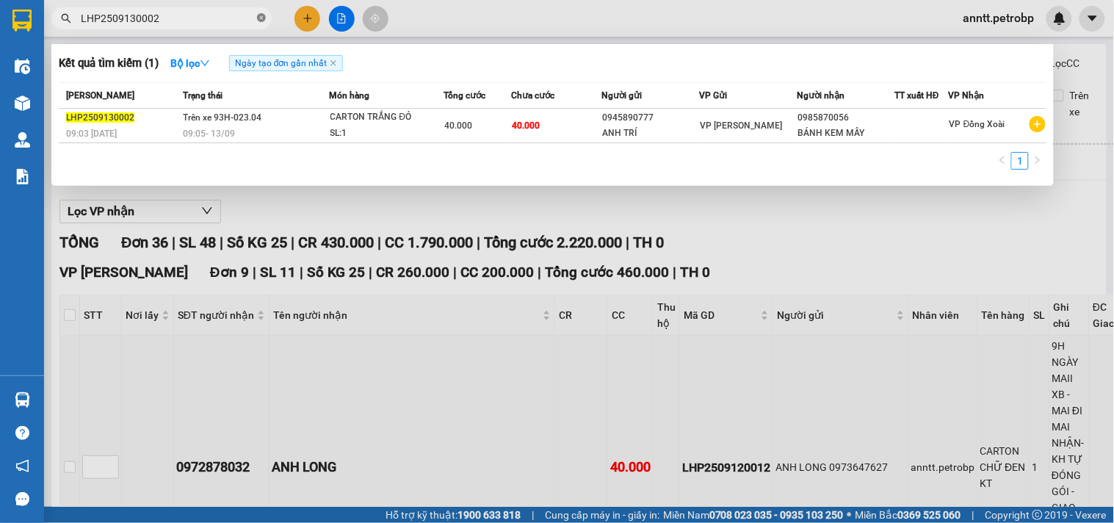
click at [259, 20] on icon "close-circle" at bounding box center [261, 17] width 9 height 9
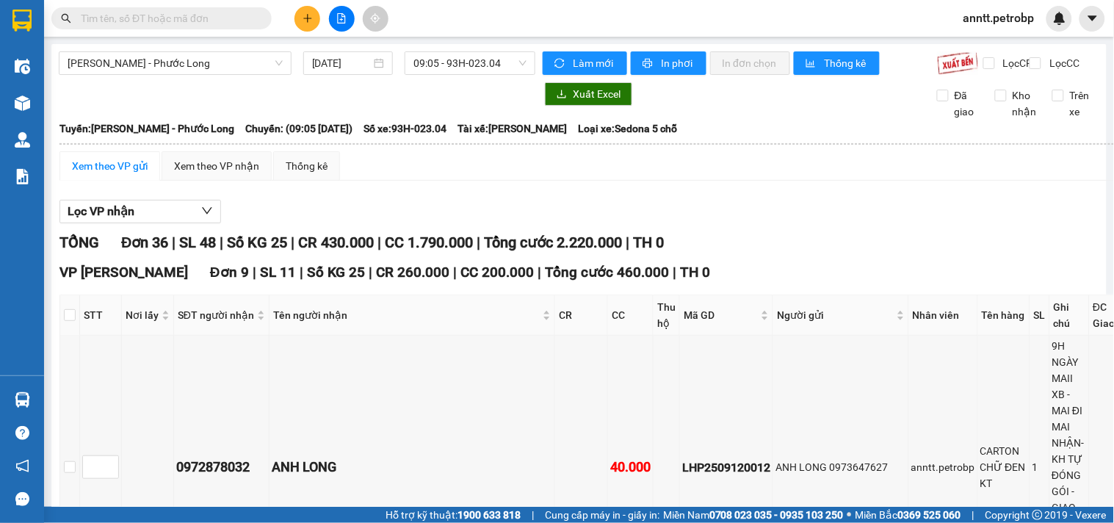
click at [185, 21] on input "text" at bounding box center [167, 18] width 173 height 16
click at [307, 21] on icon "plus" at bounding box center [308, 18] width 10 height 10
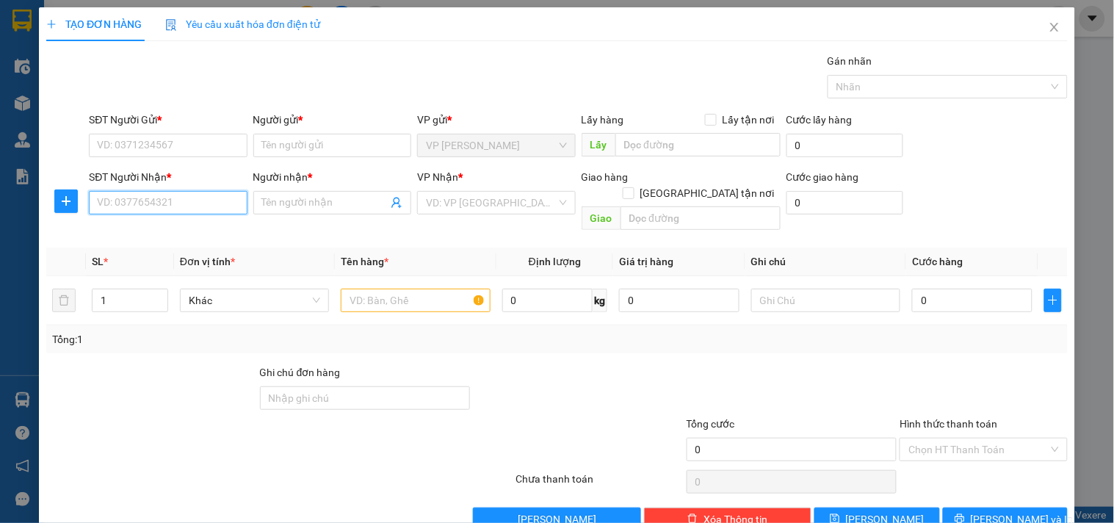
click at [162, 206] on input "SĐT Người Nhận *" at bounding box center [168, 203] width 158 height 24
click at [138, 237] on div "0373750518 - HỒNG SƠN" at bounding box center [179, 232] width 165 height 16
type input "0373750518"
type input "HỒNG SƠN"
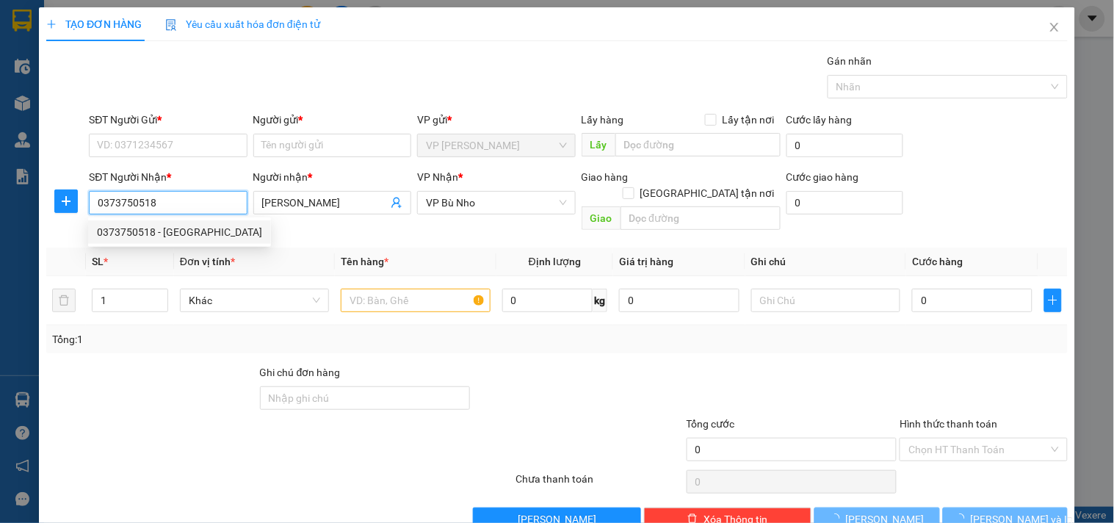
type input "160.000"
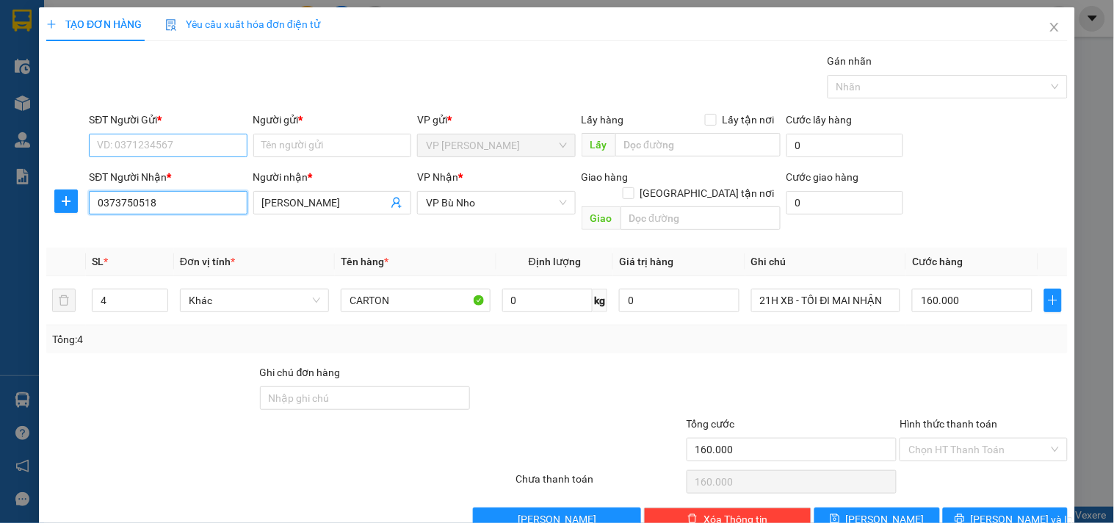
type input "0373750518"
click at [156, 140] on input "SĐT Người Gửi *" at bounding box center [168, 146] width 158 height 24
click at [151, 173] on div "0909896562 - MERAP" at bounding box center [166, 175] width 139 height 16
type input "0909896562"
type input "MERAP"
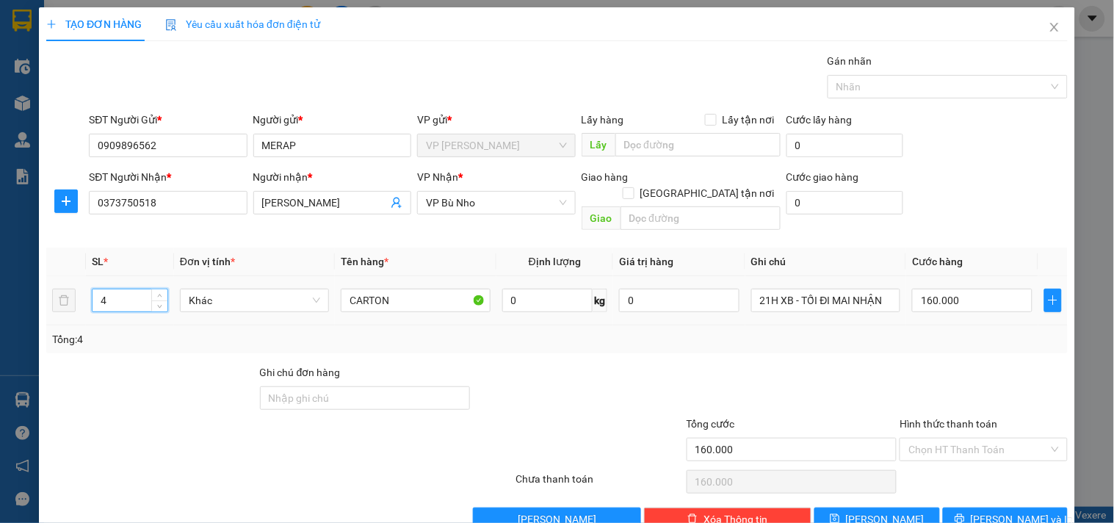
drag, startPoint x: 119, startPoint y: 280, endPoint x: 50, endPoint y: 279, distance: 69.1
click at [50, 279] on tr "4 Khác CARTON 0 kg 0 21H XB - TỐI ĐI MAI NHẬN 160.000" at bounding box center [557, 300] width 1022 height 49
type input "1"
click at [1001, 289] on input "160.000" at bounding box center [972, 301] width 120 height 24
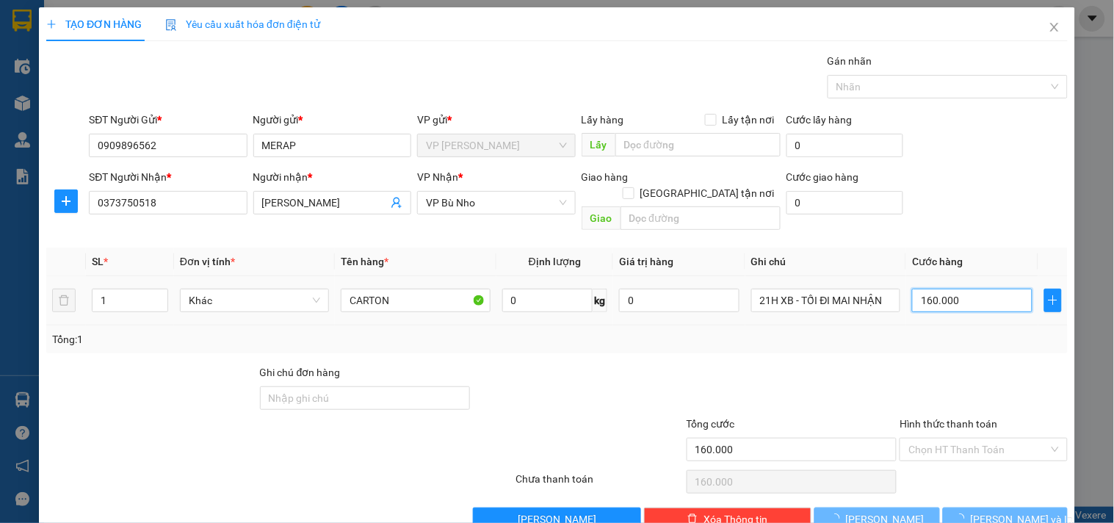
type input "0"
type input "4"
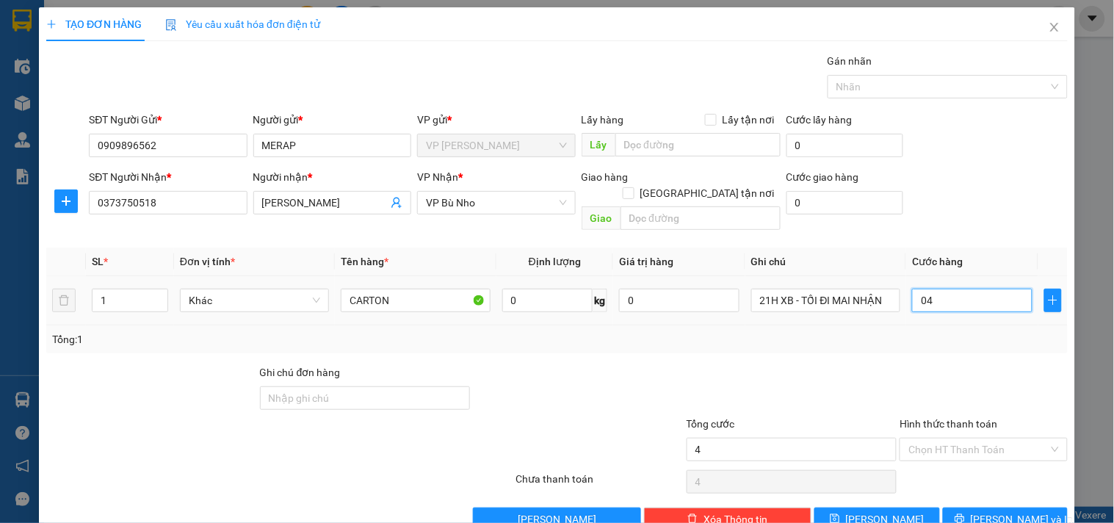
type input "040"
type input "40"
type input "040"
type input "40.000"
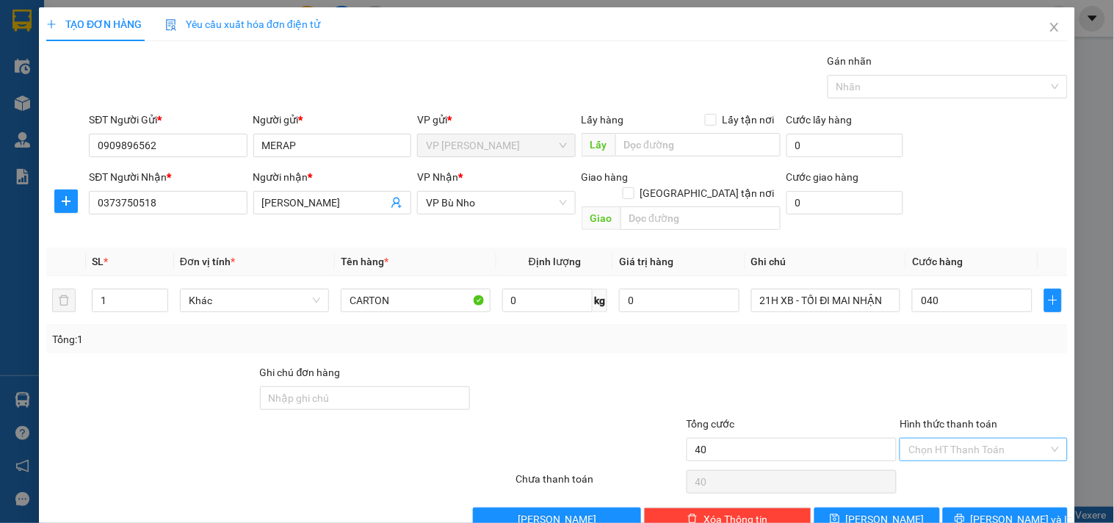
type input "40.000"
click at [1002, 439] on input "Hình thức thanh toán" at bounding box center [979, 450] width 140 height 22
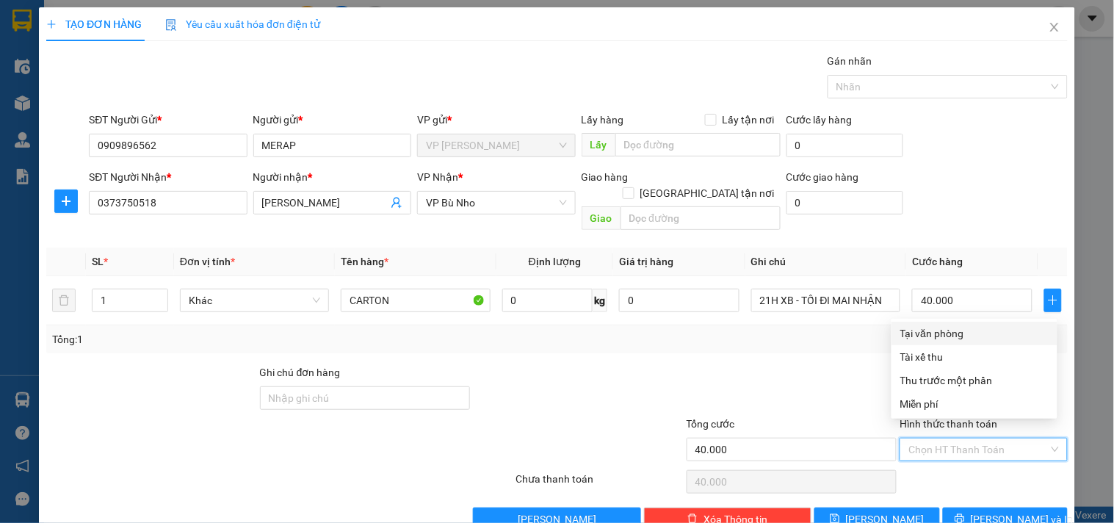
click at [964, 328] on div "Tại văn phòng" at bounding box center [975, 333] width 148 height 16
type input "0"
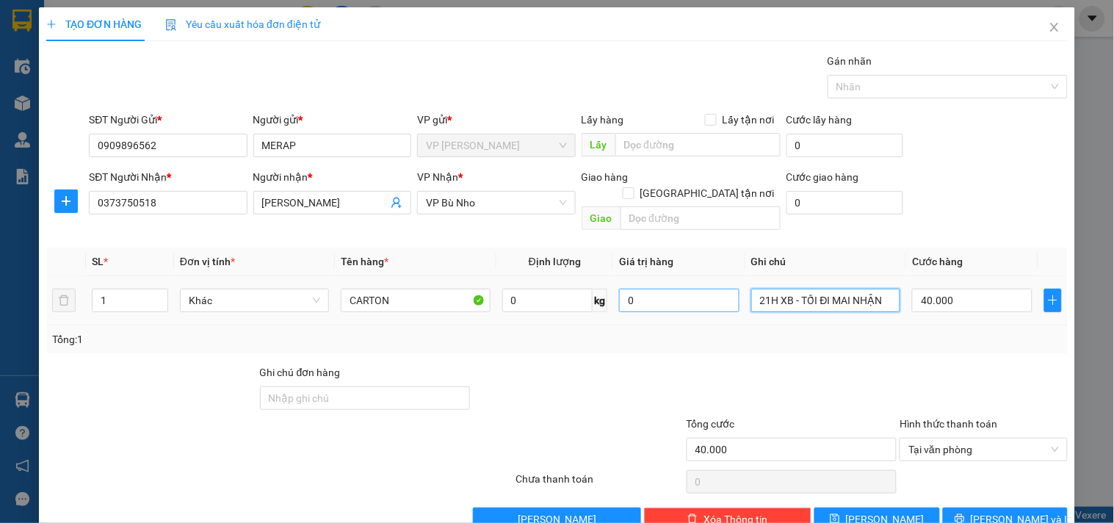
drag, startPoint x: 761, startPoint y: 285, endPoint x: 720, endPoint y: 285, distance: 41.1
click at [720, 285] on tr "1 Khác CARTON 0 kg 0 21H XB - TỐI ĐI MAI NHẬN 40.000" at bounding box center [557, 300] width 1022 height 49
drag, startPoint x: 795, startPoint y: 281, endPoint x: 846, endPoint y: 281, distance: 51.4
click at [846, 289] on input "14H XB - TỐI ĐI MAI NHẬN" at bounding box center [826, 301] width 149 height 24
click at [848, 290] on input "14H XB - NHẬN" at bounding box center [826, 301] width 149 height 24
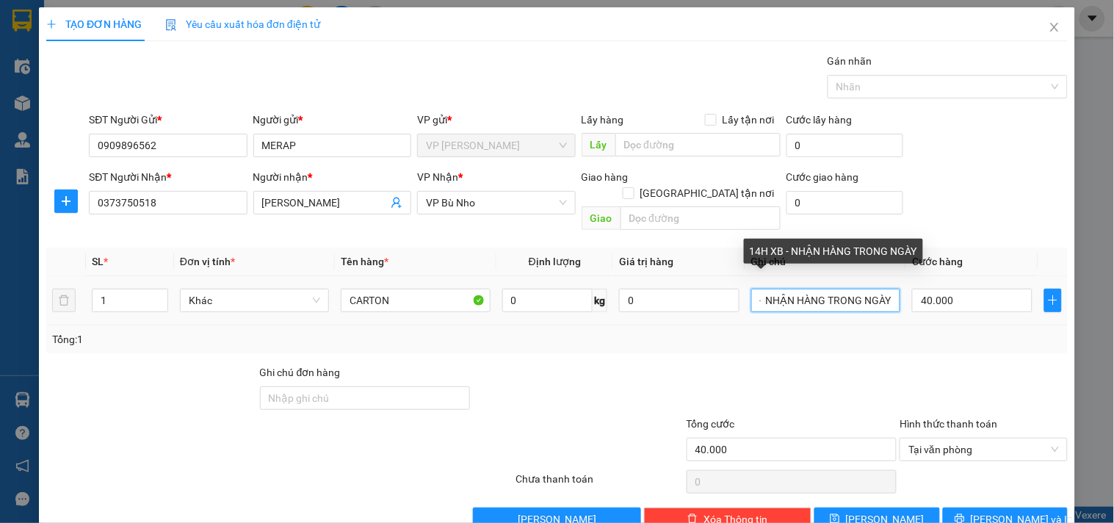
scroll to position [0, 45]
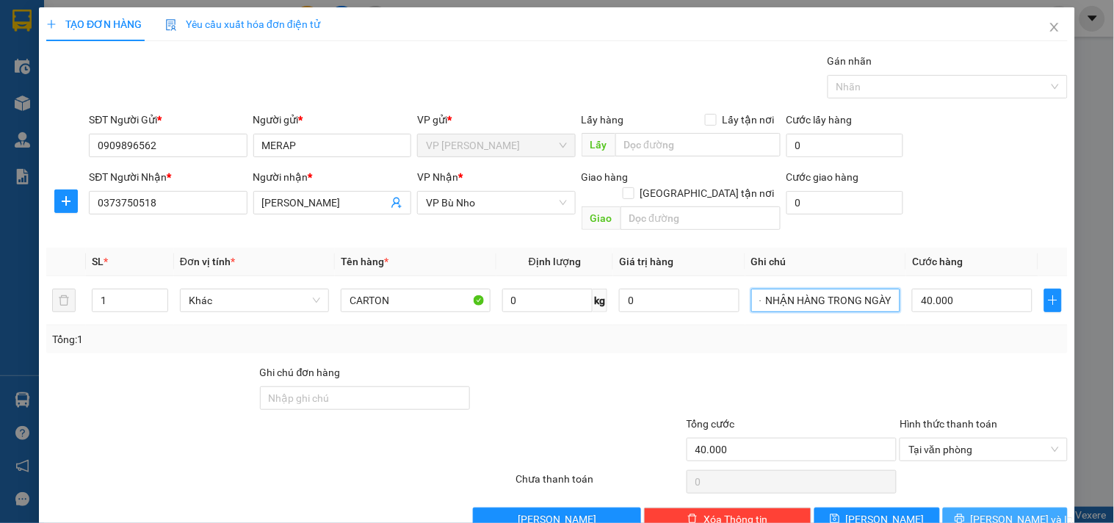
type input "14H XB - NHẬN HÀNG TRONG NGÀY"
click at [1029, 508] on button "Lưu và In" at bounding box center [1005, 520] width 125 height 24
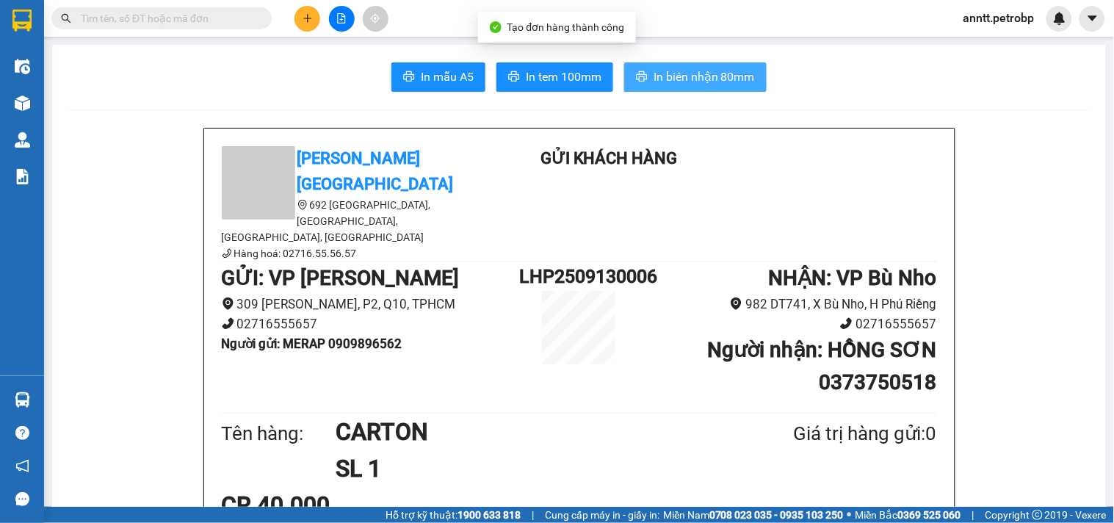
click at [699, 82] on span "In biên nhận 80mm" at bounding box center [704, 77] width 101 height 18
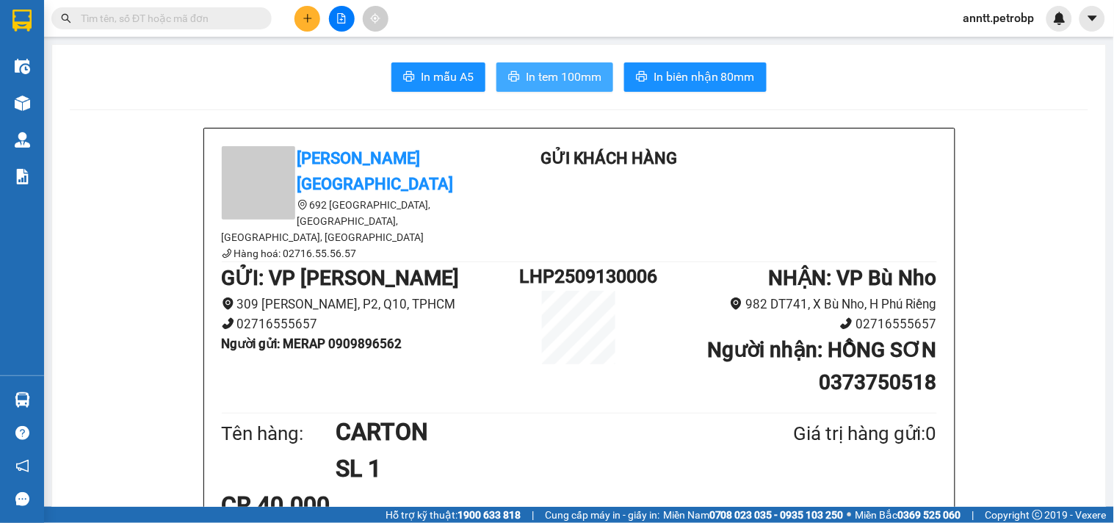
click at [533, 76] on span "In tem 100mm" at bounding box center [564, 77] width 76 height 18
click at [303, 11] on button at bounding box center [308, 19] width 26 height 26
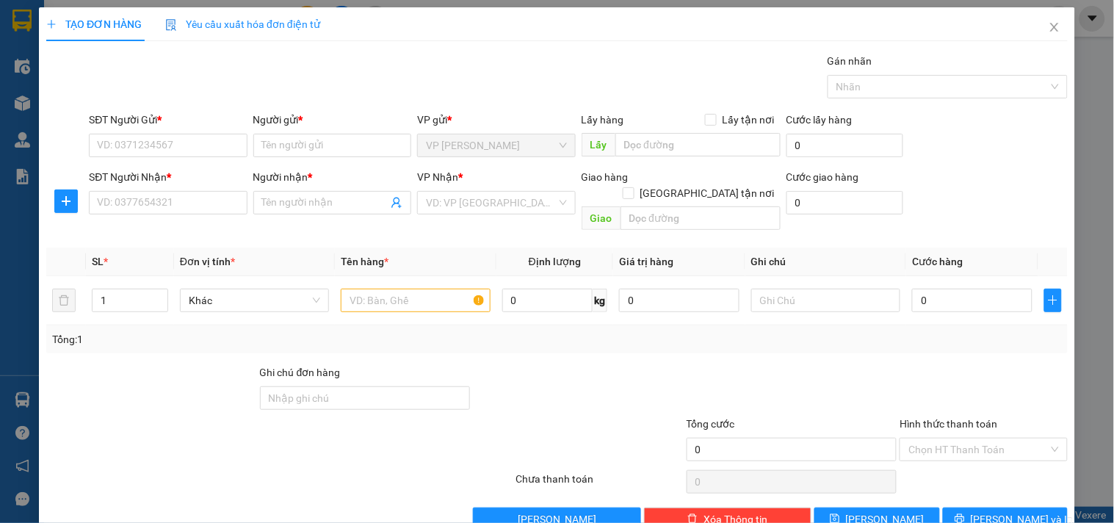
click at [141, 186] on div "SĐT Người Nhận *" at bounding box center [168, 180] width 158 height 22
click at [144, 210] on input "SĐT Người Nhận *" at bounding box center [168, 203] width 158 height 24
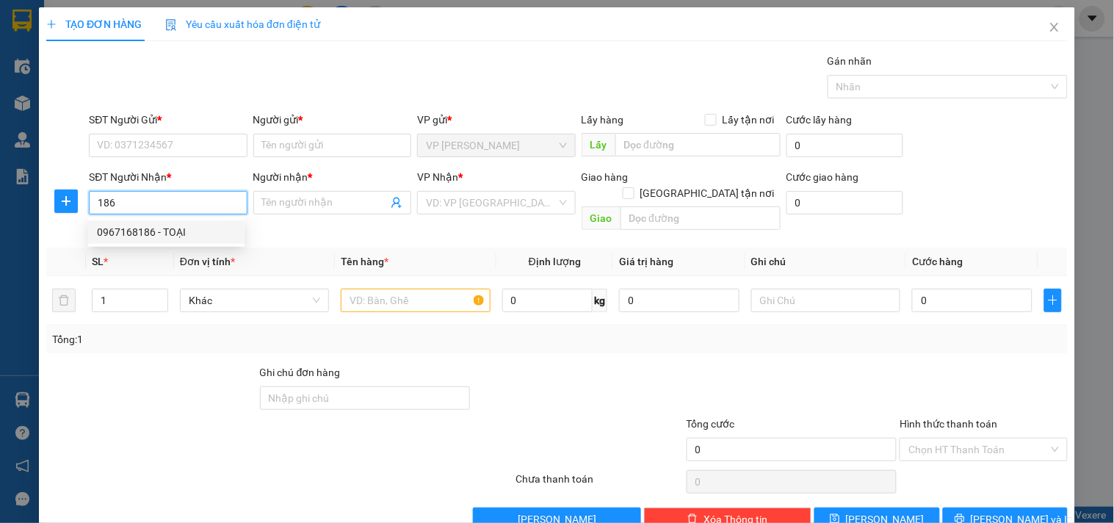
click at [166, 237] on div "0967168186 - TOẠI" at bounding box center [166, 232] width 139 height 16
type input "0967168186"
type input "TOẠI"
type input "150.000"
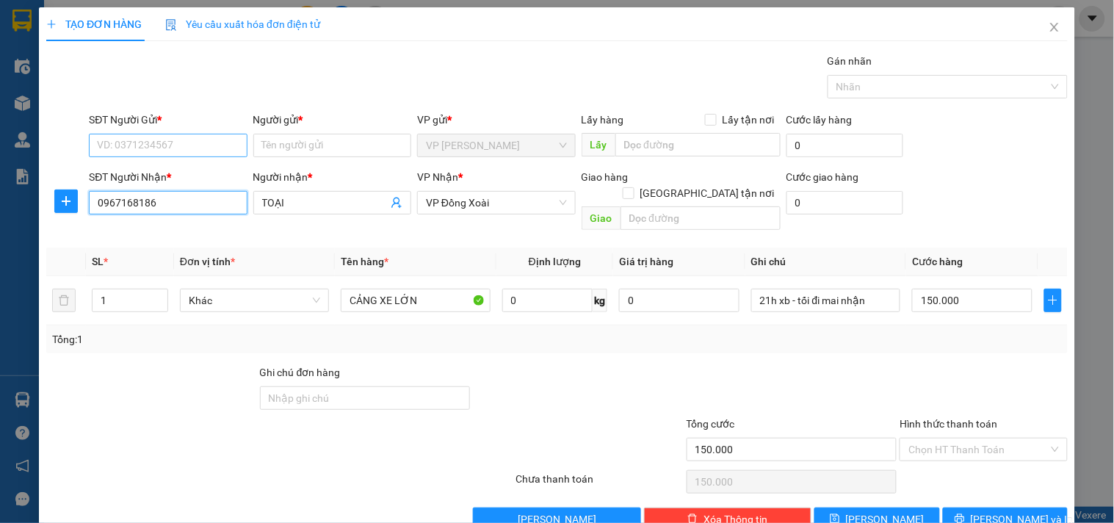
type input "0967168186"
click at [163, 145] on input "SĐT Người Gửi *" at bounding box center [168, 146] width 158 height 24
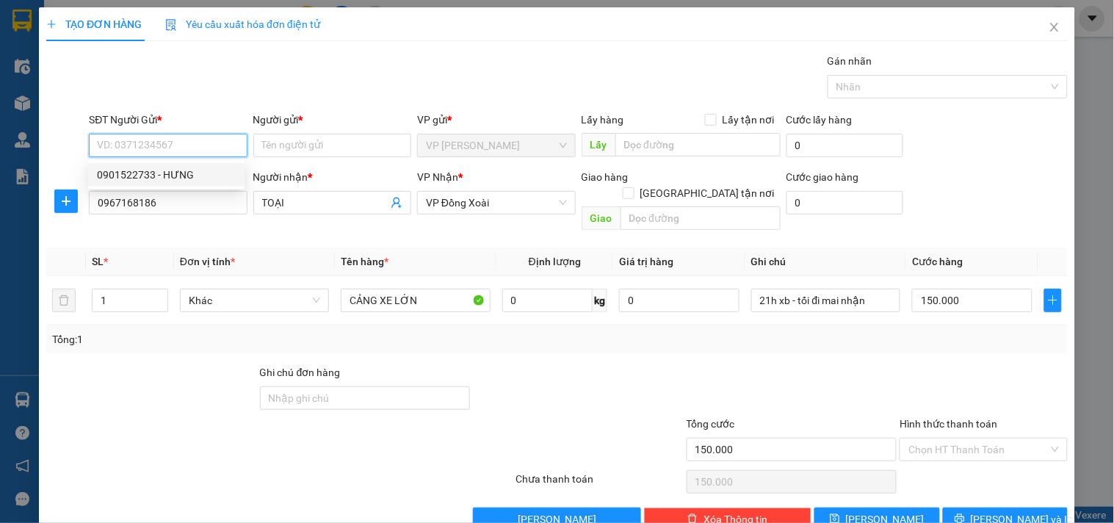
click at [160, 177] on div "0901522733 - HƯNG" at bounding box center [166, 175] width 139 height 16
type input "0901522733"
type input "HƯNG"
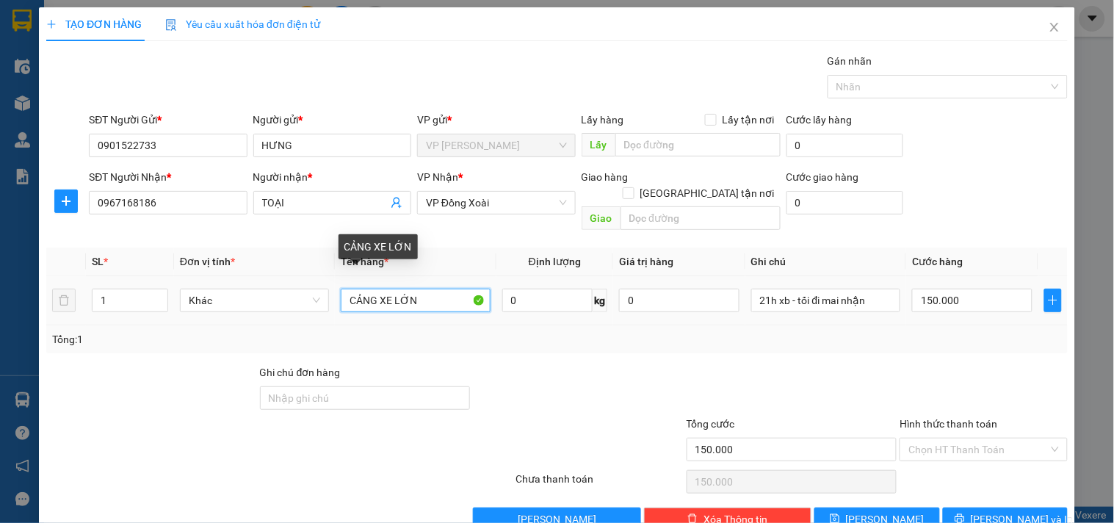
drag, startPoint x: 419, startPoint y: 290, endPoint x: 306, endPoint y: 300, distance: 113.5
click at [306, 298] on tr "1 Khác CẢNG XE LỚN 0 kg 0 21h xb - tối đi mai nhận 150.000" at bounding box center [557, 300] width 1022 height 49
type input "CARTON KT CHỮ ĐEN DEPO"
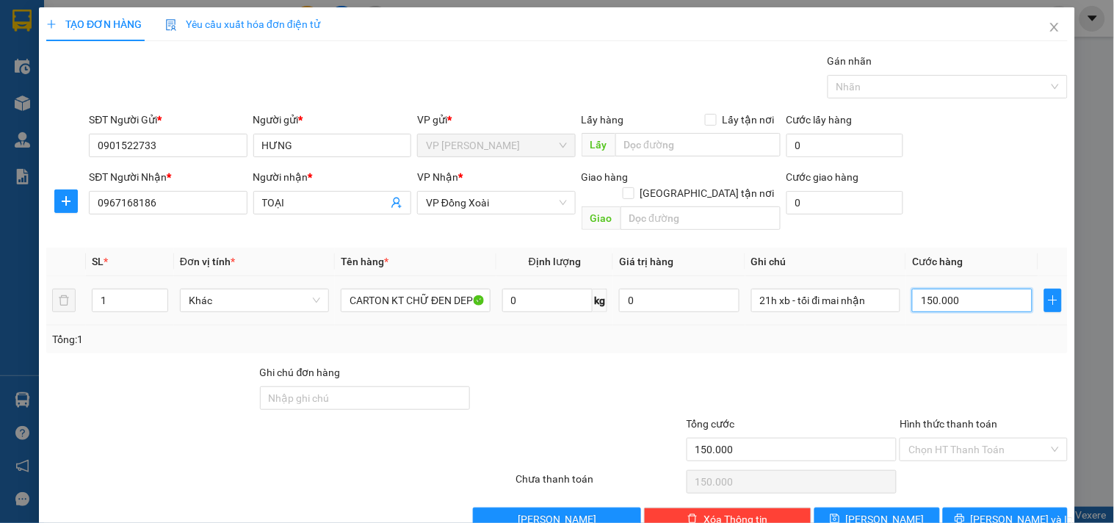
click at [978, 291] on input "150.000" at bounding box center [972, 301] width 120 height 24
type input "4"
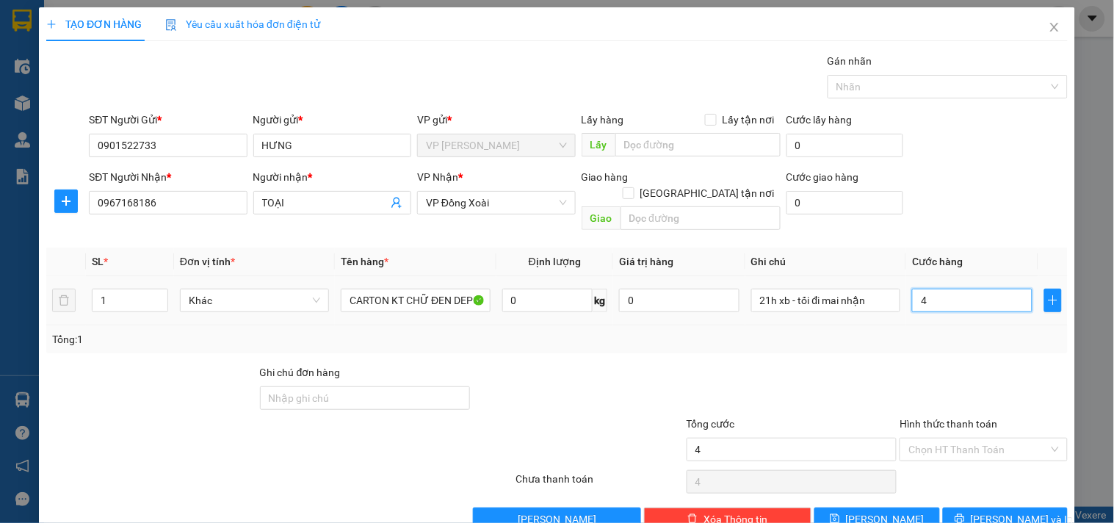
type input "40"
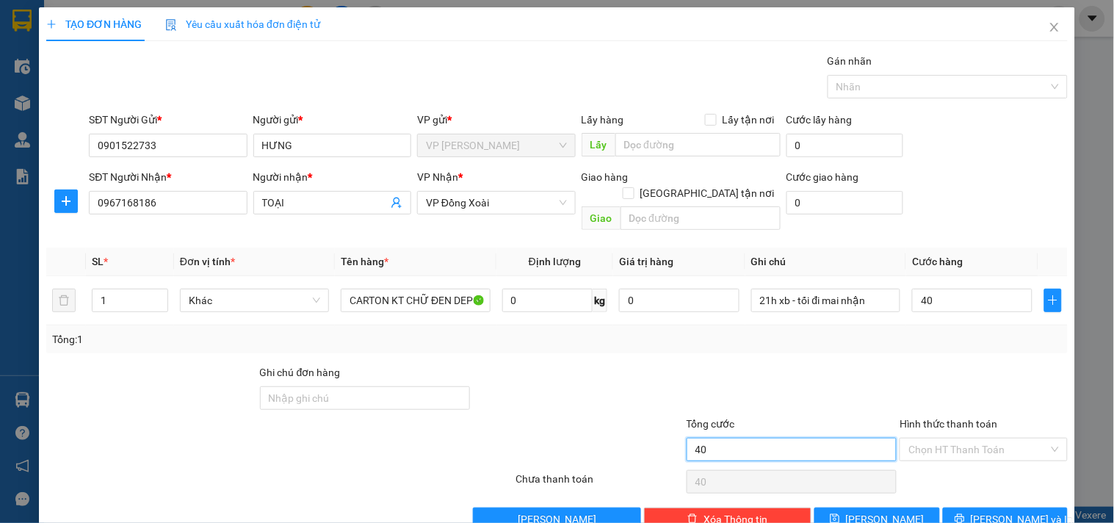
type input "40.000"
click at [726, 438] on input "40.000" at bounding box center [792, 450] width 211 height 24
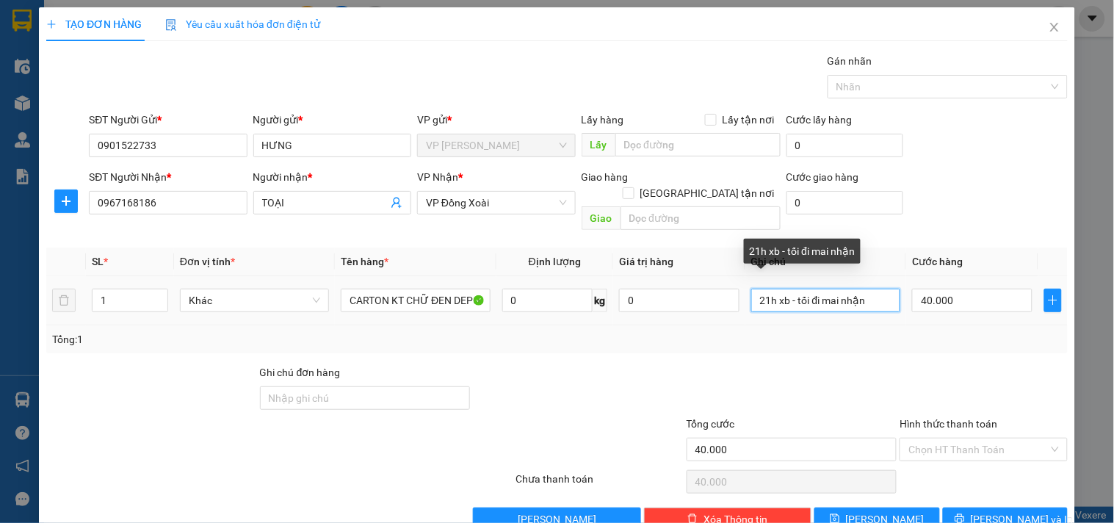
drag, startPoint x: 766, startPoint y: 284, endPoint x: 746, endPoint y: 284, distance: 20.6
click at [752, 289] on input "21h xb - tối đi mai nhận" at bounding box center [826, 301] width 149 height 24
drag, startPoint x: 793, startPoint y: 292, endPoint x: 901, endPoint y: 295, distance: 108.0
click at [901, 295] on tr "1 Khác CARTON KT CHỮ ĐEN DEPO 0 kg 0 14H xb - tối đi mai nhận 40.000" at bounding box center [557, 300] width 1022 height 49
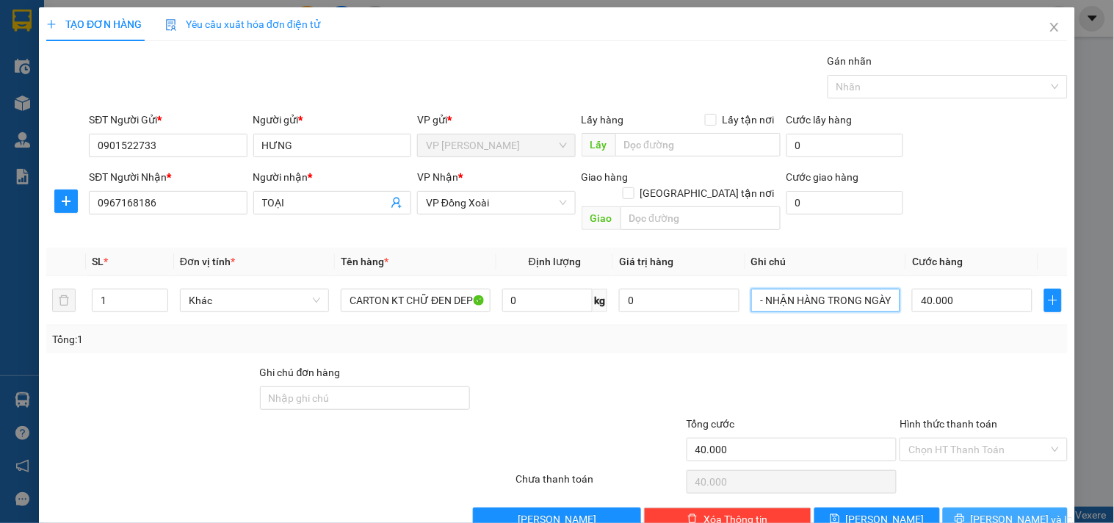
type input "14H xb - NHẬN HÀNG TRONG NGÀY"
click at [965, 514] on icon "printer" at bounding box center [960, 519] width 10 height 10
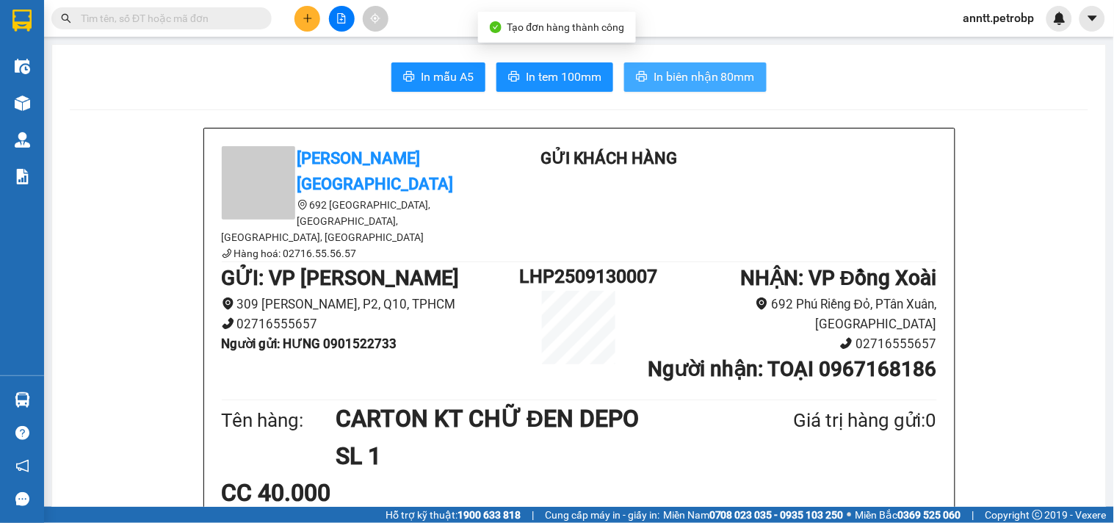
click at [685, 82] on span "In biên nhận 80mm" at bounding box center [704, 77] width 101 height 18
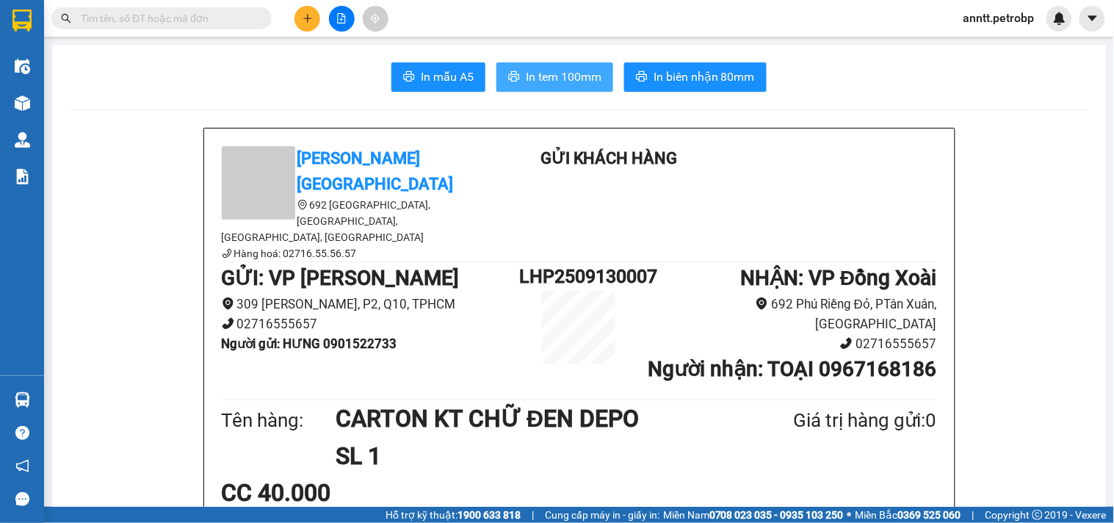
click at [555, 81] on span "In tem 100mm" at bounding box center [564, 77] width 76 height 18
click at [314, 12] on button at bounding box center [308, 19] width 26 height 26
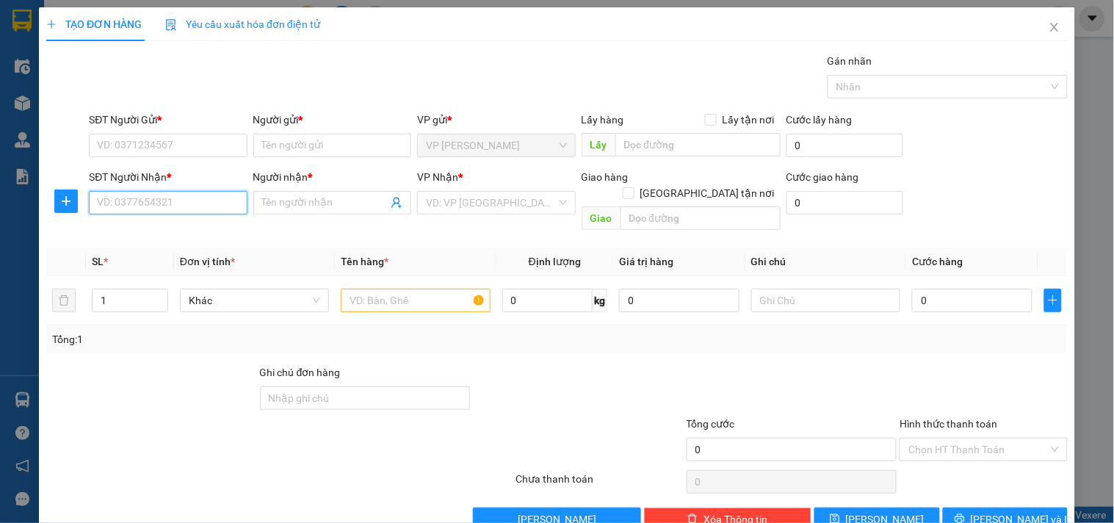
click at [141, 209] on input "SĐT Người Nhận *" at bounding box center [168, 203] width 158 height 24
click at [145, 228] on div "0943900858 - VŨ PHONG" at bounding box center [179, 232] width 165 height 16
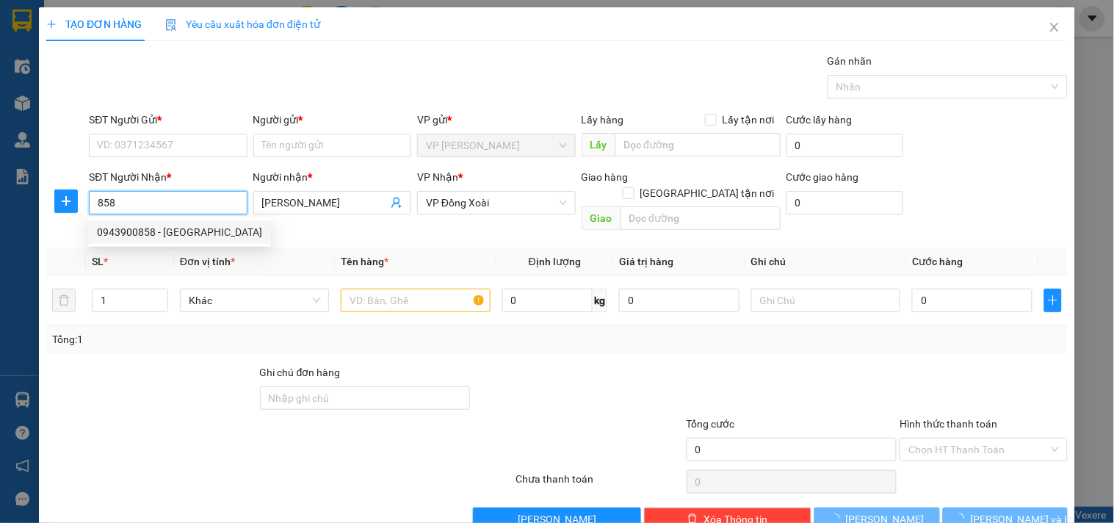
type input "0943900858"
type input "VŨ PHONG"
type input "60.000"
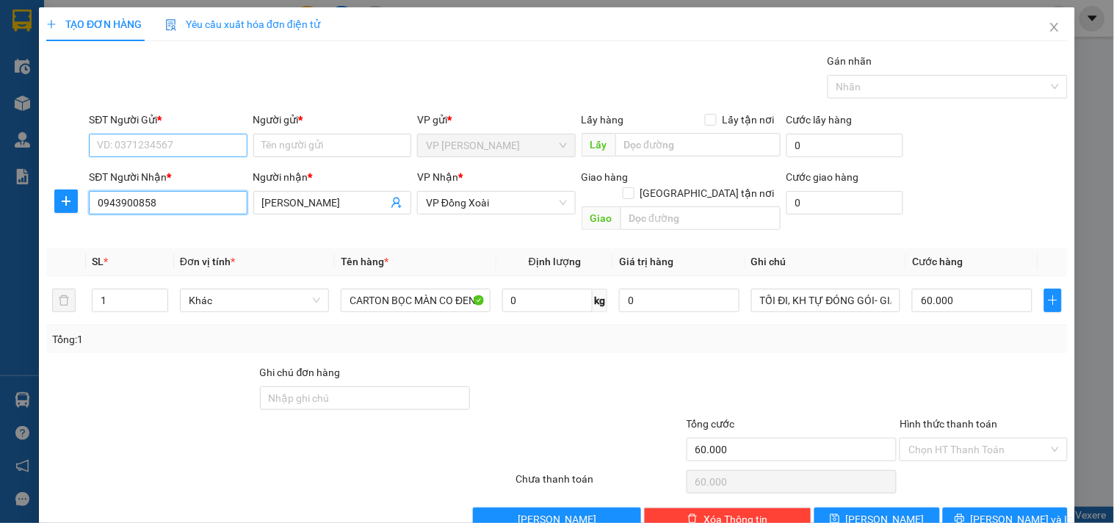
type input "0943900858"
click at [174, 140] on input "SĐT Người Gửi *" at bounding box center [168, 146] width 158 height 24
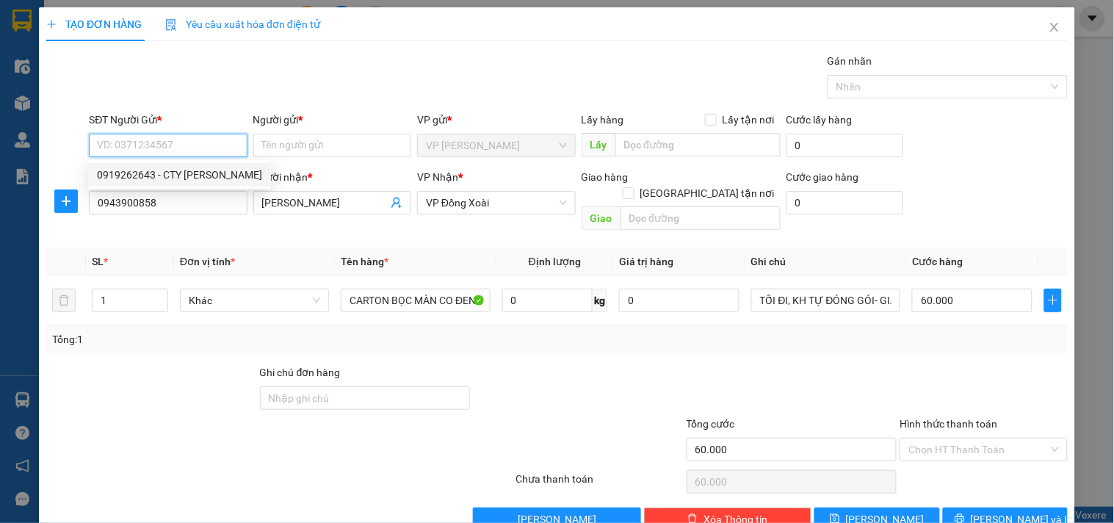
click at [173, 177] on div "0919262643 - CTY MAI PHƯƠNG" at bounding box center [179, 175] width 165 height 16
type input "0919262643"
type input "CTY MAI PHƯƠNG"
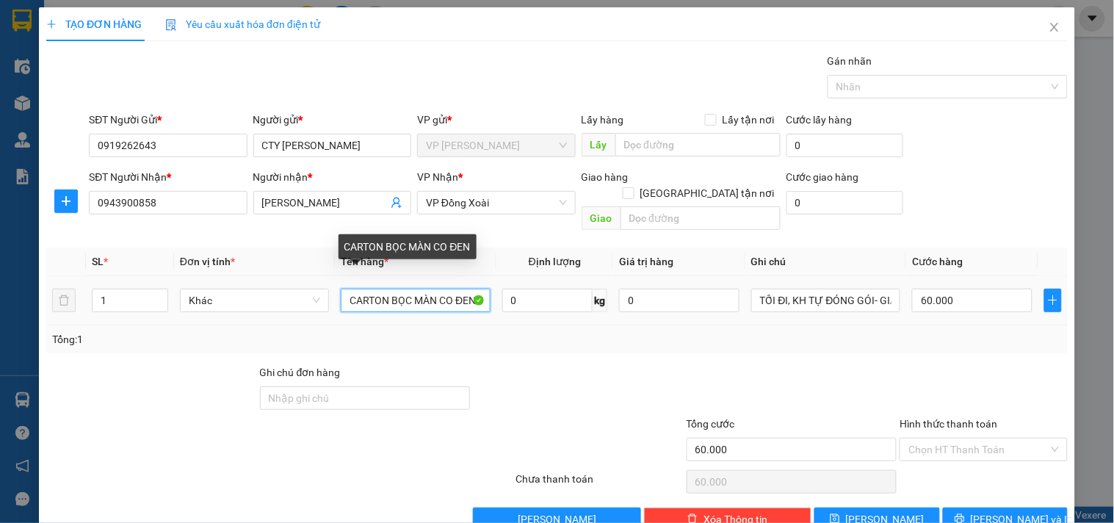
click at [444, 289] on input "CARTON BỌC MÀN CO ĐEN" at bounding box center [415, 301] width 149 height 24
drag, startPoint x: 454, startPoint y: 285, endPoint x: 515, endPoint y: 289, distance: 61.1
click at [515, 289] on tr "1 Khác CARTON BỌC MÀN CO ĐEN 0 kg 0 TỐI ĐI, KH TỰ ĐÓNG GÓI- GIAO HÀNG ĐÚNG HIỆN…" at bounding box center [557, 300] width 1022 height 49
type input "CARTON BỌC MÀN CO TRONG"
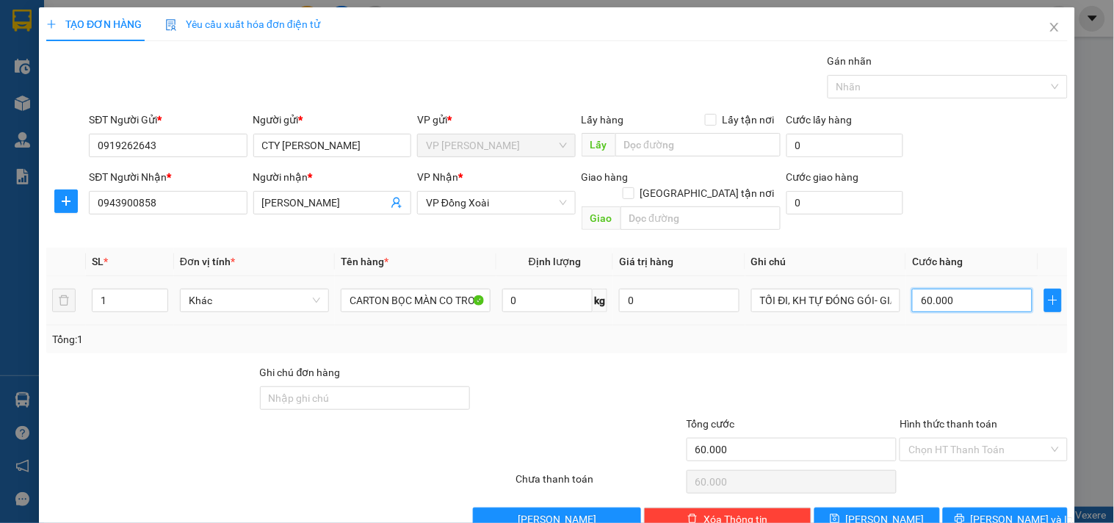
click at [990, 289] on input "60.000" at bounding box center [972, 301] width 120 height 24
type input "5"
type input "50"
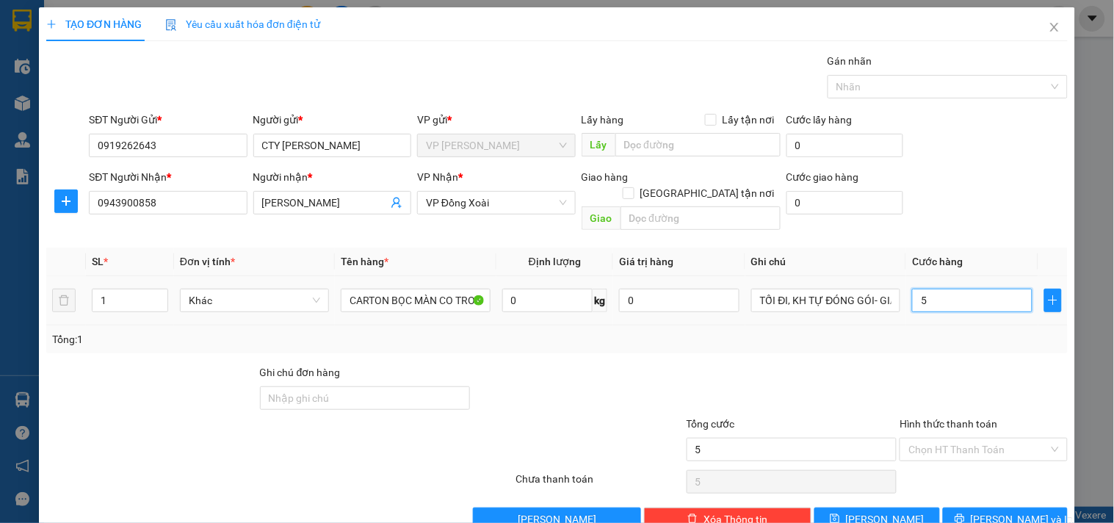
type input "50"
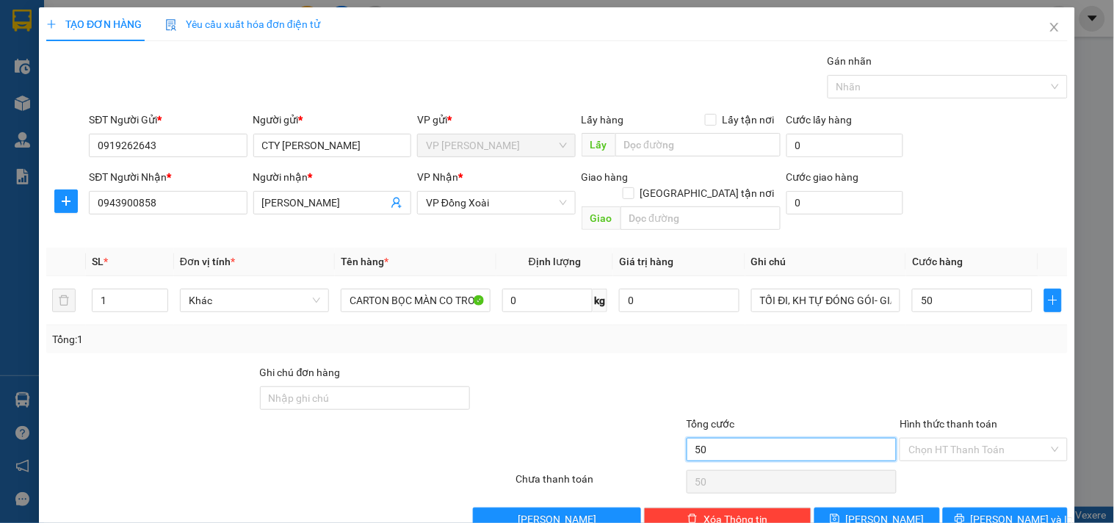
type input "50.000"
click at [738, 438] on input "50.000" at bounding box center [792, 450] width 211 height 24
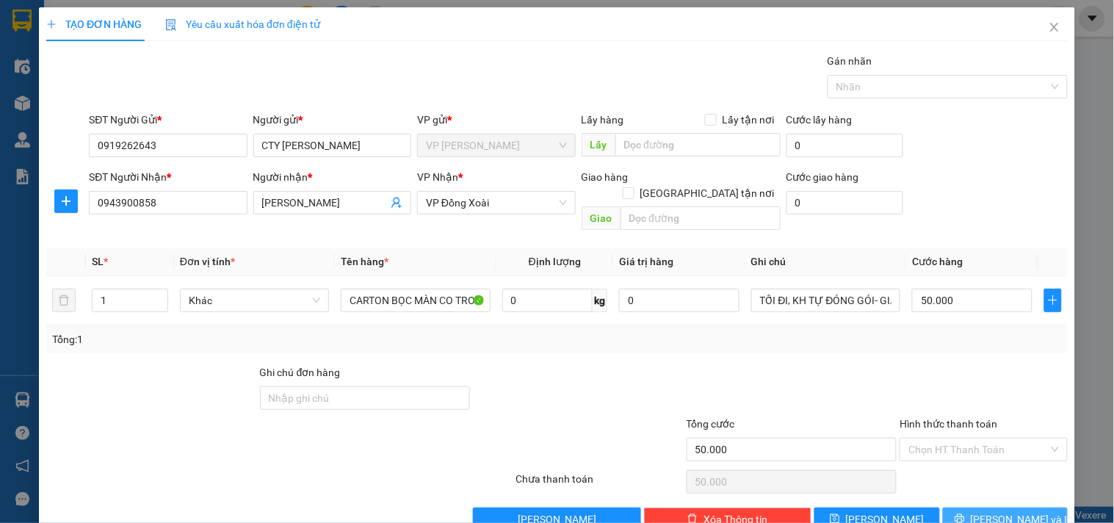
click at [965, 514] on icon "printer" at bounding box center [960, 519] width 10 height 10
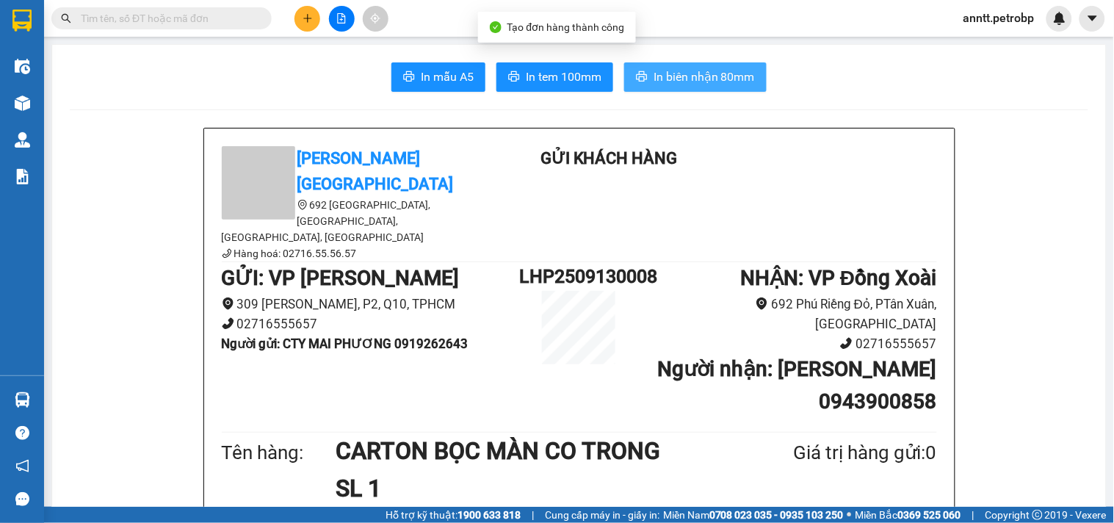
click at [713, 76] on span "In biên nhận 80mm" at bounding box center [704, 77] width 101 height 18
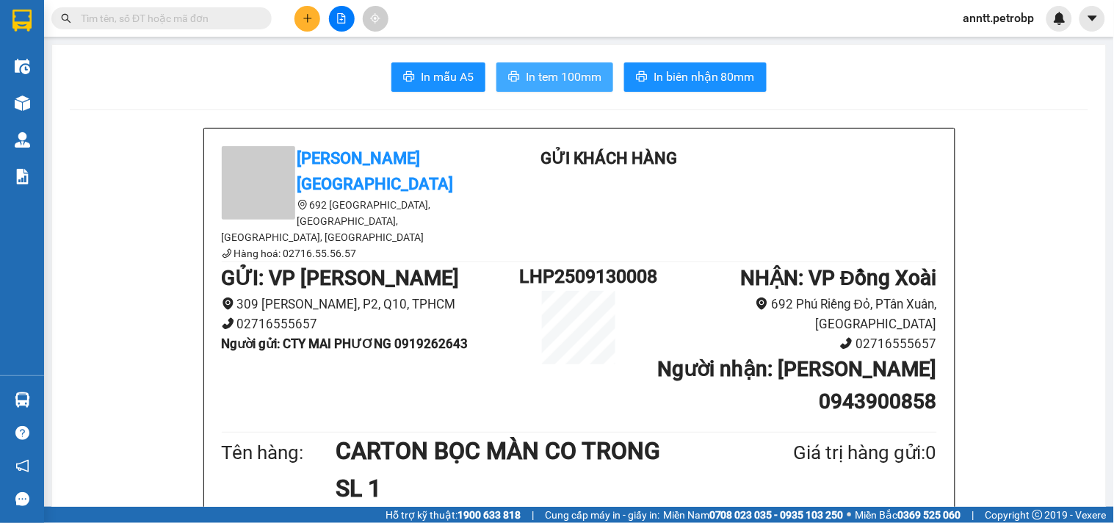
click at [549, 82] on span "In tem 100mm" at bounding box center [564, 77] width 76 height 18
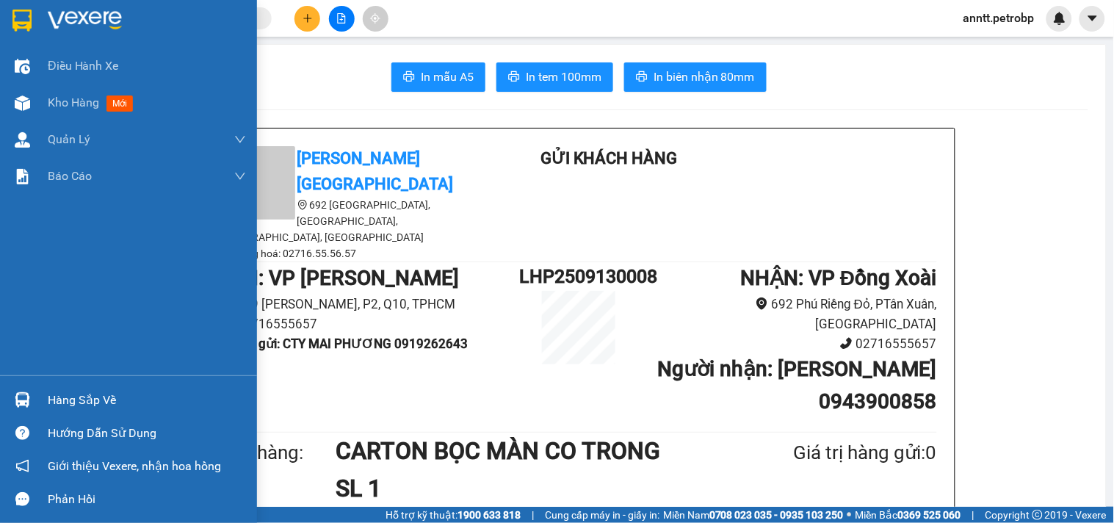
click at [25, 15] on img at bounding box center [21, 21] width 19 height 22
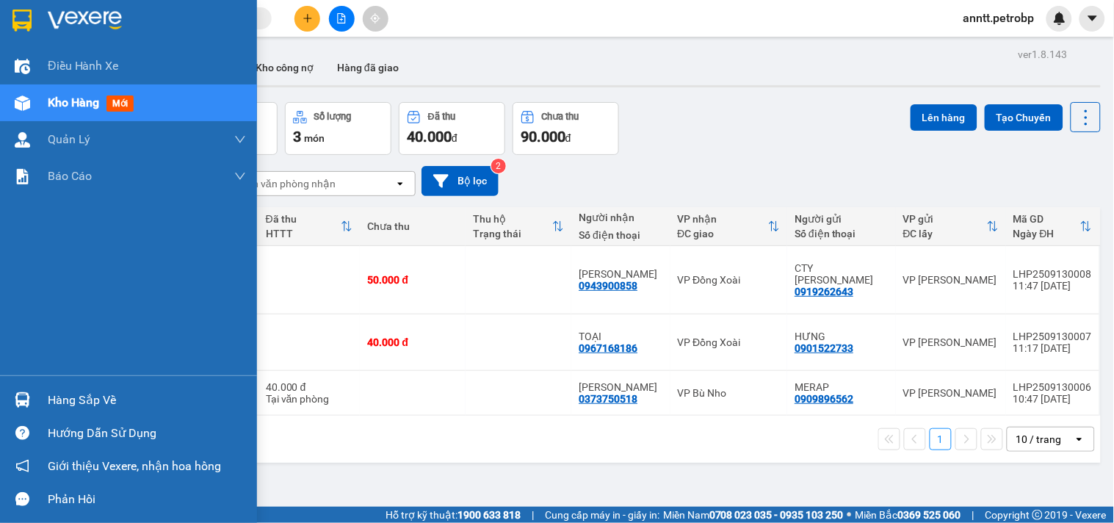
click at [17, 18] on img at bounding box center [21, 21] width 19 height 22
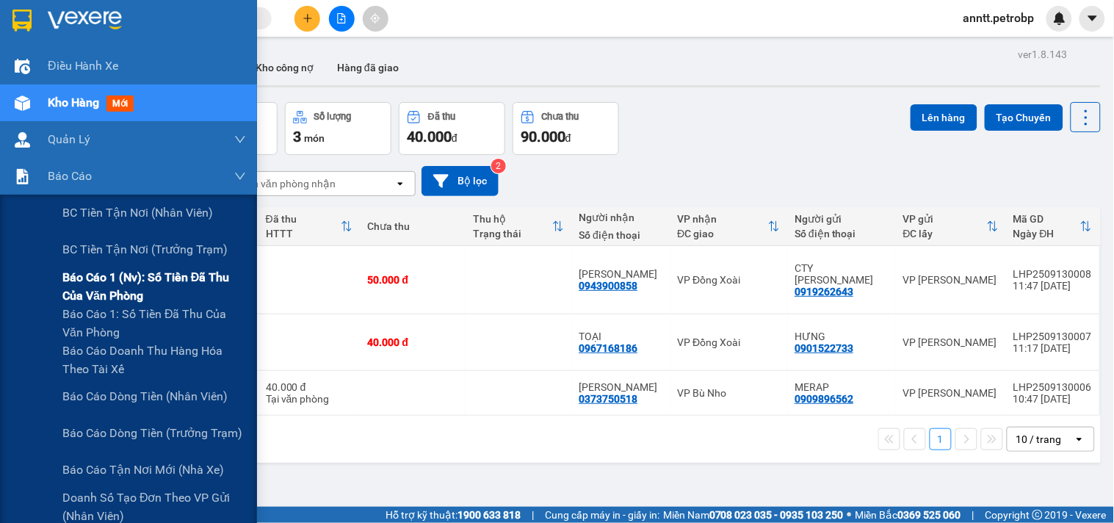
click at [115, 270] on span "Báo cáo 1 (nv): Số tiền đã thu của văn phòng" at bounding box center [154, 286] width 184 height 37
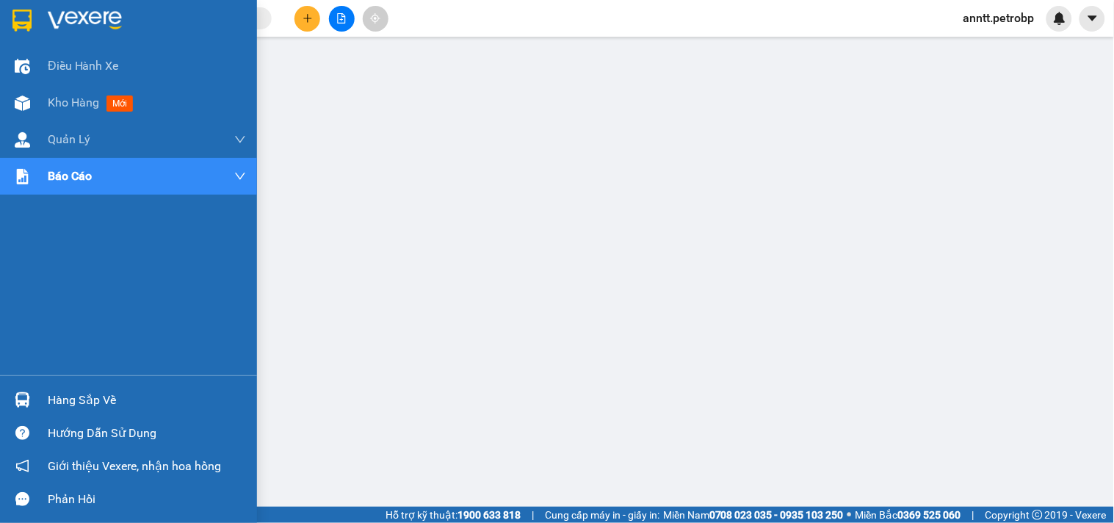
click at [18, 22] on img at bounding box center [21, 21] width 19 height 22
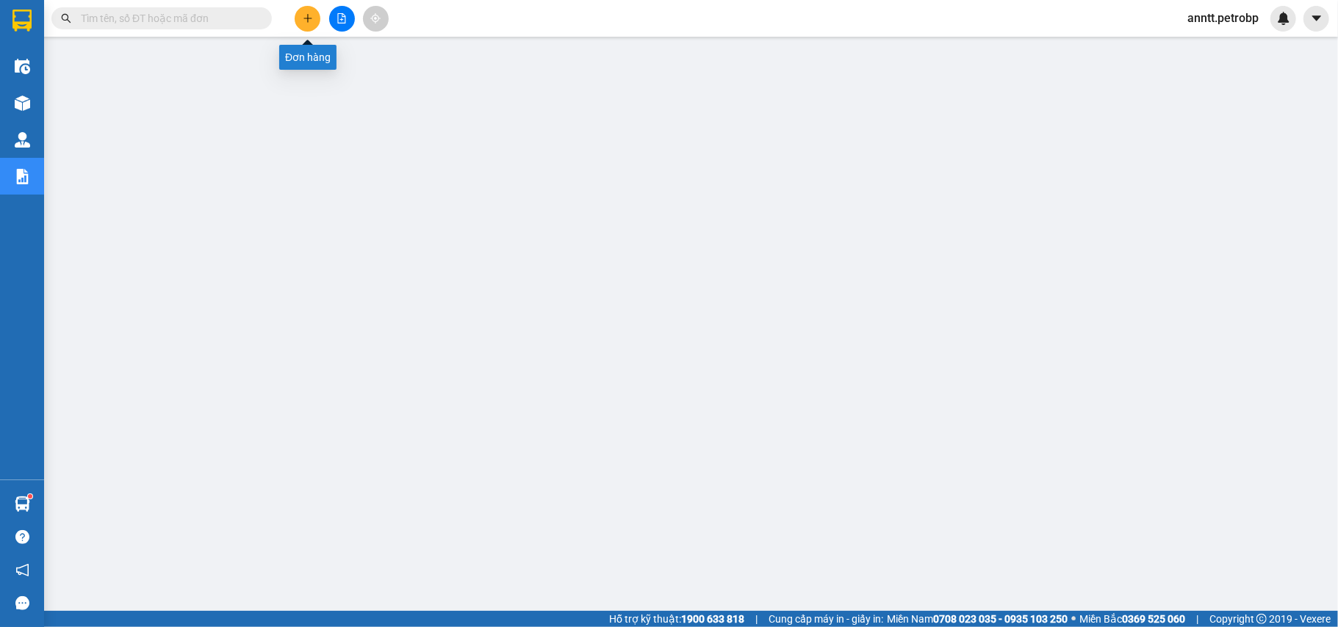
click at [306, 18] on icon "plus" at bounding box center [308, 18] width 10 height 10
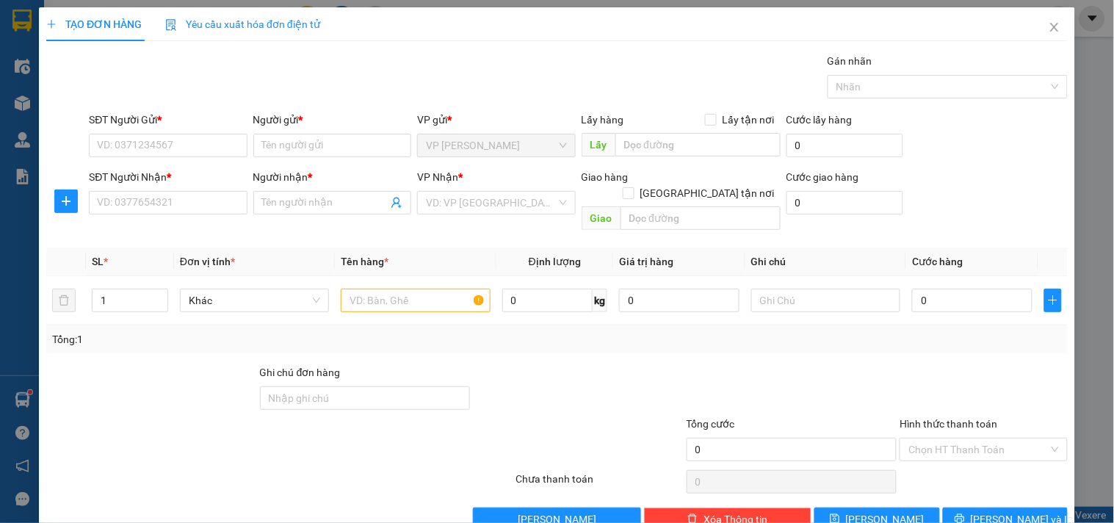
drag, startPoint x: 1176, startPoint y: 1, endPoint x: 633, endPoint y: 356, distance: 649.0
click at [633, 364] on div at bounding box center [579, 389] width 214 height 51
click at [154, 201] on input "SĐT Người Nhận *" at bounding box center [168, 203] width 158 height 24
click at [1051, 26] on icon "close" at bounding box center [1055, 27] width 8 height 9
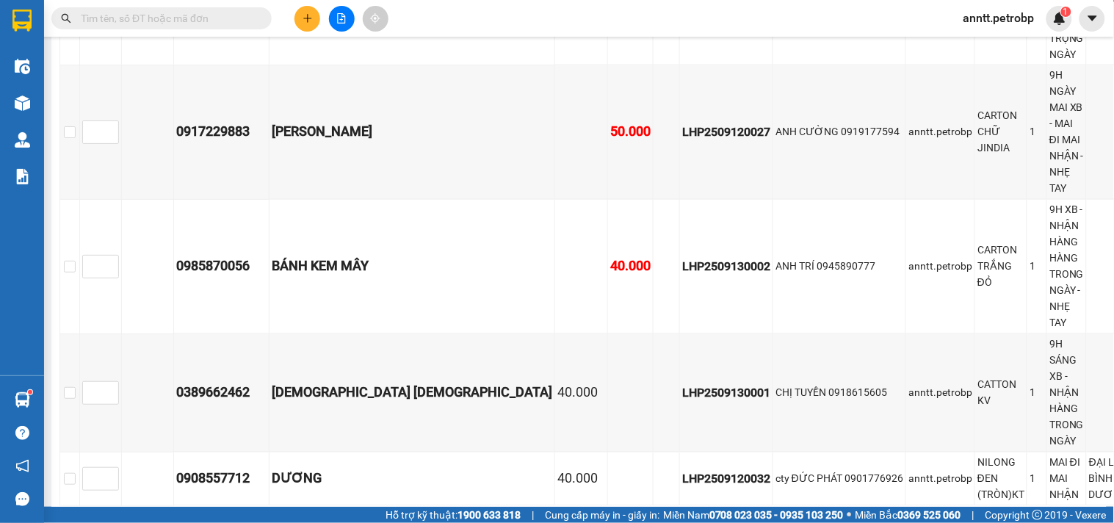
click at [141, 24] on input "text" at bounding box center [167, 18] width 173 height 16
paste input "LHP2509120032"
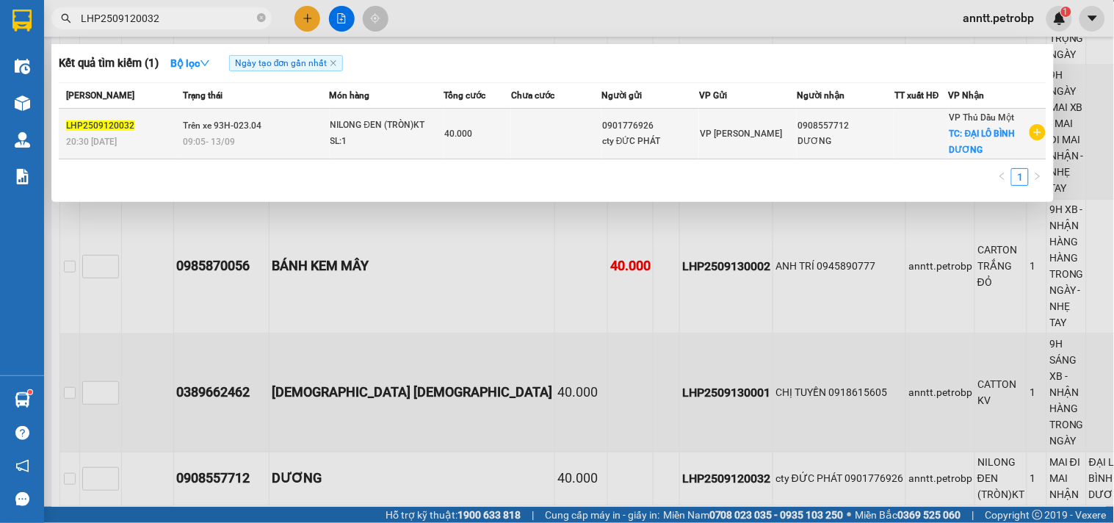
type input "LHP2509120032"
click at [460, 134] on span "40.000" at bounding box center [458, 134] width 28 height 10
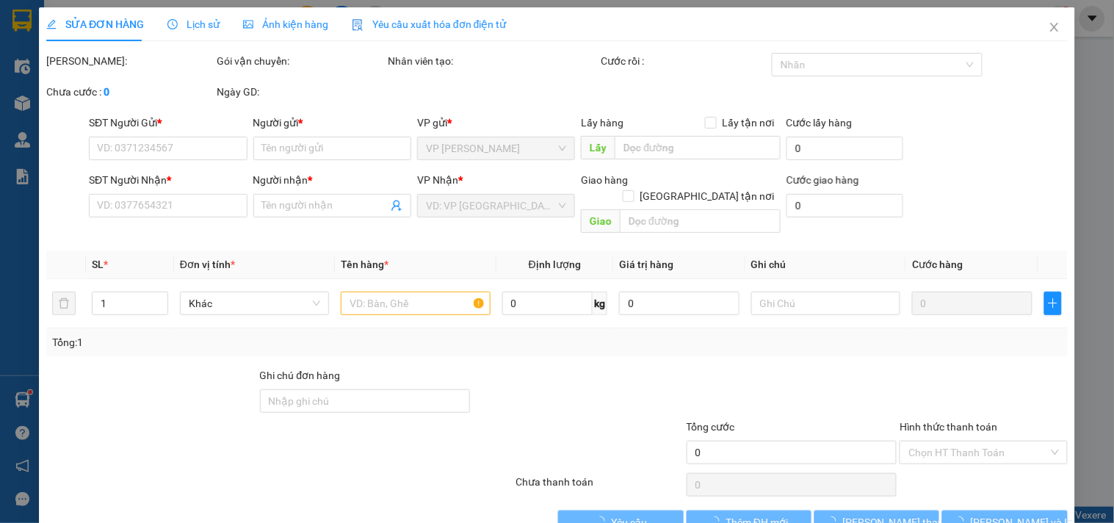
type input "0901776926"
type input "cty ĐỨC PHÁT"
type input "0908557712"
type input "DƯƠNG"
checkbox input "true"
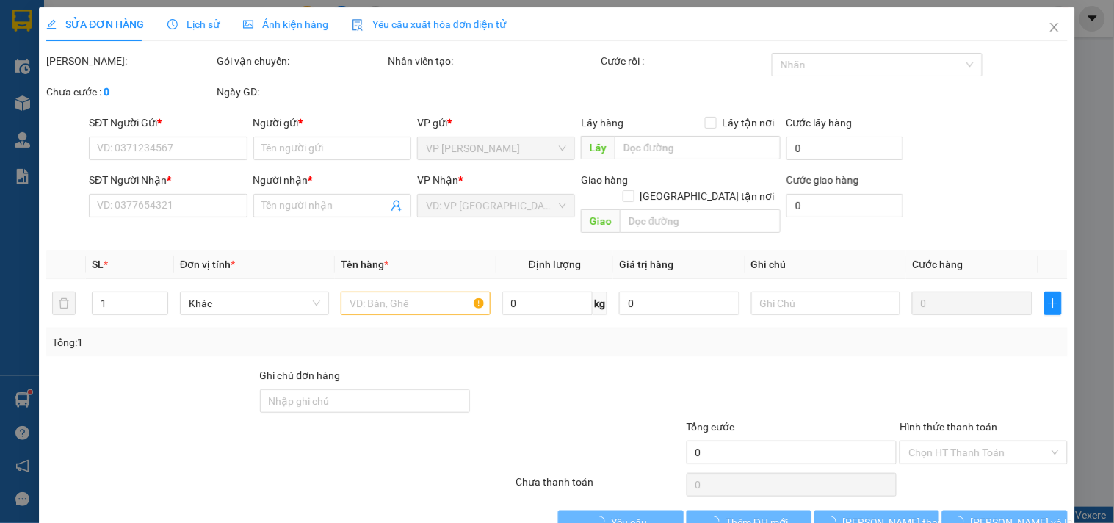
type input "ĐẠI LÔ BÌNH DƯƠNG"
type input "40.000"
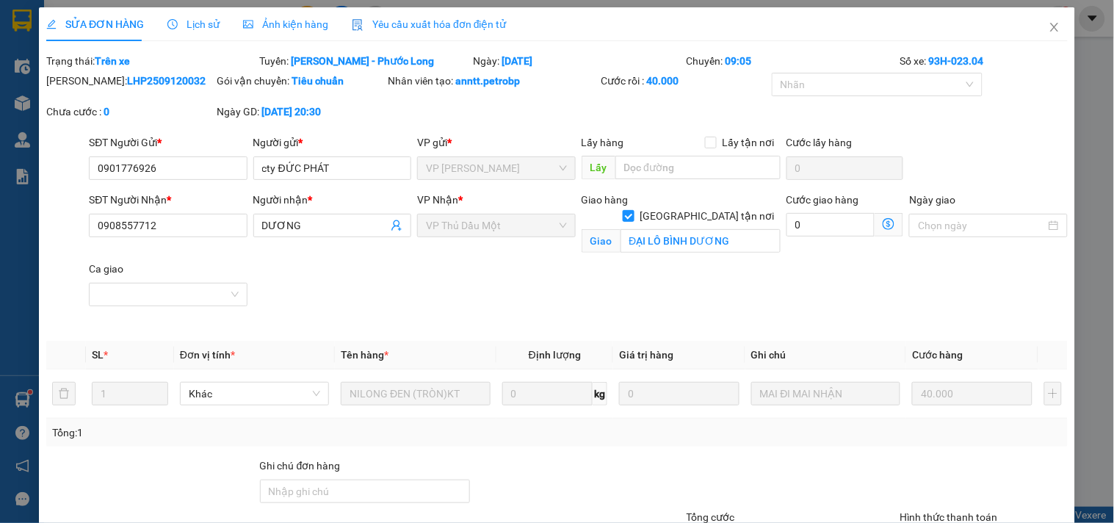
click at [292, 21] on span "Ảnh kiện hàng" at bounding box center [285, 24] width 85 height 12
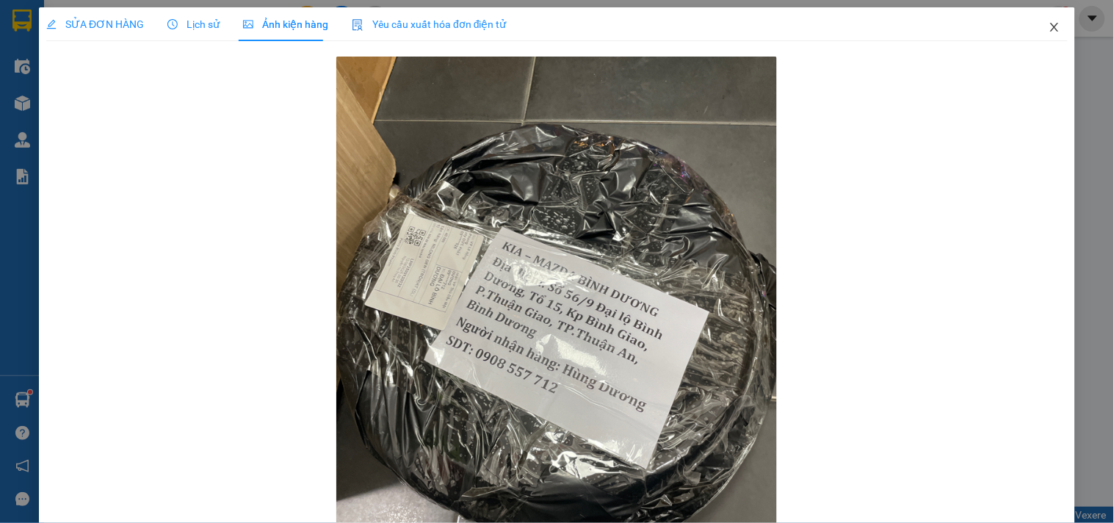
click at [1049, 26] on icon "close" at bounding box center [1055, 27] width 12 height 12
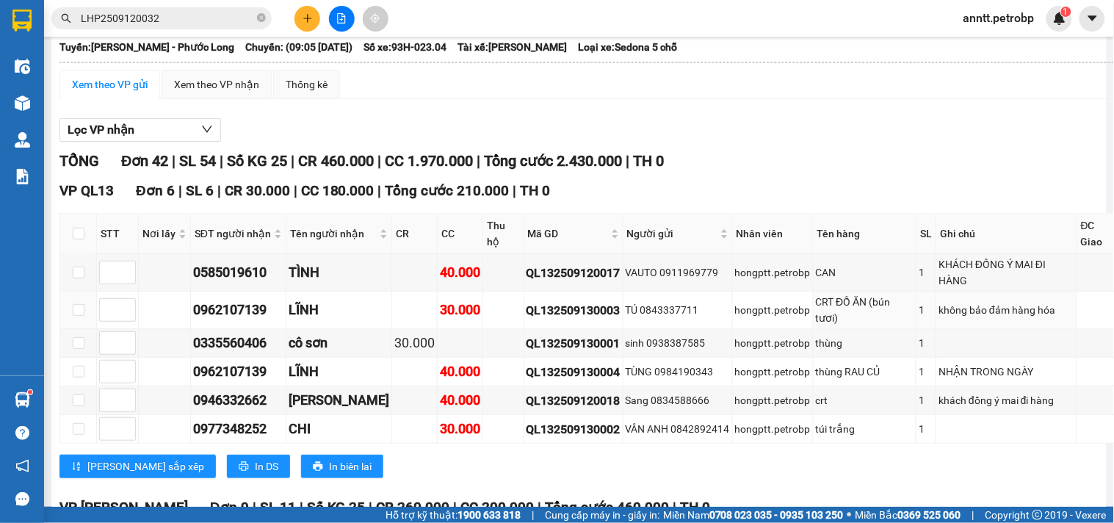
scroll to position [408, 0]
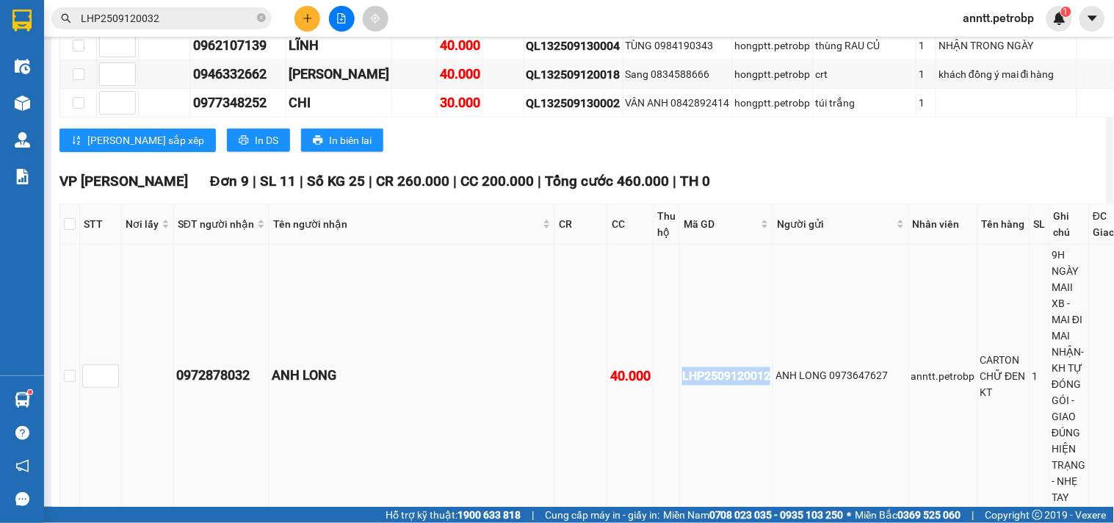
drag, startPoint x: 555, startPoint y: 373, endPoint x: 648, endPoint y: 376, distance: 92.6
click at [680, 376] on td "LHP2509120012" at bounding box center [726, 377] width 93 height 264
copy div "LHP2509120012"
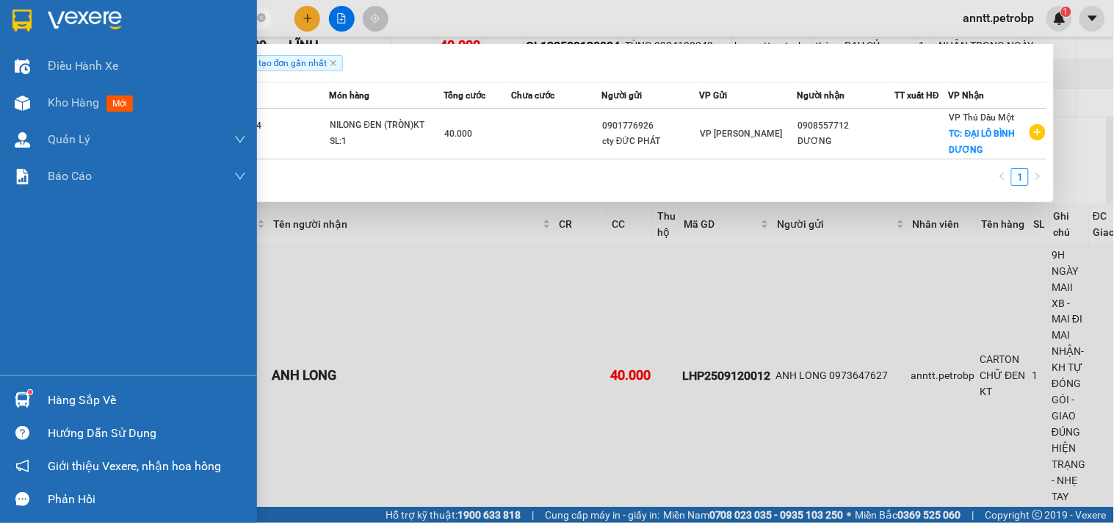
drag, startPoint x: 163, startPoint y: 12, endPoint x: 0, endPoint y: 32, distance: 164.4
click at [0, 32] on section "Kết quả tìm kiếm ( 1 ) Bộ lọc Ngày tạo đơn gần nhất Mã ĐH Trạng thái Món hàng T…" at bounding box center [557, 261] width 1114 height 523
paste input "1"
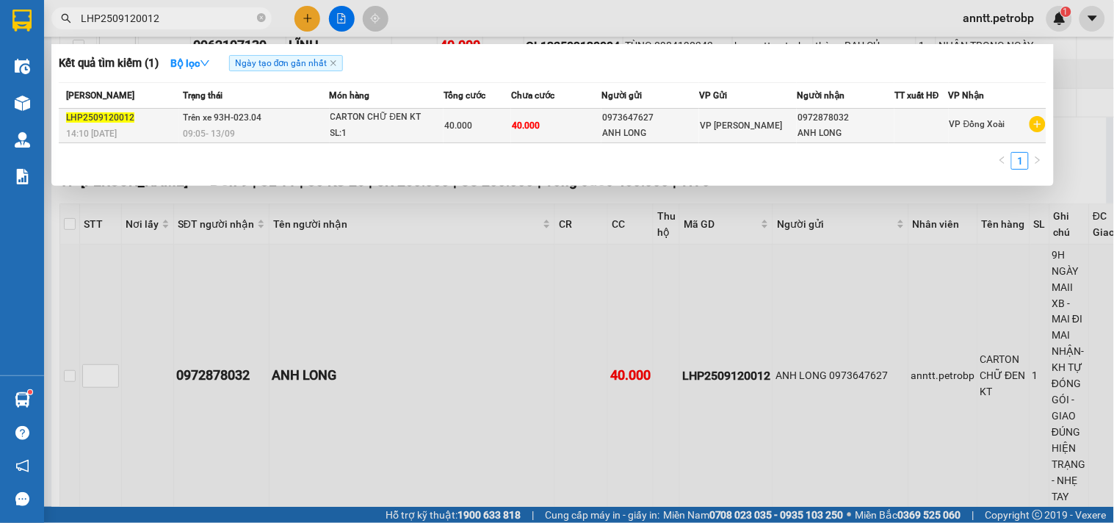
type input "LHP2509120012"
click at [445, 122] on span "40.000" at bounding box center [458, 125] width 28 height 10
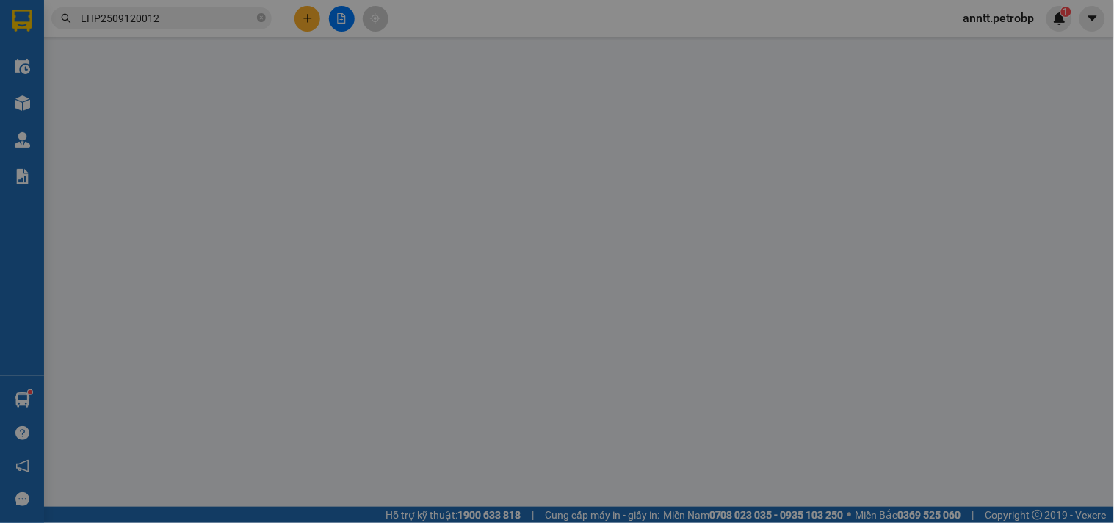
type input "0973647627"
type input "ANH LONG"
type input "0972878032"
type input "ANH LONG"
type input "40.000"
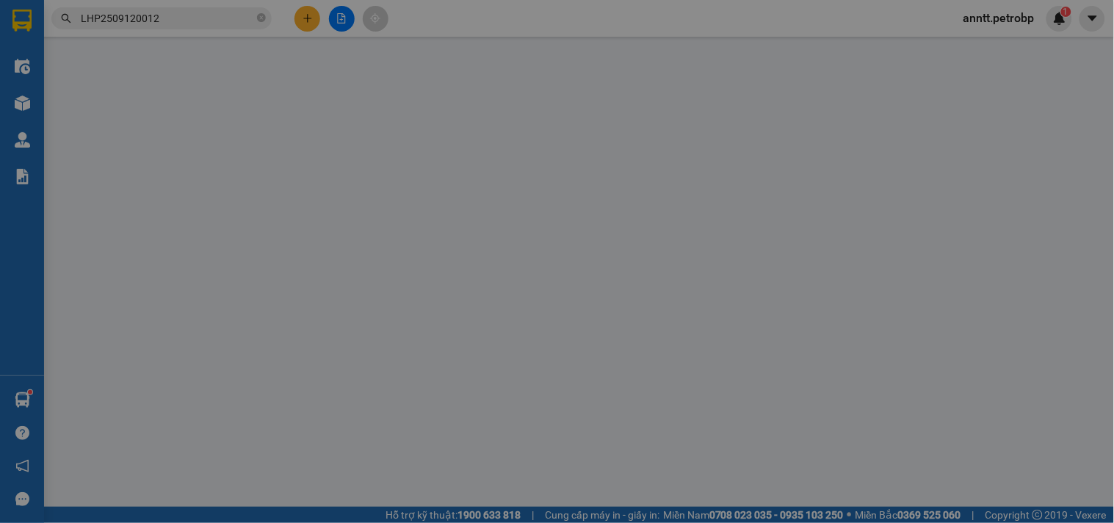
type input "40.000"
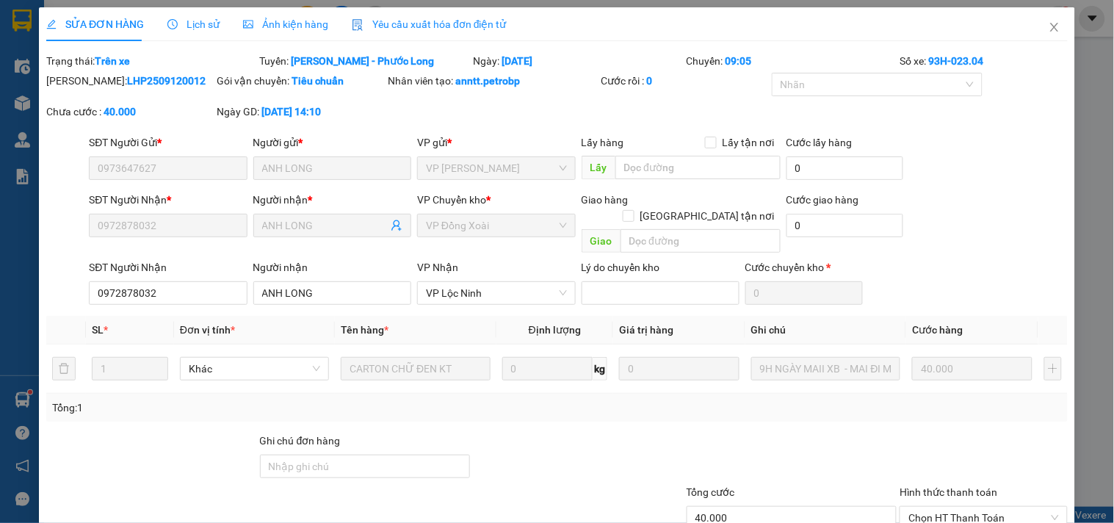
click at [280, 25] on span "Ảnh kiện hàng" at bounding box center [285, 24] width 85 height 12
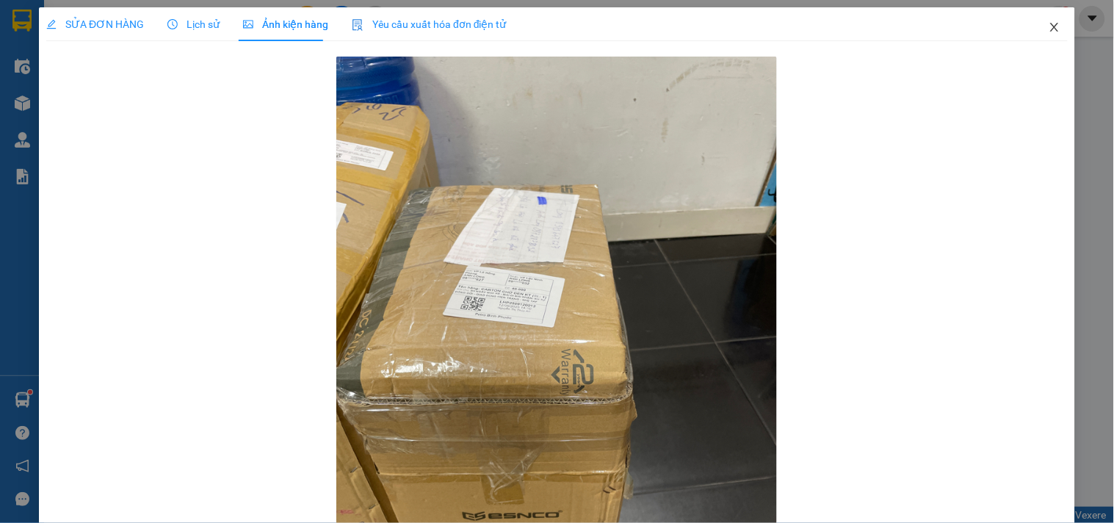
click at [1049, 28] on icon "close" at bounding box center [1055, 27] width 12 height 12
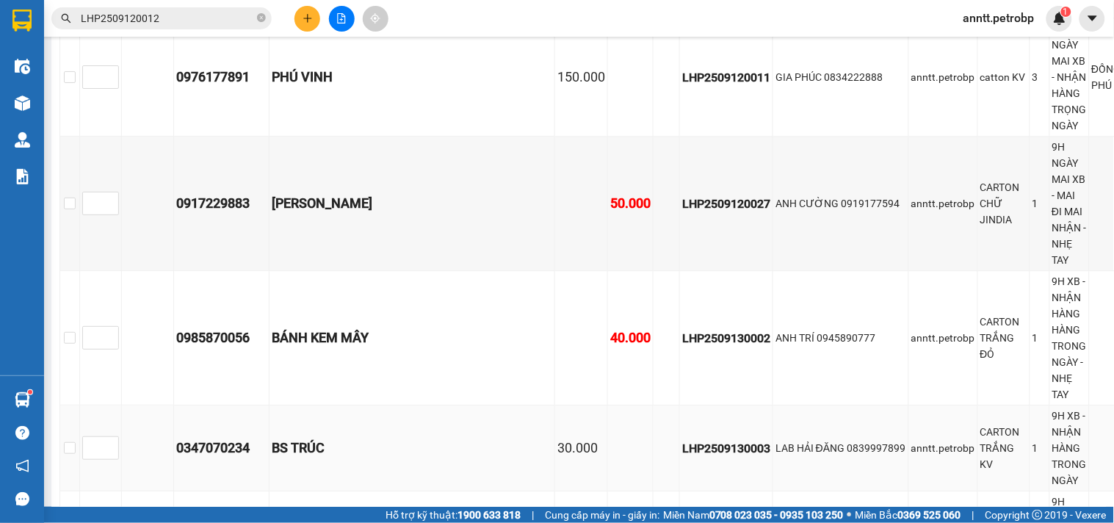
scroll to position [979, 0]
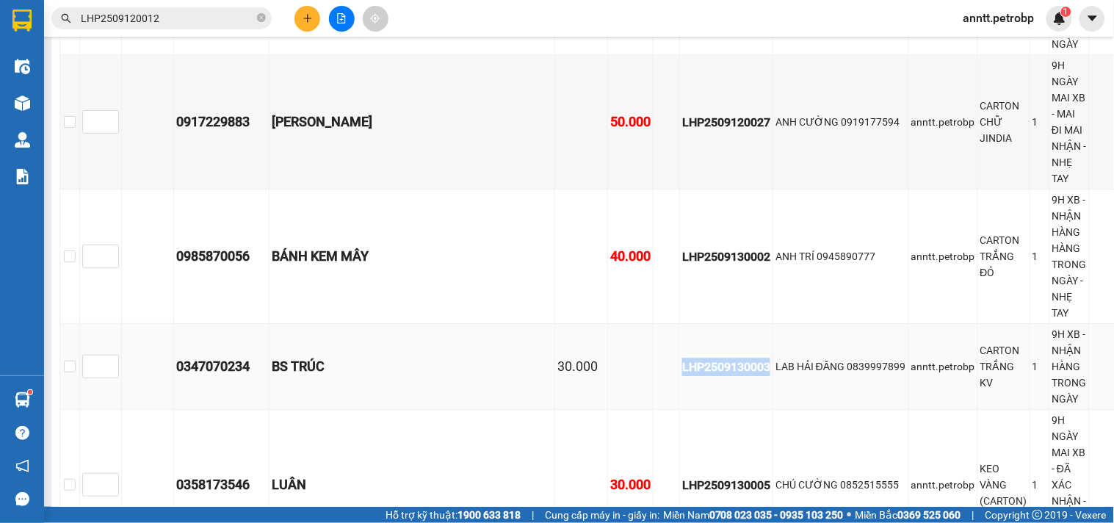
drag, startPoint x: 557, startPoint y: 270, endPoint x: 646, endPoint y: 269, distance: 89.6
click at [682, 358] on div "LHP2509130003" at bounding box center [726, 367] width 88 height 18
copy div "LHP2509130003"
click at [211, 24] on input "LHP2509120012" at bounding box center [167, 18] width 173 height 16
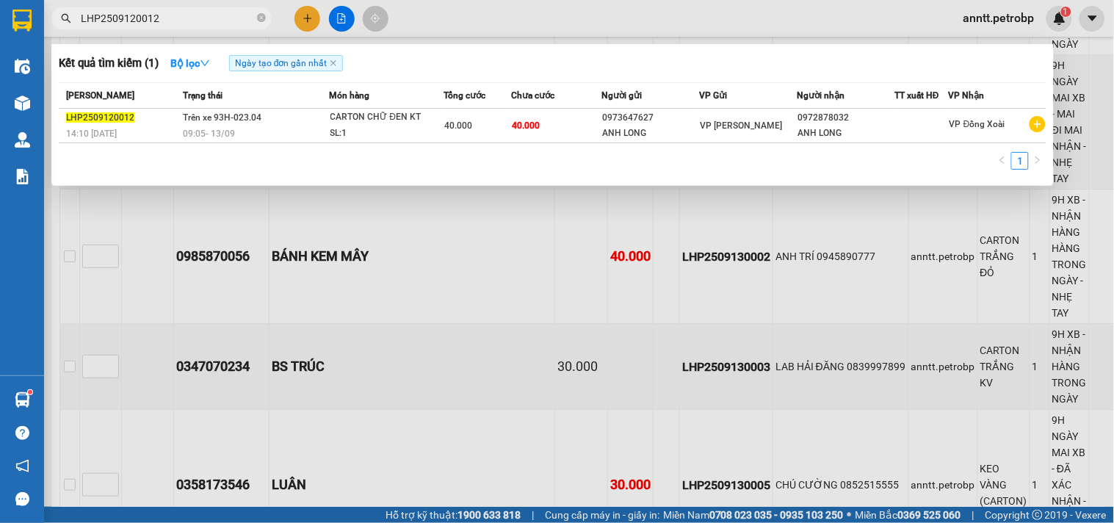
drag, startPoint x: 262, startPoint y: 17, endPoint x: 224, endPoint y: 20, distance: 38.3
click at [243, 18] on span "LHP2509120012" at bounding box center [161, 18] width 220 height 22
click at [253, 18] on span "LHP2509120012" at bounding box center [161, 18] width 220 height 22
click at [225, 18] on input "LHP2509120012" at bounding box center [167, 18] width 173 height 16
drag, startPoint x: 262, startPoint y: 12, endPoint x: 218, endPoint y: 22, distance: 44.4
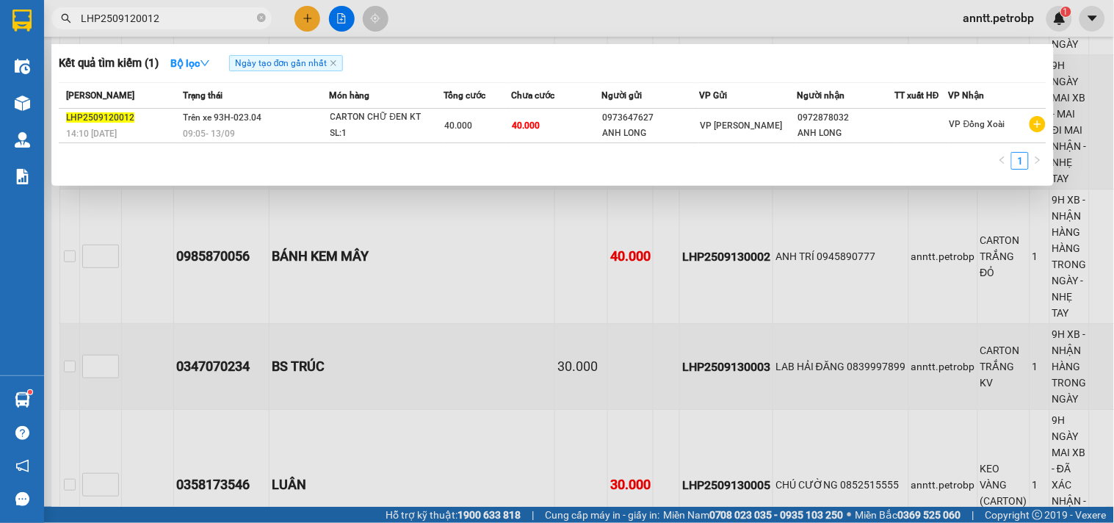
click at [260, 15] on icon "close-circle" at bounding box center [261, 17] width 9 height 9
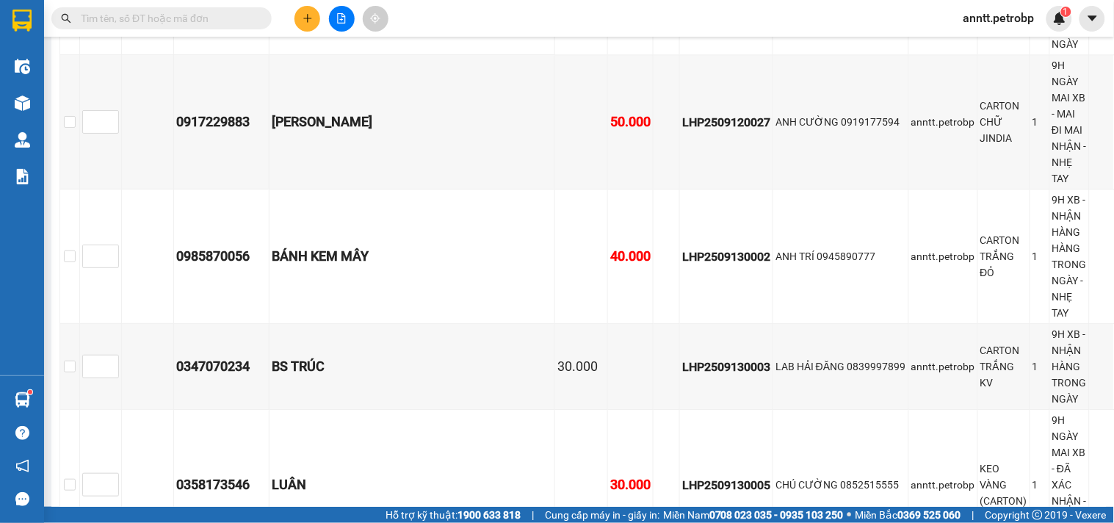
click at [175, 23] on input "text" at bounding box center [167, 18] width 173 height 16
paste input "LHP2509130003"
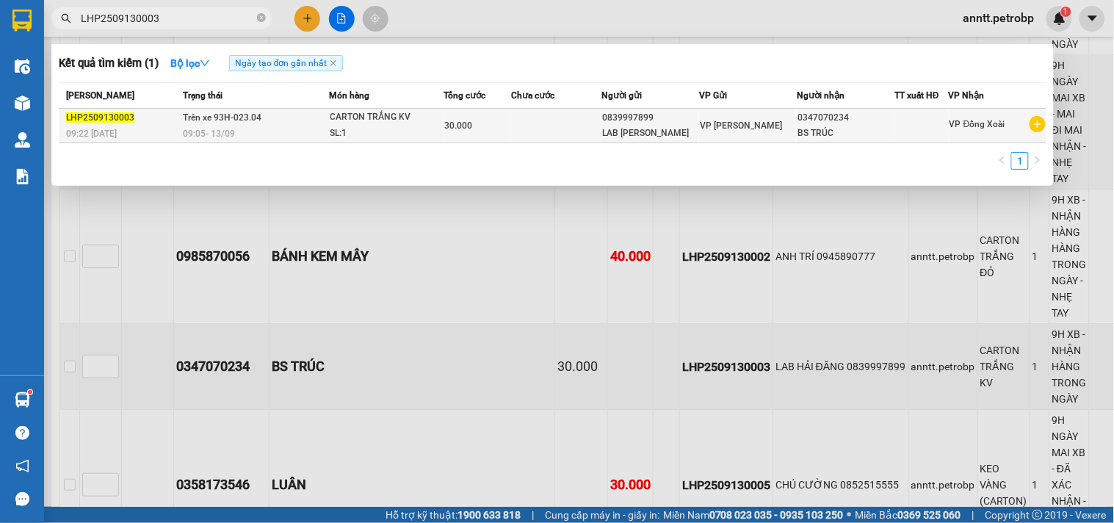
type input "LHP2509130003"
click at [192, 127] on span "09:05 - 13/09" at bounding box center [209, 133] width 52 height 12
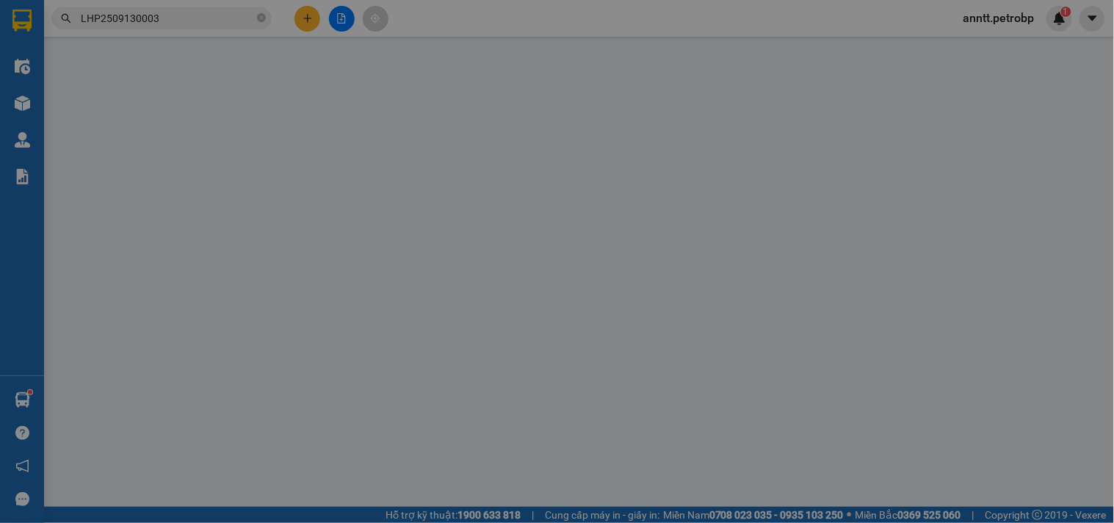
type input "0839997899"
type input "LAB HẢI ĐĂNG"
type input "0347070234"
type input "BS TRÚC"
type input "30.000"
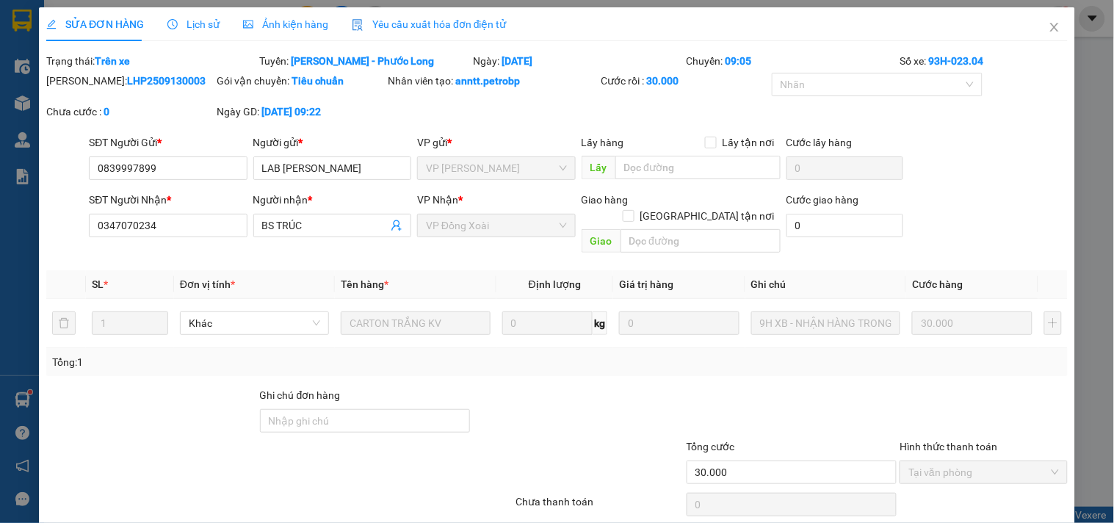
click at [287, 21] on span "Ảnh kiện hàng" at bounding box center [285, 24] width 85 height 12
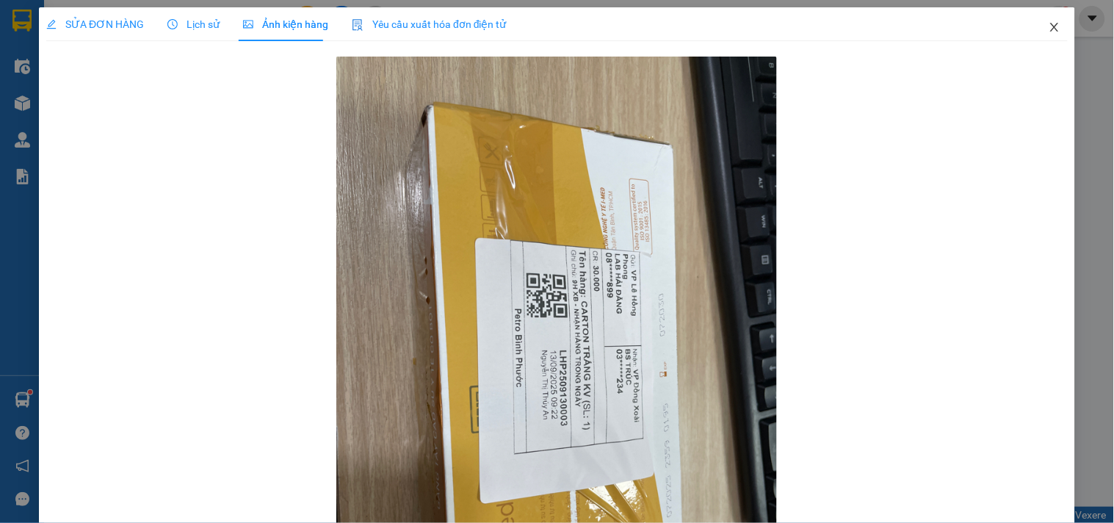
click at [1049, 28] on icon "close" at bounding box center [1055, 27] width 12 height 12
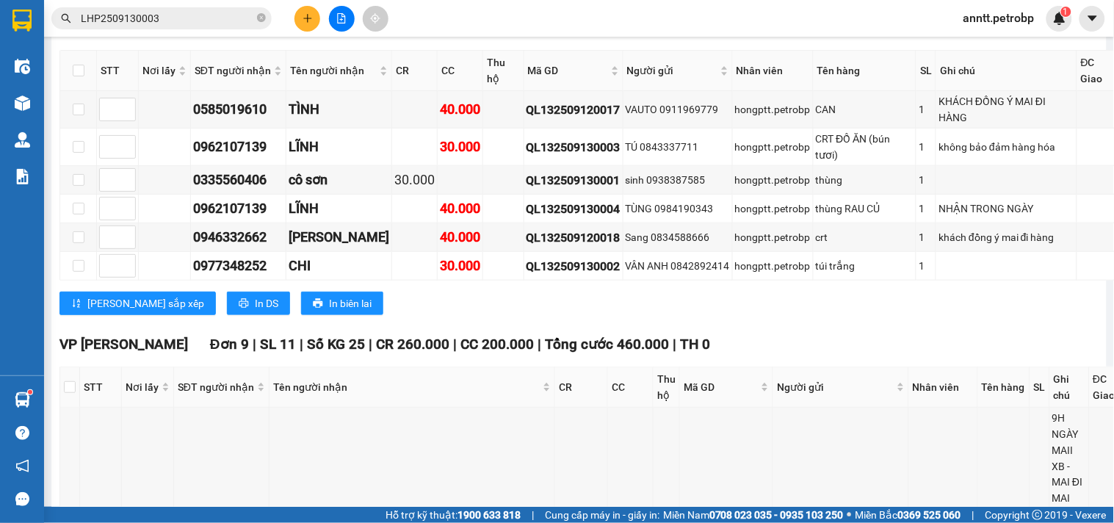
scroll to position [571, 0]
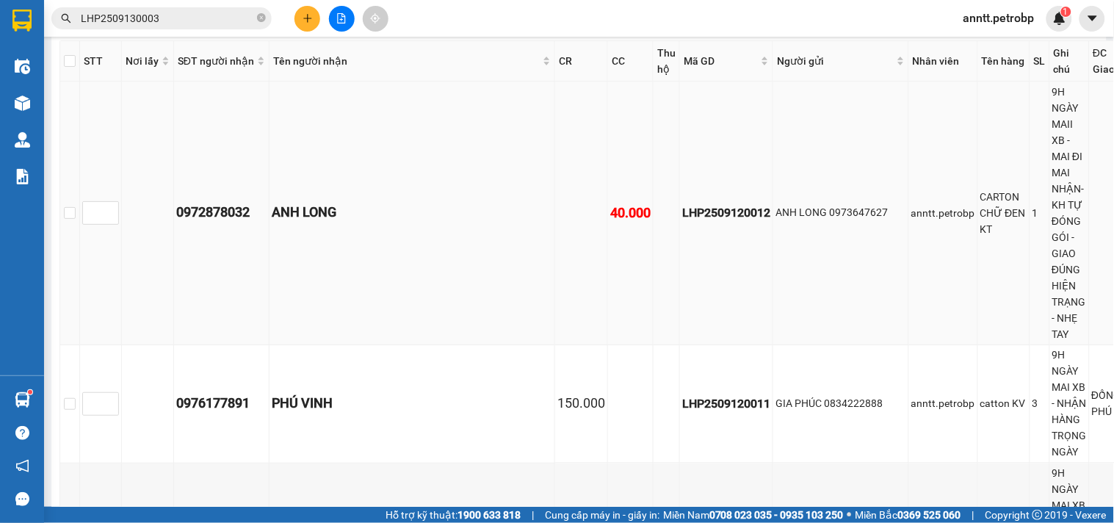
click at [682, 208] on div "LHP2509120012" at bounding box center [726, 213] width 88 height 18
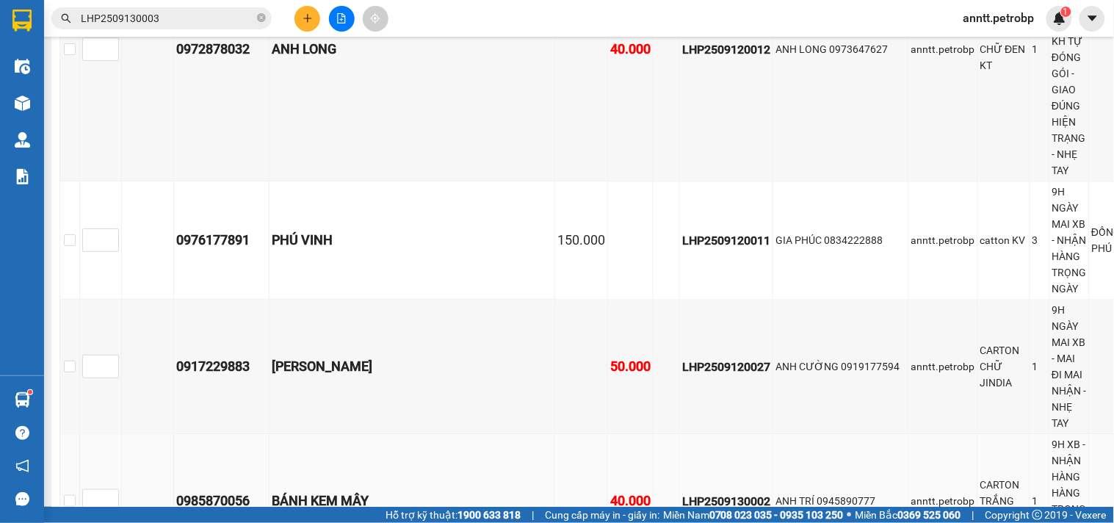
scroll to position [979, 0]
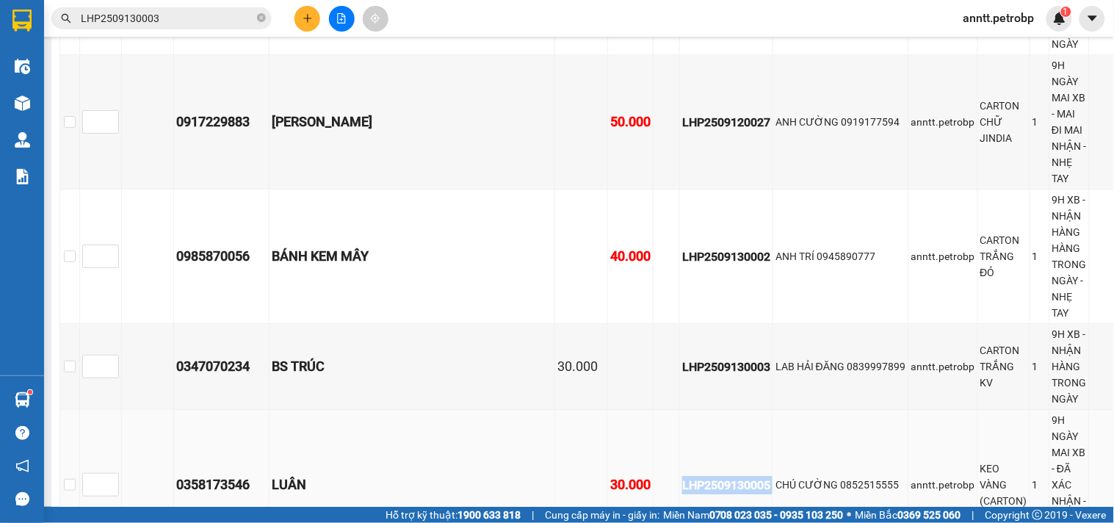
drag, startPoint x: 554, startPoint y: 371, endPoint x: 652, endPoint y: 371, distance: 98.4
click at [652, 410] on tr "0358173546 LUÂN 30.000 LHP2509130005 CHÚ CƯỜNG 0852515555 anntt.petrobp KEO VÀN…" at bounding box center [631, 485] width 1142 height 151
copy div "LHP2509130005"
click at [173, 13] on input "LHP2509130003" at bounding box center [167, 18] width 173 height 16
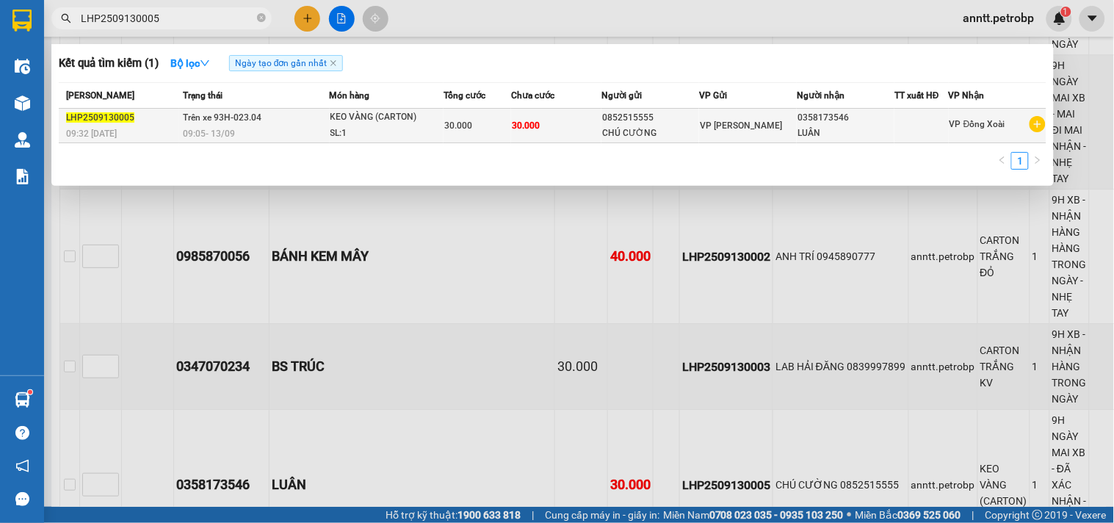
type input "LHP2509130005"
click at [231, 122] on span "Trên xe 93H-023.04" at bounding box center [222, 117] width 79 height 10
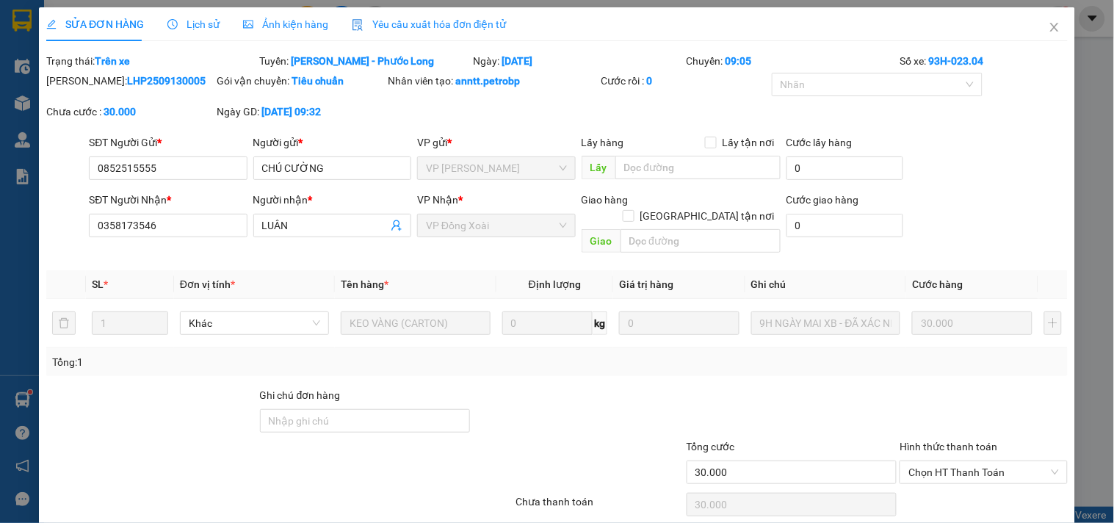
click at [268, 26] on span "Ảnh kiện hàng" at bounding box center [285, 24] width 85 height 12
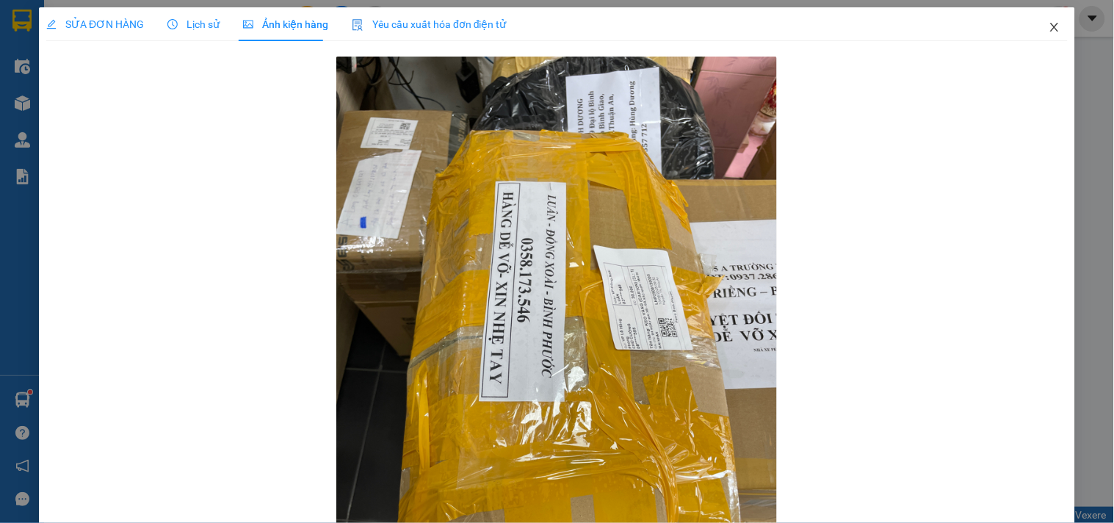
click at [1049, 30] on icon "close" at bounding box center [1055, 27] width 12 height 12
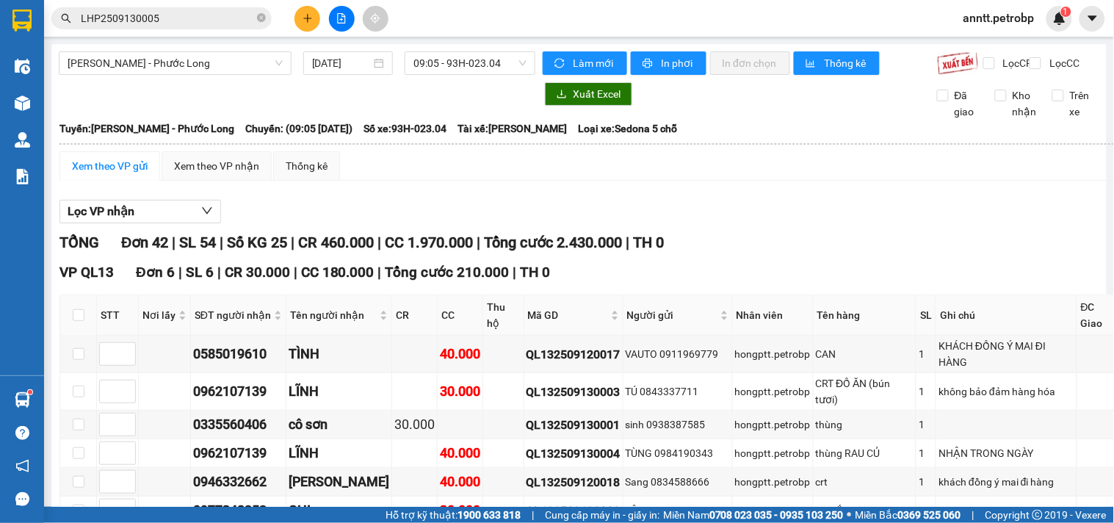
click at [212, 28] on span "LHP2509130005" at bounding box center [161, 18] width 220 height 22
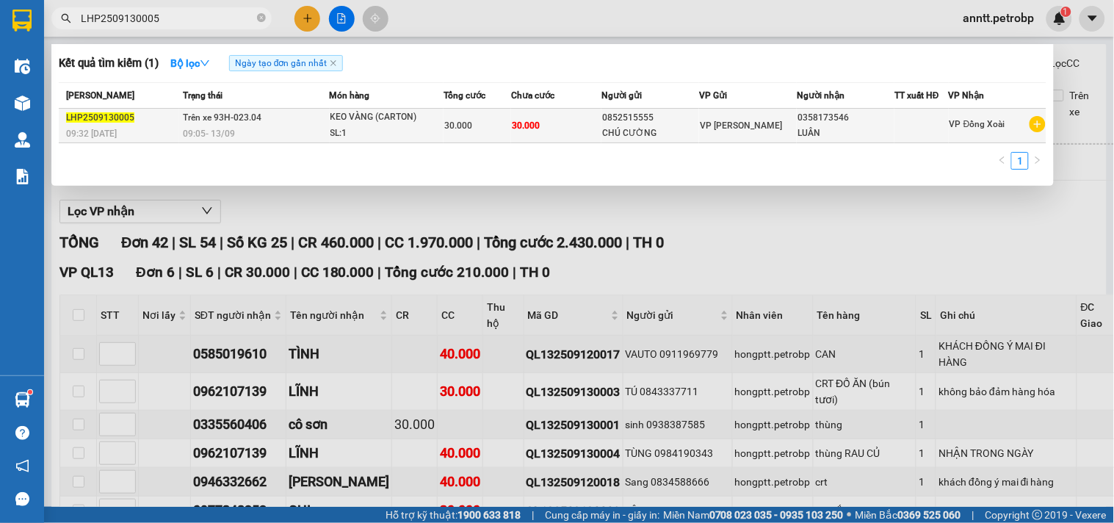
click at [206, 112] on span "Trên xe 93H-023.04" at bounding box center [222, 117] width 79 height 10
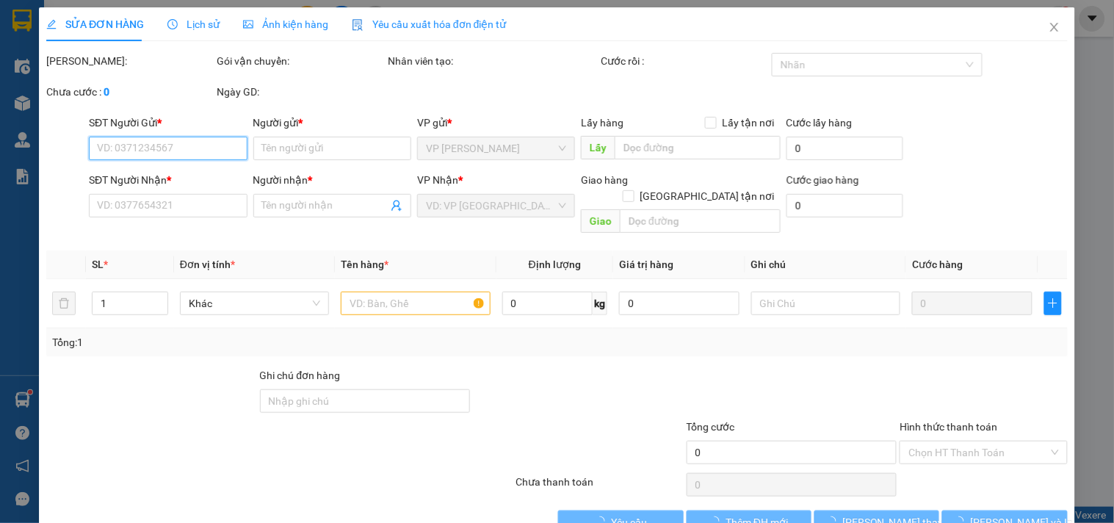
type input "0852515555"
type input "CHÚ CƯỜNG"
type input "0358173546"
type input "LUÂN"
type input "30.000"
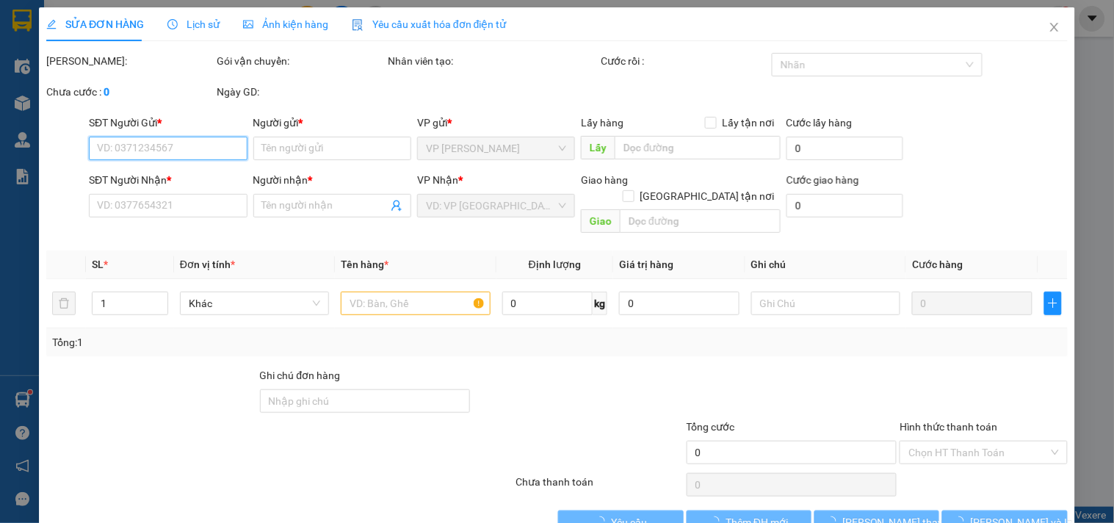
type input "30.000"
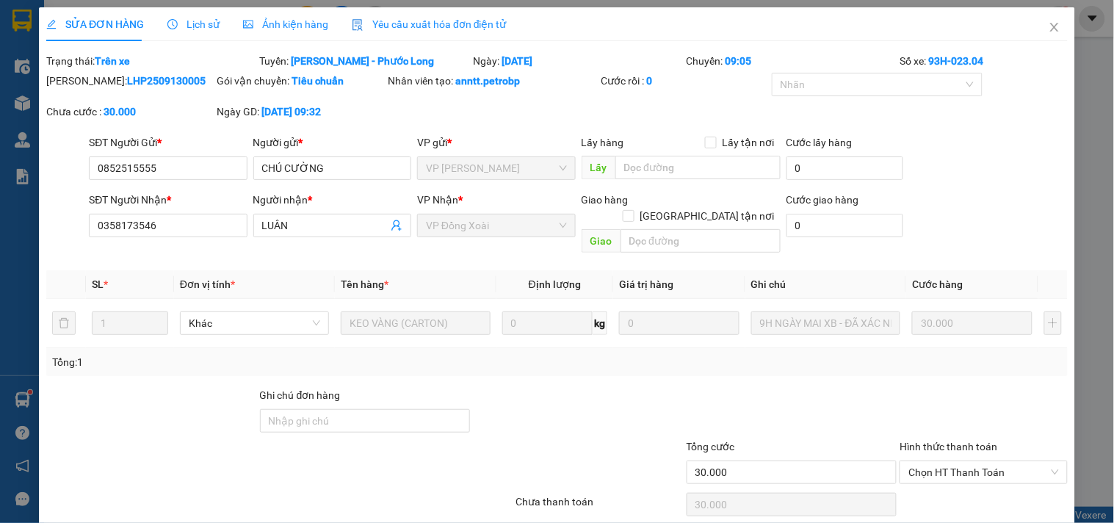
click at [269, 26] on span "Ảnh kiện hàng" at bounding box center [285, 24] width 85 height 12
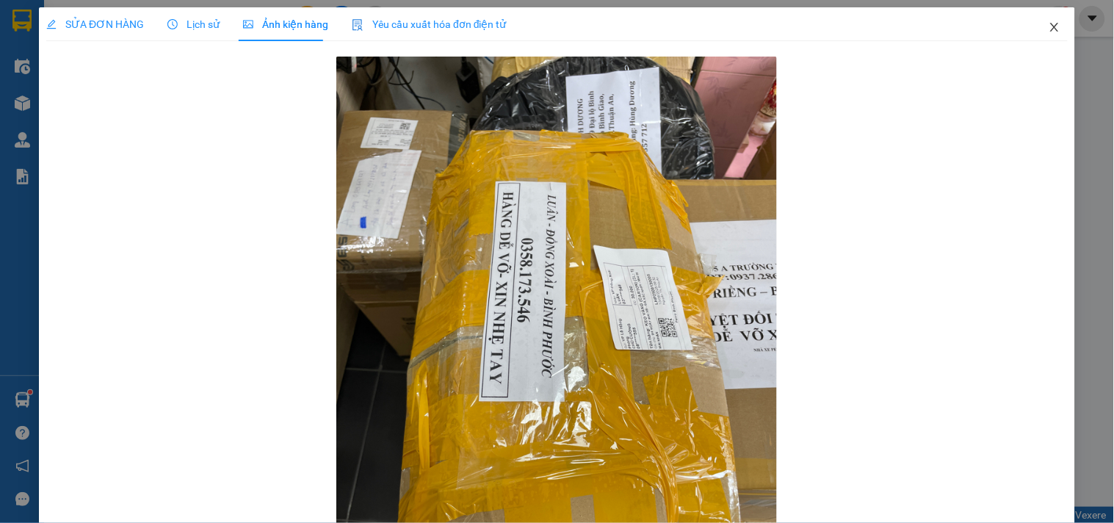
click at [1049, 28] on icon "close" at bounding box center [1055, 27] width 12 height 12
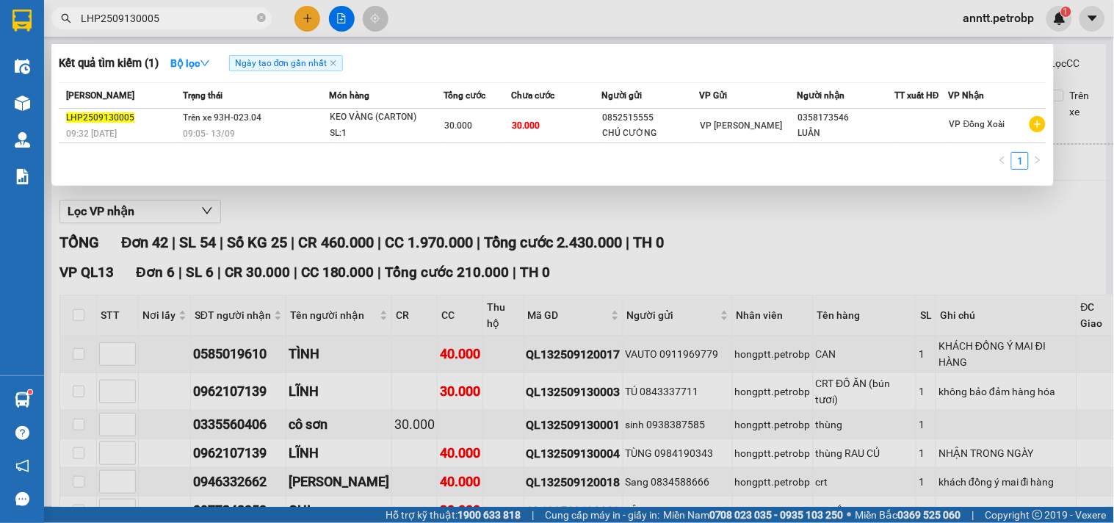
click at [216, 24] on input "LHP2509130005" at bounding box center [167, 18] width 173 height 16
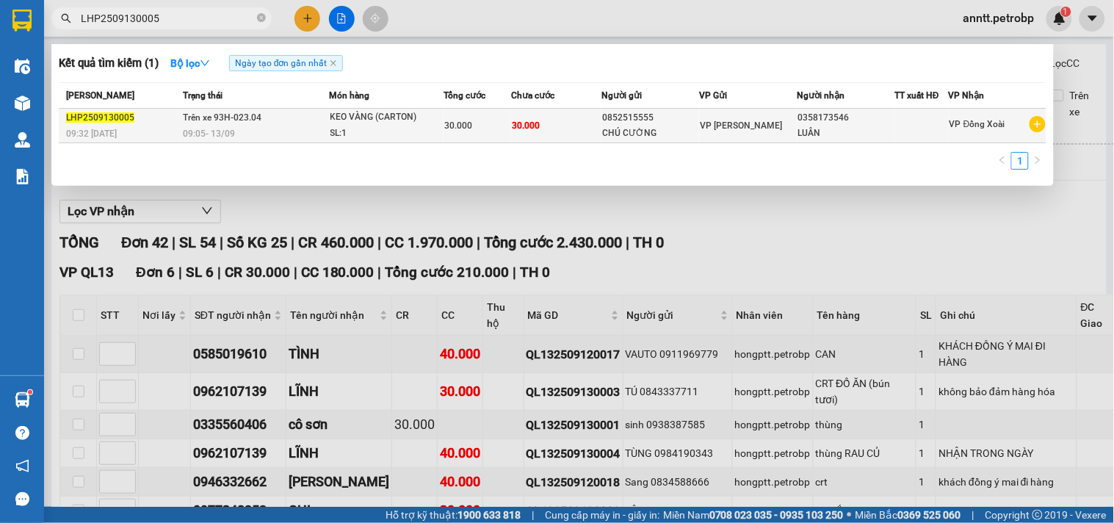
click at [223, 118] on span "Trên xe 93H-023.04" at bounding box center [222, 117] width 79 height 10
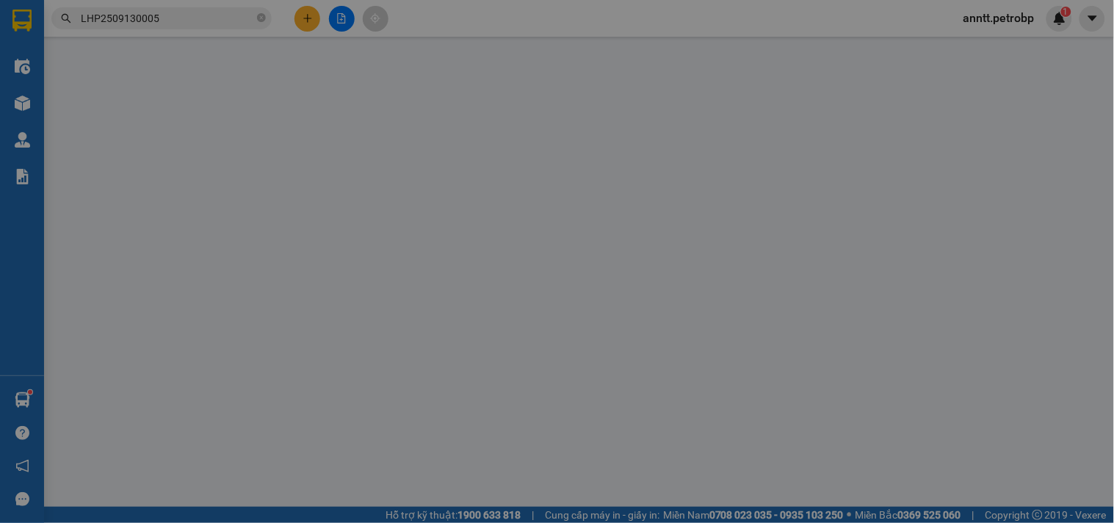
type input "0852515555"
type input "CHÚ CƯỜNG"
type input "0358173546"
type input "LUÂN"
type input "30.000"
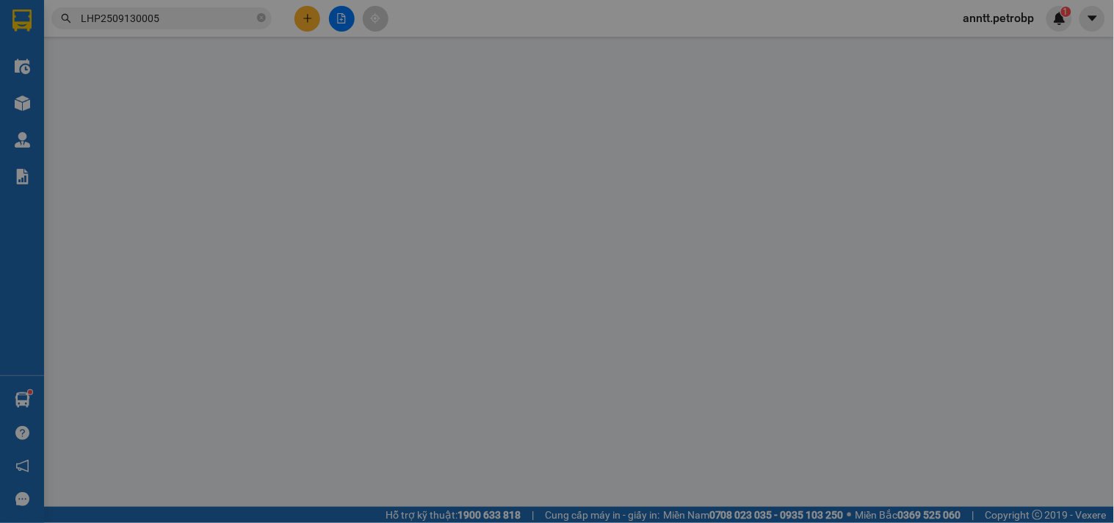
type input "30.000"
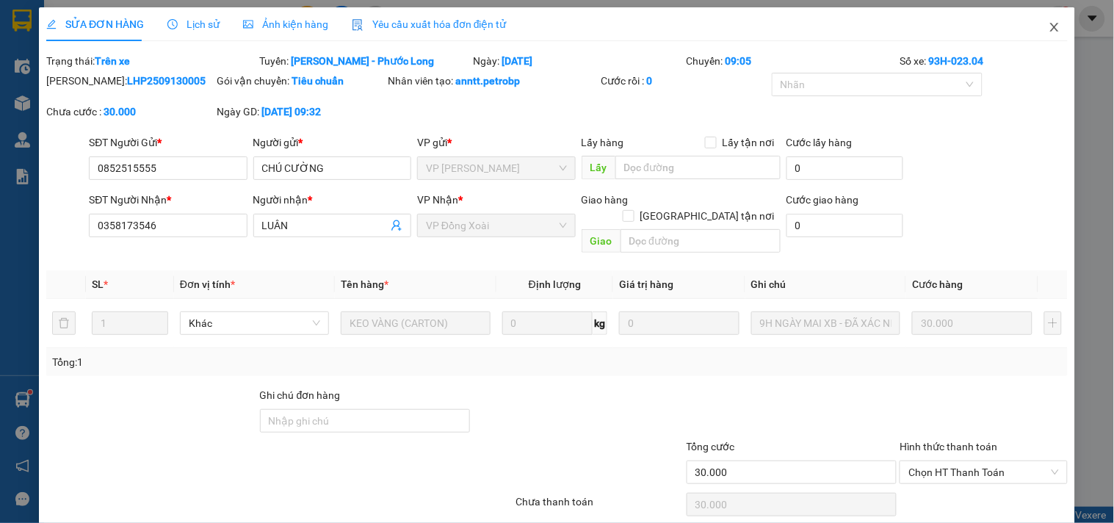
click at [1049, 27] on icon "close" at bounding box center [1055, 27] width 12 height 12
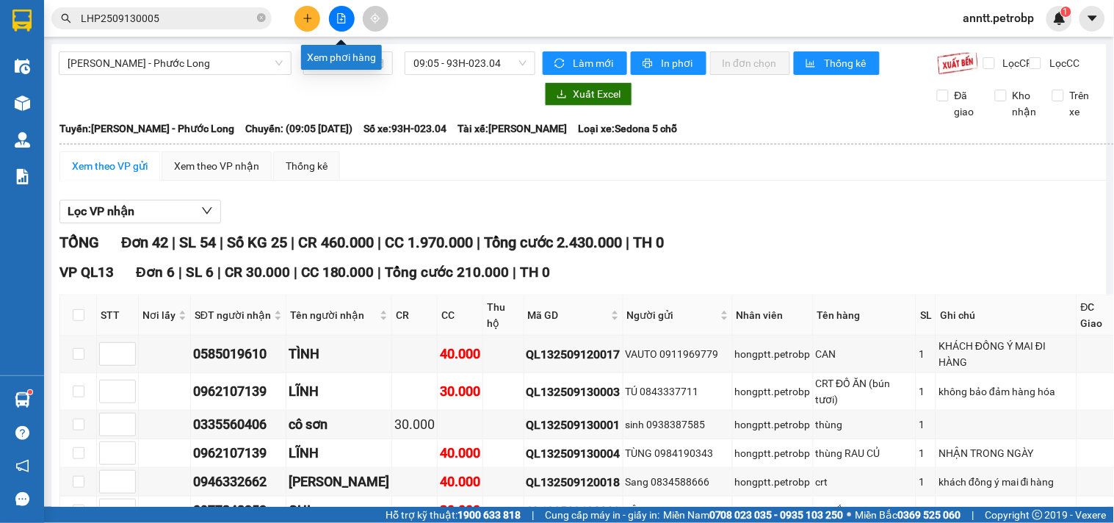
click at [335, 21] on button at bounding box center [342, 19] width 26 height 26
click at [280, 57] on div "Hồ Chí Minh - Phước Long" at bounding box center [175, 63] width 233 height 24
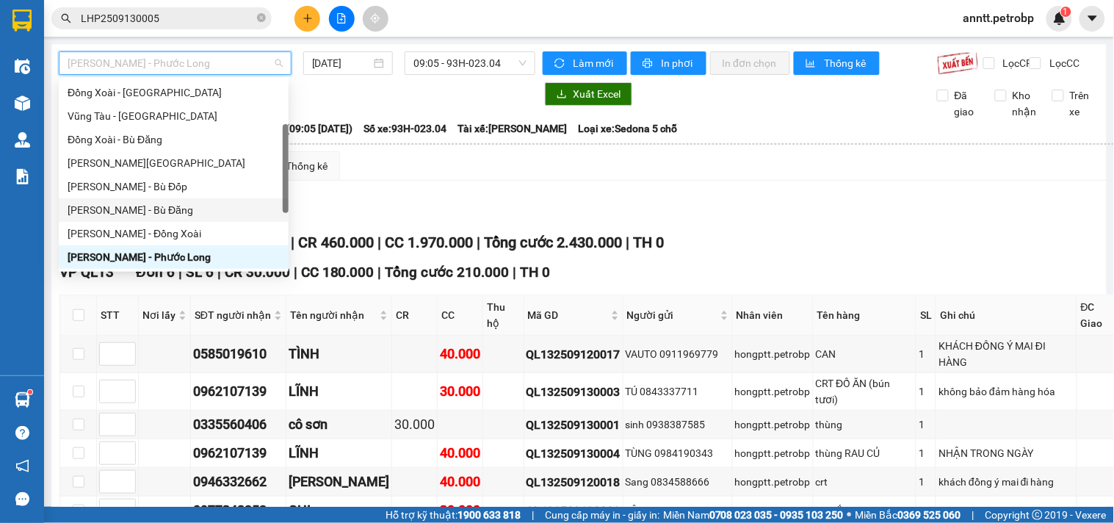
click at [145, 212] on div "Hồ Chí Minh - Bù Đăng" at bounding box center [174, 210] width 212 height 16
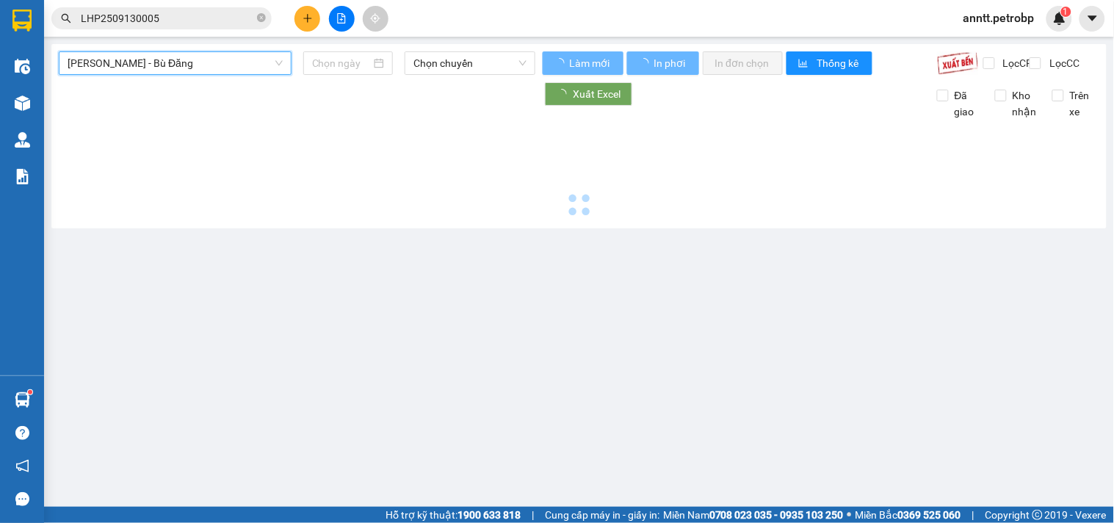
type input "13/09/2025"
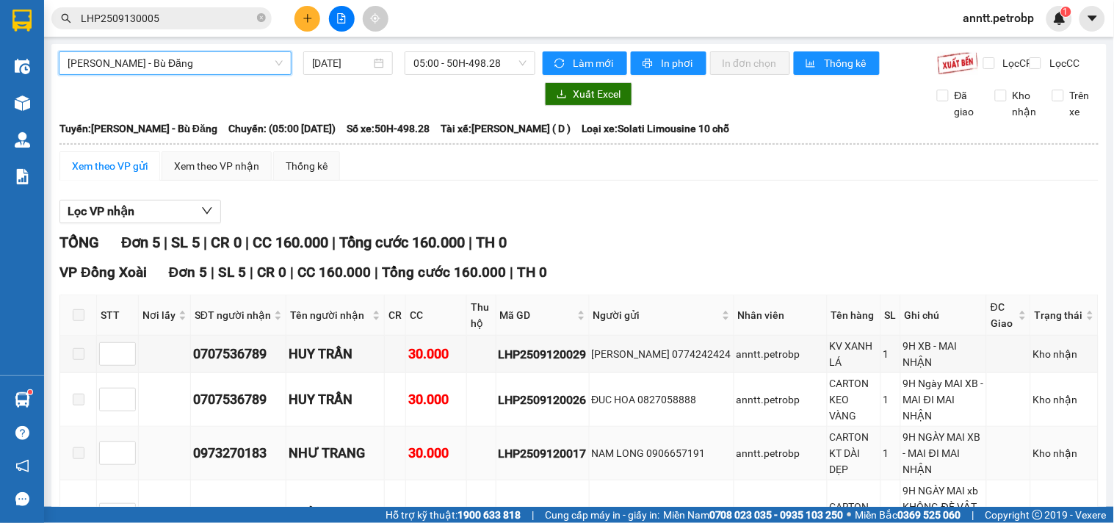
scroll to position [153, 0]
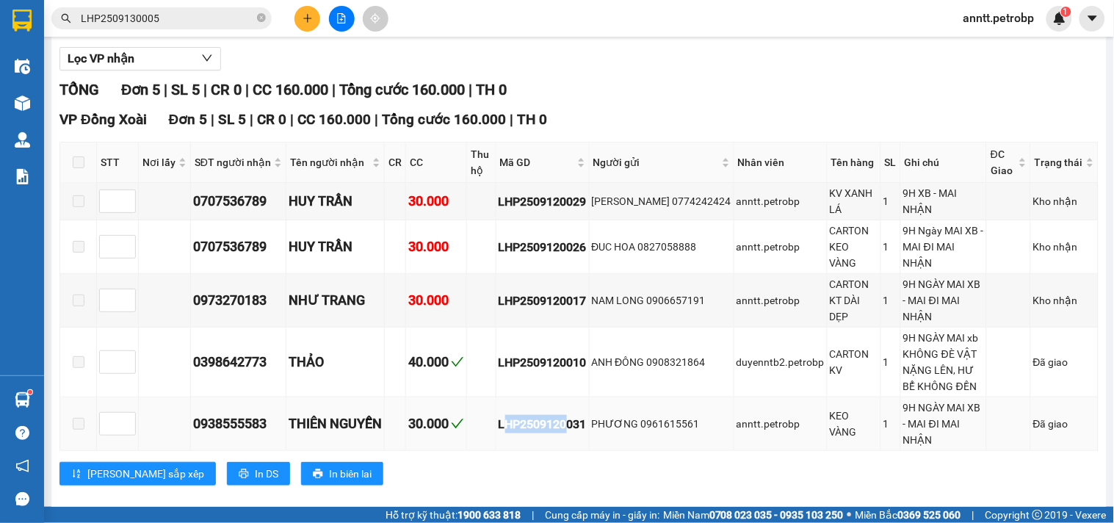
drag, startPoint x: 505, startPoint y: 410, endPoint x: 571, endPoint y: 404, distance: 65.6
click at [571, 415] on div "LHP2509120031" at bounding box center [543, 424] width 88 height 18
drag, startPoint x: 497, startPoint y: 413, endPoint x: 597, endPoint y: 408, distance: 100.0
click at [597, 408] on tr "0938555583 THIÊN NGUYỄN 30.000 LHP2509120031 PHƯƠNG 0961615561 anntt.petrobp KE…" at bounding box center [579, 424] width 1039 height 54
copy div "LHP2509120031"
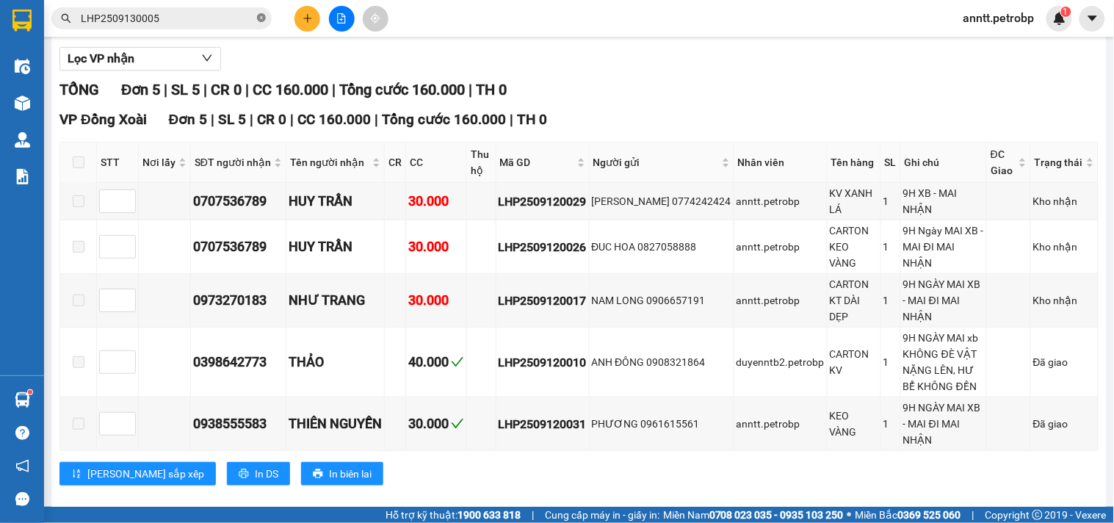
click at [263, 18] on icon "close-circle" at bounding box center [261, 17] width 9 height 9
click at [231, 23] on input "text" at bounding box center [167, 18] width 173 height 16
paste input "LHP2509120031"
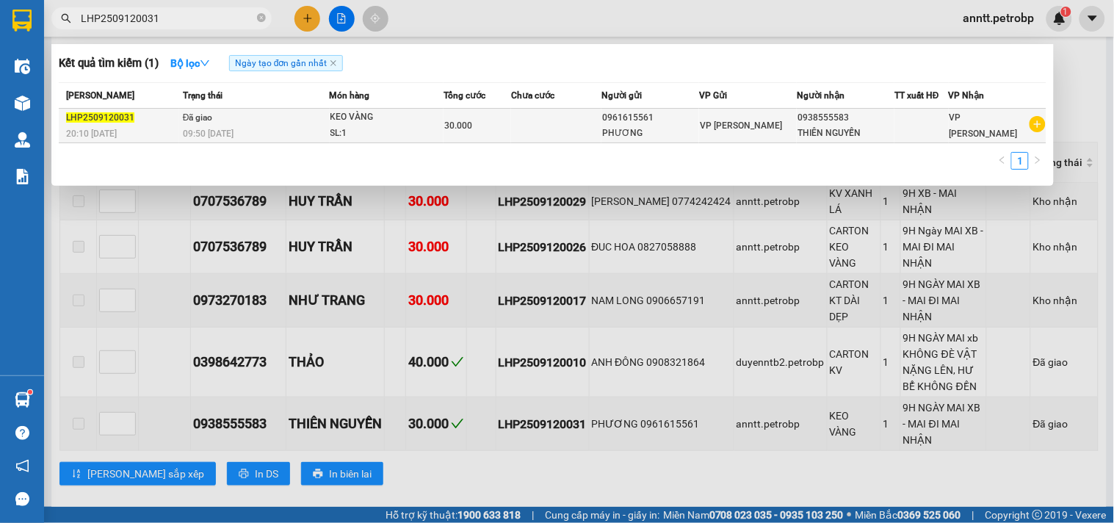
type input "LHP2509120031"
click at [500, 115] on td "30.000" at bounding box center [478, 126] width 68 height 35
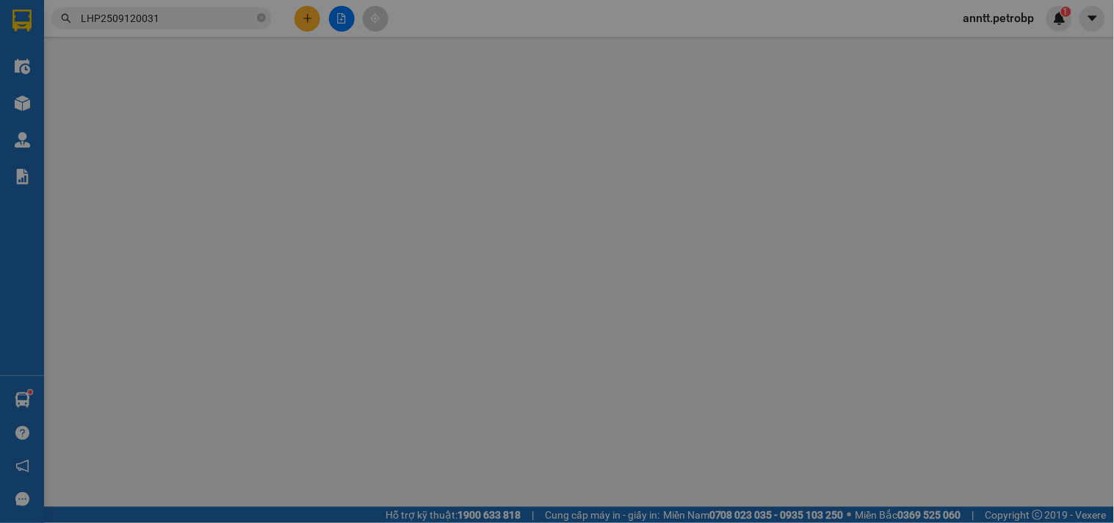
type input "0961615561"
type input "PHƯƠNG"
type input "0938555583"
type input "THIÊN NGUYỄN"
type input "30.000"
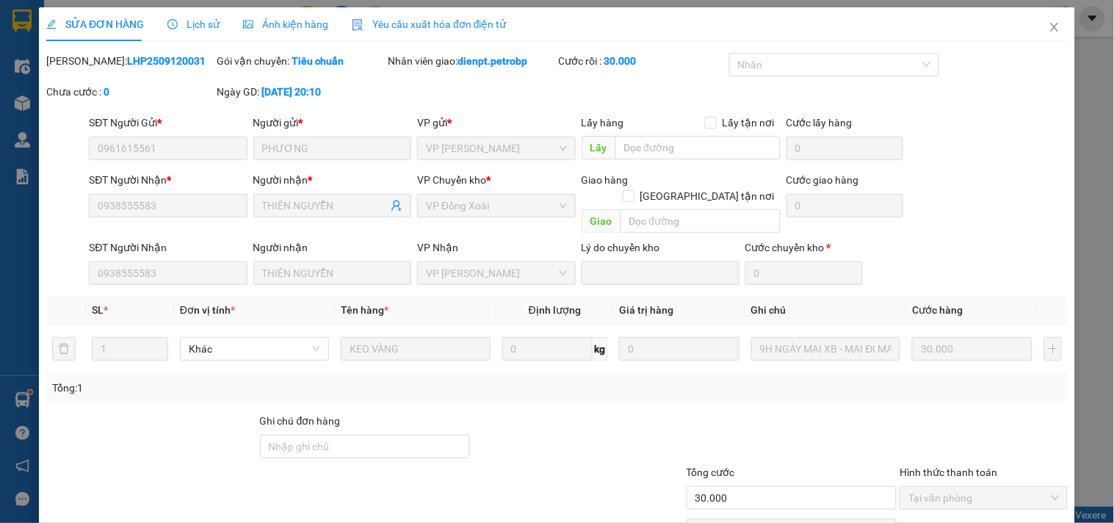
click at [284, 20] on span "Ảnh kiện hàng" at bounding box center [285, 24] width 85 height 12
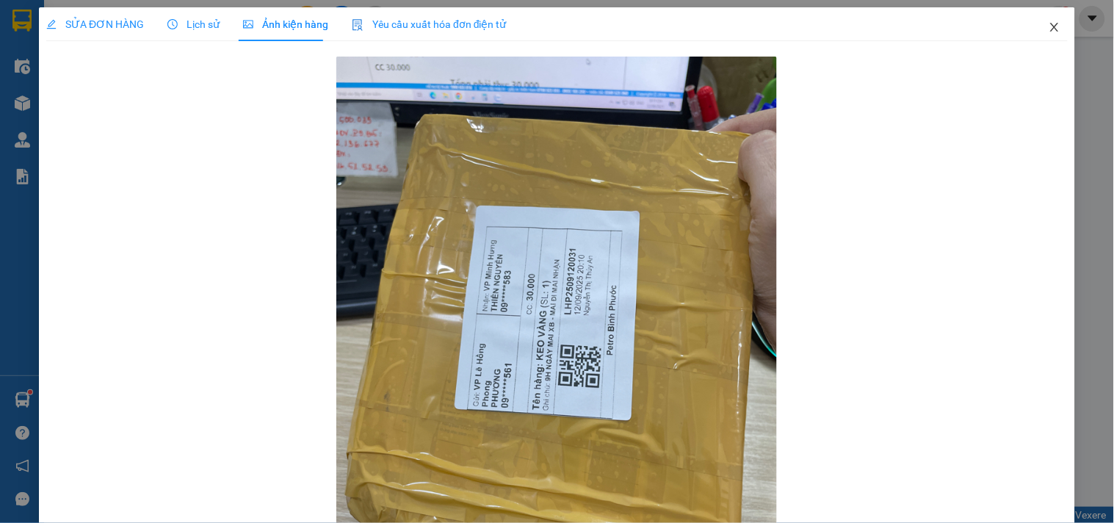
click at [1049, 26] on icon "close" at bounding box center [1055, 27] width 12 height 12
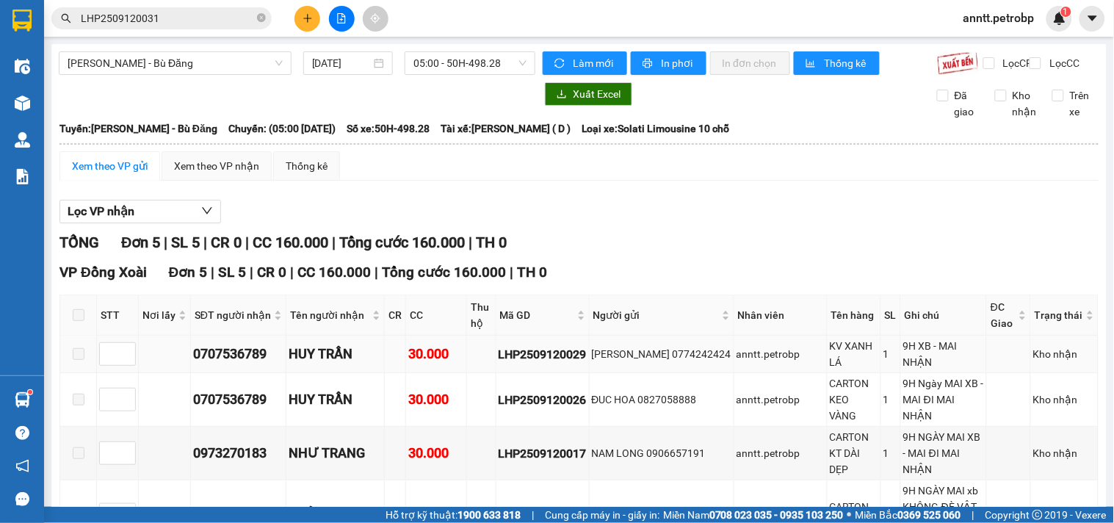
scroll to position [153, 0]
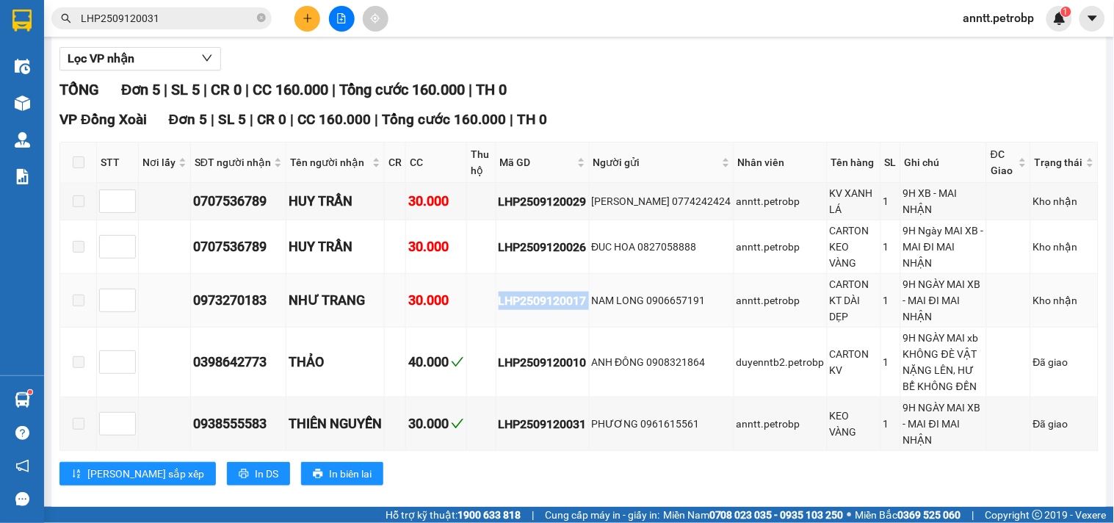
drag, startPoint x: 504, startPoint y: 296, endPoint x: 597, endPoint y: 298, distance: 93.3
click at [597, 298] on tr "0973270183 NHƯ TRANG 30.000 LHP2509120017 NAM LONG 0906657191 anntt.petrobp CAR…" at bounding box center [579, 301] width 1039 height 54
copy div "LHP2509120017"
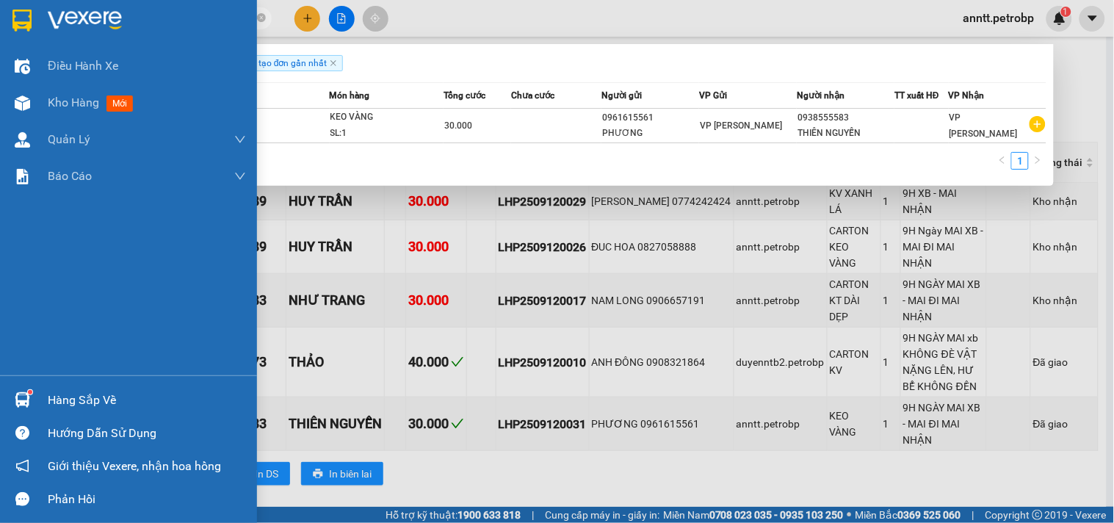
drag, startPoint x: 159, startPoint y: 19, endPoint x: 0, endPoint y: 15, distance: 158.7
click at [0, 15] on section "Kết quả tìm kiếm ( 1 ) Bộ lọc Ngày tạo đơn gần nhất Mã ĐH Trạng thái Món hàng T…" at bounding box center [557, 261] width 1114 height 523
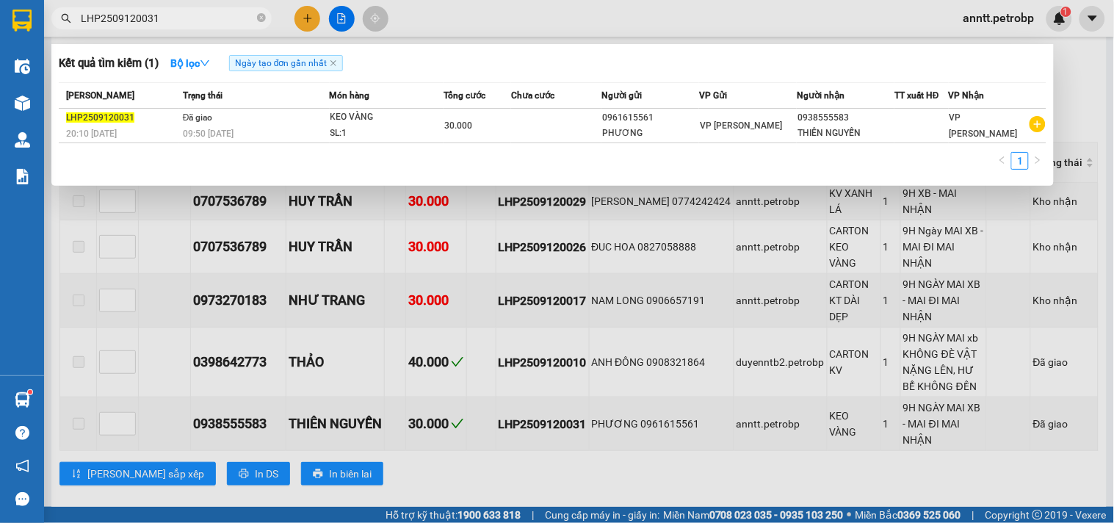
paste input "17"
click at [199, 17] on input "LHP2509120017" at bounding box center [167, 18] width 173 height 16
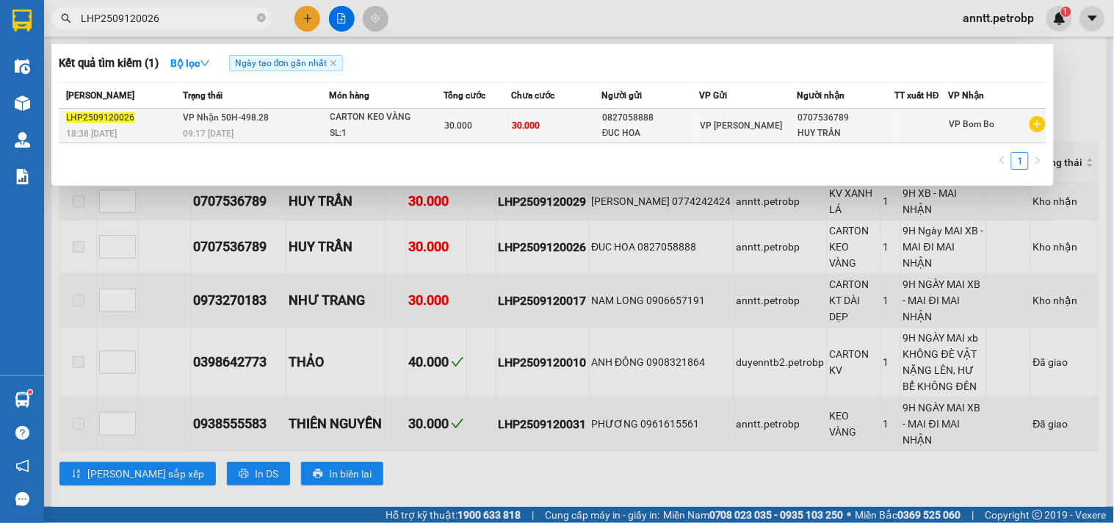
type input "LHP2509120026"
click at [686, 125] on div "0827058888" at bounding box center [650, 117] width 96 height 15
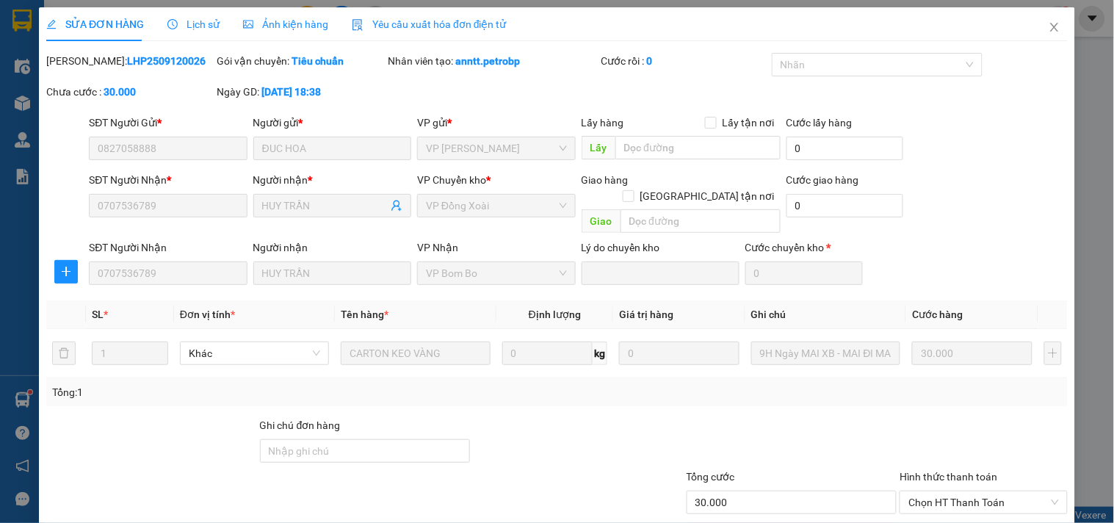
click at [282, 27] on span "Ảnh kiện hàng" at bounding box center [285, 24] width 85 height 12
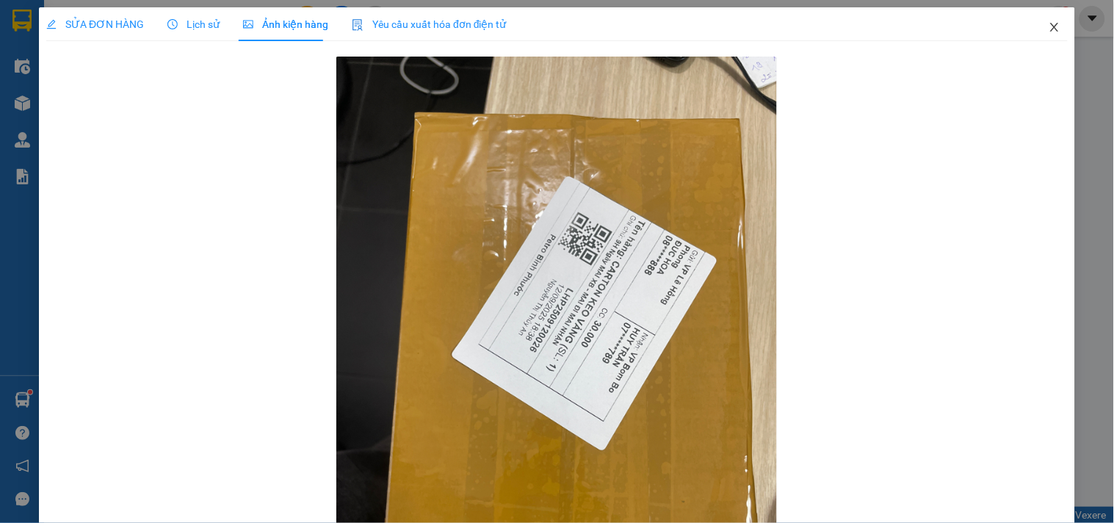
click at [1051, 31] on icon "close" at bounding box center [1055, 27] width 8 height 9
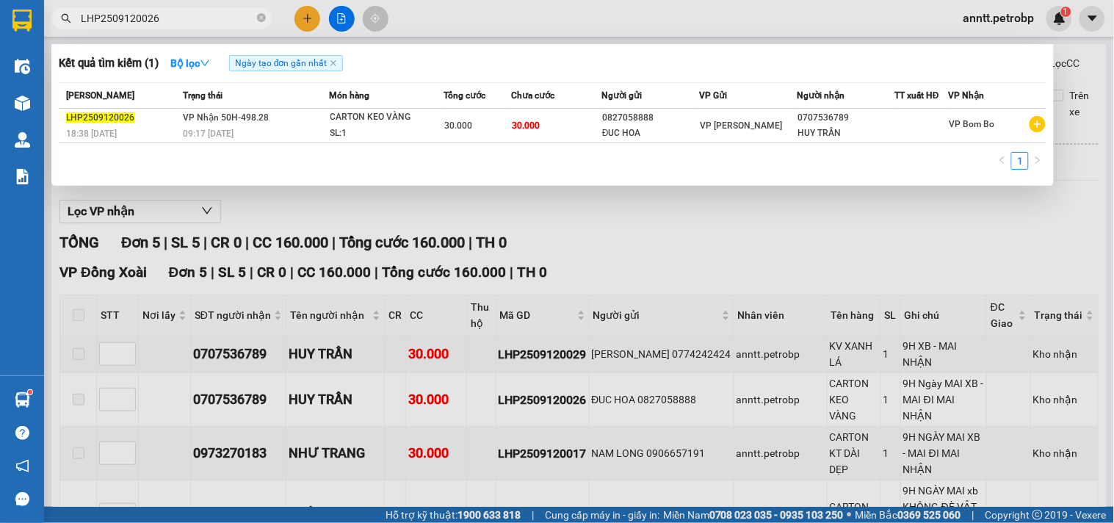
drag, startPoint x: 257, startPoint y: 18, endPoint x: 126, endPoint y: 24, distance: 130.9
click at [247, 21] on span "LHP2509120026" at bounding box center [161, 18] width 220 height 22
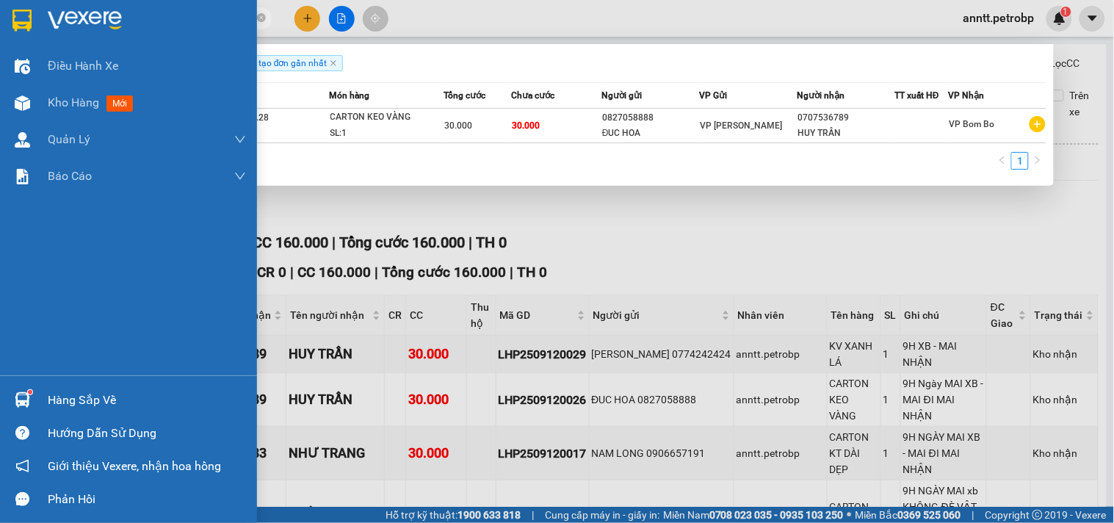
click at [15, 23] on img at bounding box center [21, 21] width 19 height 22
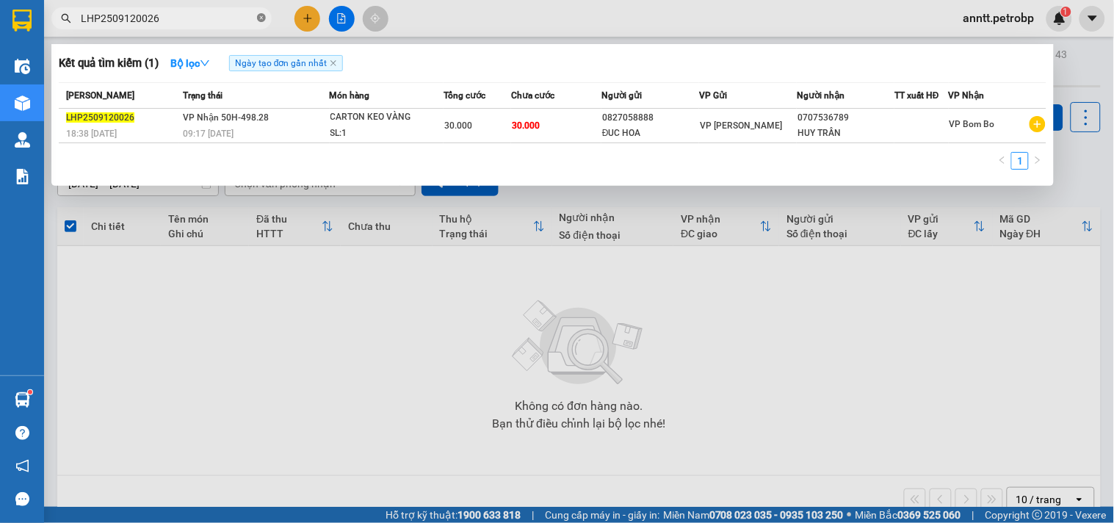
click at [258, 18] on icon "close-circle" at bounding box center [261, 17] width 9 height 9
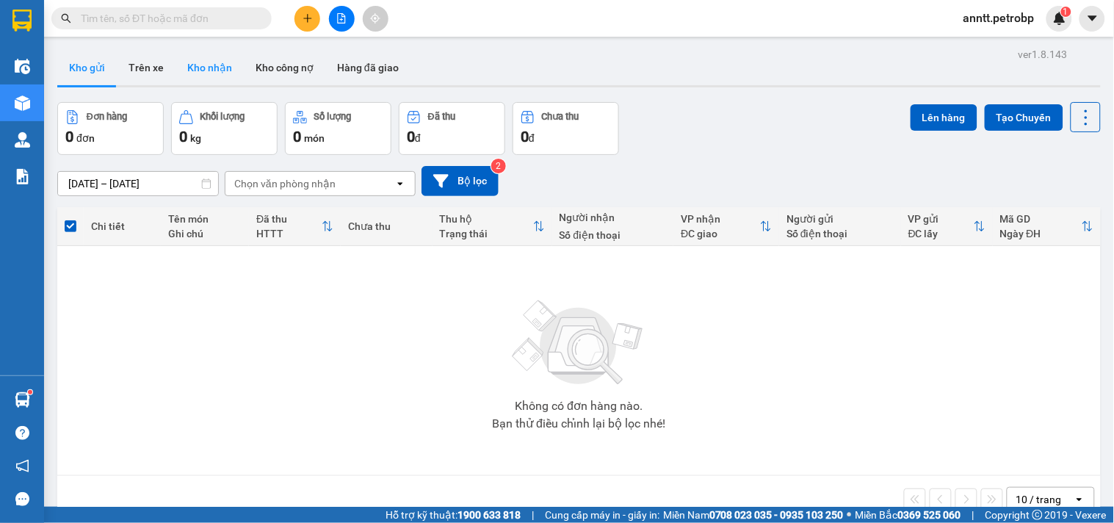
click at [206, 64] on button "Kho nhận" at bounding box center [210, 67] width 68 height 35
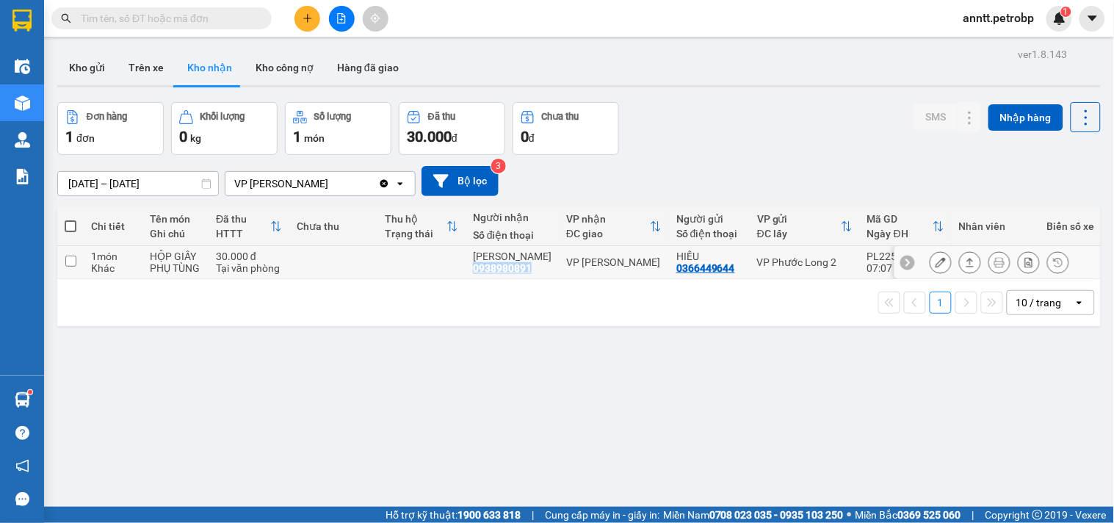
drag, startPoint x: 474, startPoint y: 272, endPoint x: 545, endPoint y: 275, distance: 71.4
click at [545, 275] on td "KIM 0938980891" at bounding box center [512, 262] width 93 height 33
checkbox input "true"
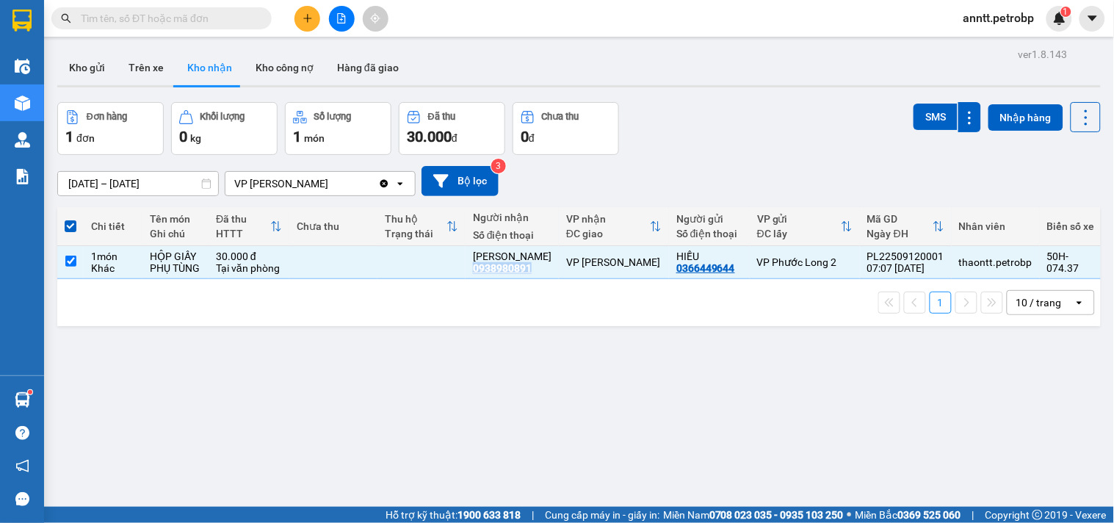
copy div "0938980891"
click at [90, 69] on button "Kho gửi" at bounding box center [87, 67] width 60 height 35
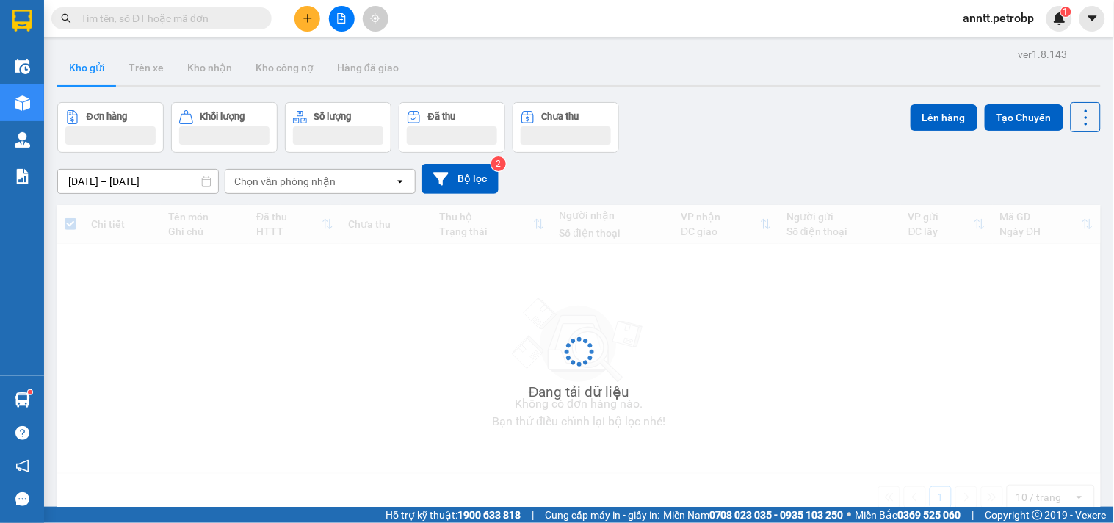
click at [90, 69] on button "Kho gửi" at bounding box center [87, 67] width 60 height 35
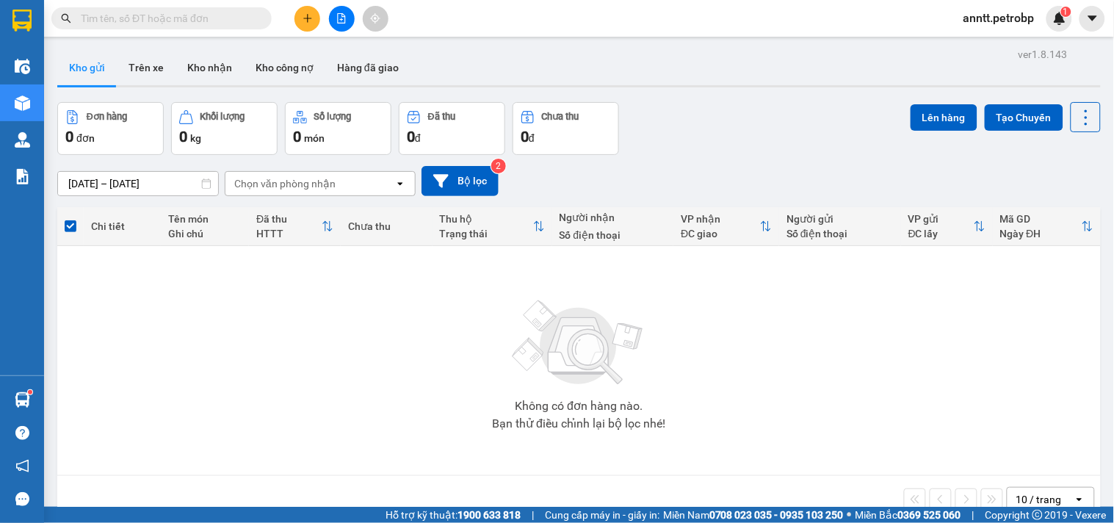
click at [152, 62] on button "Trên xe" at bounding box center [146, 67] width 59 height 35
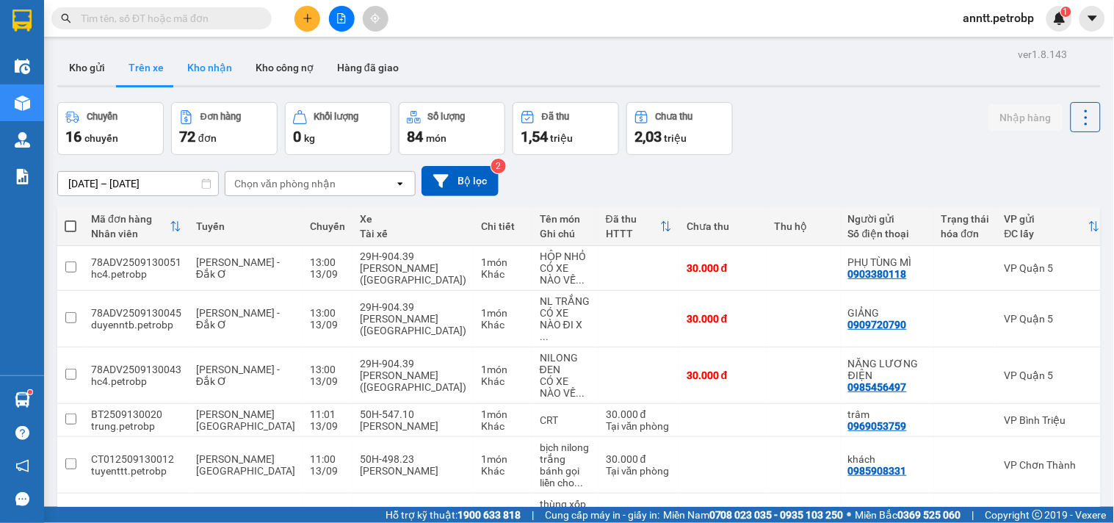
click at [214, 68] on button "Kho nhận" at bounding box center [210, 67] width 68 height 35
type input "[DATE] – [DATE]"
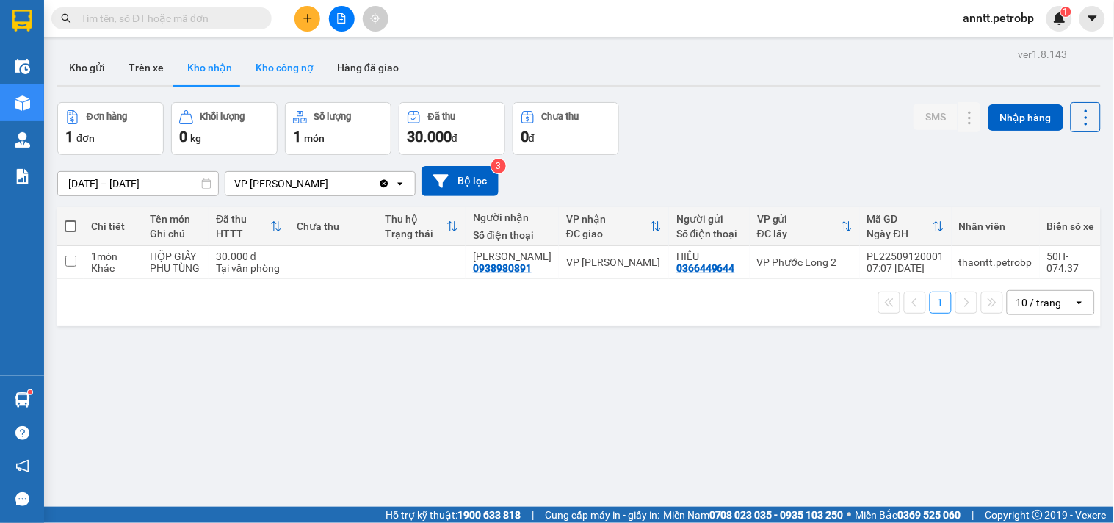
click at [289, 70] on button "Kho công nợ" at bounding box center [285, 67] width 82 height 35
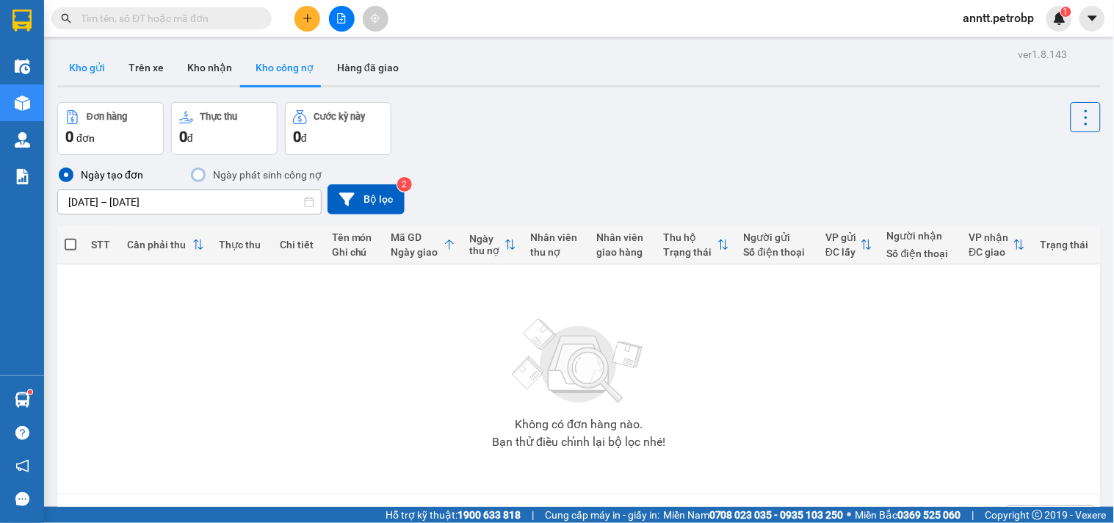
click at [72, 64] on button "Kho gửi" at bounding box center [87, 67] width 60 height 35
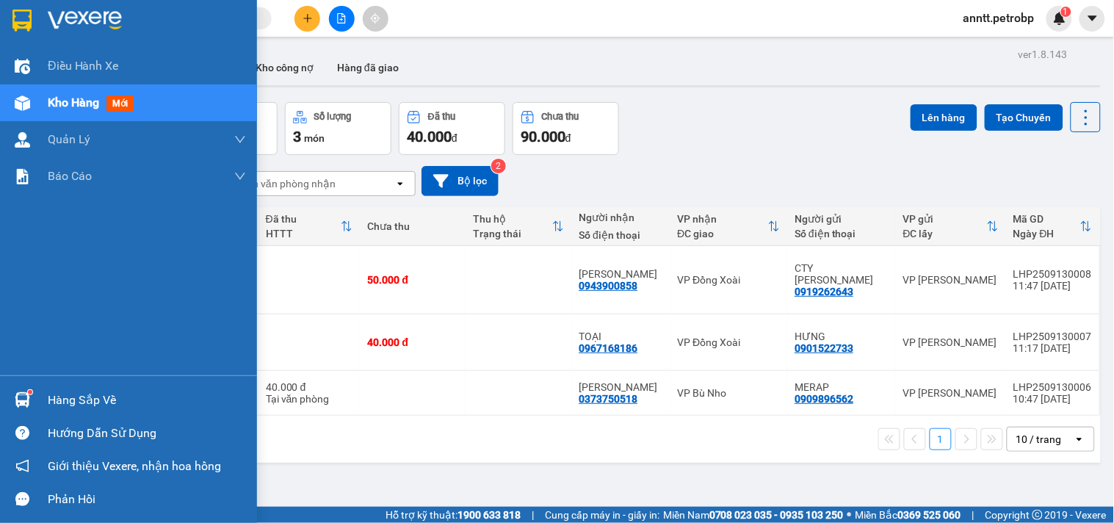
click at [16, 401] on img at bounding box center [22, 399] width 15 height 15
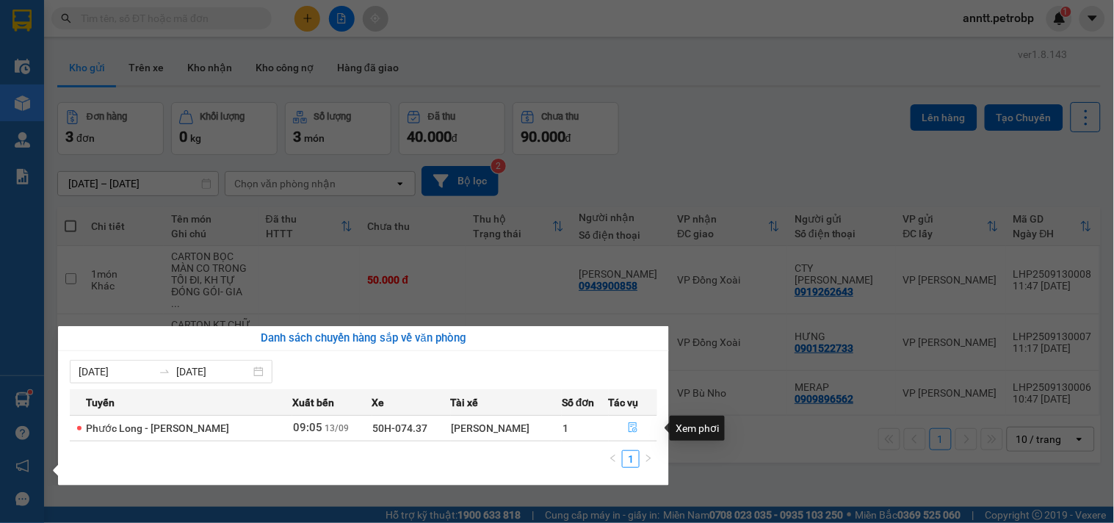
click at [630, 431] on icon "file-done" at bounding box center [633, 427] width 9 height 10
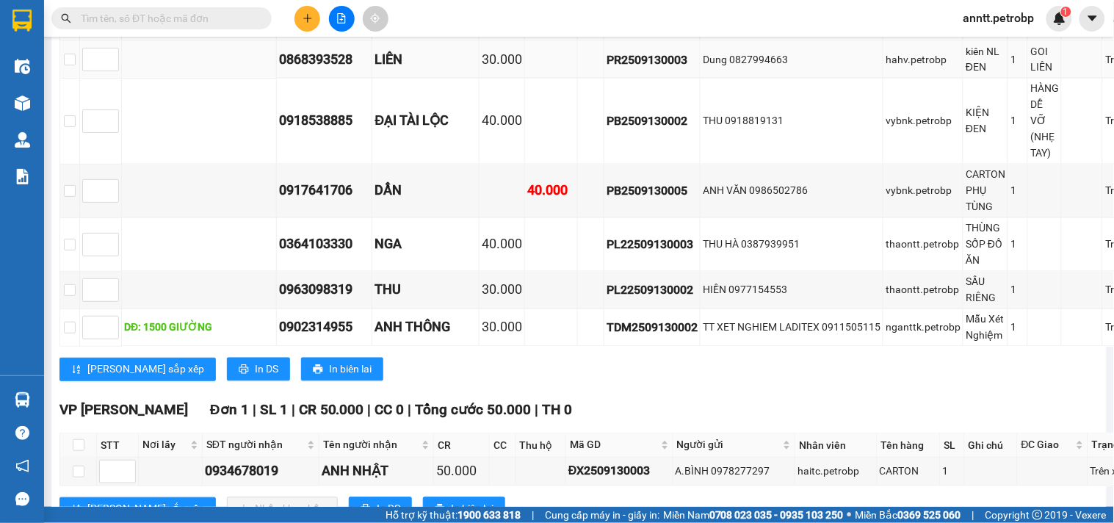
scroll to position [816, 0]
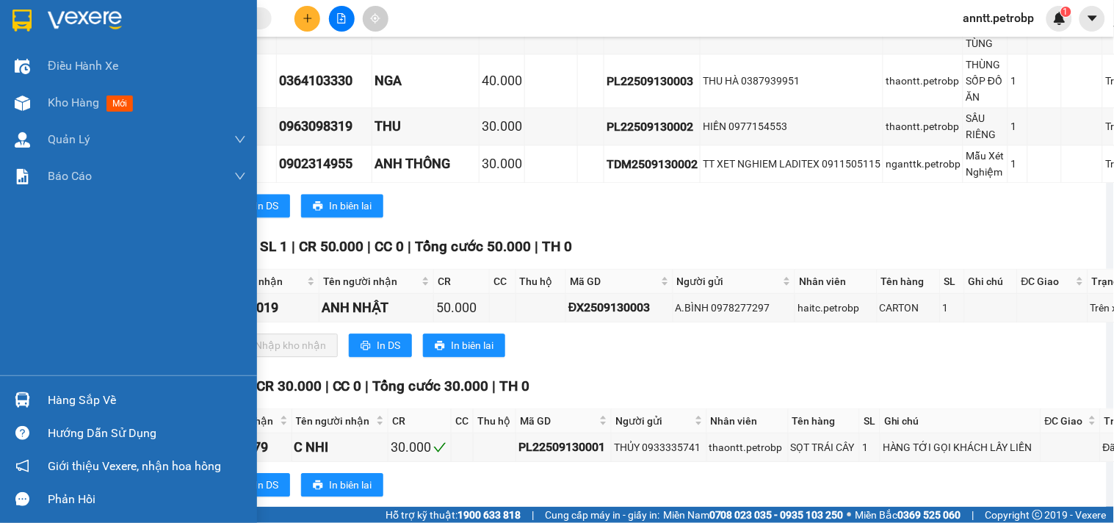
click at [23, 19] on img at bounding box center [21, 21] width 19 height 22
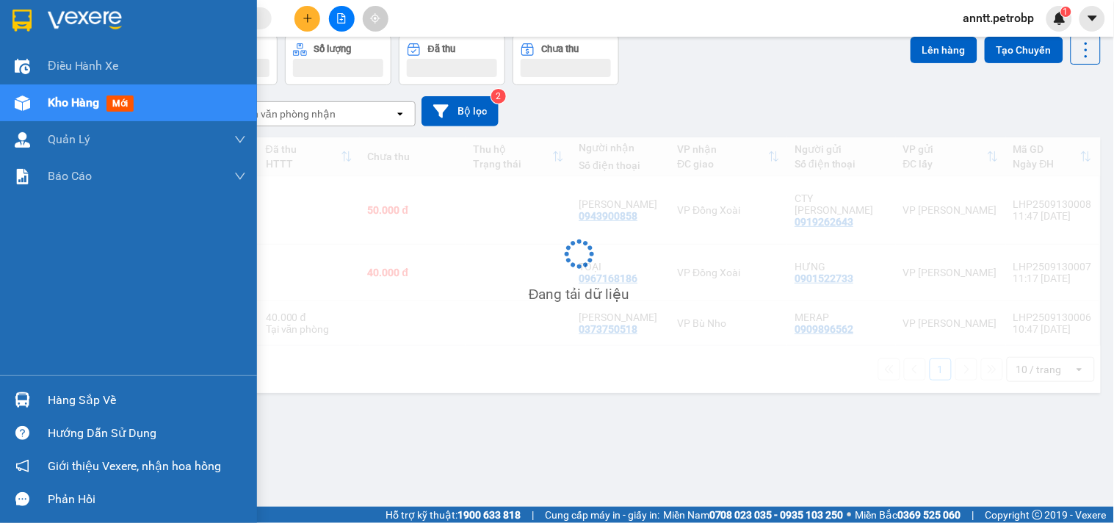
scroll to position [68, 0]
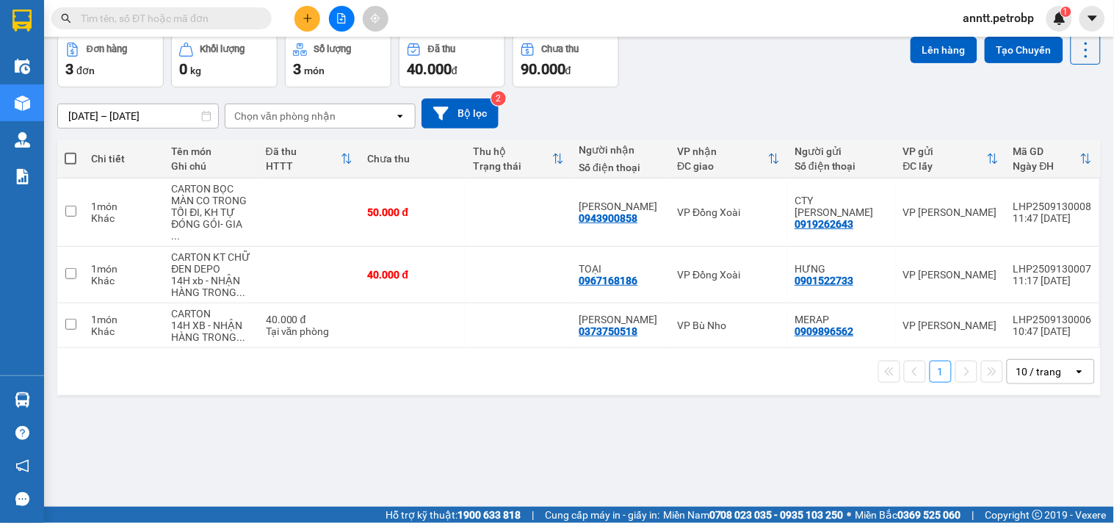
click at [69, 156] on span at bounding box center [71, 159] width 12 height 12
click at [71, 151] on input "checkbox" at bounding box center [71, 151] width 0 height 0
checkbox input "true"
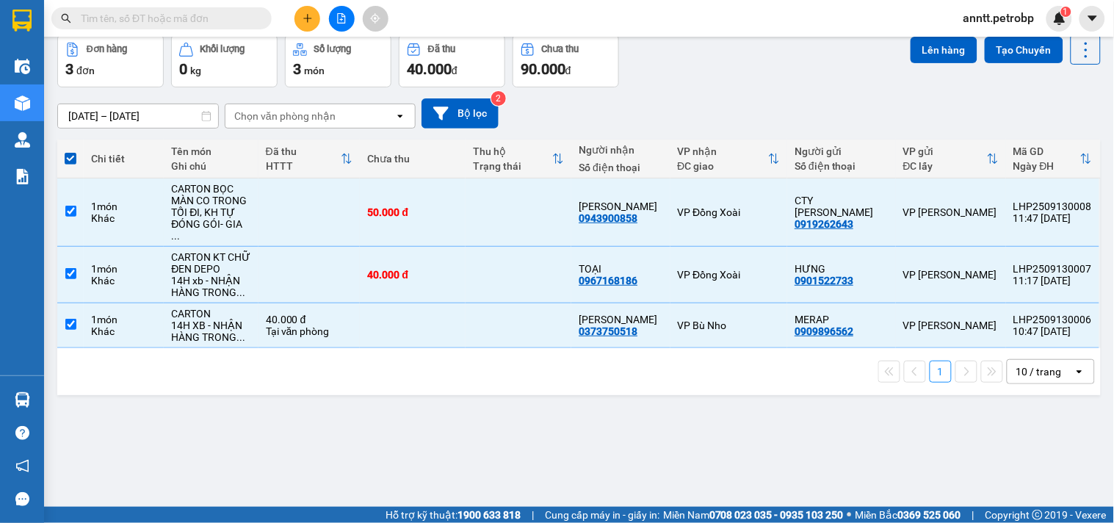
scroll to position [0, 0]
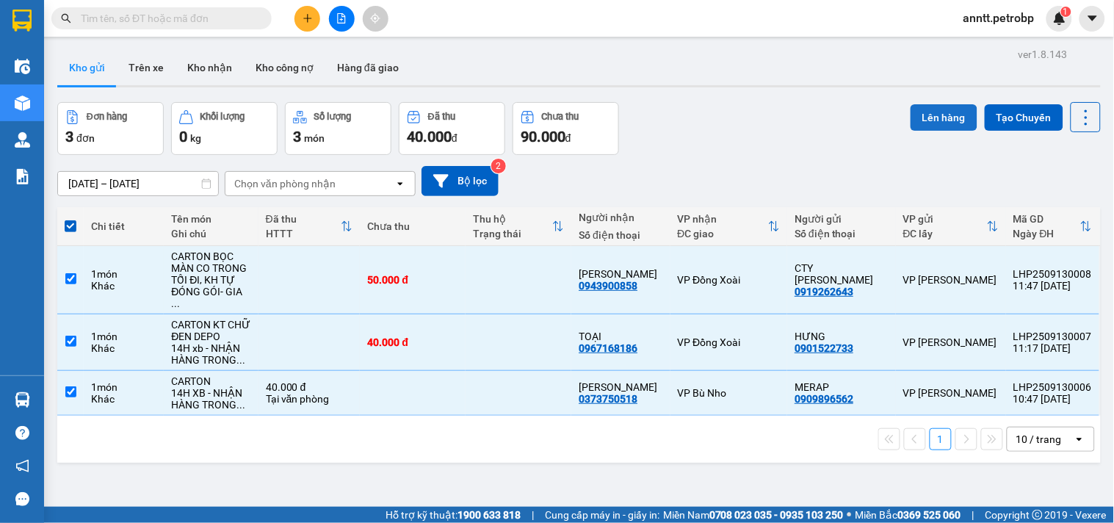
click at [944, 111] on button "Lên hàng" at bounding box center [944, 117] width 67 height 26
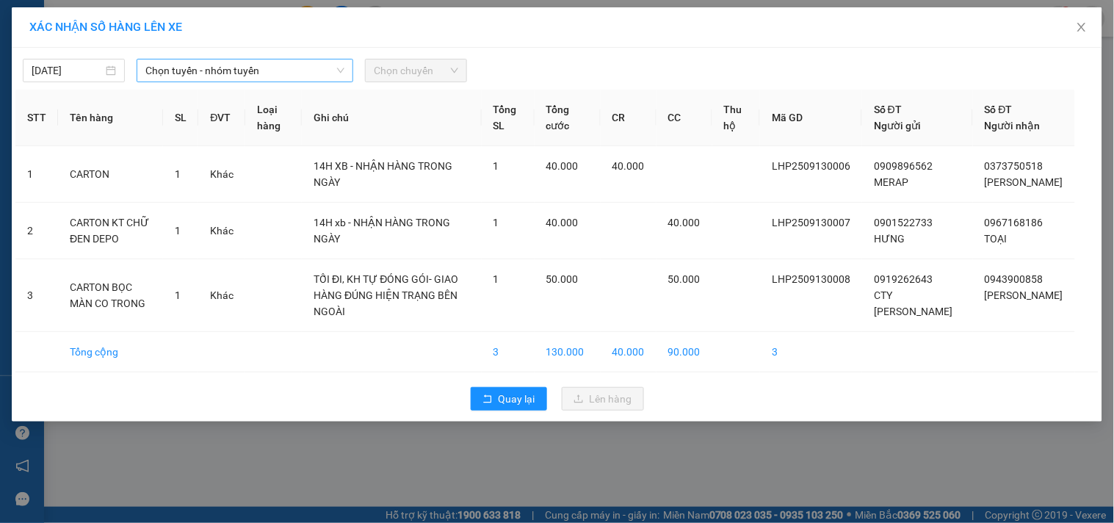
click at [283, 76] on span "Chọn tuyến - nhóm tuyến" at bounding box center [244, 71] width 199 height 22
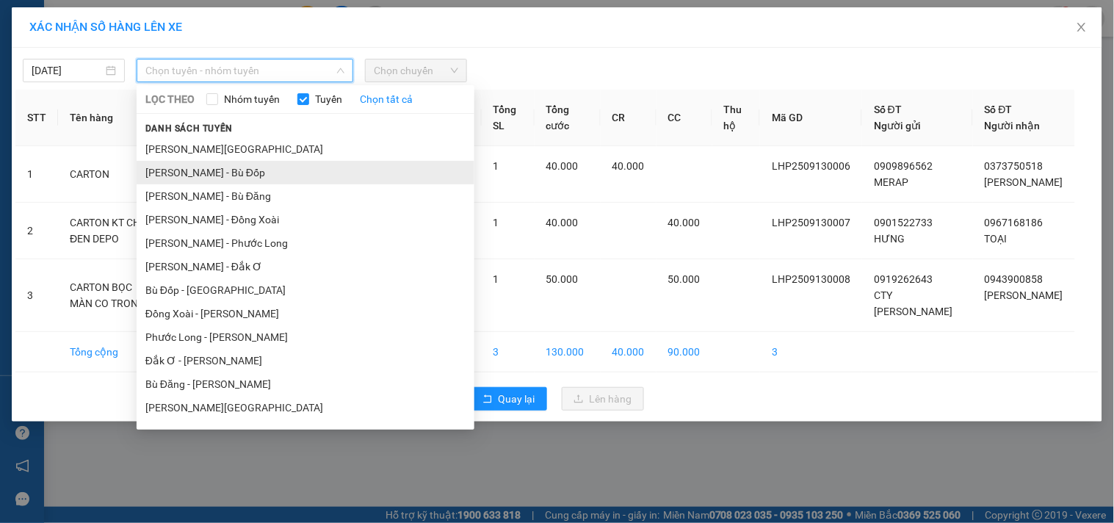
scroll to position [181, 0]
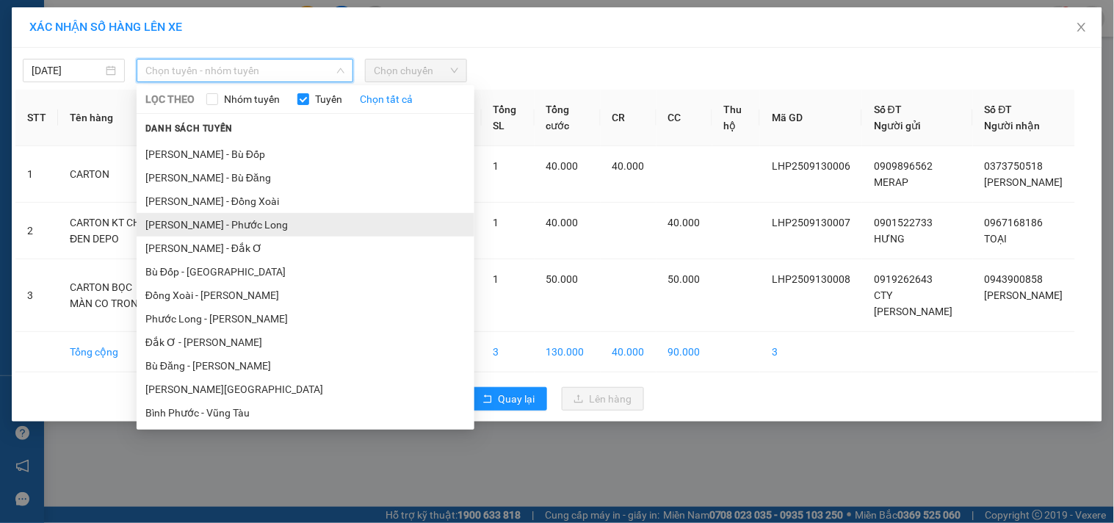
click at [303, 214] on li "Hồ Chí Minh - Phước Long" at bounding box center [306, 225] width 338 height 24
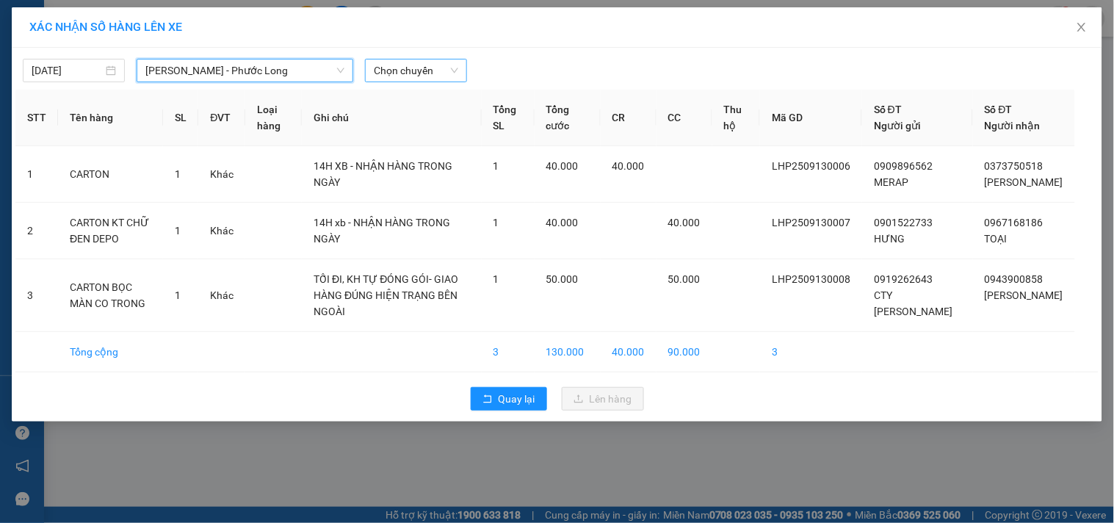
click at [408, 68] on span "Chọn chuyến" at bounding box center [416, 71] width 84 height 22
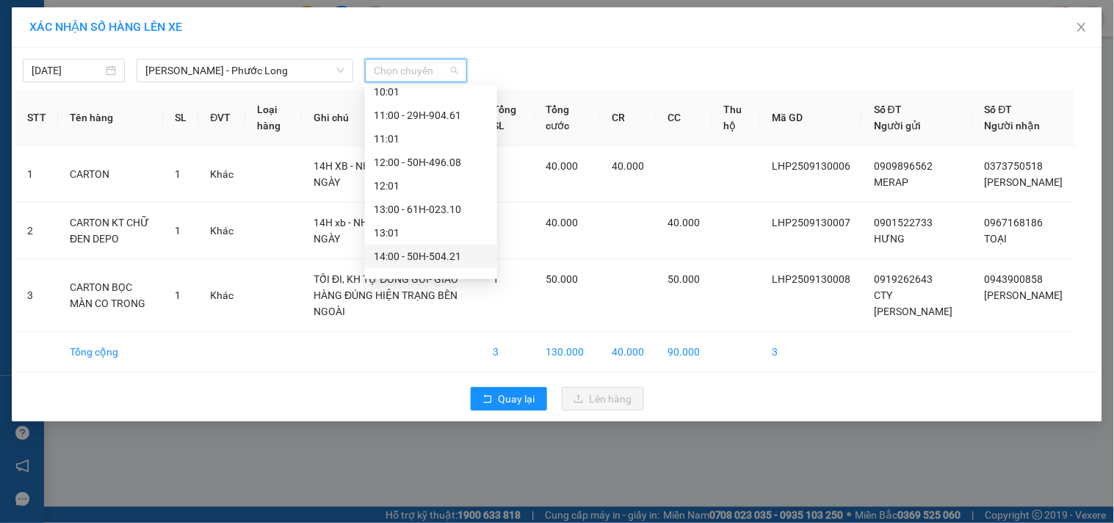
scroll to position [489, 0]
click at [422, 219] on div "14:05 - 50H-363.26" at bounding box center [431, 222] width 115 height 16
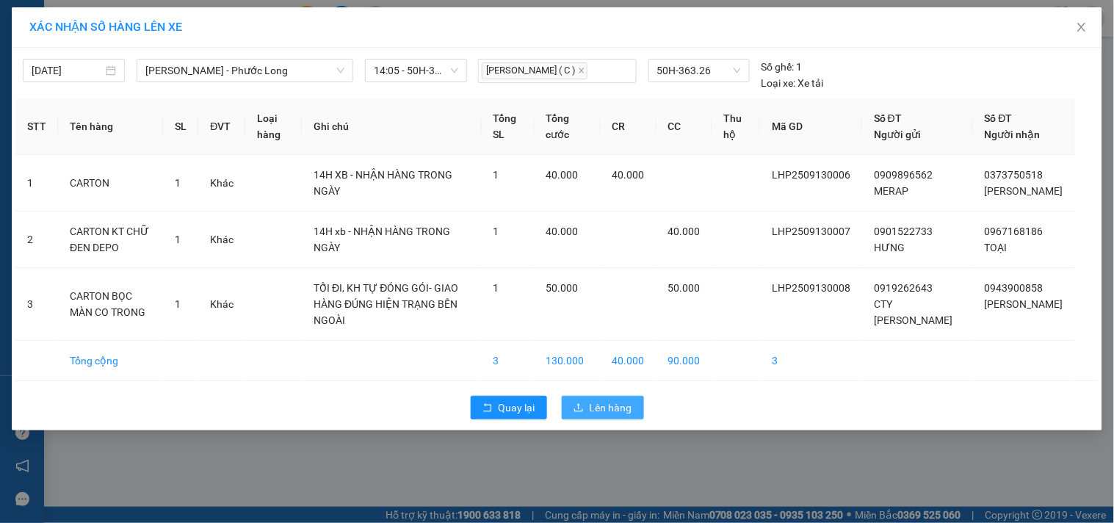
click at [625, 416] on span "Lên hàng" at bounding box center [611, 408] width 43 height 16
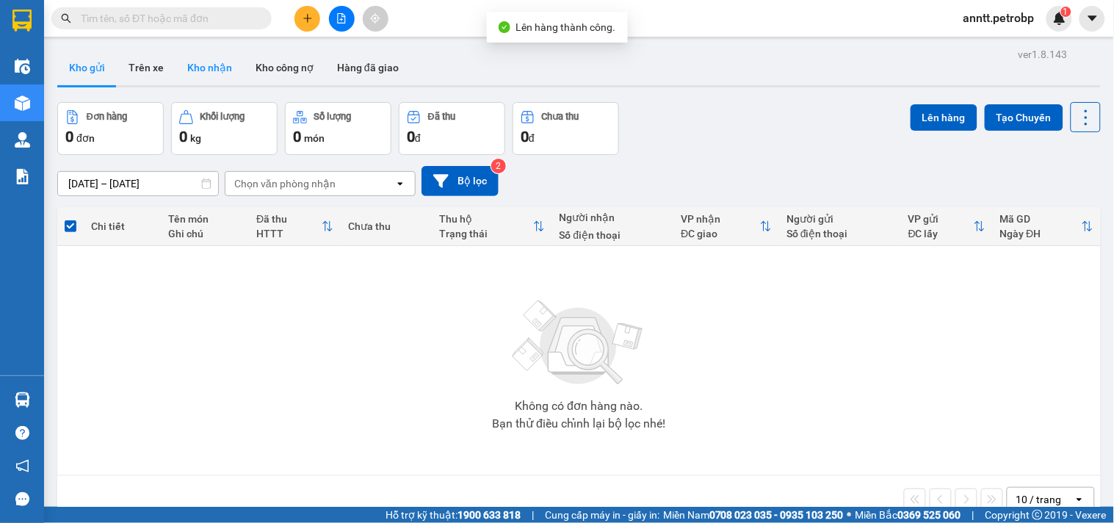
click at [206, 64] on button "Kho nhận" at bounding box center [210, 67] width 68 height 35
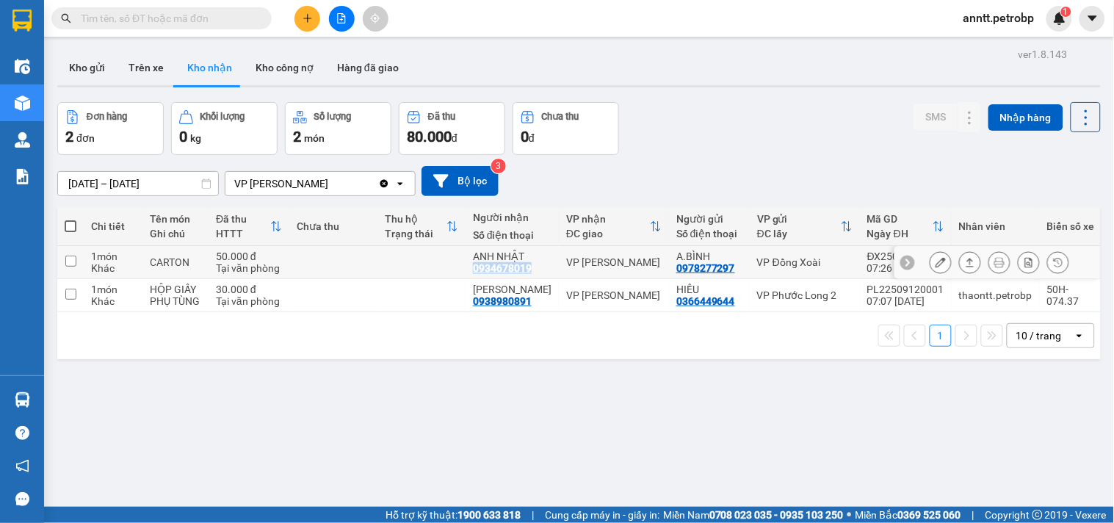
drag, startPoint x: 472, startPoint y: 265, endPoint x: 541, endPoint y: 270, distance: 69.2
click at [541, 270] on td "ANH NHẬT 0934678019" at bounding box center [512, 262] width 93 height 33
checkbox input "true"
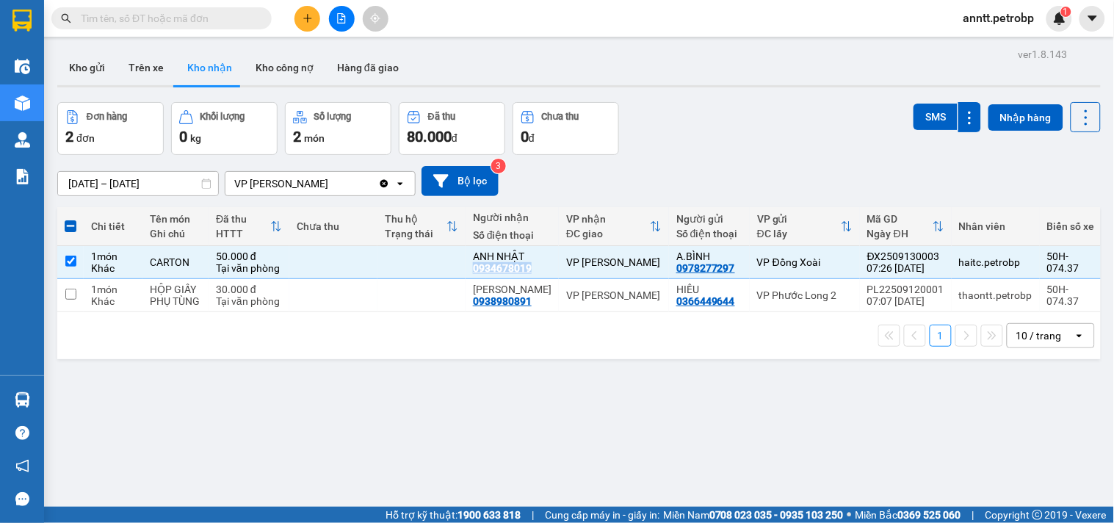
copy div "0934678019"
click at [916, 112] on button "SMS" at bounding box center [936, 117] width 44 height 26
click at [295, 444] on div "ver 1.8.143 Kho gửi Trên xe Kho nhận Kho công nợ Hàng đã giao Đơn hàng 2 đơn Kh…" at bounding box center [579, 305] width 1056 height 523
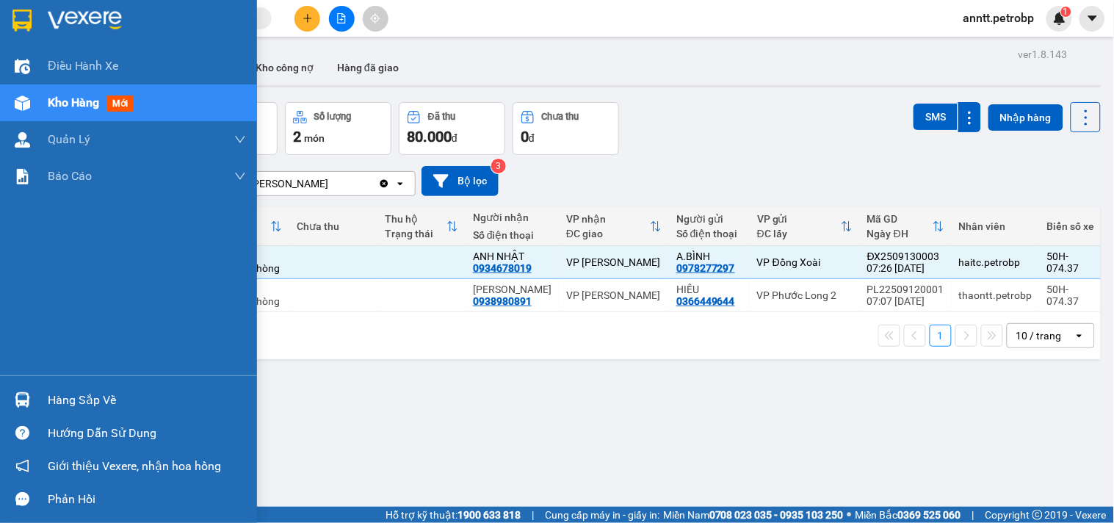
click at [12, 13] on img at bounding box center [21, 21] width 19 height 22
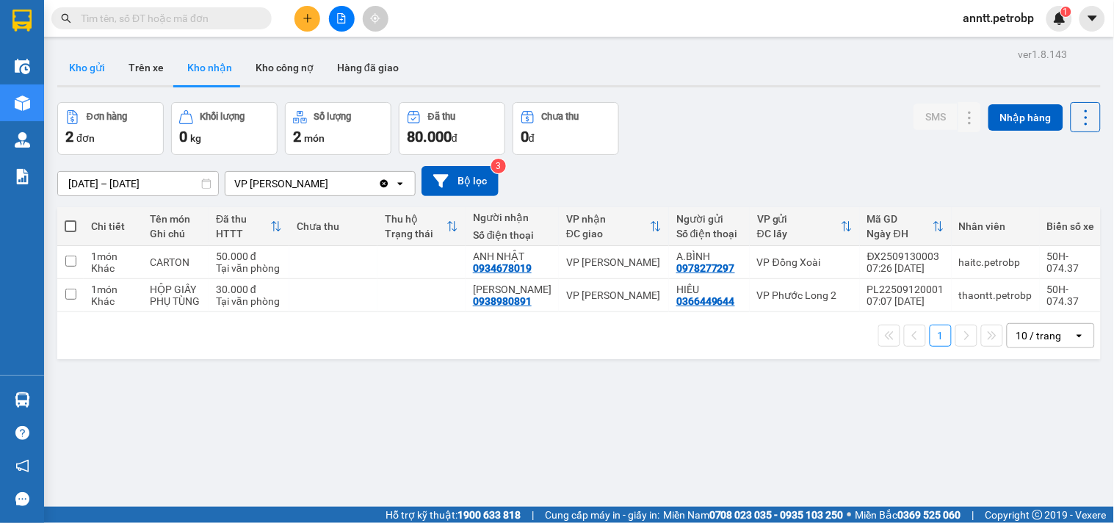
click at [79, 66] on button "Kho gửi" at bounding box center [87, 67] width 60 height 35
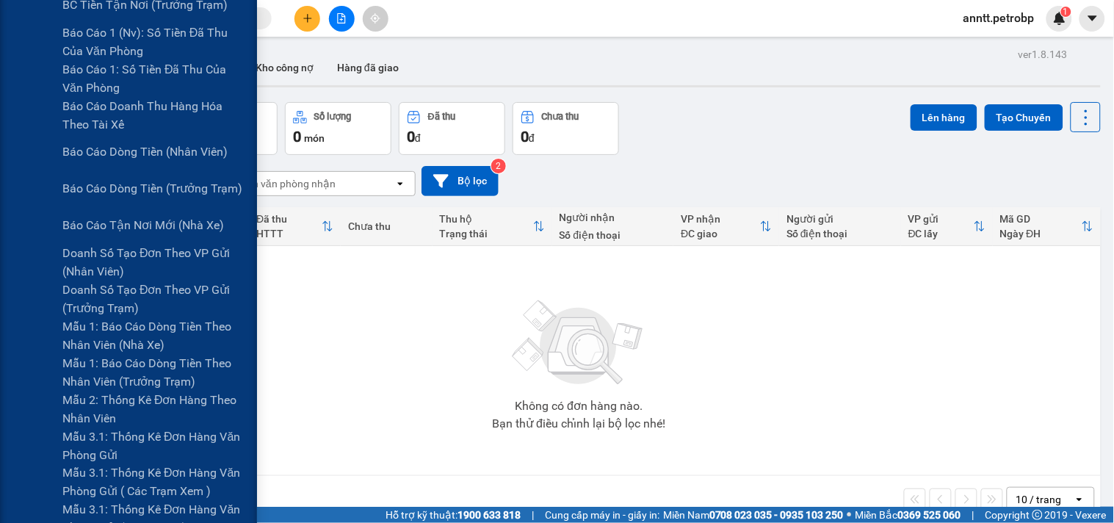
scroll to position [163, 0]
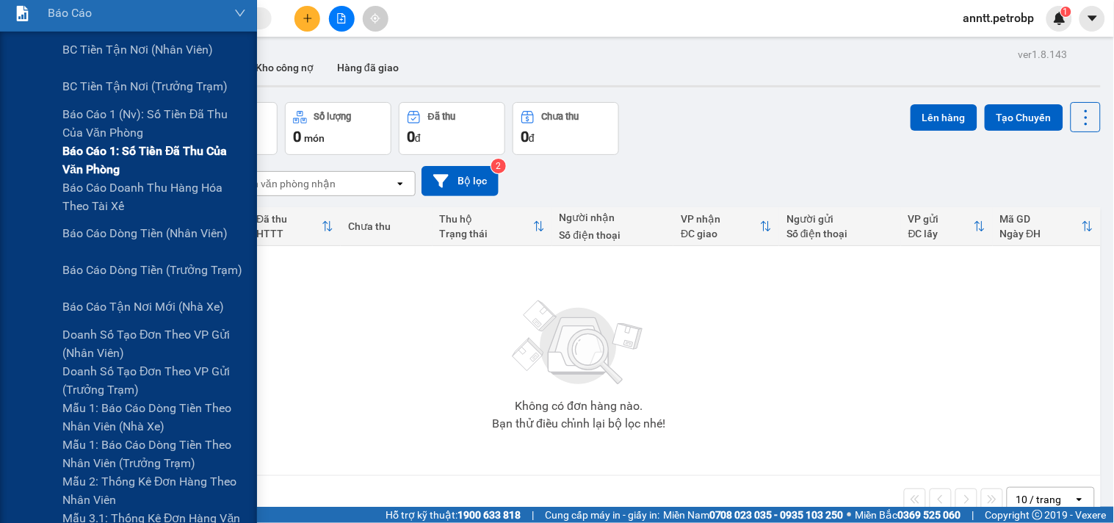
click at [144, 154] on span "Báo cáo 1: Số tiền đã thu của văn phòng" at bounding box center [154, 160] width 184 height 37
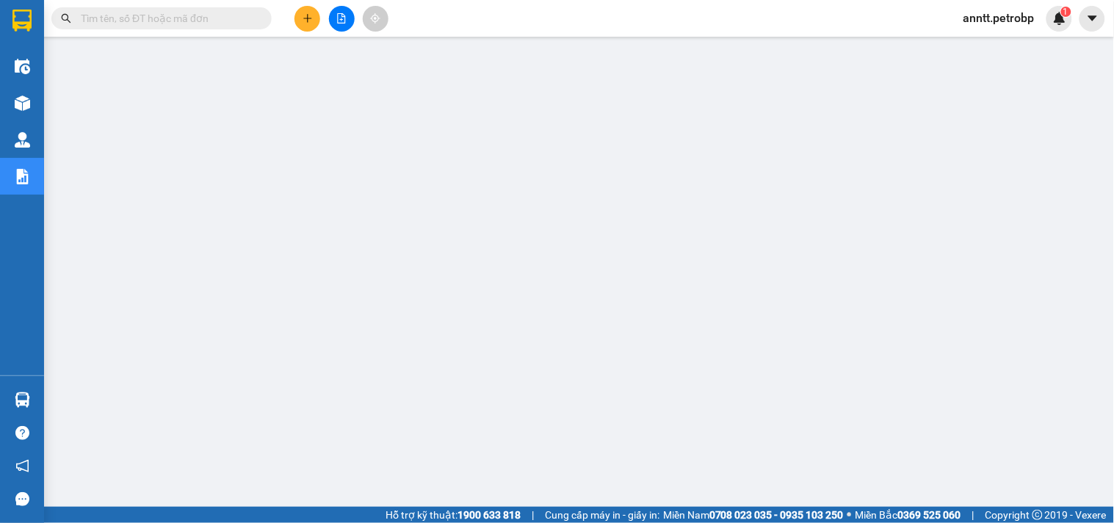
click at [192, 26] on span at bounding box center [161, 18] width 220 height 22
click at [163, 18] on input "text" at bounding box center [167, 18] width 173 height 16
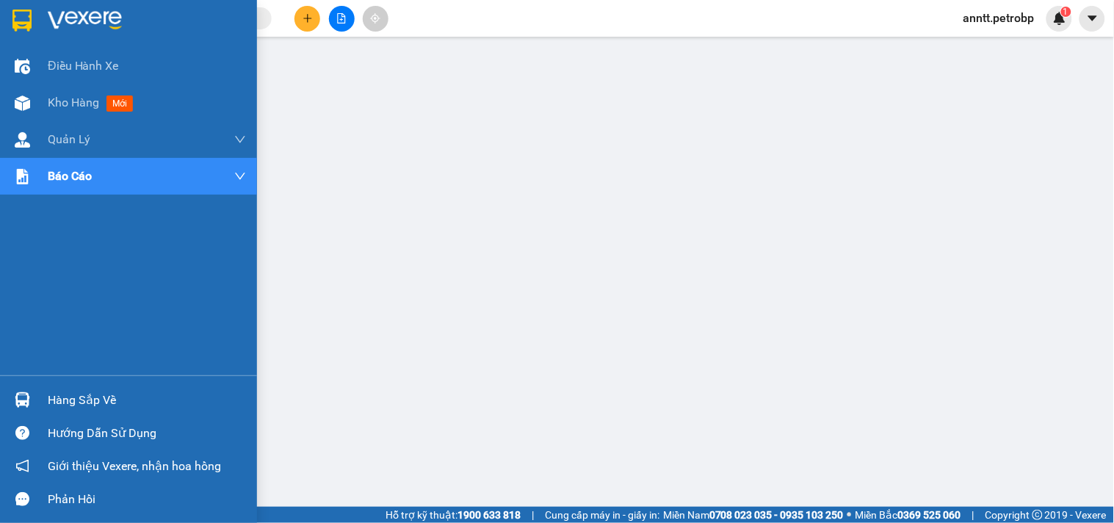
click at [24, 10] on img at bounding box center [21, 21] width 19 height 22
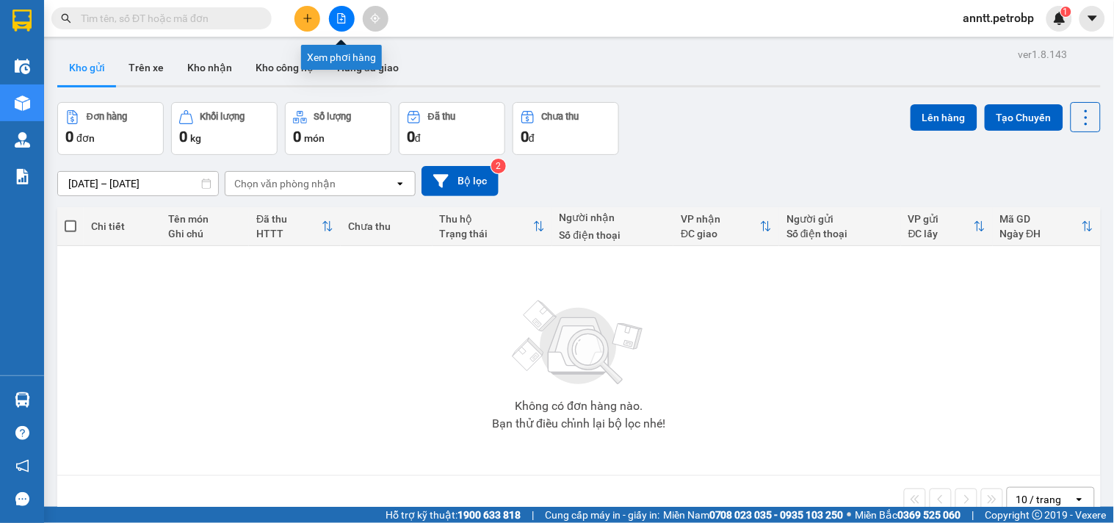
click at [339, 23] on icon "file-add" at bounding box center [342, 18] width 8 height 10
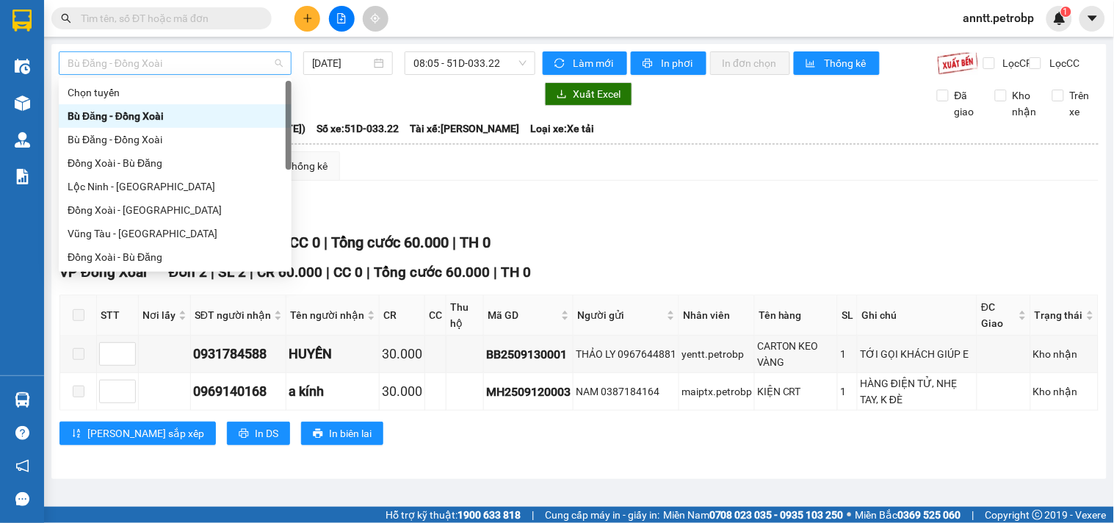
click at [234, 69] on span "Bù Đăng - Đồng Xoài" at bounding box center [175, 63] width 215 height 22
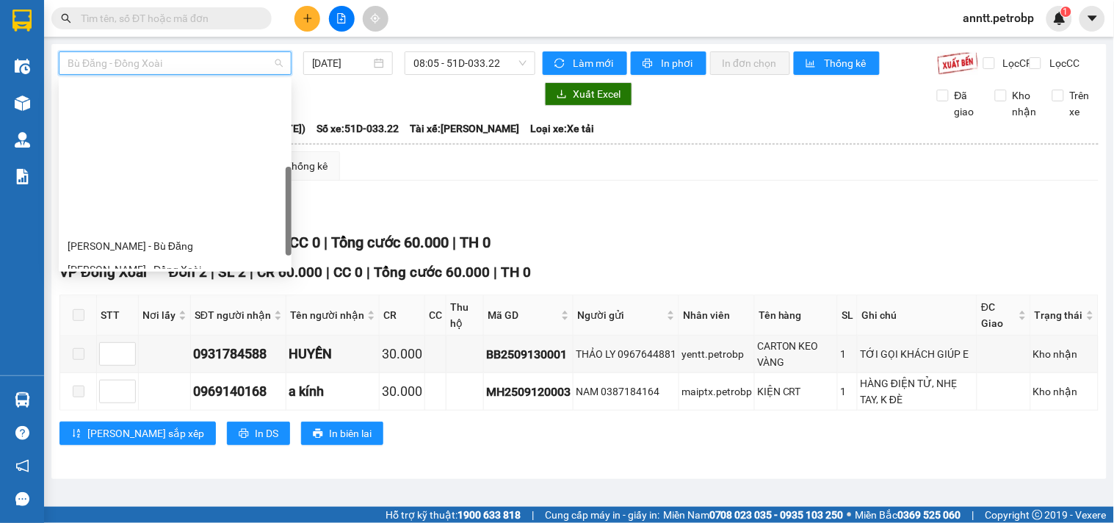
scroll to position [245, 0]
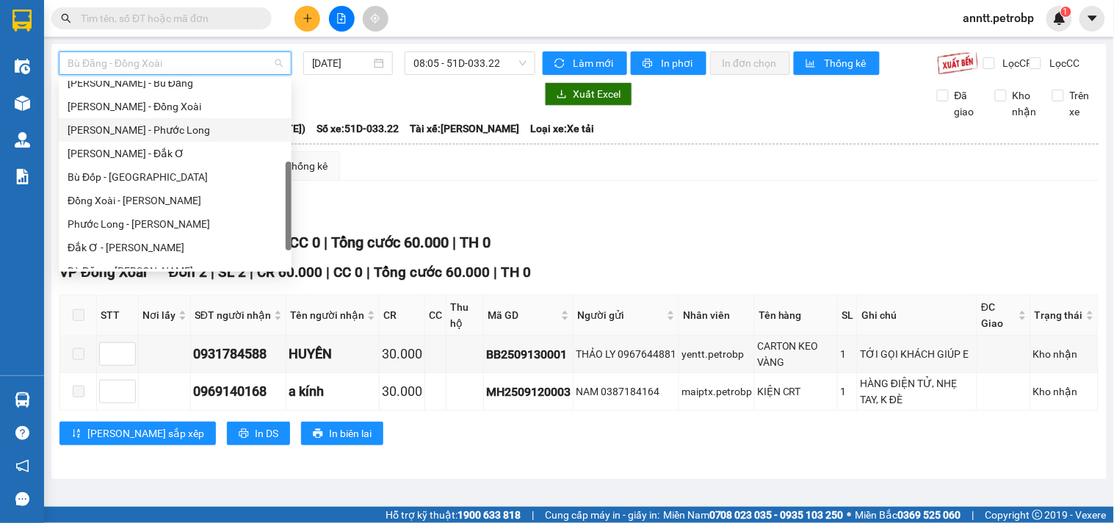
click at [181, 129] on div "Hồ Chí Minh - Phước Long" at bounding box center [175, 130] width 215 height 16
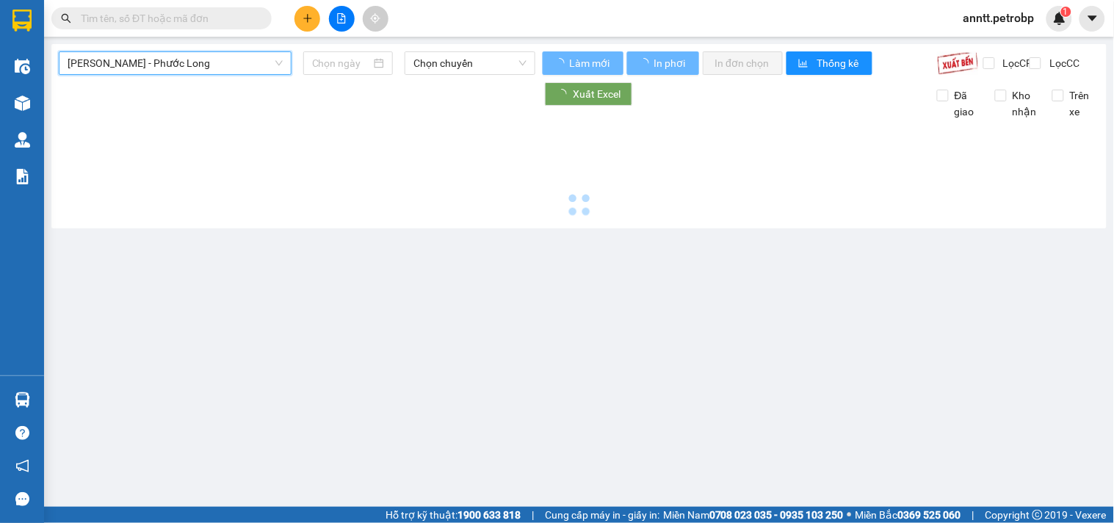
type input "13/09/2025"
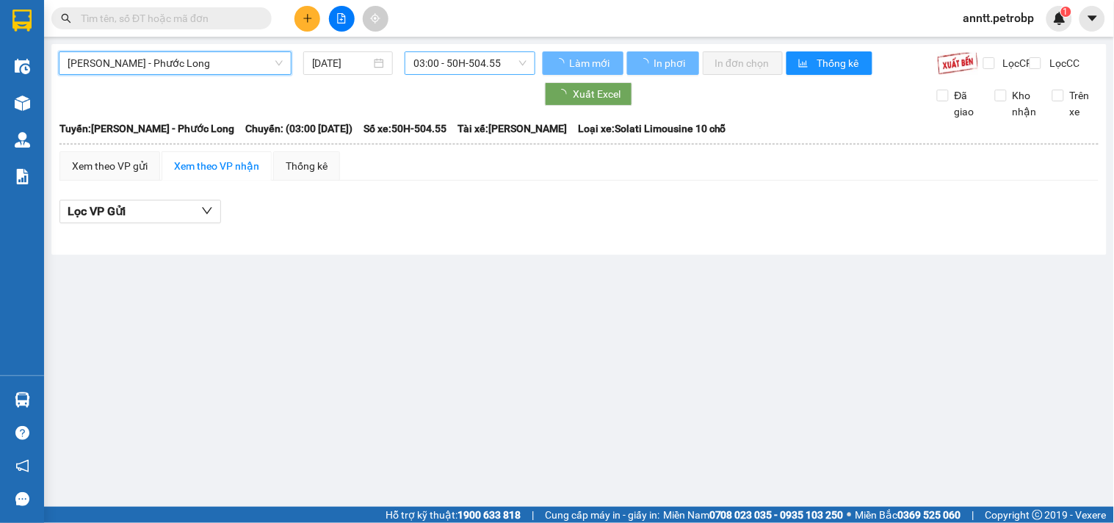
click at [515, 65] on span "03:00 - 50H-504.55" at bounding box center [470, 63] width 113 height 22
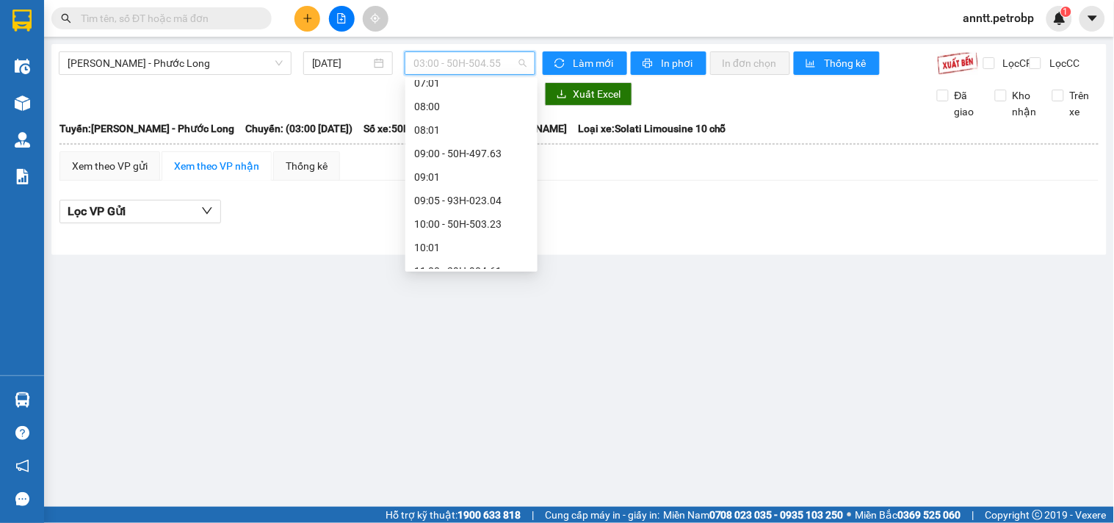
scroll to position [489, 0]
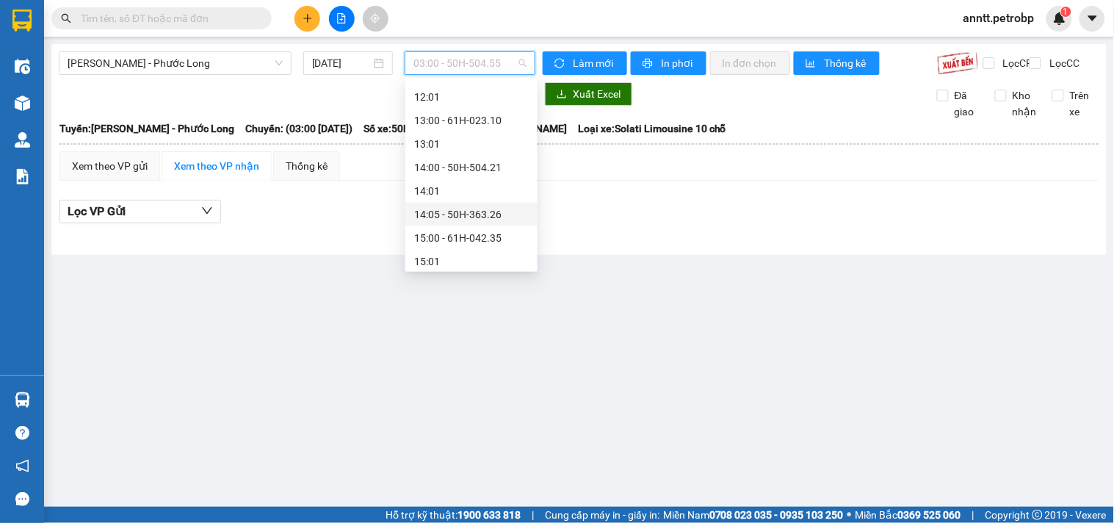
click at [463, 215] on div "14:05 - 50H-363.26" at bounding box center [471, 214] width 115 height 16
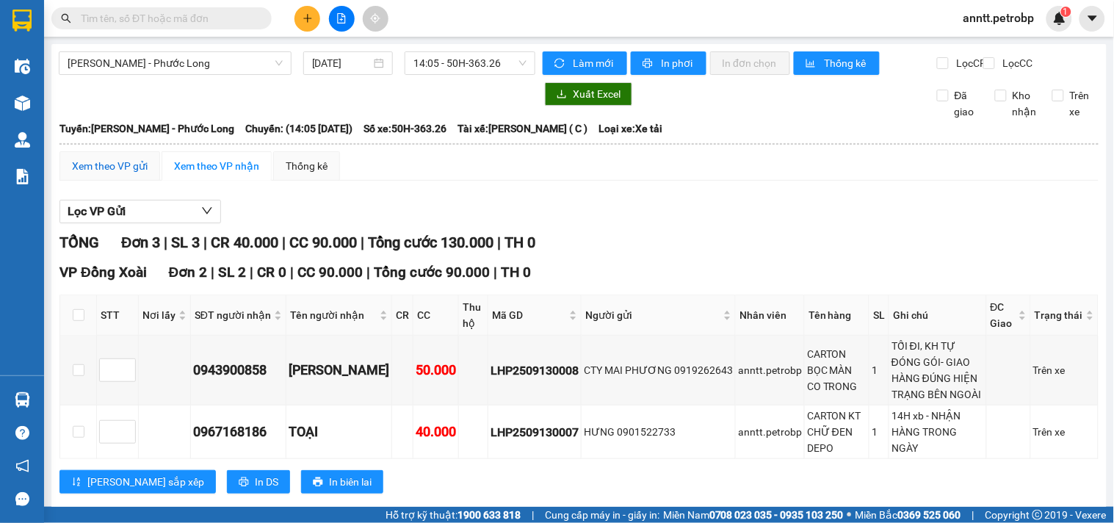
click at [120, 170] on div "Xem theo VP gửi" at bounding box center [110, 166] width 76 height 16
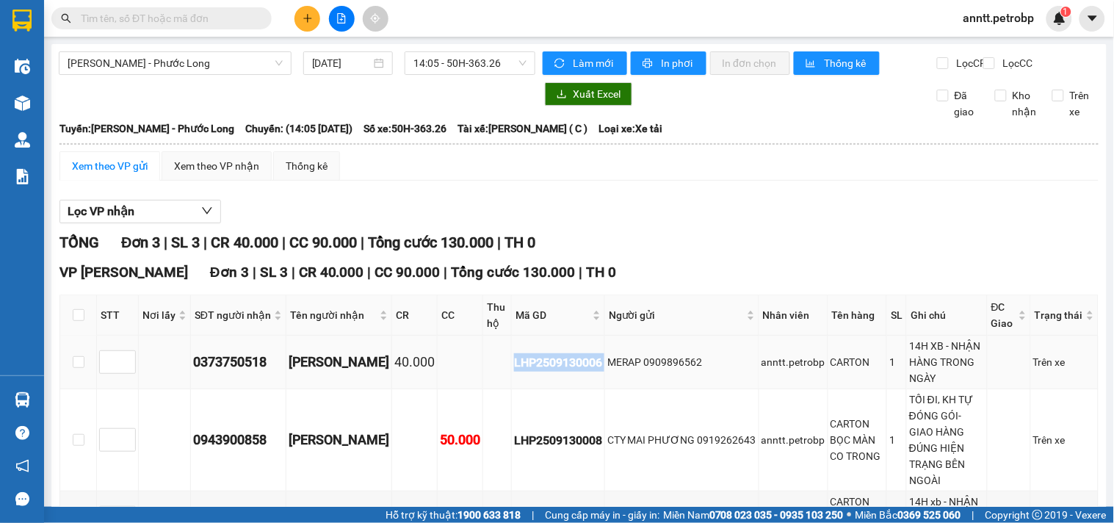
drag, startPoint x: 498, startPoint y: 378, endPoint x: 594, endPoint y: 384, distance: 95.7
click at [594, 384] on tr "0373750518 HỒNG SƠN 40.000 LHP2509130006 MERAP 0909896562 anntt.petrobp CARTON …" at bounding box center [579, 363] width 1039 height 54
copy div "LHP2509130006"
click at [228, 16] on input "text" at bounding box center [167, 18] width 173 height 16
paste input "LHP2509130006"
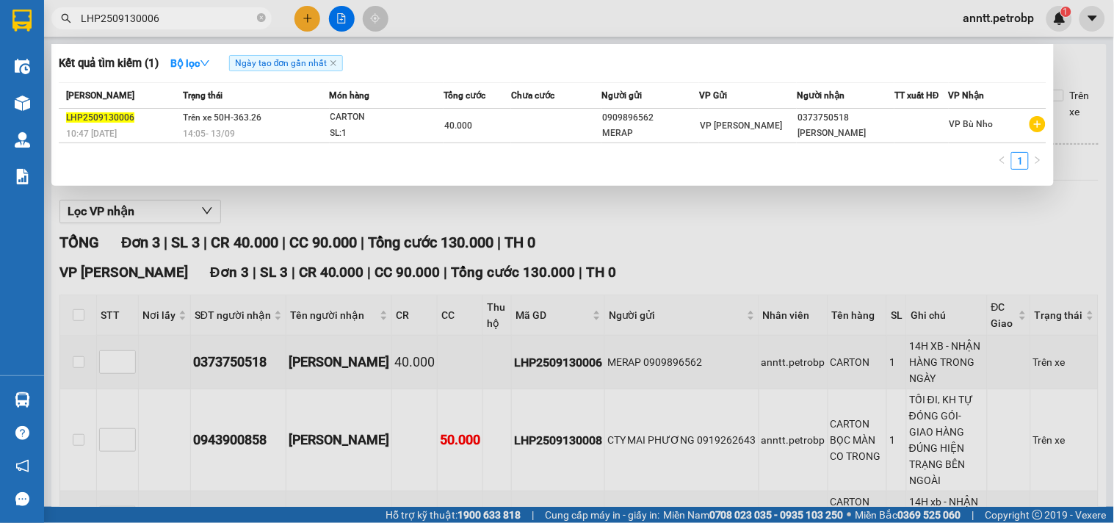
type input "LHP2509130006"
click at [251, 129] on div "14:05 - 13/09" at bounding box center [256, 134] width 146 height 16
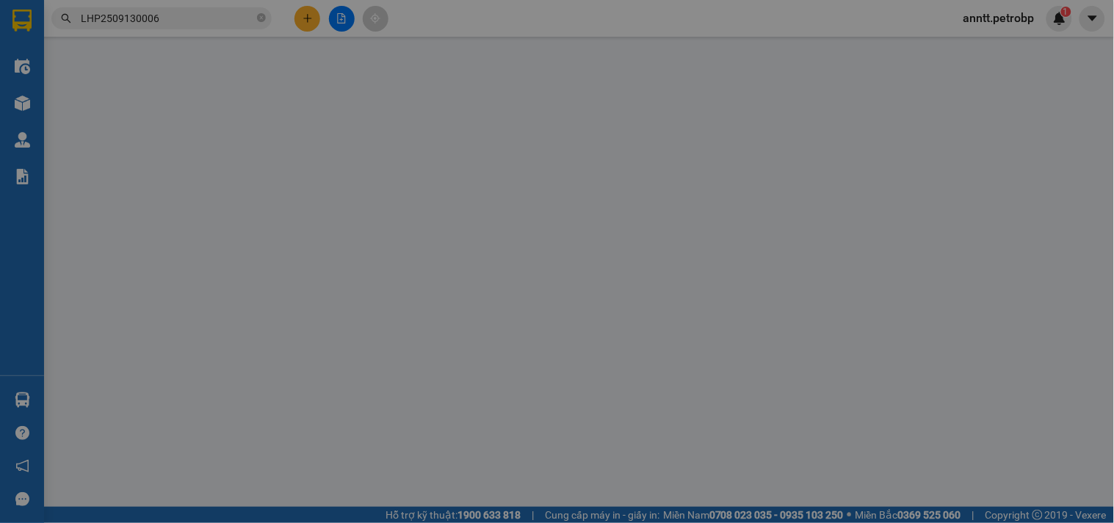
type input "0909896562"
type input "MERAP"
type input "0373750518"
type input "HỒNG SƠN"
type input "40.000"
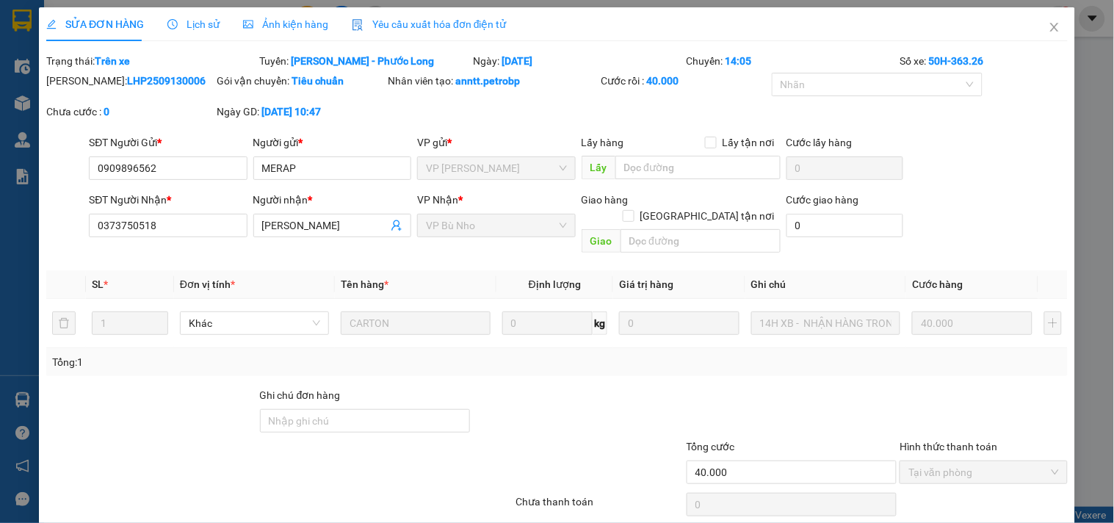
click at [259, 20] on span "Ảnh kiện hàng" at bounding box center [285, 24] width 85 height 12
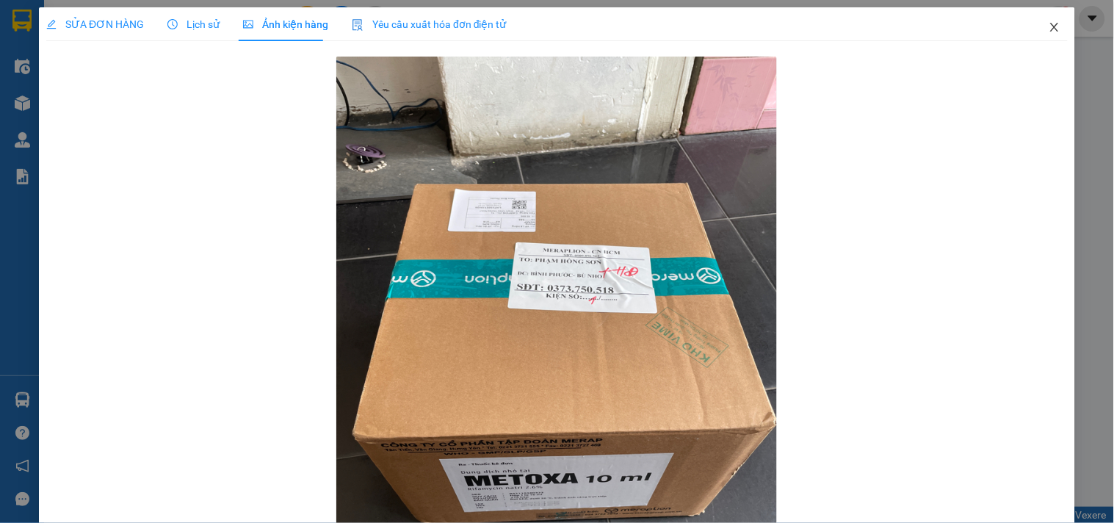
click at [1043, 35] on span "Close" at bounding box center [1054, 27] width 41 height 41
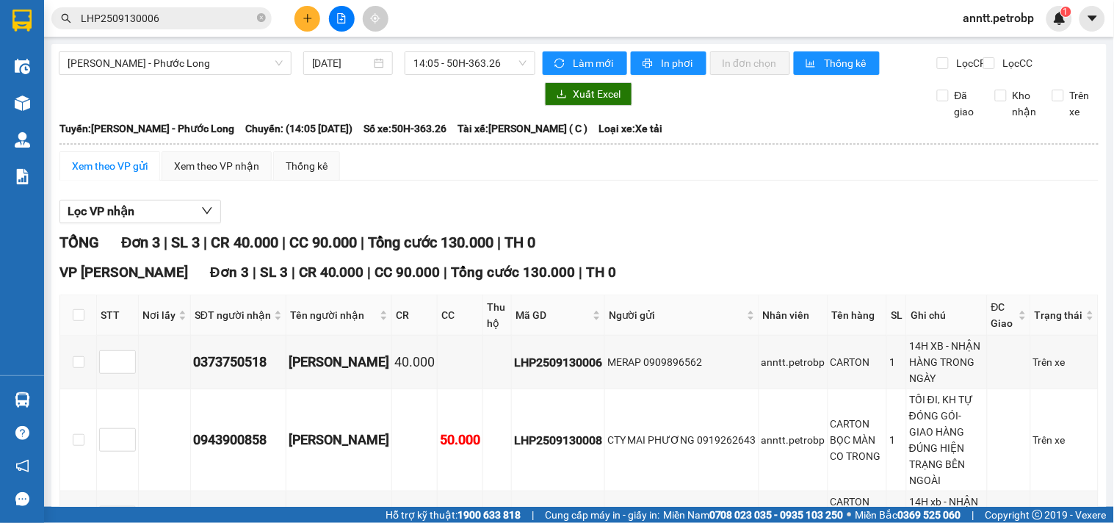
click at [200, 21] on input "LHP2509130006" at bounding box center [167, 18] width 173 height 16
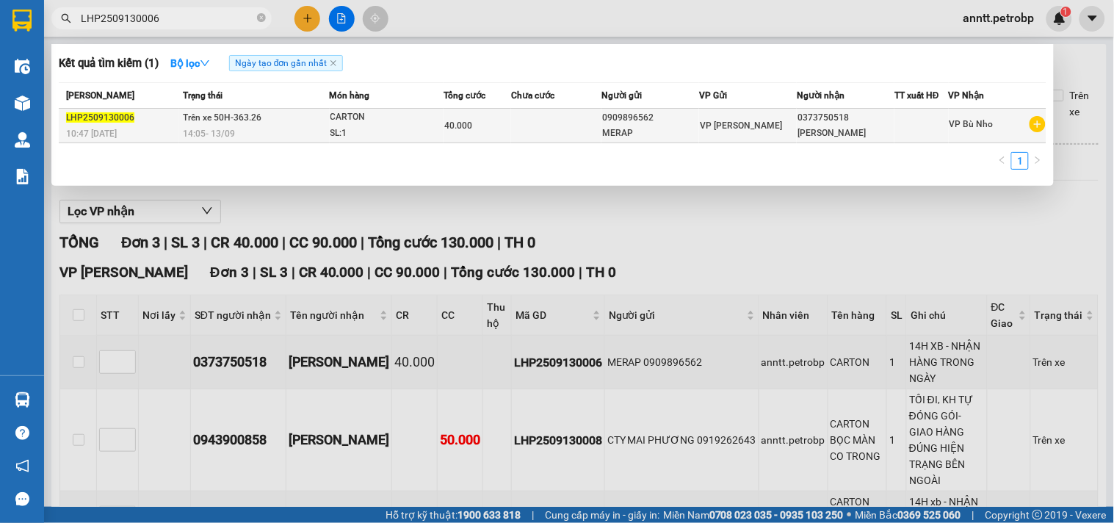
click at [223, 129] on span "14:05 - 13/09" at bounding box center [209, 134] width 52 height 10
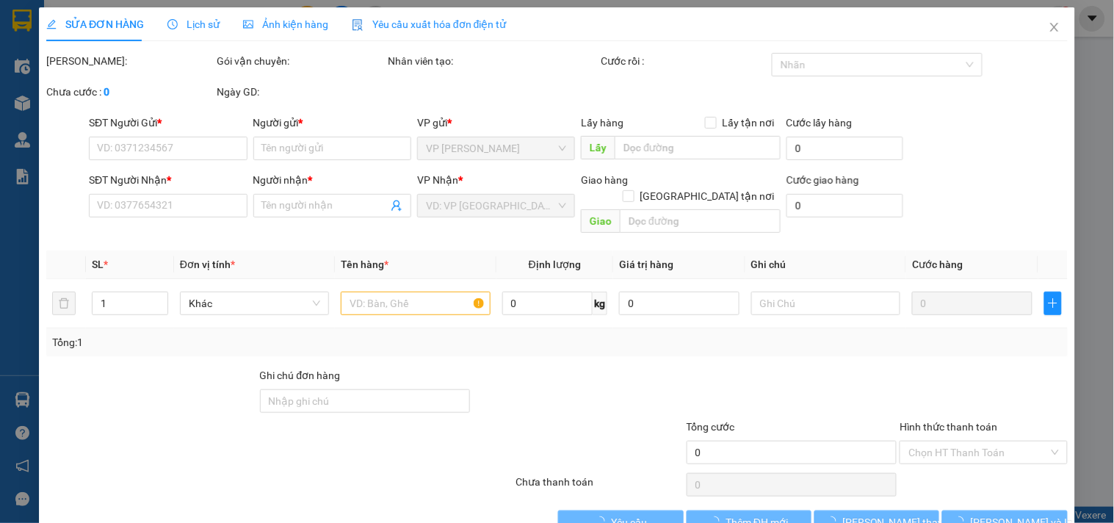
type input "0909896562"
type input "MERAP"
type input "0373750518"
type input "HỒNG SƠN"
type input "40.000"
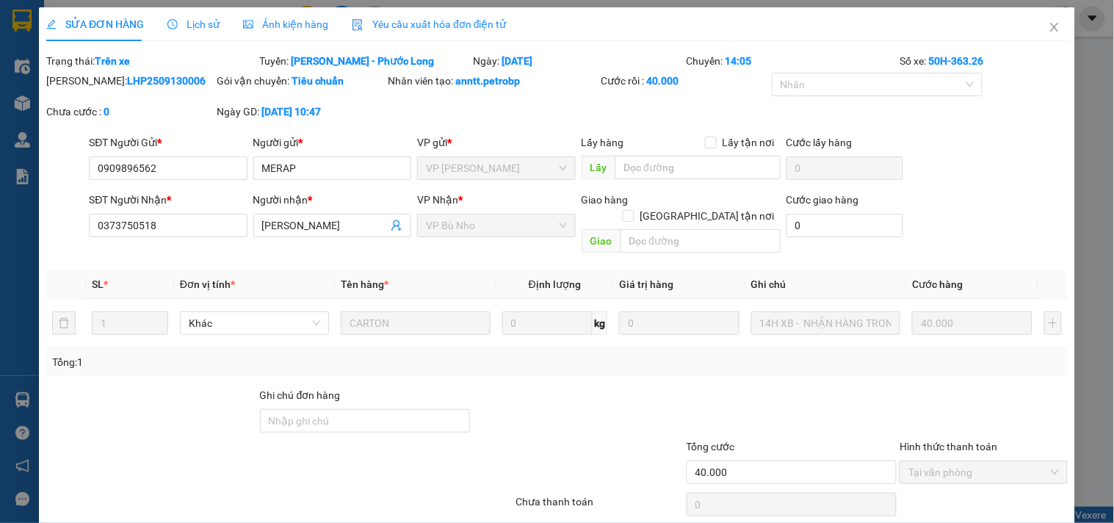
click at [189, 24] on span "Lịch sử" at bounding box center [193, 24] width 52 height 12
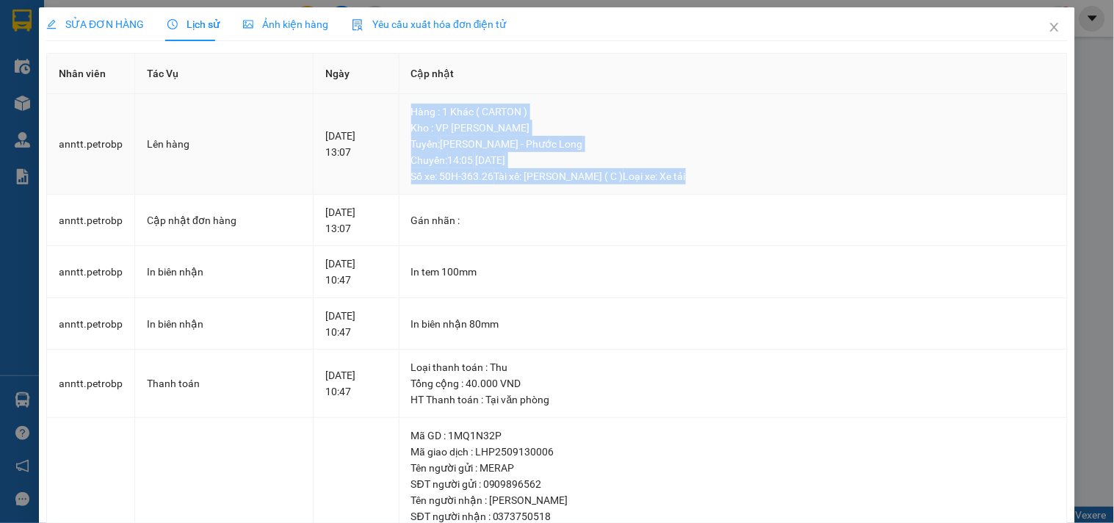
drag, startPoint x: 419, startPoint y: 100, endPoint x: 696, endPoint y: 188, distance: 290.7
click at [696, 188] on td "Hàng : 1 Khác ( CARTON ) Kho : VP Lê Hồng Phong Tuyến : Hồ Chí Minh - Phước Lo…" at bounding box center [734, 144] width 669 height 101
copy div "Hàng : 1 Khác ( CARTON ) Kho : VP Lê Hồng Phong Tuyến : Hồ Chí Minh - Phước Lo…"
click at [1043, 21] on span "Close" at bounding box center [1054, 27] width 41 height 41
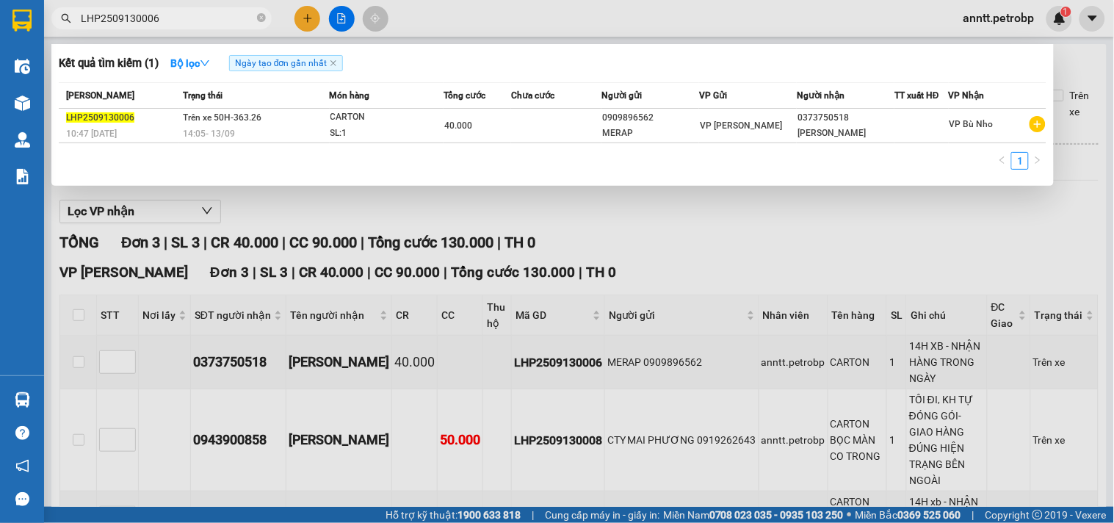
click at [185, 24] on input "LHP2509130006" at bounding box center [167, 18] width 173 height 16
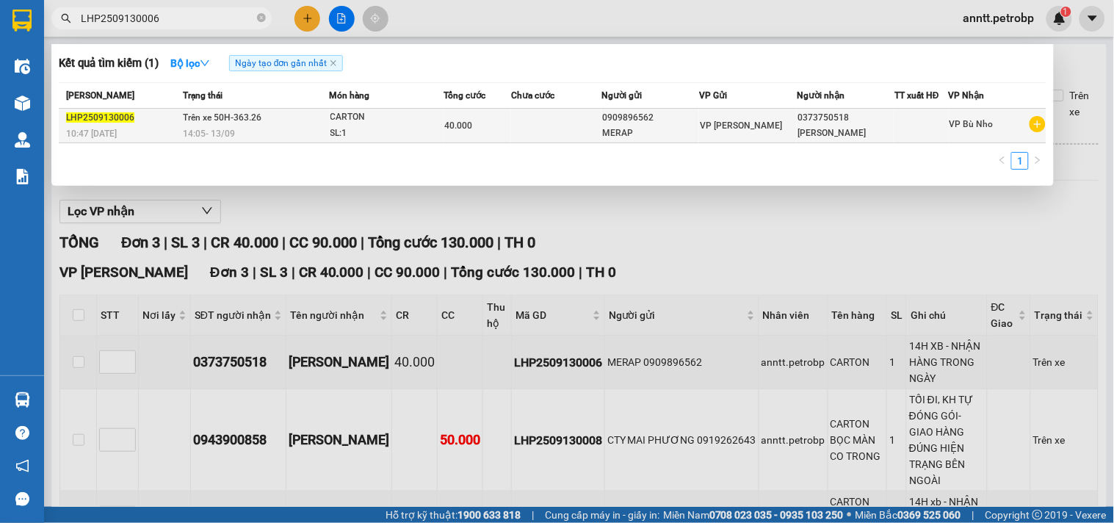
click at [248, 135] on div "14:05 - 13/09" at bounding box center [256, 134] width 146 height 16
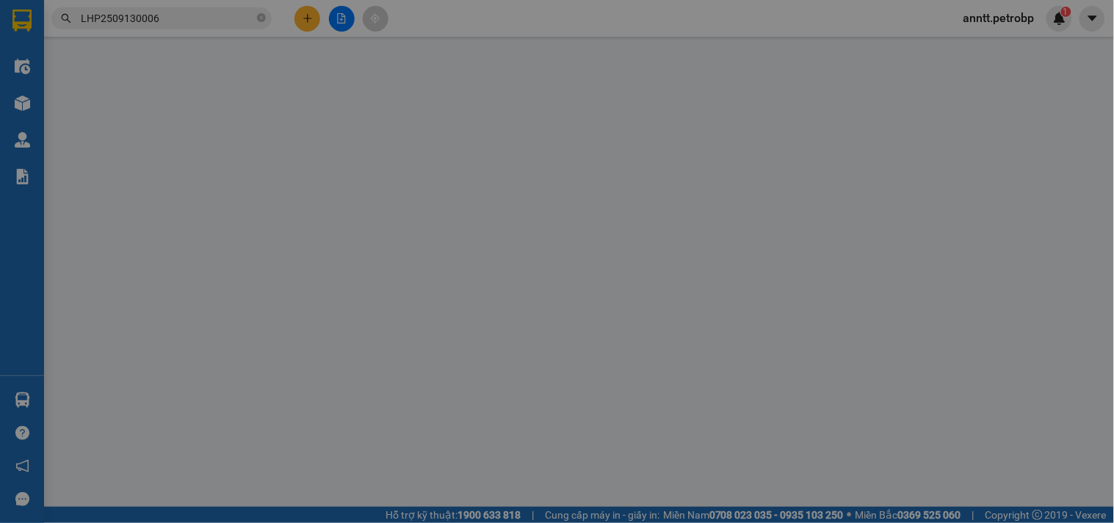
type input "0909896562"
type input "MERAP"
type input "0373750518"
type input "HỒNG SƠN"
type input "40.000"
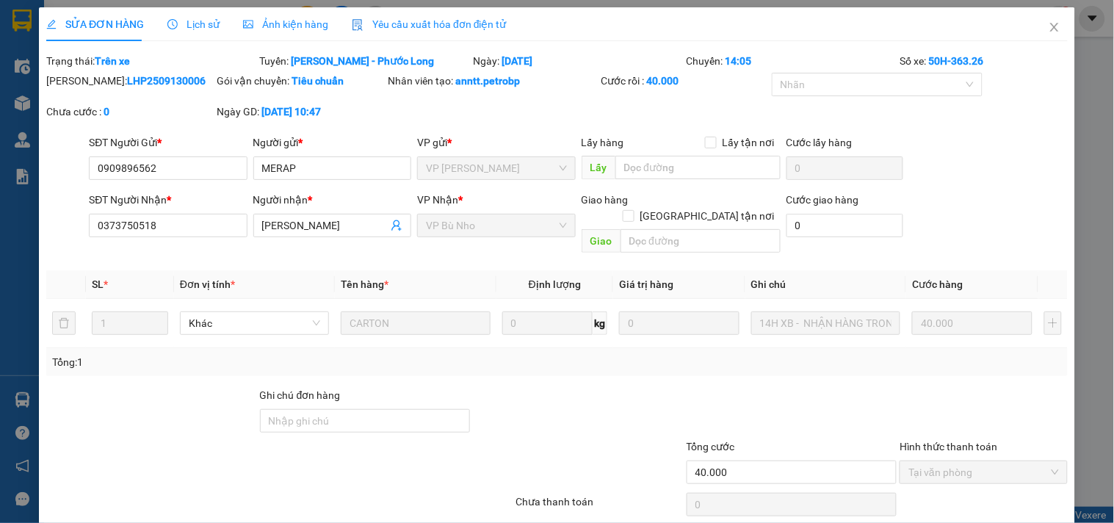
click at [295, 26] on span "Ảnh kiện hàng" at bounding box center [285, 24] width 85 height 12
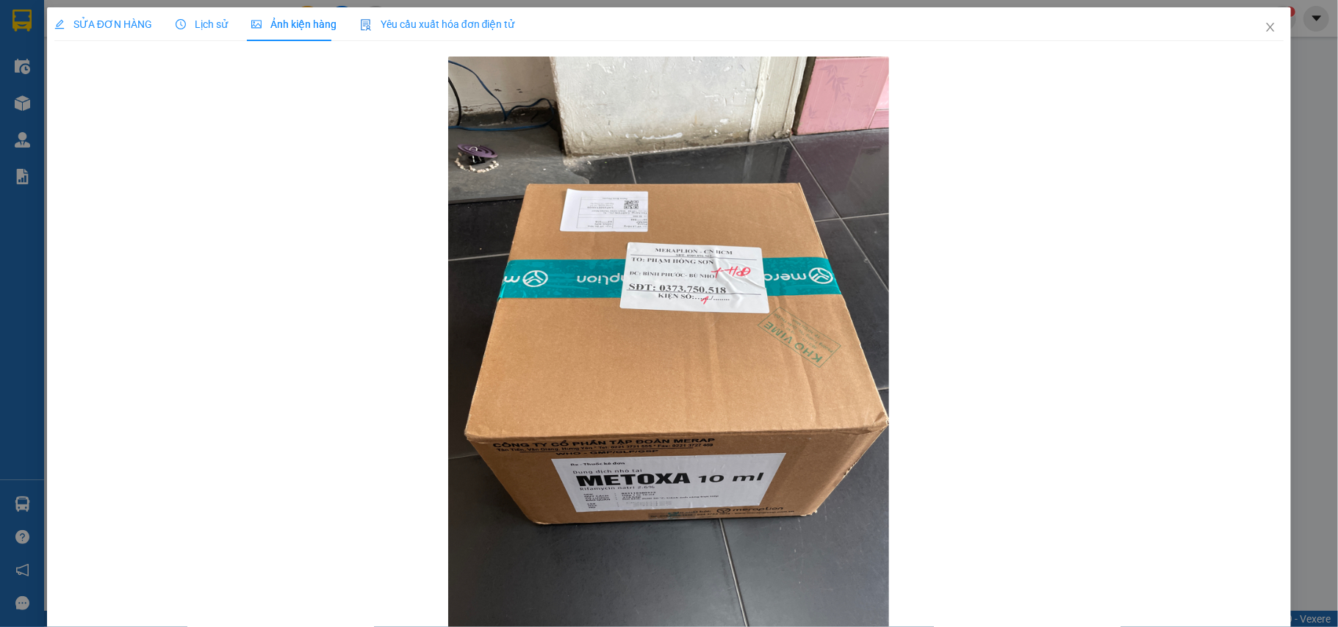
drag, startPoint x: 1037, startPoint y: 20, endPoint x: 973, endPoint y: 373, distance: 359.0
click at [973, 373] on div at bounding box center [669, 351] width 1230 height 596
click at [1114, 24] on icon "close" at bounding box center [1271, 27] width 8 height 9
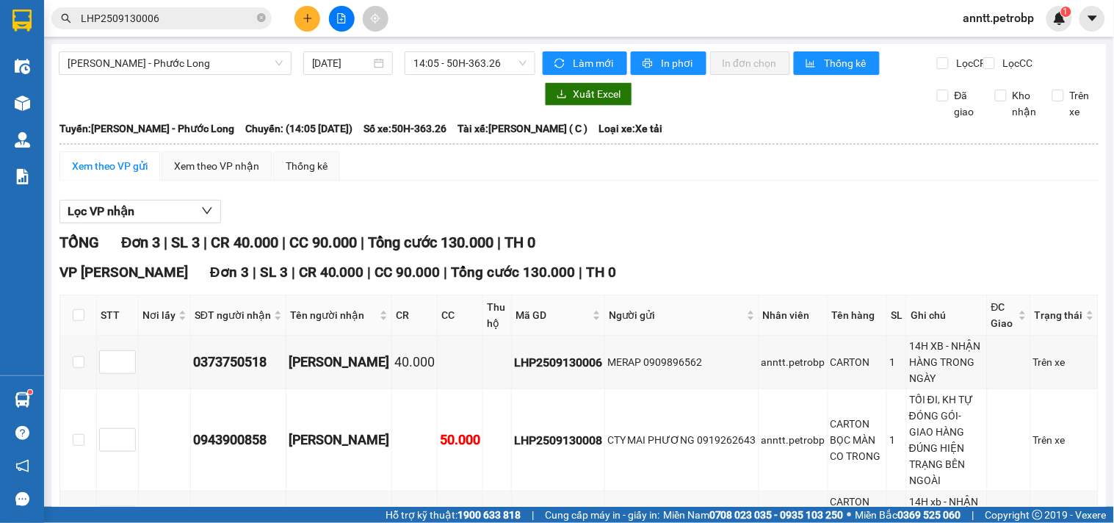
drag, startPoint x: 260, startPoint y: 20, endPoint x: 243, endPoint y: 24, distance: 17.3
click at [251, 21] on span "LHP2509130006" at bounding box center [161, 18] width 220 height 22
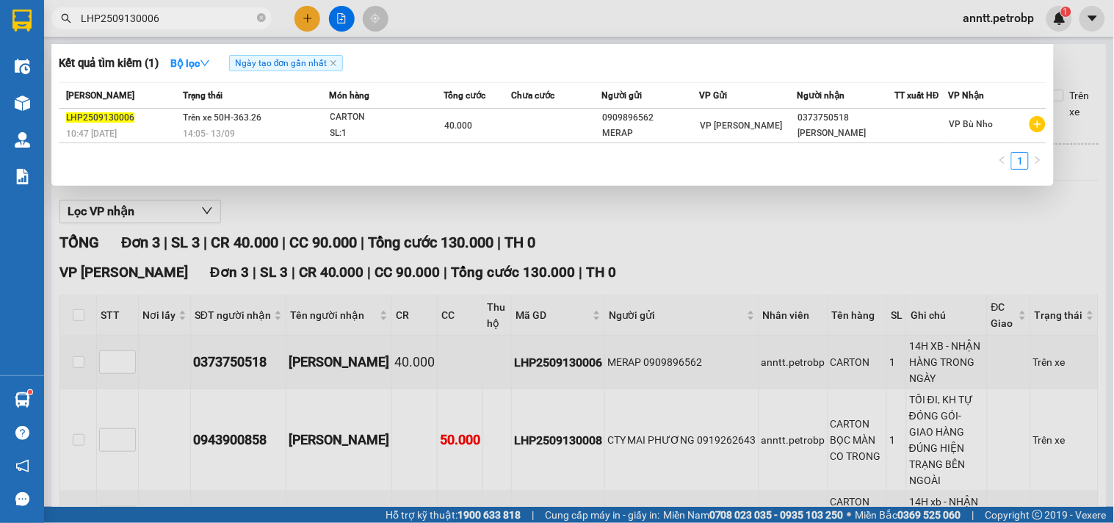
click at [223, 23] on input "LHP2509130006" at bounding box center [167, 18] width 173 height 16
drag, startPoint x: 261, startPoint y: 18, endPoint x: 245, endPoint y: 24, distance: 16.5
click at [253, 22] on span "LHP2509130006" at bounding box center [161, 18] width 220 height 22
click at [260, 17] on icon "close-circle" at bounding box center [261, 17] width 9 height 9
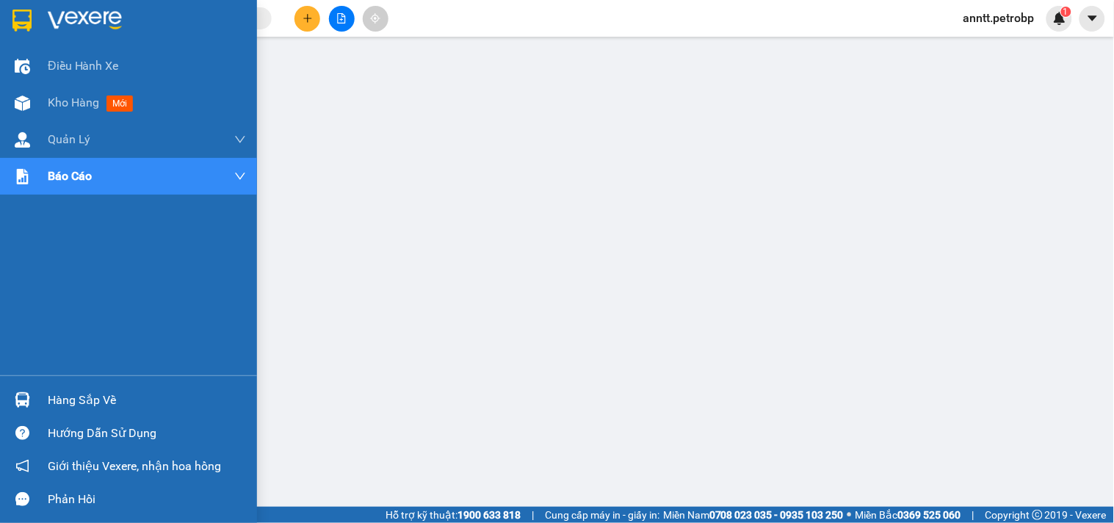
click at [23, 22] on img at bounding box center [21, 21] width 19 height 22
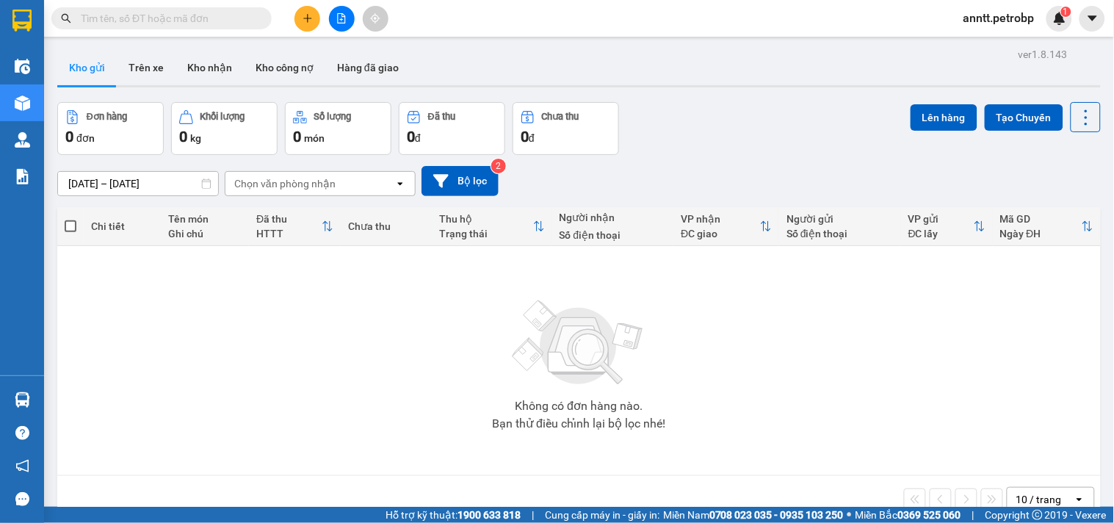
click at [93, 62] on button "Kho gửi" at bounding box center [87, 67] width 60 height 35
click at [71, 190] on div "ver 1.8.143 Kho gửi Trên xe Kho nhận Kho công nợ Hàng đã giao Đơn hàng 0 đơn Kh…" at bounding box center [579, 305] width 1056 height 523
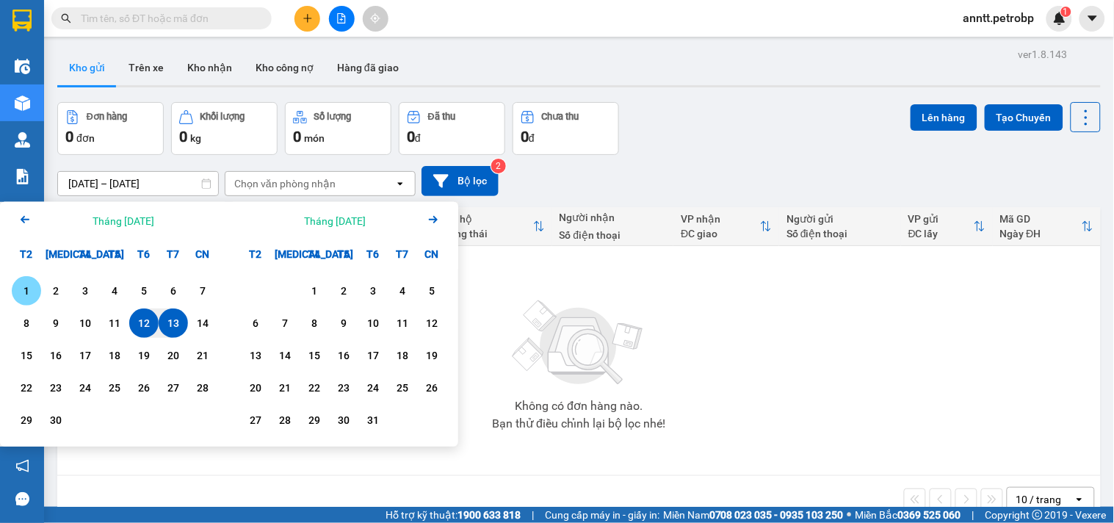
click at [26, 291] on div "1" at bounding box center [26, 291] width 21 height 18
click at [136, 179] on input "[DATE] – / /" at bounding box center [138, 184] width 160 height 24
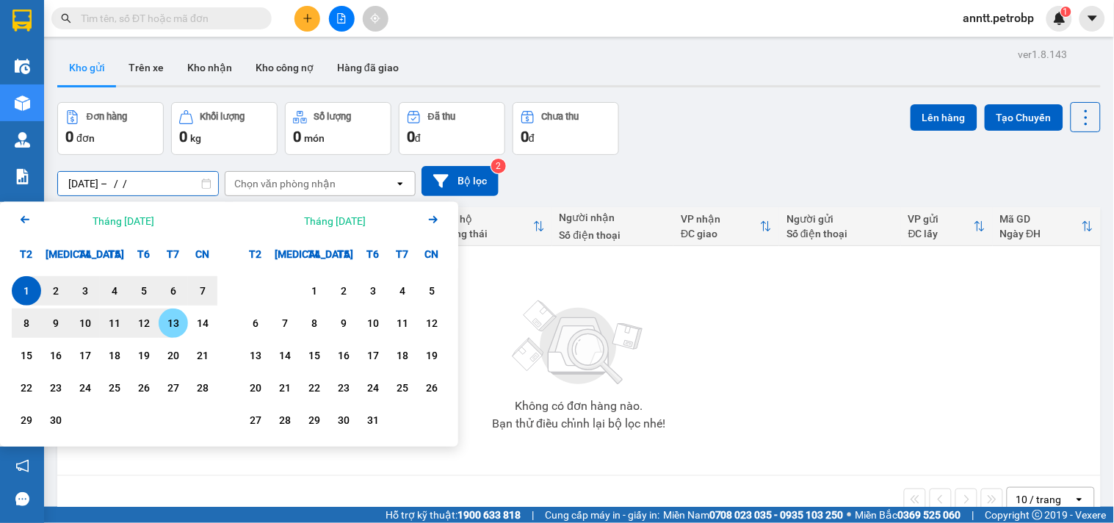
click at [177, 327] on div "13" at bounding box center [173, 323] width 21 height 18
type input "[DATE] – [DATE]"
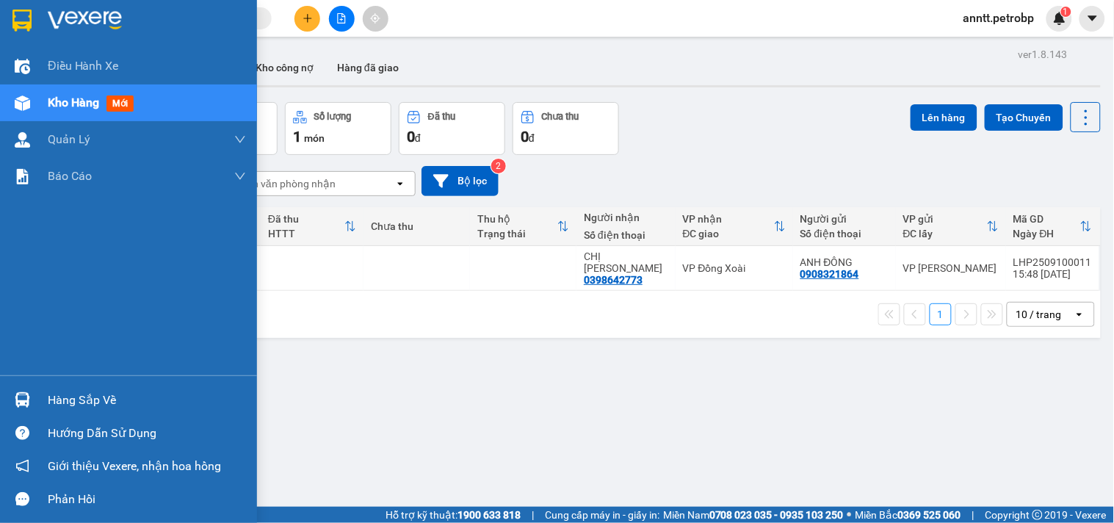
click at [31, 18] on img at bounding box center [21, 21] width 19 height 22
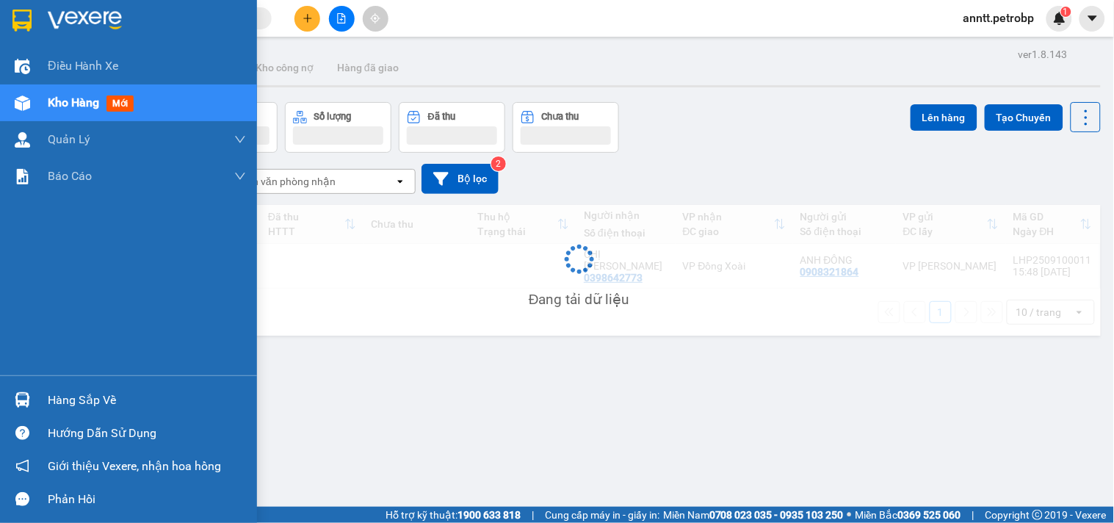
click at [31, 18] on img at bounding box center [21, 21] width 19 height 22
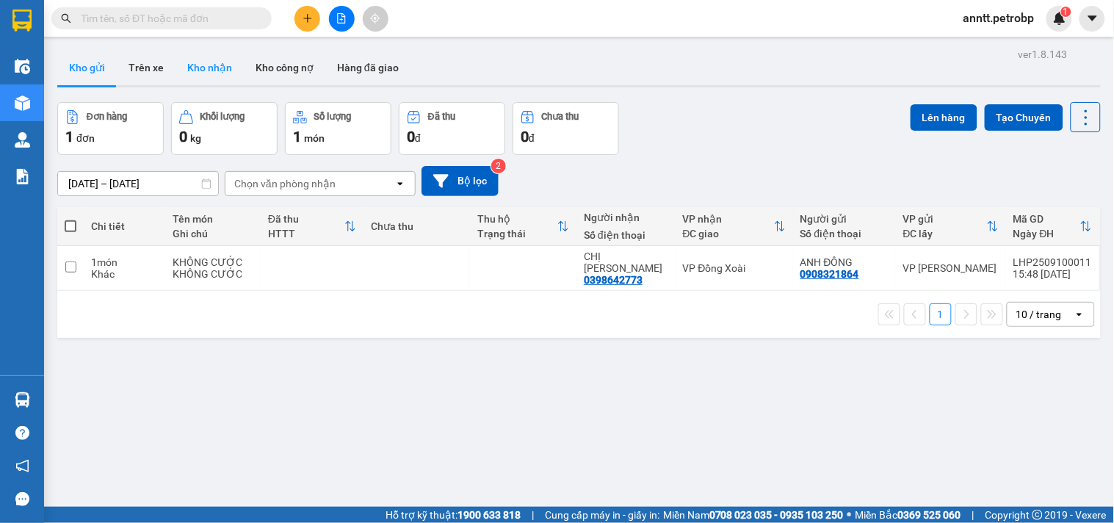
click at [212, 76] on button "Kho nhận" at bounding box center [210, 67] width 68 height 35
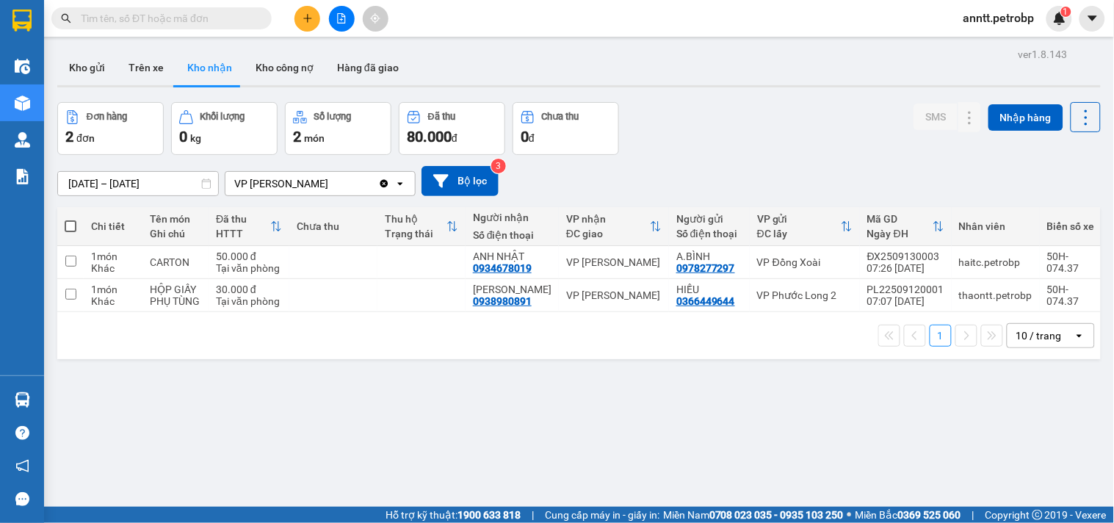
click at [796, 459] on div "ver 1.8.143 Kho gửi Trên xe Kho nhận Kho công nợ Hàng đã giao Đơn hàng 2 đơn Kh…" at bounding box center [579, 305] width 1056 height 523
